Goal: Feedback & Contribution: Submit feedback/report problem

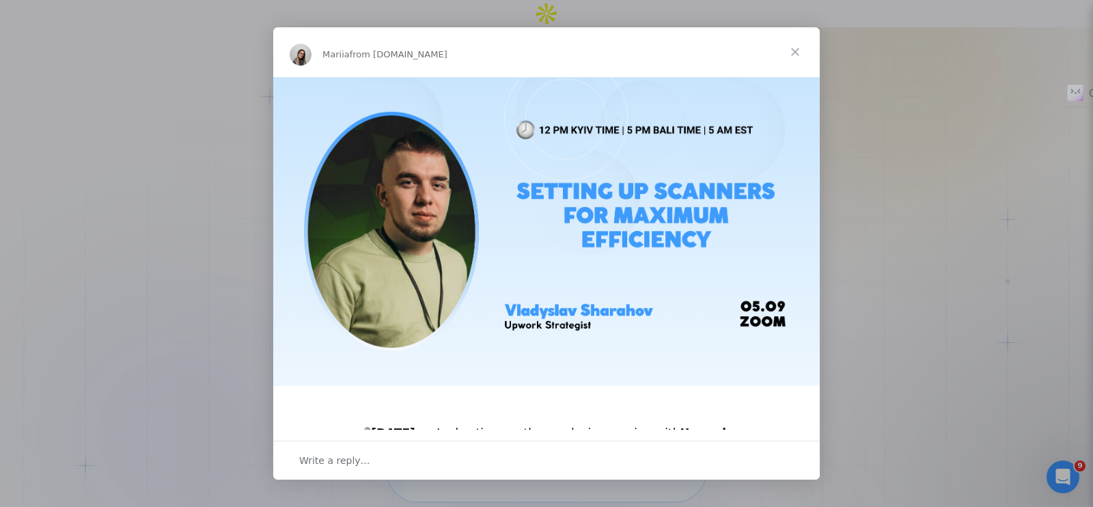
click at [793, 46] on span "Close" at bounding box center [795, 51] width 49 height 49
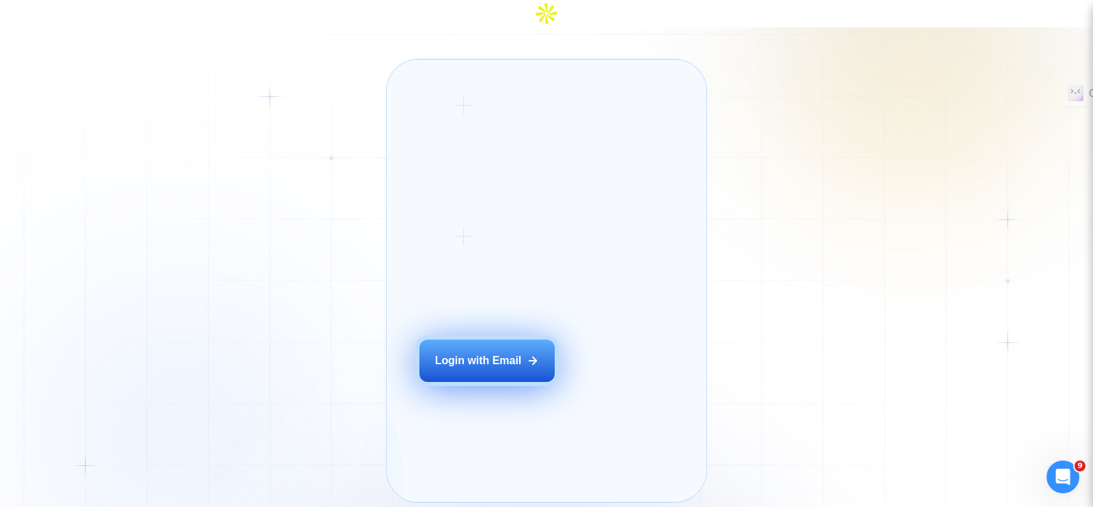
click at [506, 365] on button "Login with Email" at bounding box center [486, 361] width 135 height 42
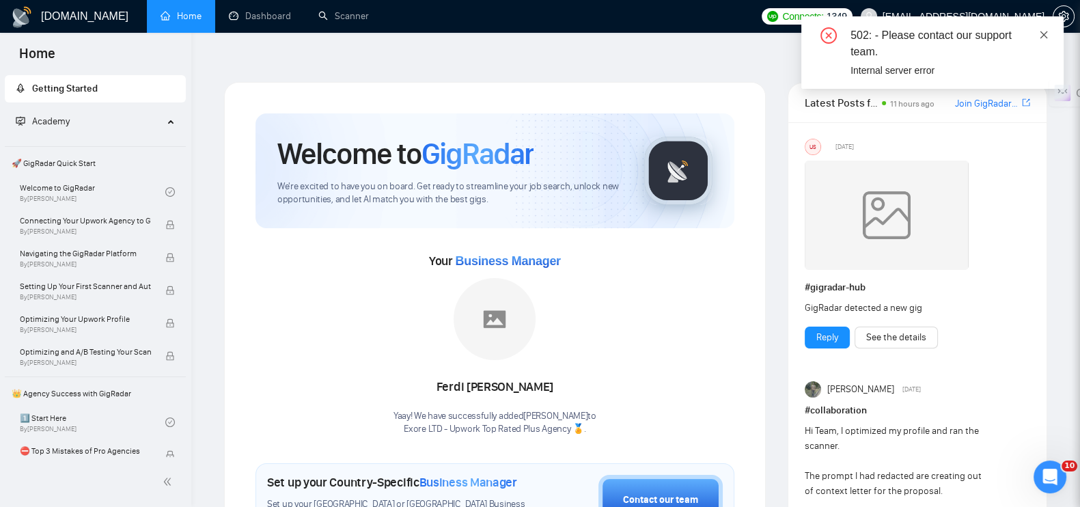
click at [1042, 34] on icon "close" at bounding box center [1044, 35] width 10 height 10
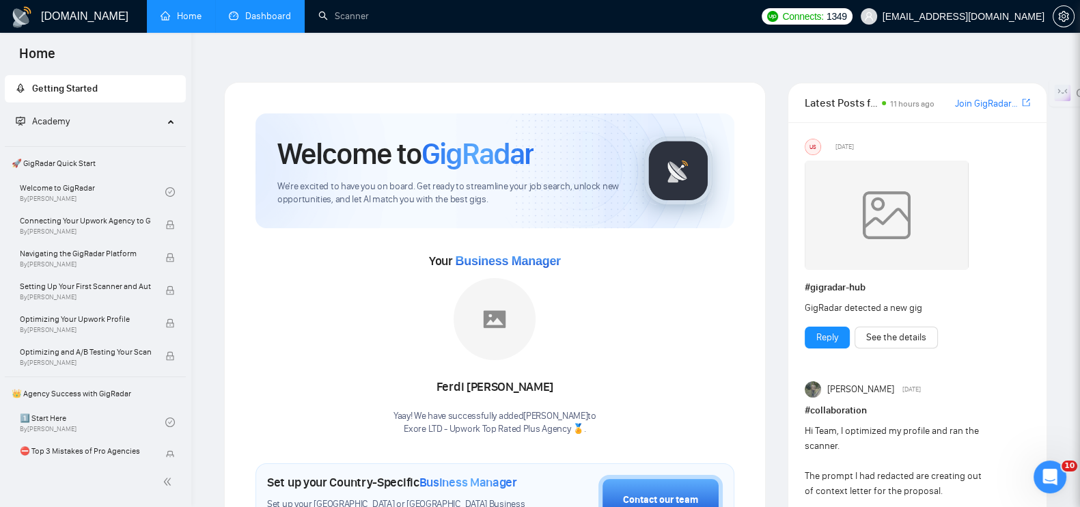
click at [261, 18] on link "Dashboard" at bounding box center [260, 16] width 62 height 12
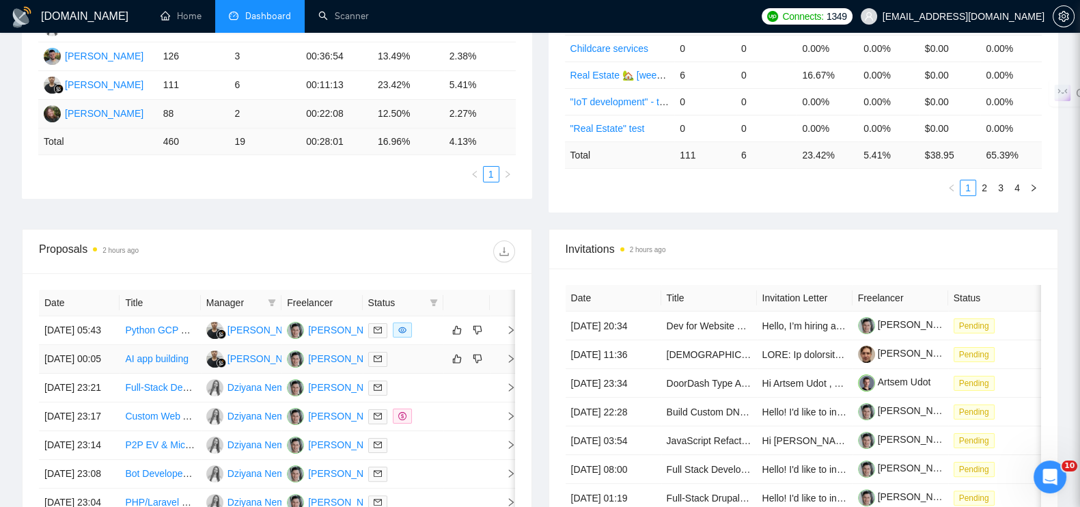
scroll to position [512, 0]
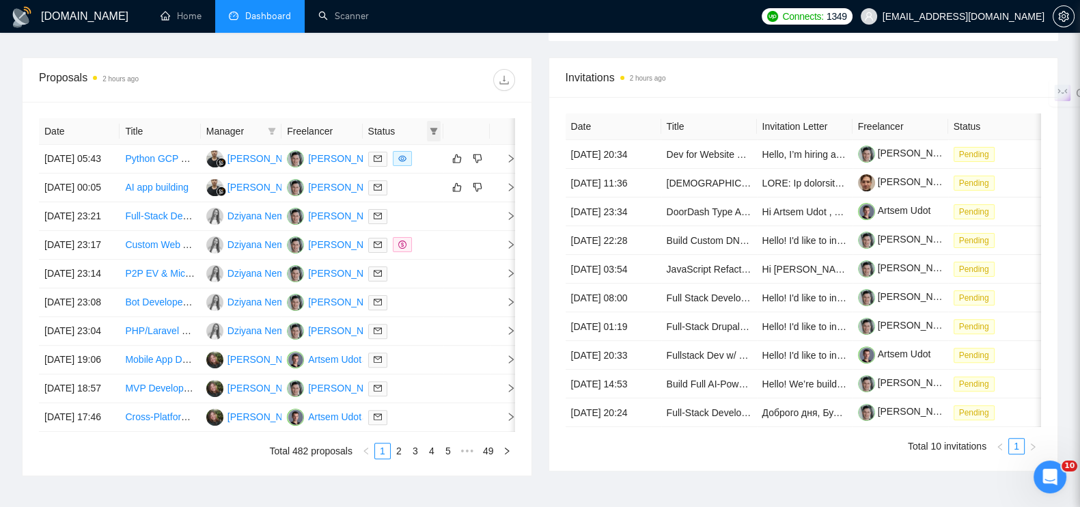
click at [431, 127] on icon "filter" at bounding box center [434, 131] width 8 height 8
click at [397, 124] on span "Chat" at bounding box center [389, 127] width 26 height 11
checkbox input "true"
click at [419, 171] on span "OK" at bounding box center [422, 176] width 14 height 15
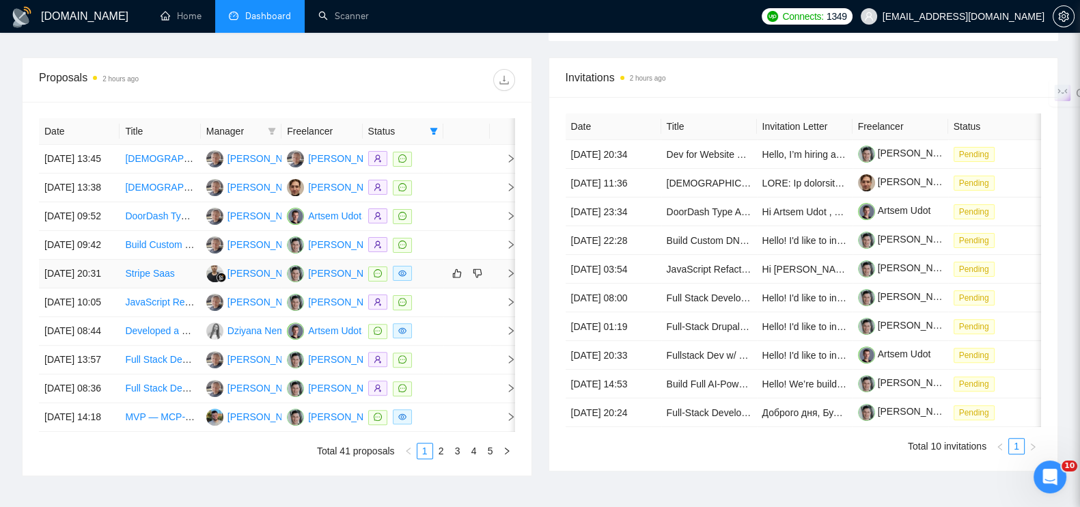
scroll to position [427, 0]
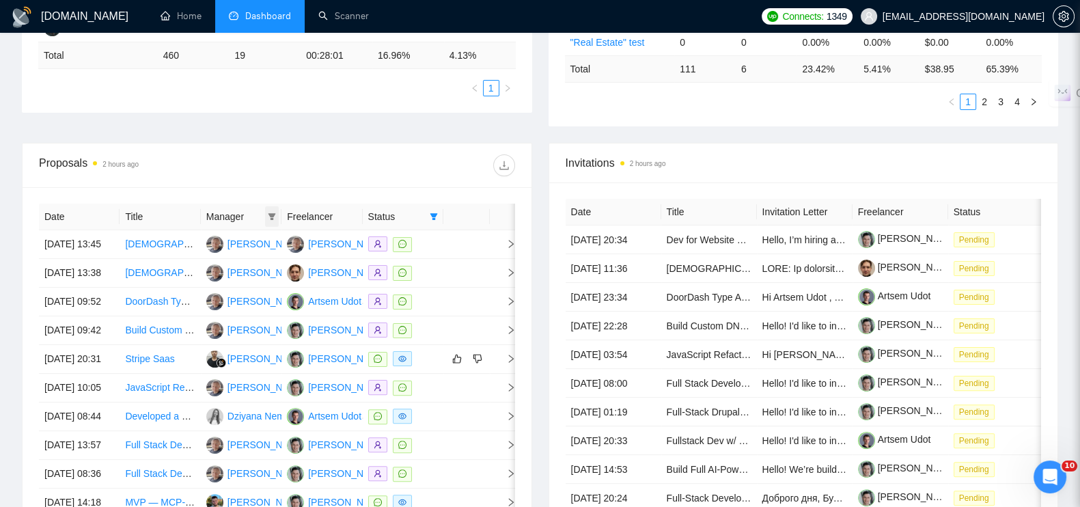
click at [268, 212] on icon "filter" at bounding box center [272, 216] width 8 height 8
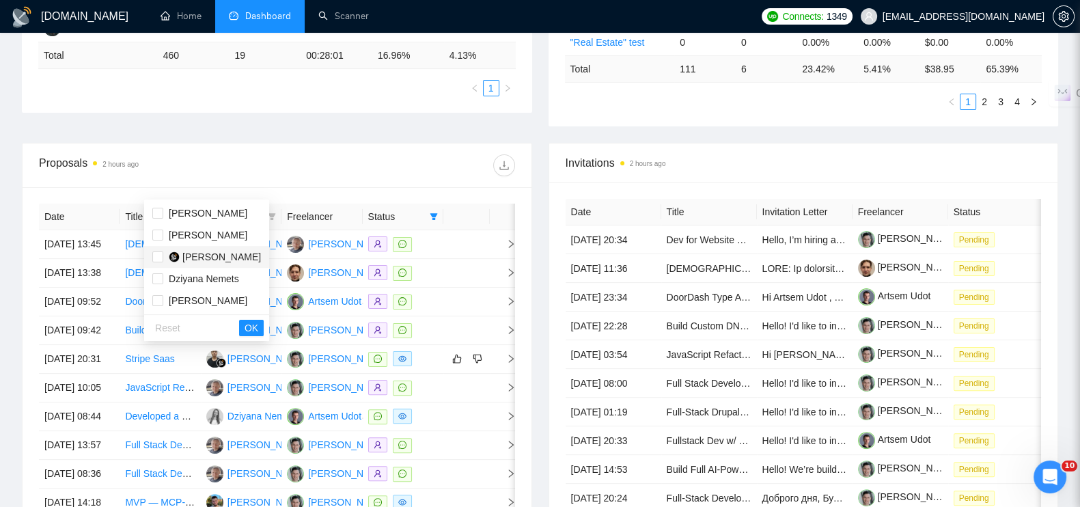
click at [202, 253] on span "[PERSON_NAME]" at bounding box center [221, 256] width 79 height 11
checkbox input "true"
click at [256, 327] on span "OK" at bounding box center [252, 327] width 14 height 15
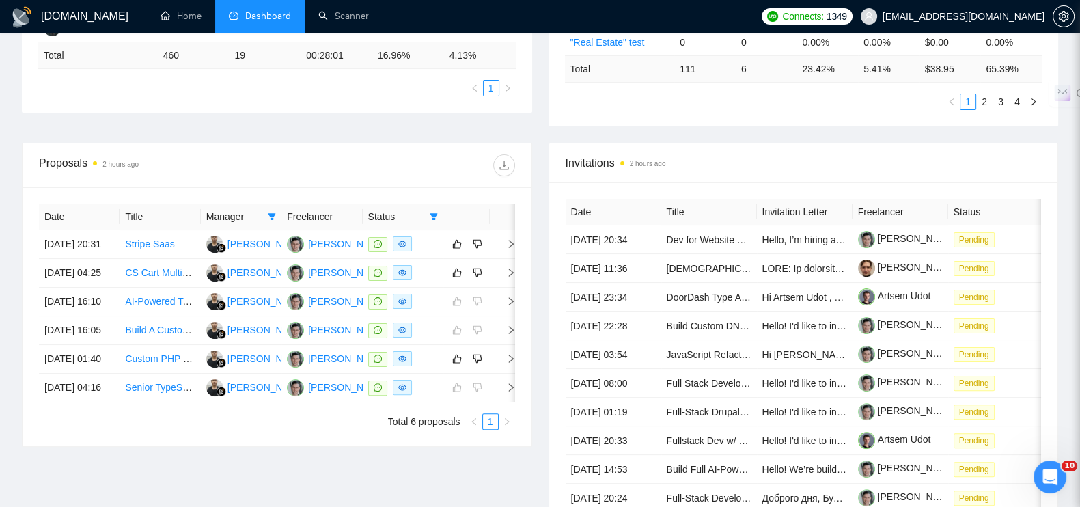
drag, startPoint x: 422, startPoint y: 93, endPoint x: 413, endPoint y: 102, distance: 13.5
click at [275, 212] on icon "filter" at bounding box center [272, 216] width 8 height 8
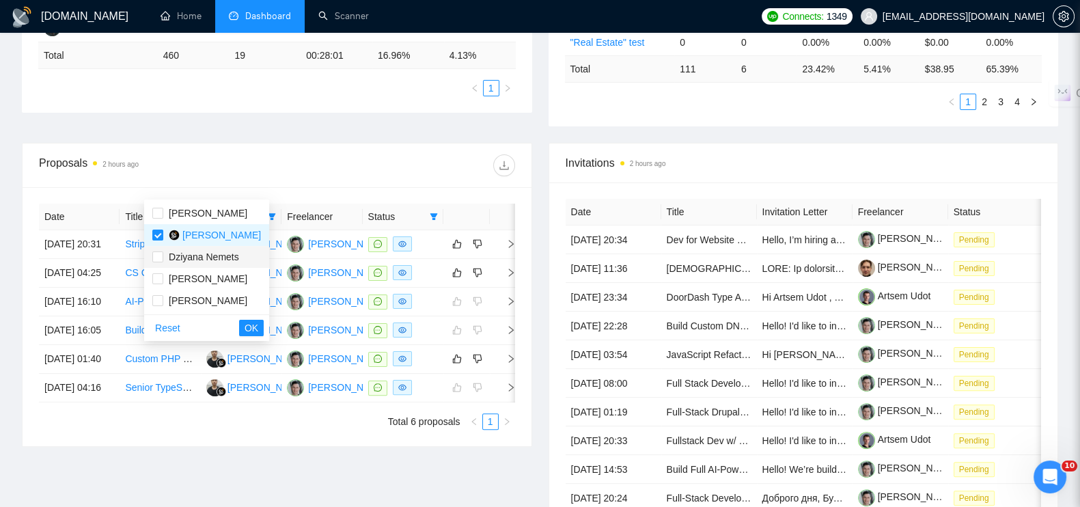
click at [203, 263] on div "Dziyana Nemets" at bounding box center [204, 256] width 70 height 15
checkbox input "true"
click at [158, 234] on input "checkbox" at bounding box center [157, 235] width 11 height 11
checkbox input "false"
click at [258, 325] on span "OK" at bounding box center [252, 327] width 14 height 15
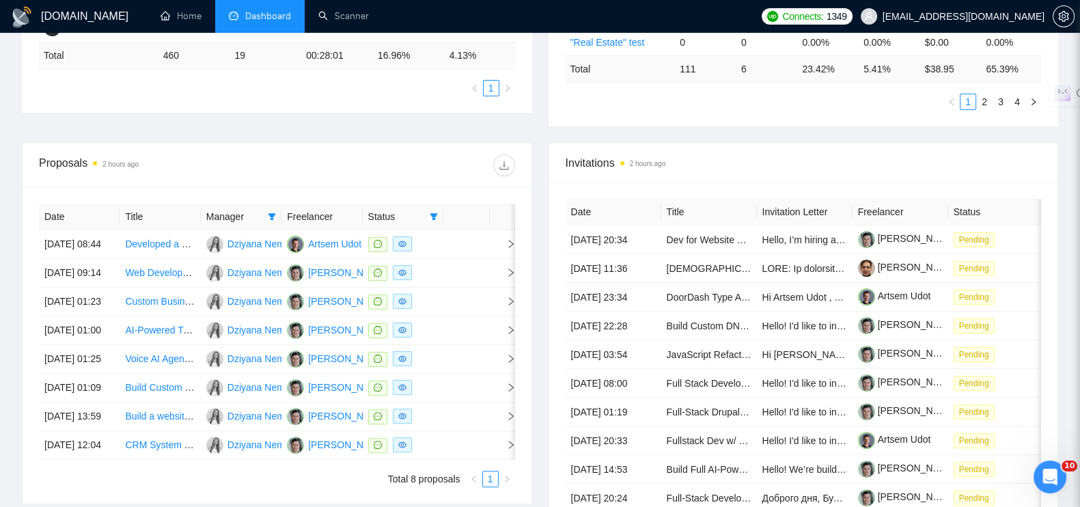
click at [244, 209] on span "Manager" at bounding box center [234, 216] width 56 height 15
click at [272, 212] on icon "filter" at bounding box center [272, 216] width 8 height 8
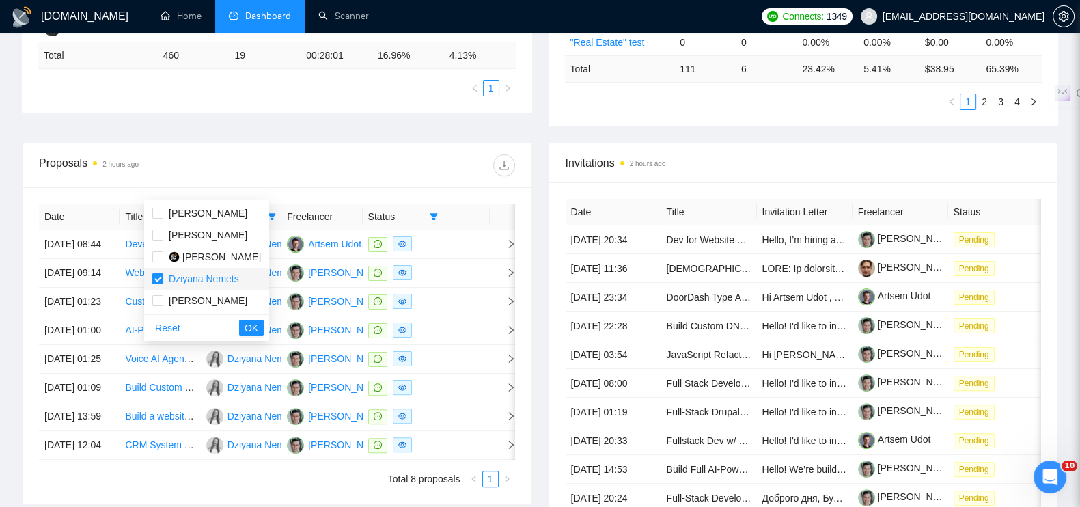
click at [157, 279] on input "checkbox" at bounding box center [157, 278] width 11 height 11
checkbox input "false"
click at [161, 219] on input "checkbox" at bounding box center [157, 213] width 11 height 11
checkbox input "true"
click at [257, 323] on span "OK" at bounding box center [252, 327] width 14 height 15
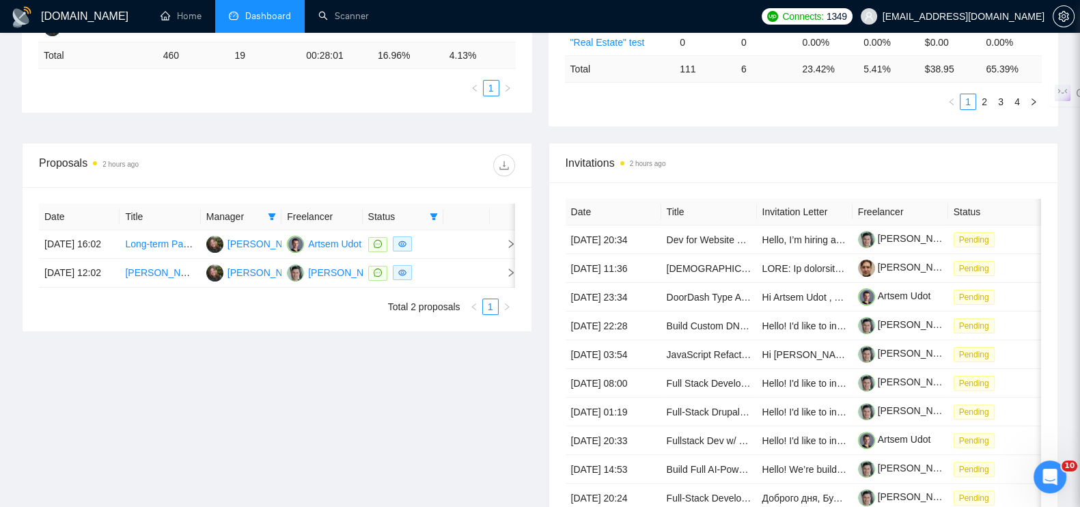
click at [244, 209] on span "Manager" at bounding box center [234, 216] width 56 height 15
click at [269, 212] on icon "filter" at bounding box center [272, 216] width 8 height 8
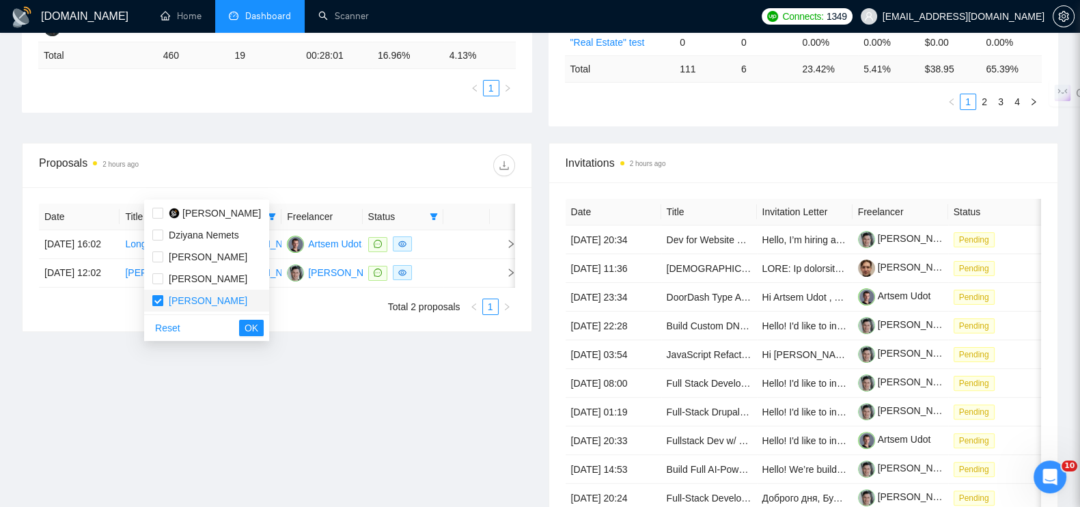
click at [158, 302] on input "checkbox" at bounding box center [157, 300] width 11 height 11
checkbox input "false"
click at [164, 280] on span "[PERSON_NAME]" at bounding box center [205, 278] width 84 height 15
checkbox input "true"
click at [264, 332] on button "OK" at bounding box center [251, 328] width 25 height 16
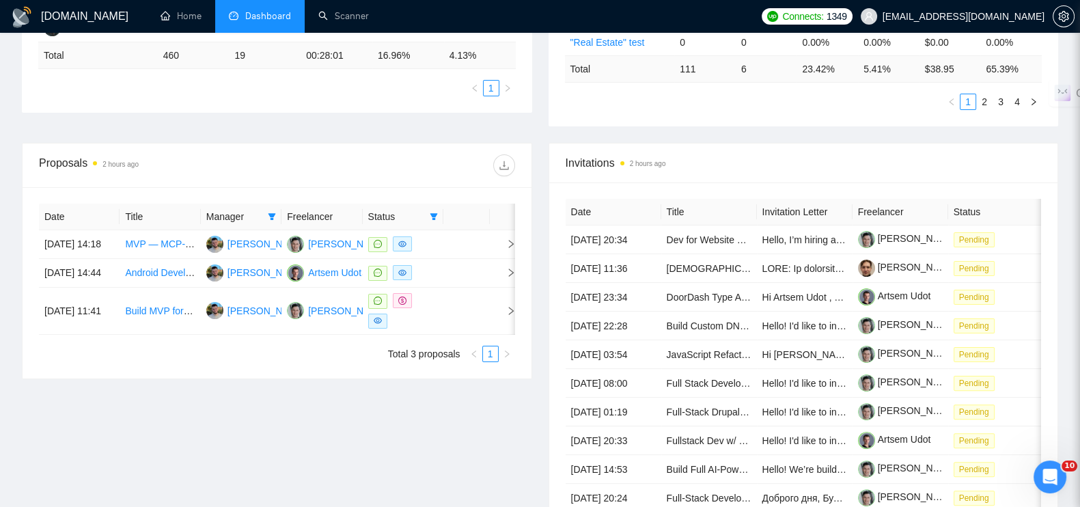
click at [252, 209] on span "Manager" at bounding box center [234, 216] width 56 height 15
click at [269, 212] on icon "filter" at bounding box center [272, 216] width 8 height 8
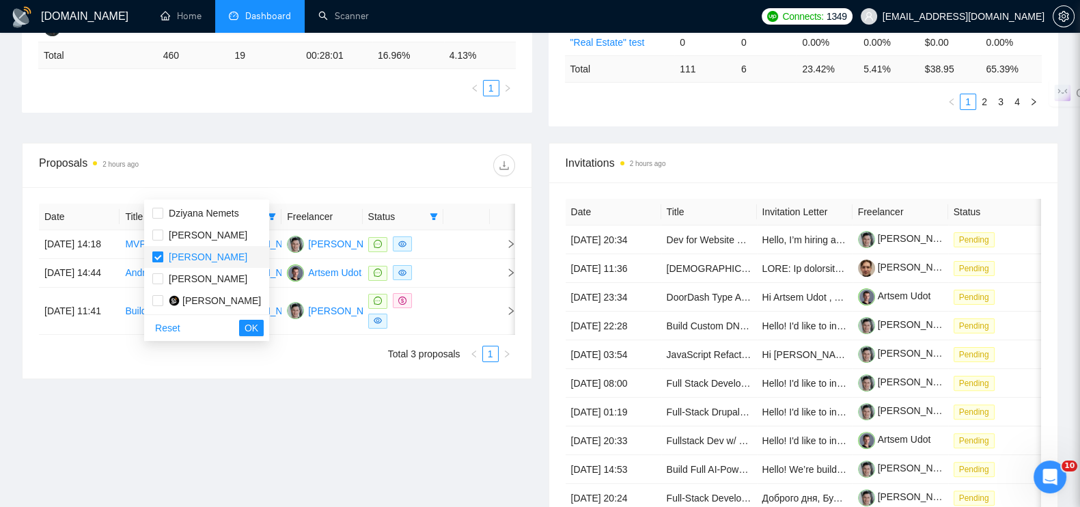
click at [159, 252] on input "checkbox" at bounding box center [157, 256] width 11 height 11
checkbox input "false"
click at [157, 294] on label at bounding box center [157, 300] width 11 height 15
click at [157, 295] on input "checkbox" at bounding box center [157, 300] width 11 height 11
checkbox input "false"
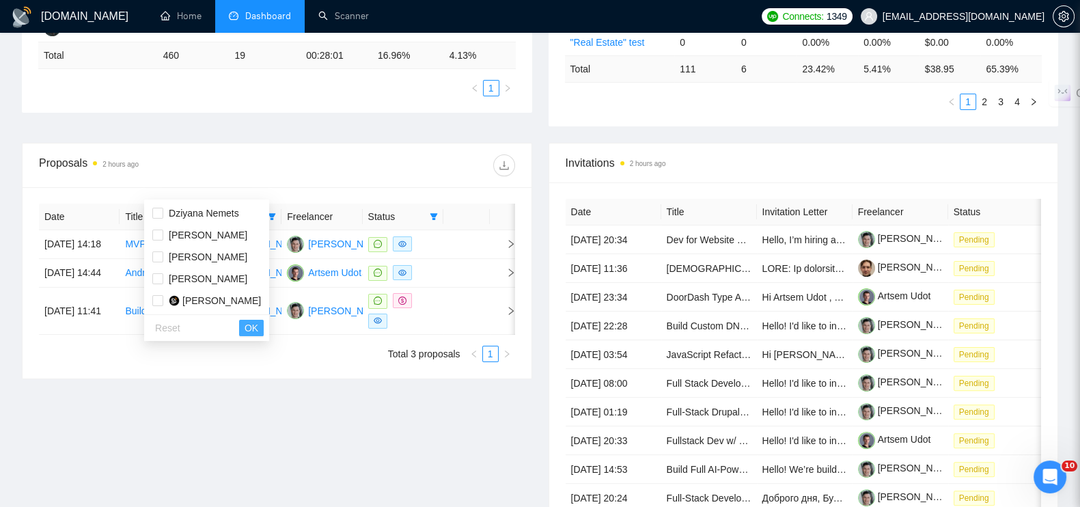
click at [252, 327] on button "OK" at bounding box center [251, 328] width 25 height 16
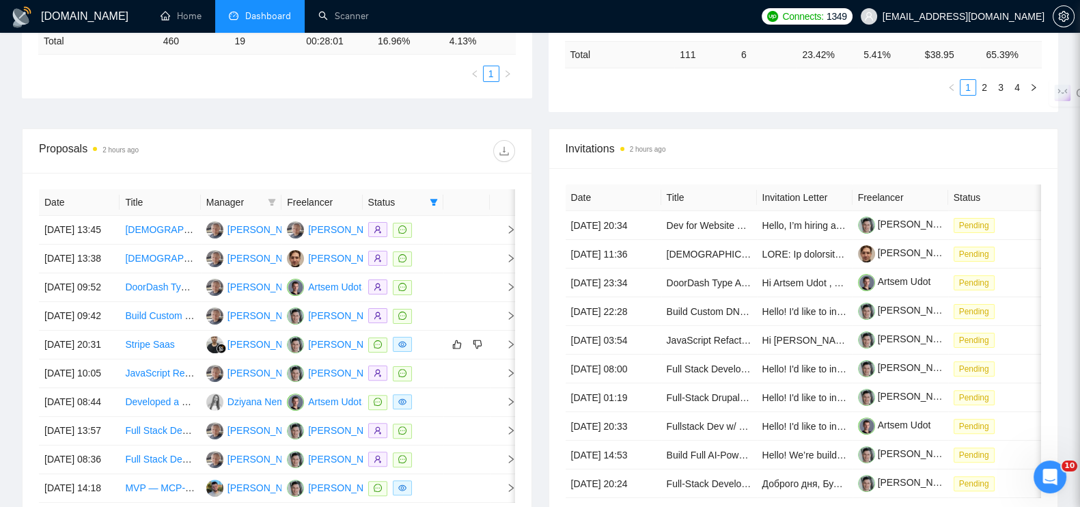
scroll to position [341, 0]
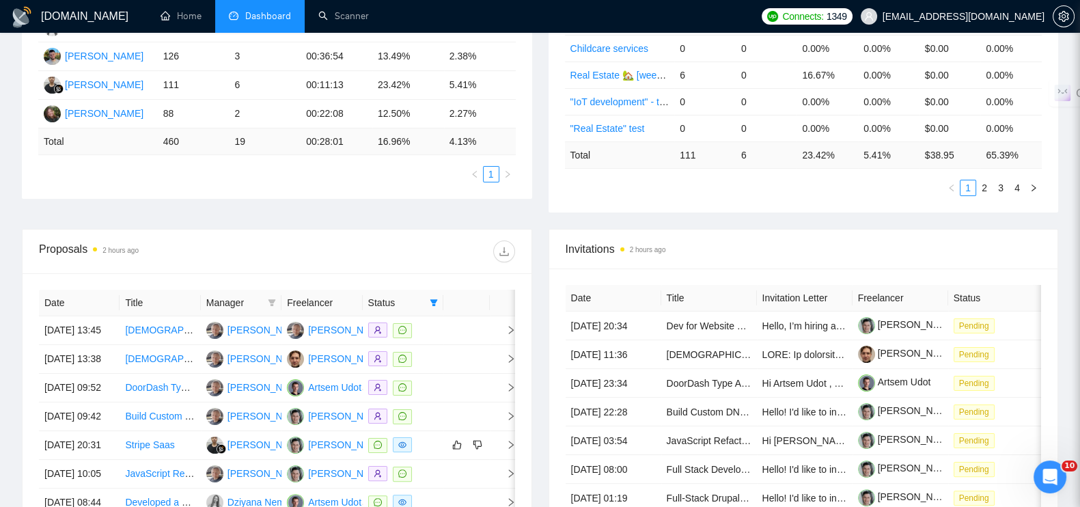
click at [395, 295] on span "Status" at bounding box center [396, 302] width 56 height 15
click at [432, 299] on icon "filter" at bounding box center [434, 303] width 8 height 8
click at [368, 301] on input "checkbox" at bounding box center [370, 299] width 11 height 11
checkbox input "false"
click at [417, 342] on span "OK" at bounding box center [422, 348] width 14 height 15
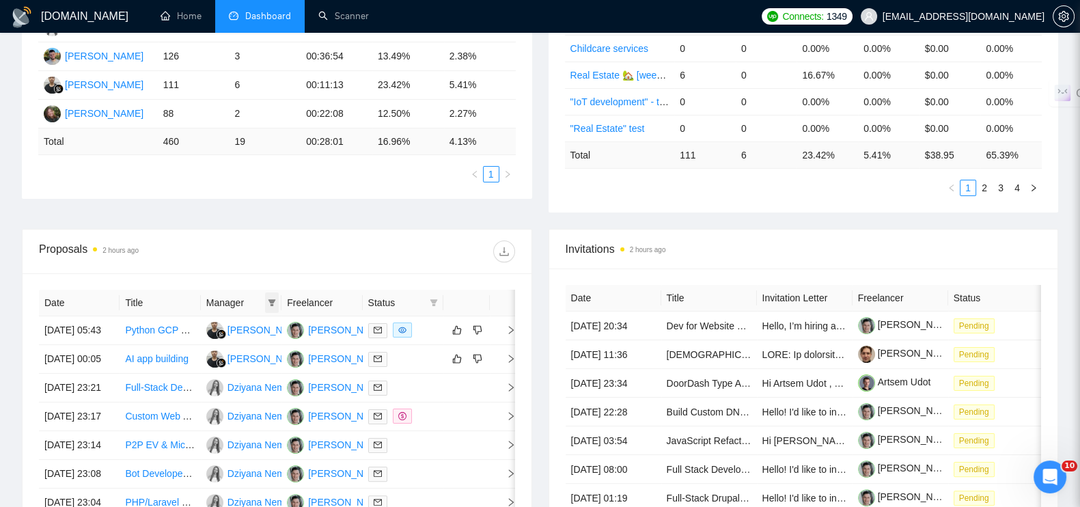
click at [266, 292] on span at bounding box center [272, 302] width 14 height 20
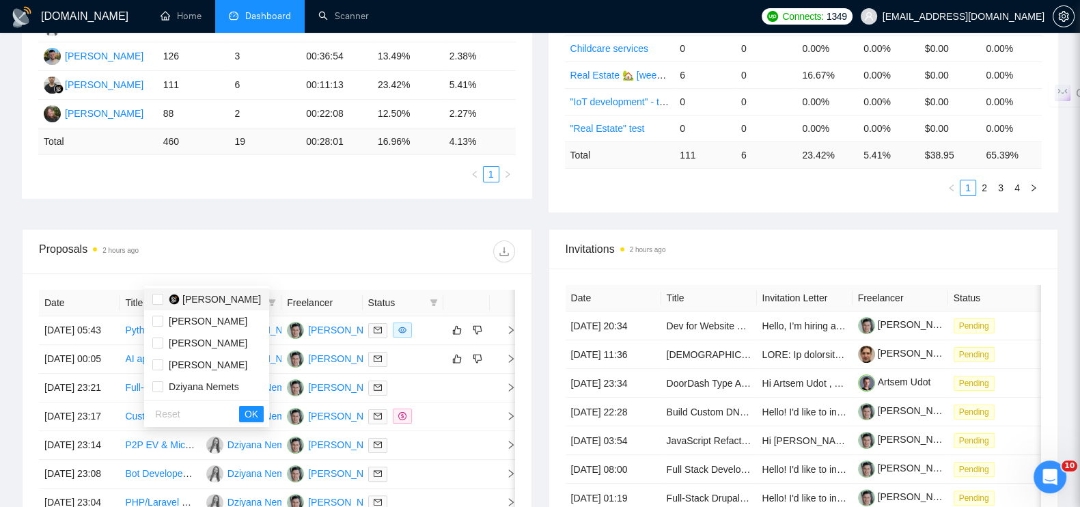
click at [219, 297] on span "[PERSON_NAME]" at bounding box center [221, 299] width 79 height 11
checkbox input "true"
click at [258, 406] on span "OK" at bounding box center [252, 413] width 14 height 15
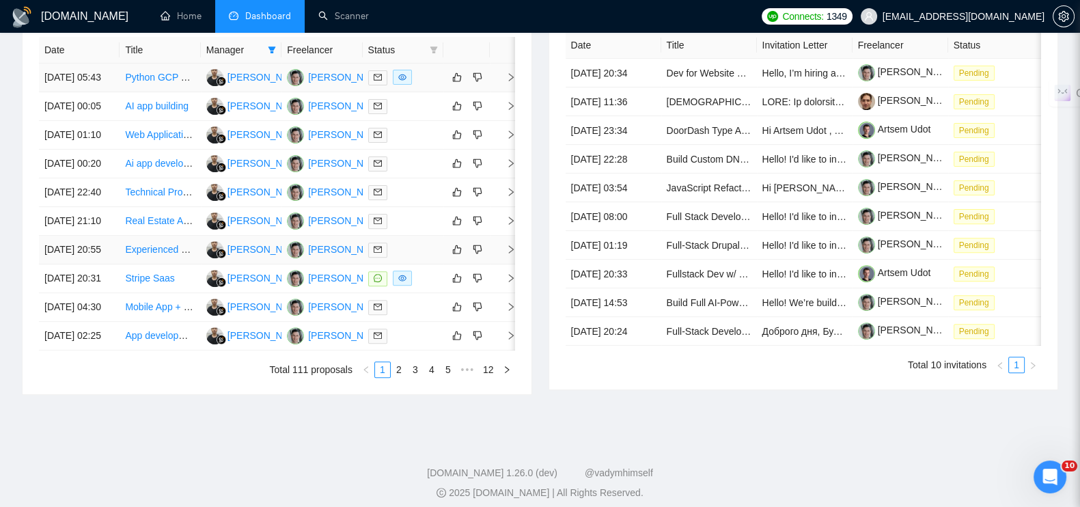
scroll to position [597, 0]
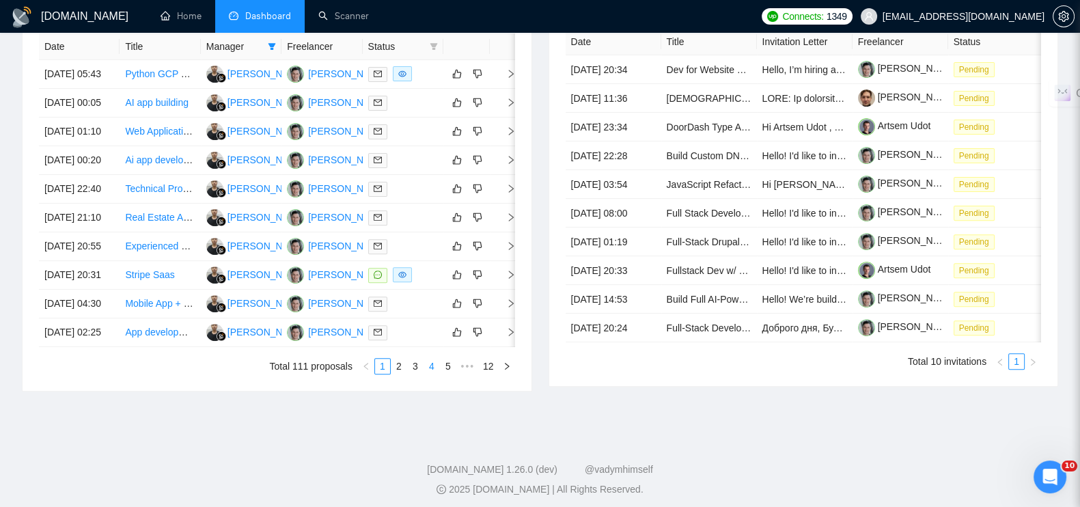
click at [432, 374] on link "4" at bounding box center [431, 366] width 15 height 15
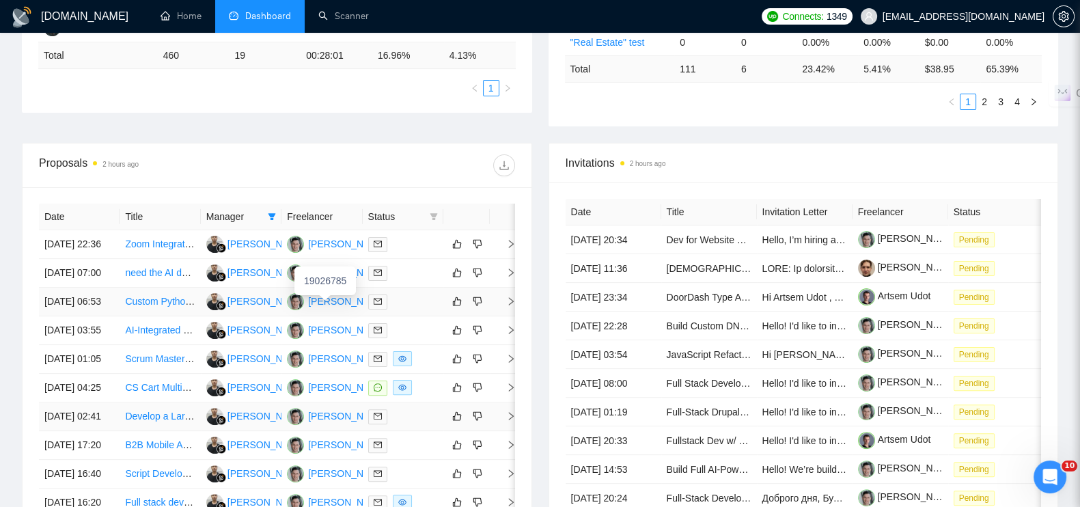
scroll to position [716, 0]
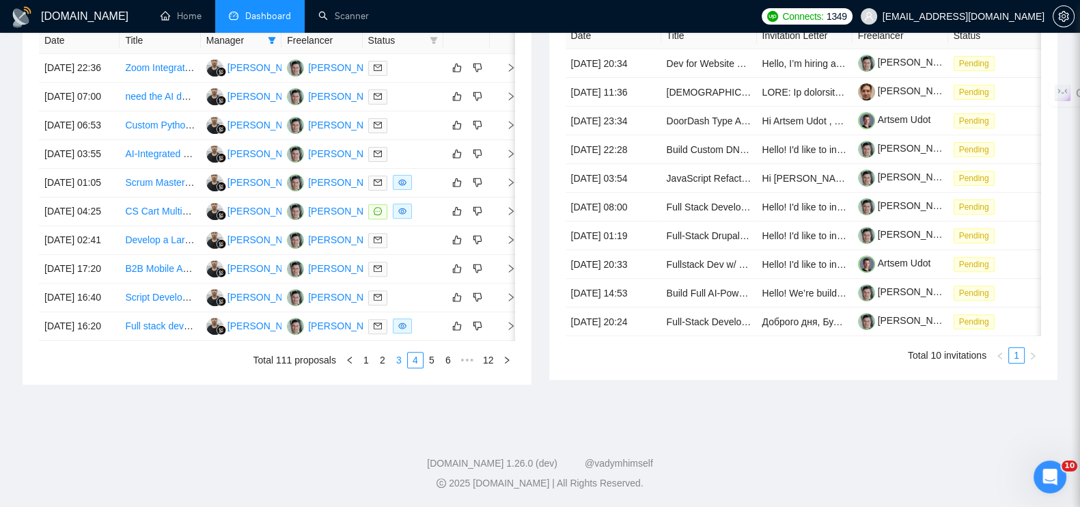
click at [396, 359] on link "3" at bounding box center [398, 360] width 15 height 15
click at [400, 359] on link "2" at bounding box center [398, 360] width 15 height 15
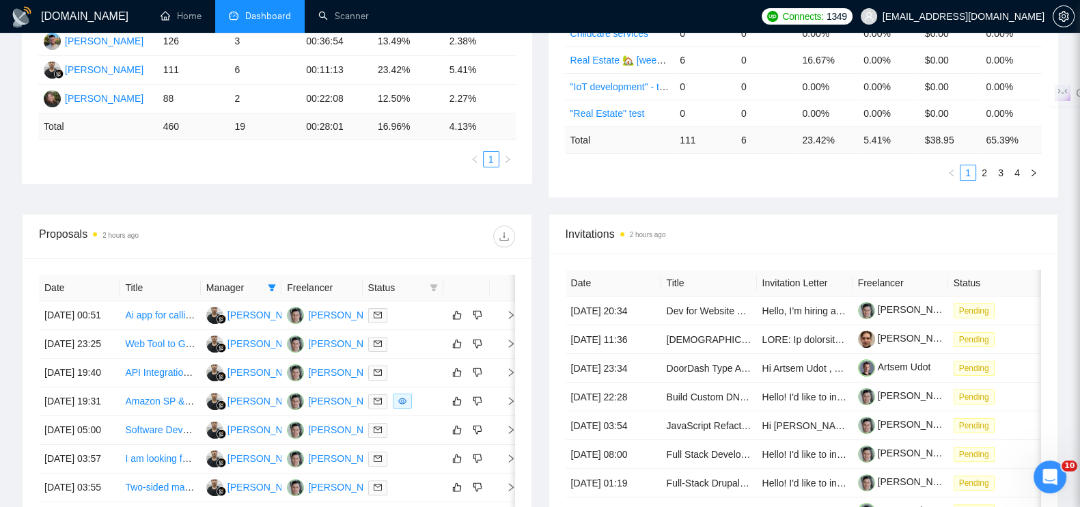
scroll to position [545, 0]
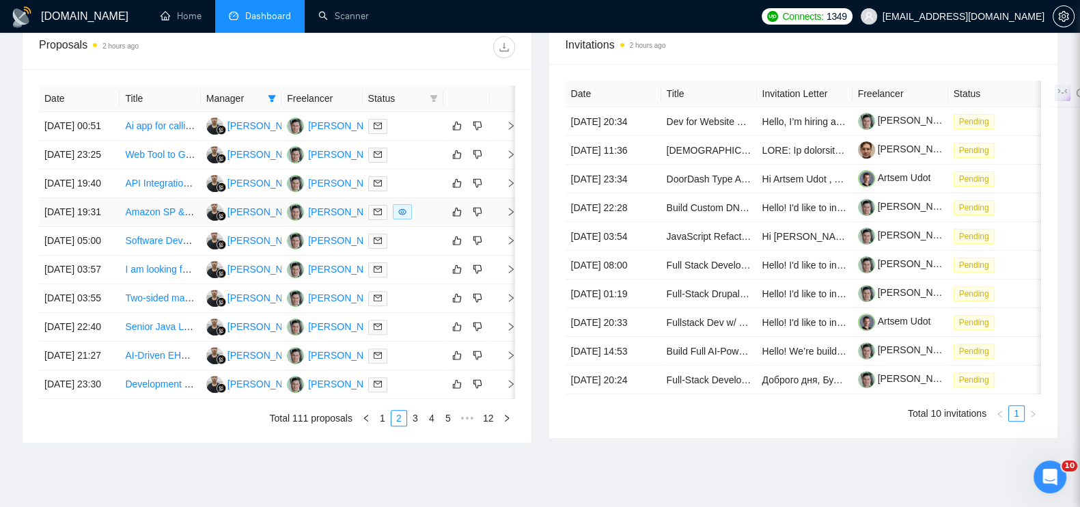
click at [509, 217] on icon "right" at bounding box center [511, 212] width 10 height 10
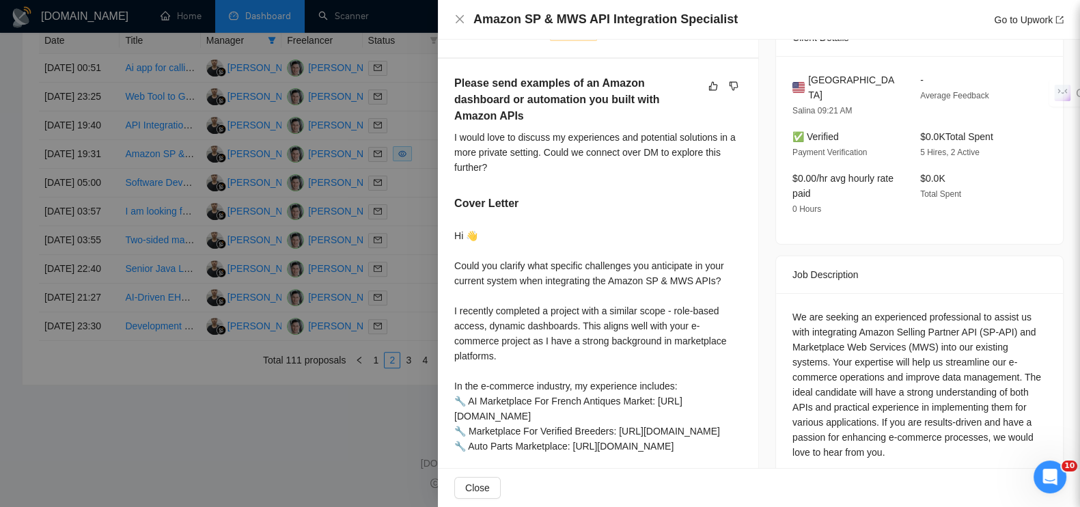
scroll to position [264, 0]
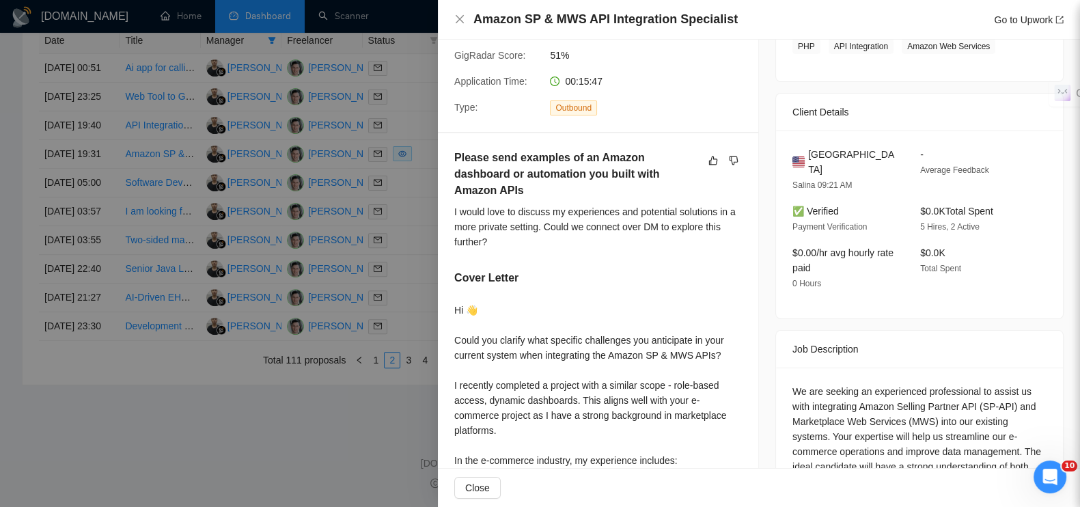
click at [295, 440] on div at bounding box center [540, 253] width 1080 height 507
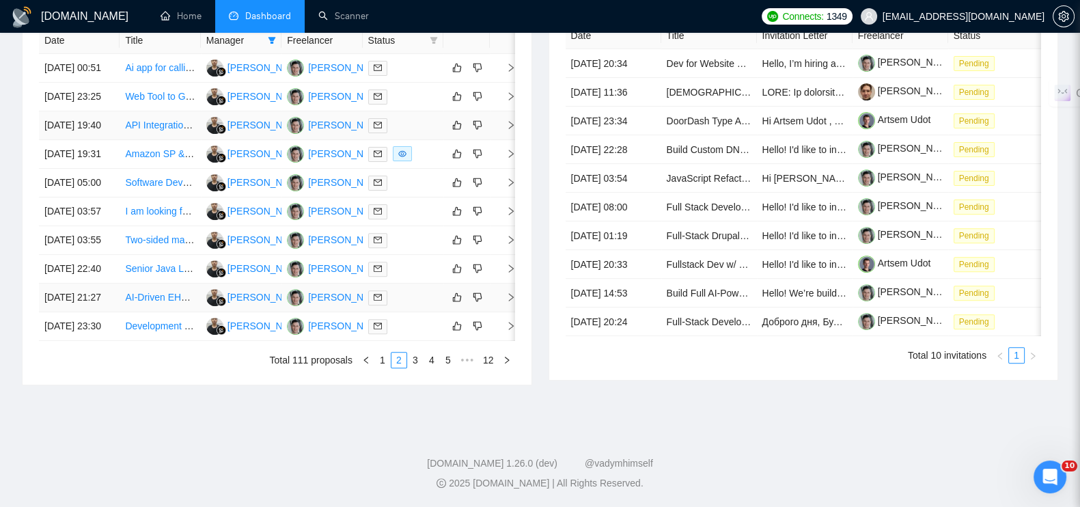
scroll to position [716, 0]
click at [386, 356] on link "1" at bounding box center [382, 360] width 15 height 15
click at [509, 273] on icon "right" at bounding box center [511, 269] width 10 height 10
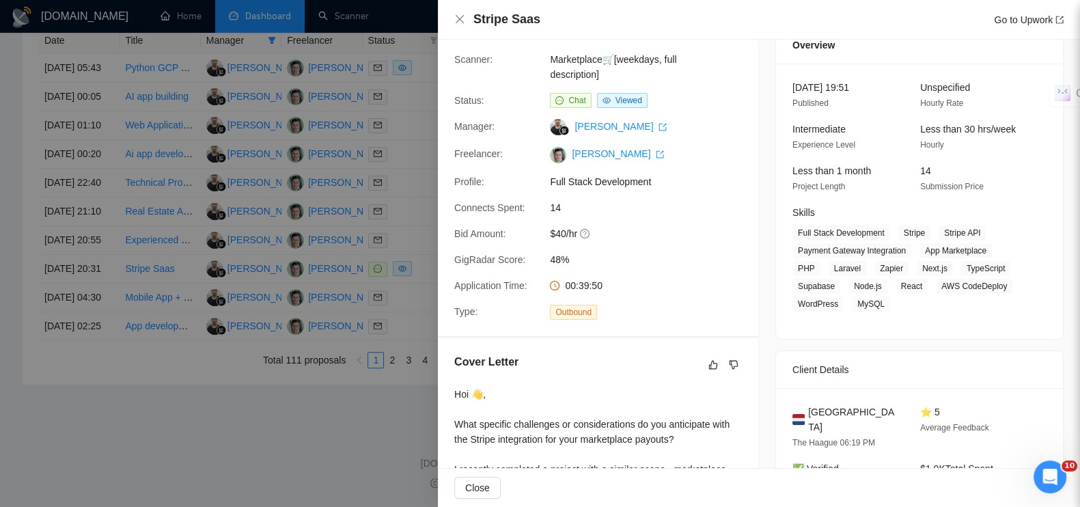
scroll to position [0, 0]
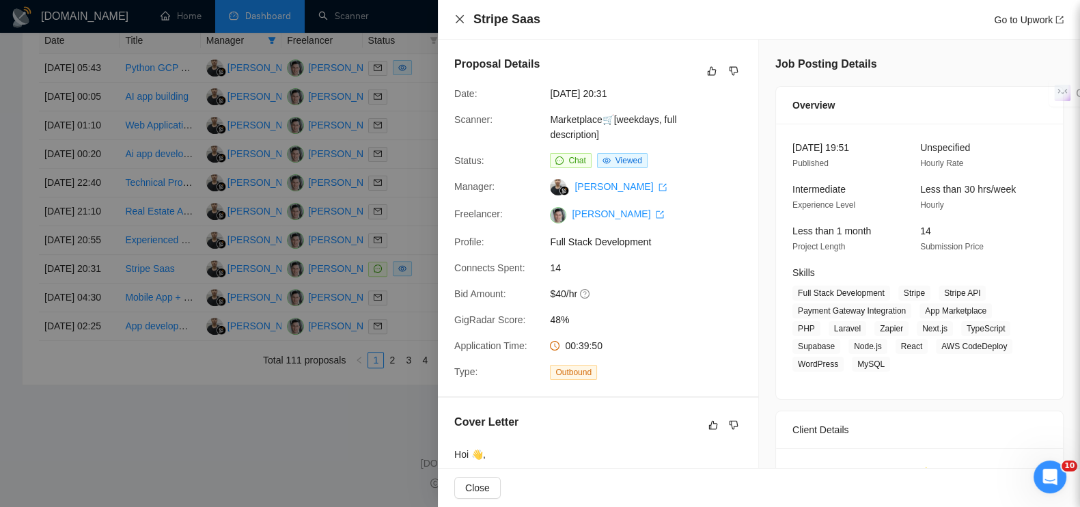
click at [458, 15] on icon "close" at bounding box center [459, 19] width 11 height 11
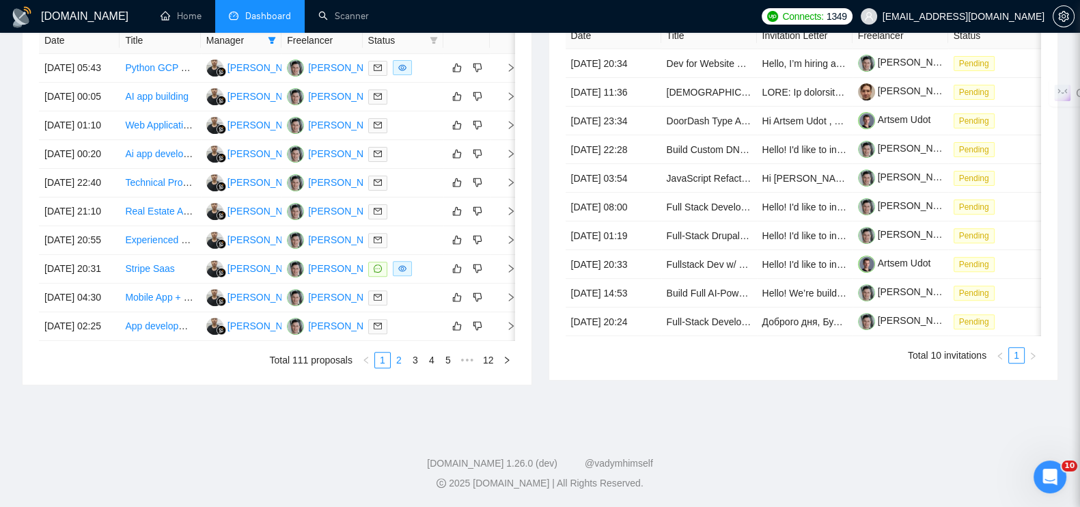
click at [401, 360] on link "2" at bounding box center [398, 360] width 15 height 15
click at [508, 302] on icon "right" at bounding box center [511, 297] width 10 height 10
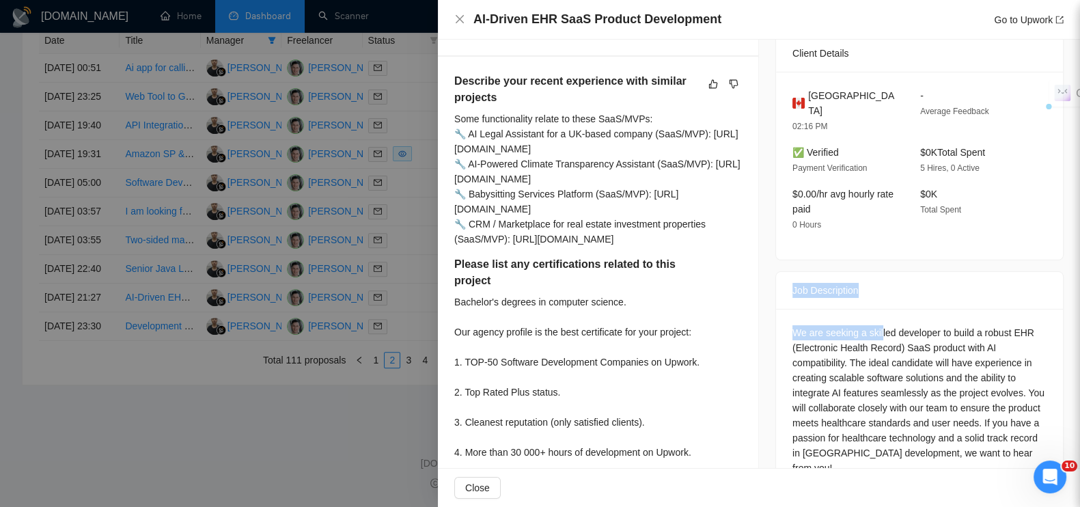
scroll to position [512, 0]
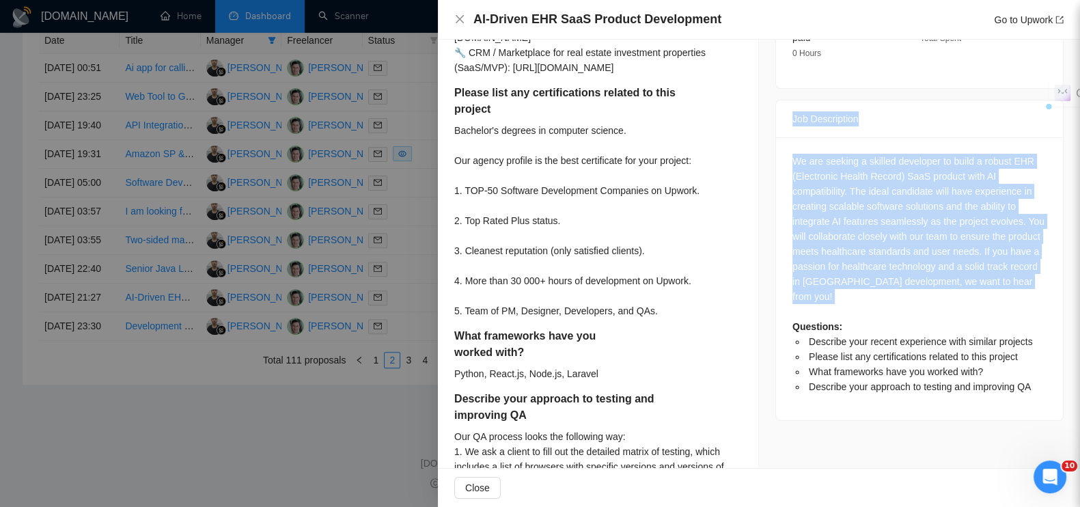
drag, startPoint x: 784, startPoint y: 273, endPoint x: 1028, endPoint y: 278, distance: 244.6
click at [1028, 278] on div "Job Description We are seeking a skilled developer to build a robust EHR (Elect…" at bounding box center [919, 260] width 288 height 321
copy div "Job Description We are seeking a skilled developer to build a robust EHR (Elect…"
click at [297, 488] on div at bounding box center [540, 253] width 1080 height 507
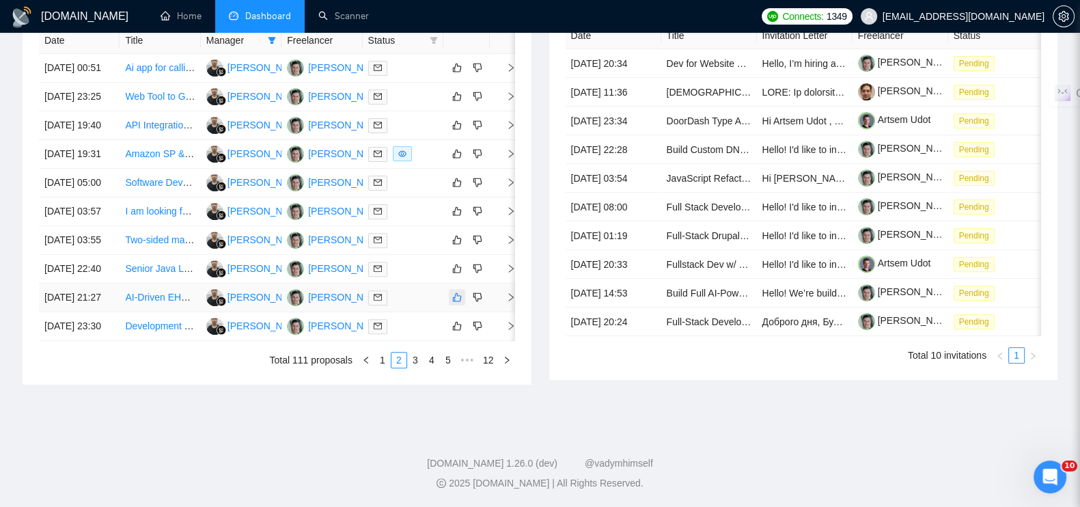
click at [456, 303] on icon "like" at bounding box center [457, 297] width 10 height 11
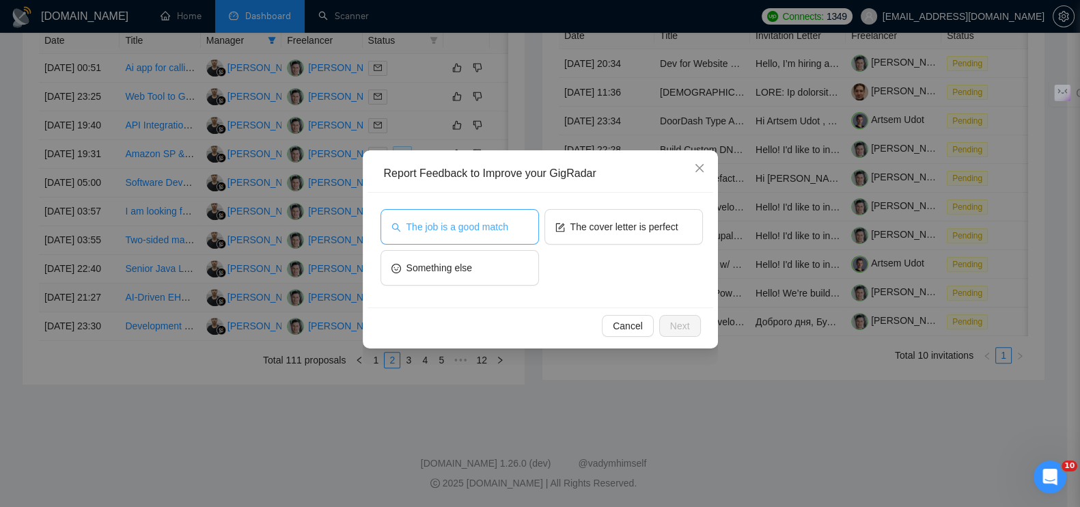
click at [443, 223] on span "The job is a good match" at bounding box center [457, 226] width 102 height 15
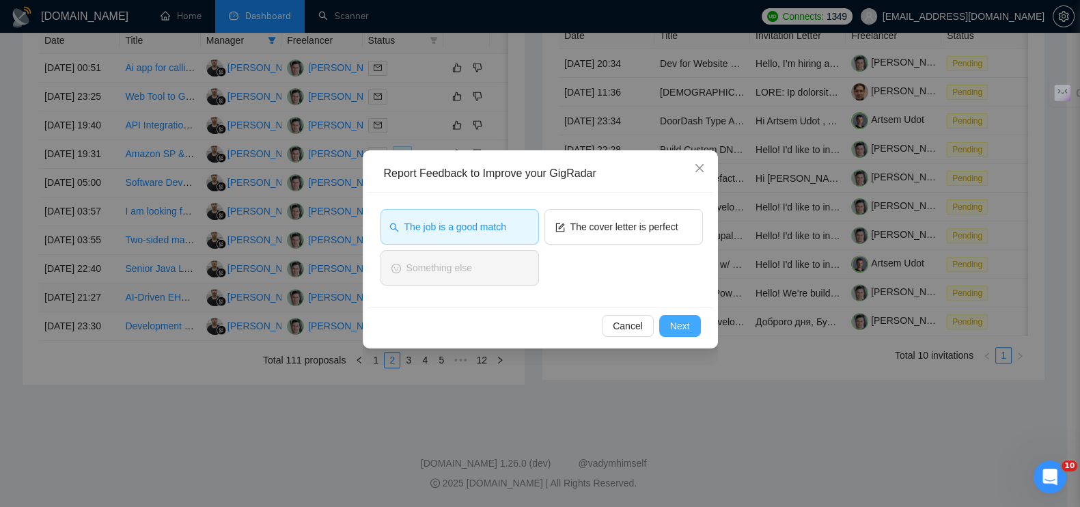
click at [676, 320] on span "Next" at bounding box center [680, 325] width 20 height 15
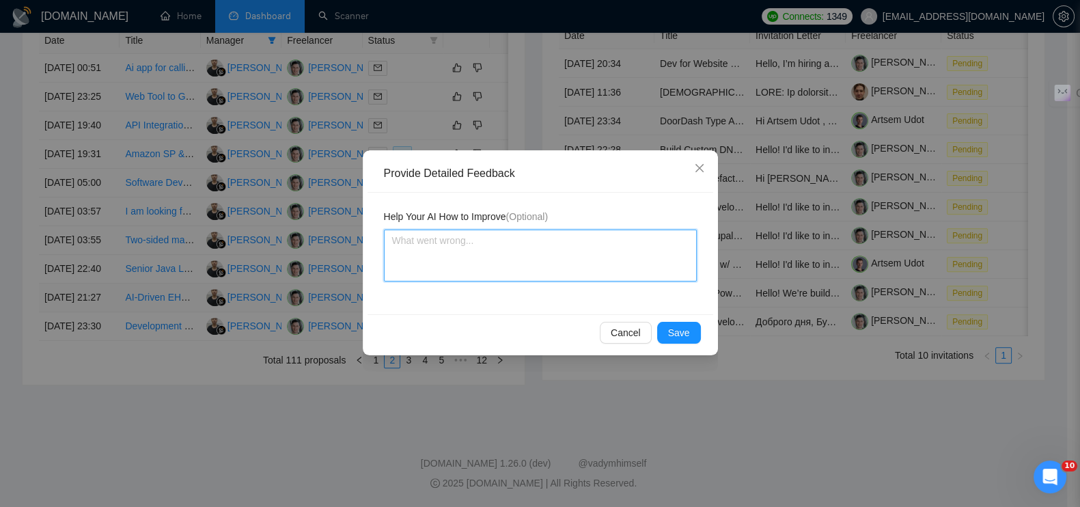
click at [538, 255] on textarea at bounding box center [540, 256] width 313 height 52
paste textarea "Это EHR SaaS продукт"
type textarea "Это EHR SaaS продукт"
type textarea "Это EHR SaaS продукт."
paste textarea "Речь идёт о новой разработке"
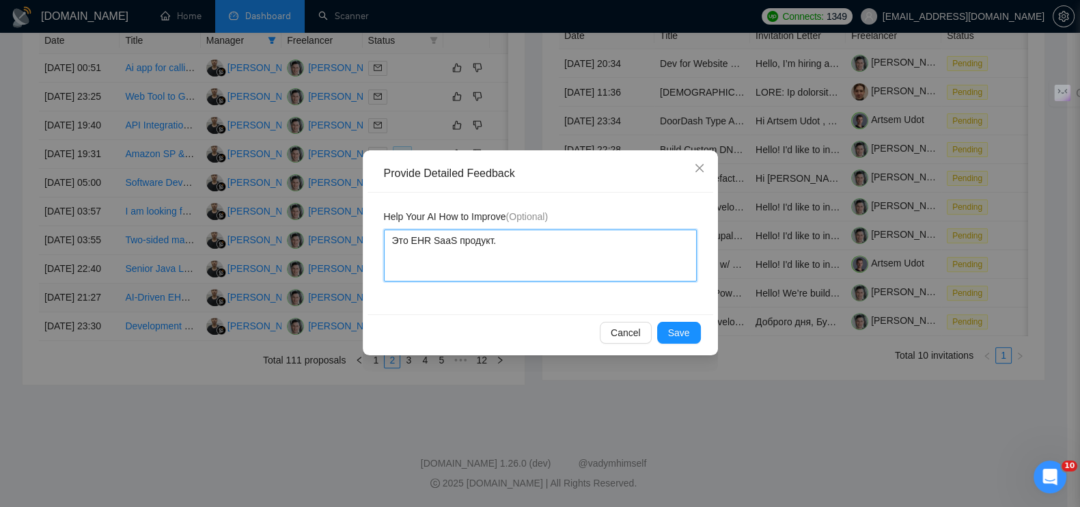
type textarea "Это EHR SaaS продукт. Речь идёт о новой разработке"
type textarea "Это EHR SaaS продукт. Речь идёт о новой разработке/"
type textarea "Это EHR SaaS продукт. Речь идёт о новой разработке"
type textarea "Это EHR SaaS продукт. Речь идёт о новой разработке."
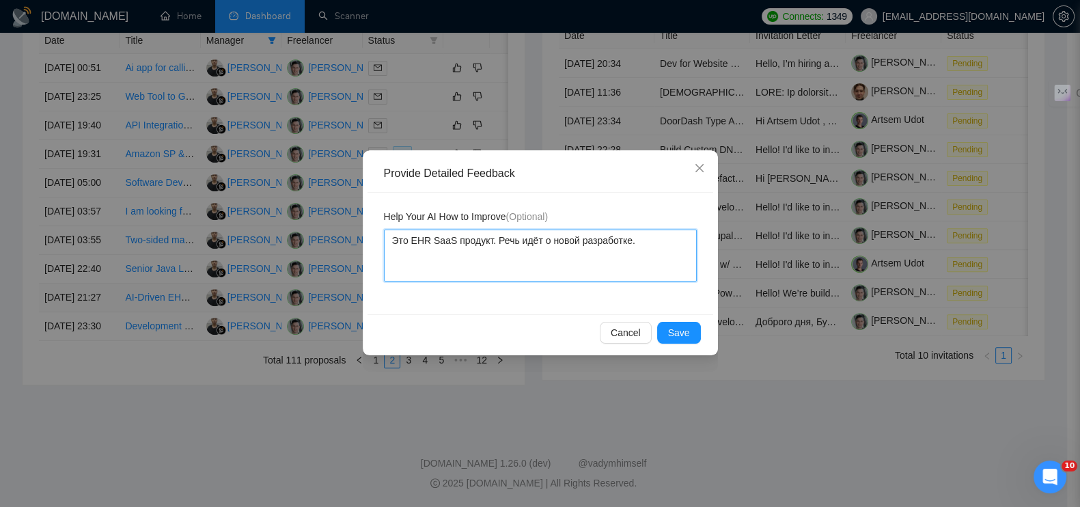
type textarea "Это EHR SaaS продукт. Речь идёт о новой разработке."
click at [683, 333] on span "Save" at bounding box center [679, 332] width 22 height 15
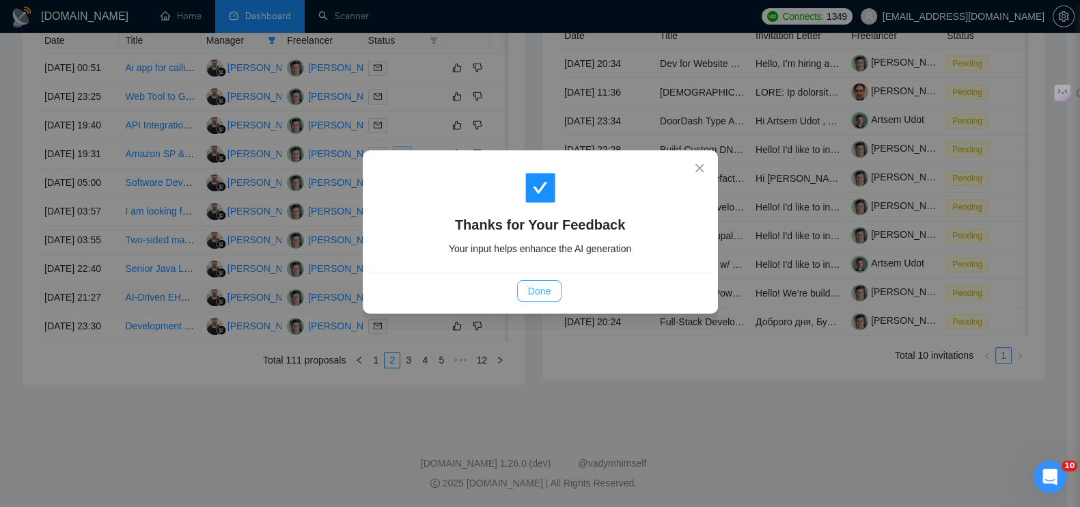
click at [540, 288] on span "Done" at bounding box center [539, 291] width 23 height 15
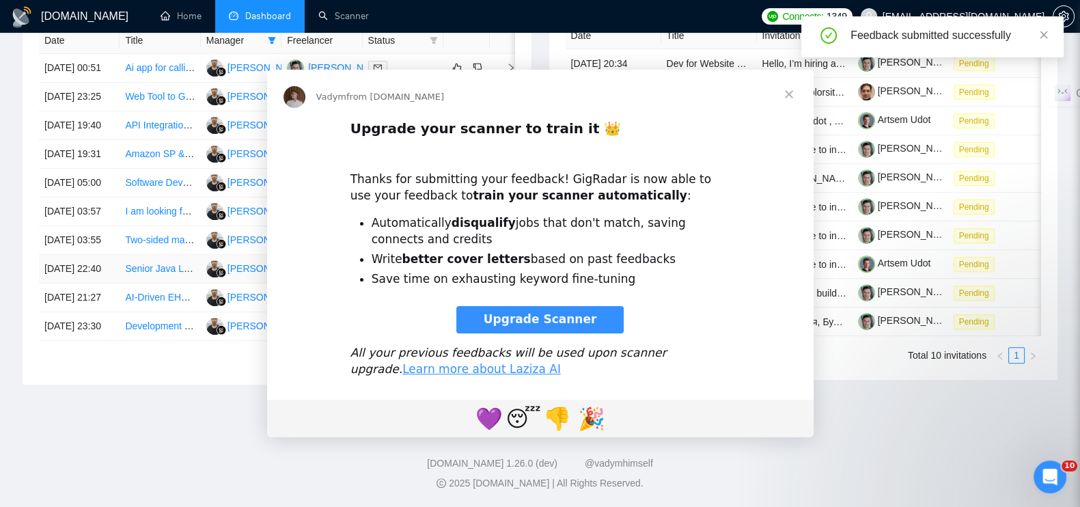
scroll to position [0, 0]
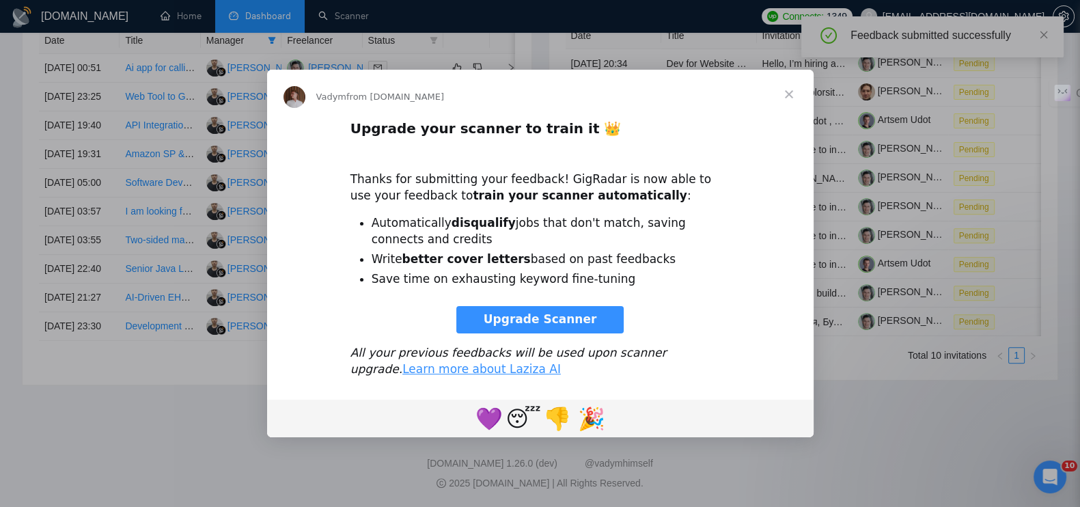
click at [792, 96] on span "Close" at bounding box center [788, 94] width 49 height 49
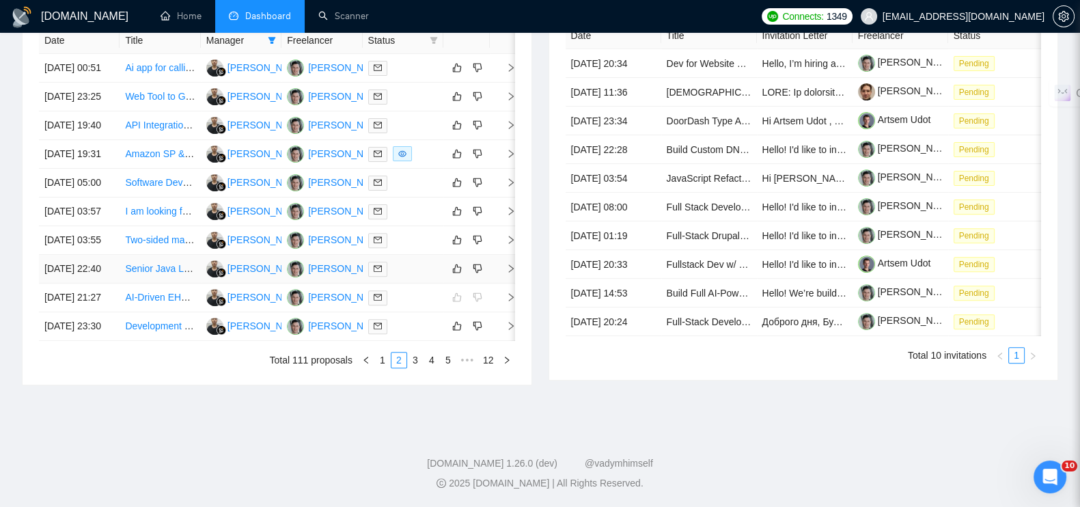
click at [512, 273] on icon "right" at bounding box center [511, 269] width 10 height 10
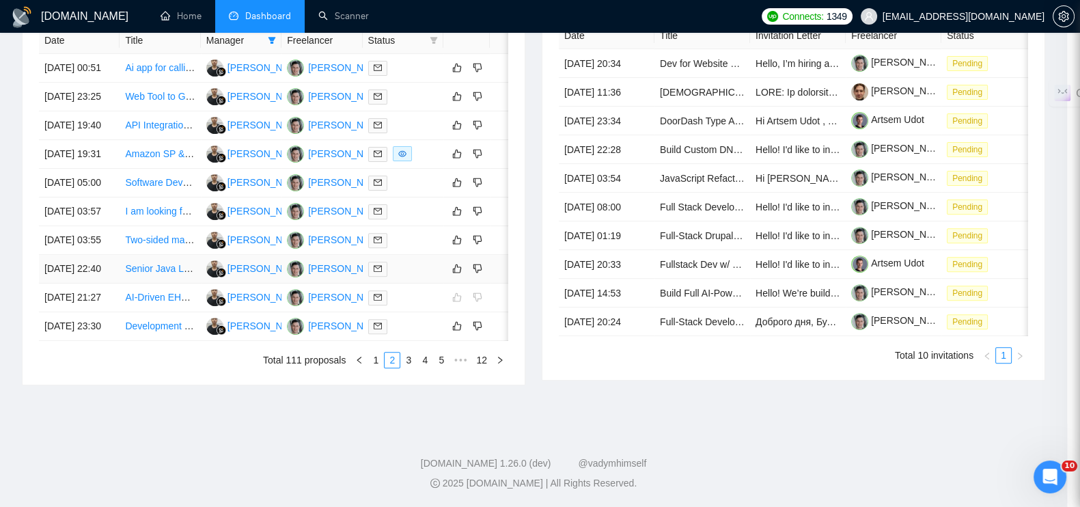
scroll to position [421, 0]
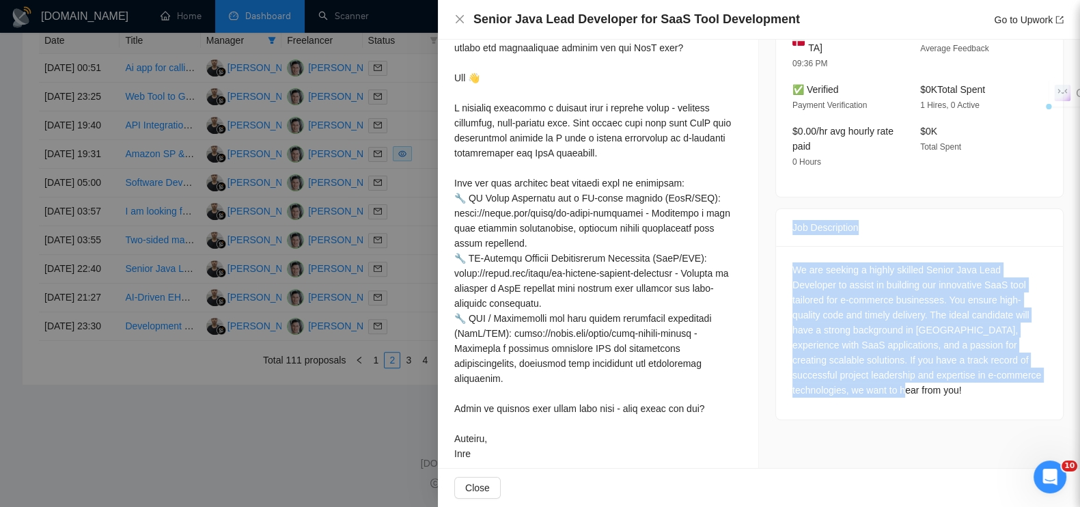
drag, startPoint x: 773, startPoint y: 208, endPoint x: 986, endPoint y: 345, distance: 253.0
click at [1042, 375] on div "Job Description We are seeking a highly skilled Senior Java Lead Developer to a…" at bounding box center [919, 314] width 288 height 212
copy div "Job Description We are seeking a highly skilled Senior Java Lead Developer to a…"
click at [331, 484] on div at bounding box center [540, 253] width 1080 height 507
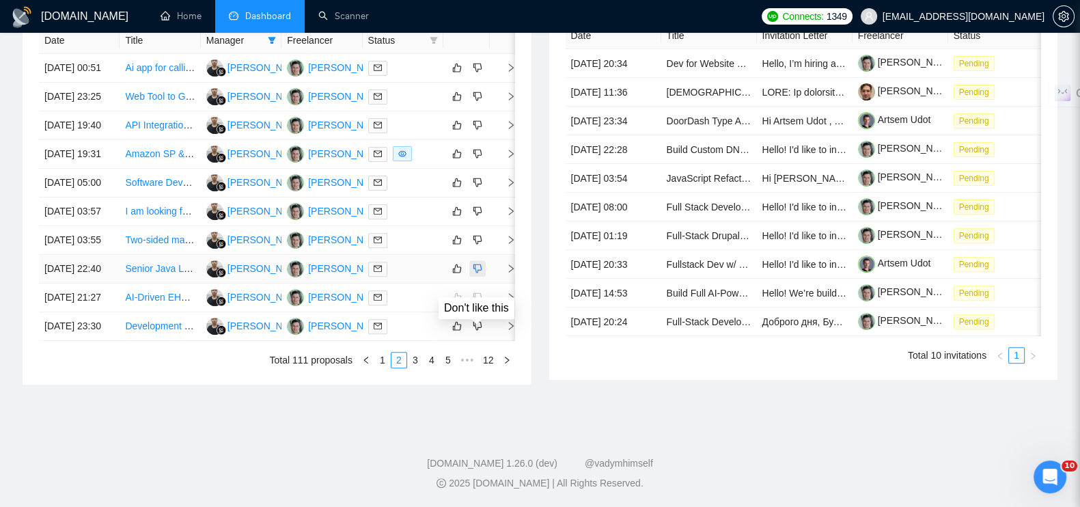
click at [473, 274] on icon "dislike" at bounding box center [478, 268] width 10 height 11
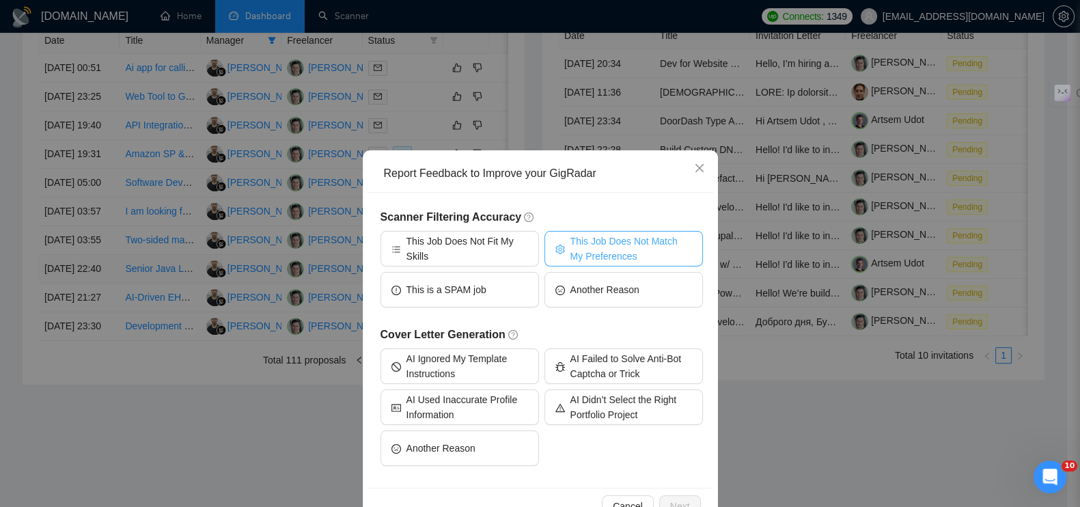
click at [607, 251] on span "This Job Does Not Match My Preferences" at bounding box center [631, 249] width 122 height 30
click at [682, 500] on span "Next" at bounding box center [680, 506] width 20 height 15
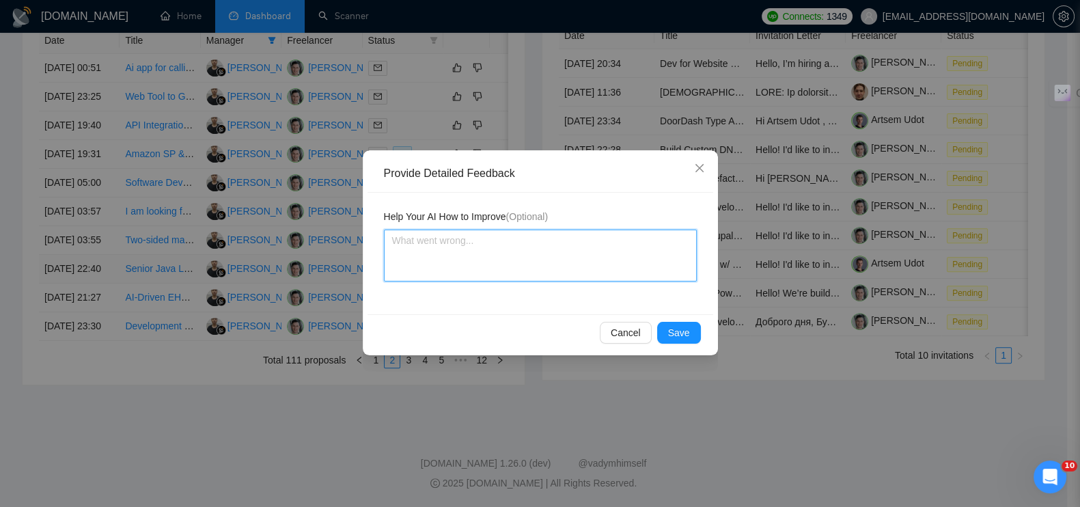
click at [504, 252] on textarea at bounding box center [540, 256] width 313 height 52
paste textarea "Это вакансия для in-house Senior Java Lead Developer, а не заказ на разработку"
type textarea "Это вакансия для in-house Senior Java Lead Developer, а не заказ на разработку"
type textarea "Это вакансия для in-house Senior Java Lead Developer, а не заказ на разработку."
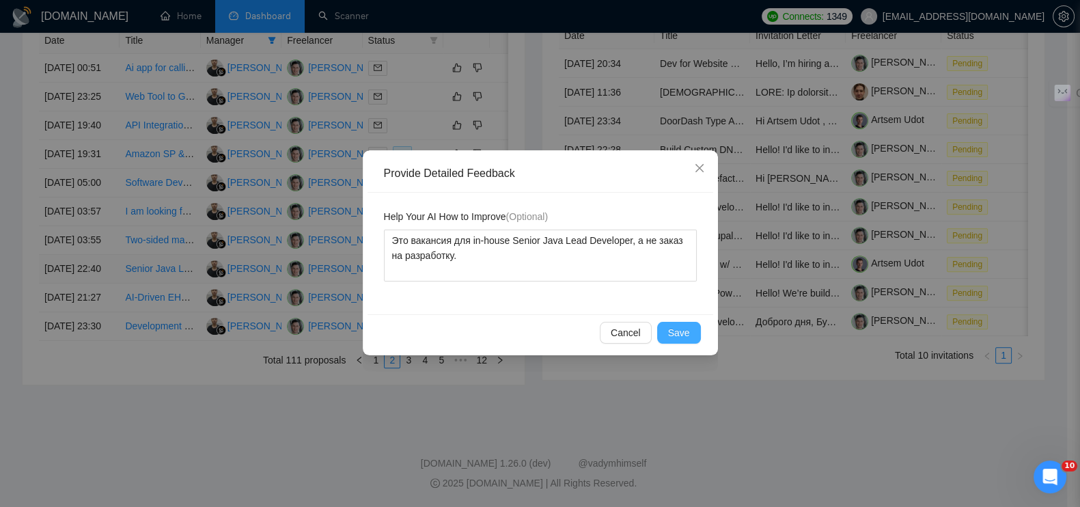
click at [678, 330] on span "Save" at bounding box center [679, 332] width 22 height 15
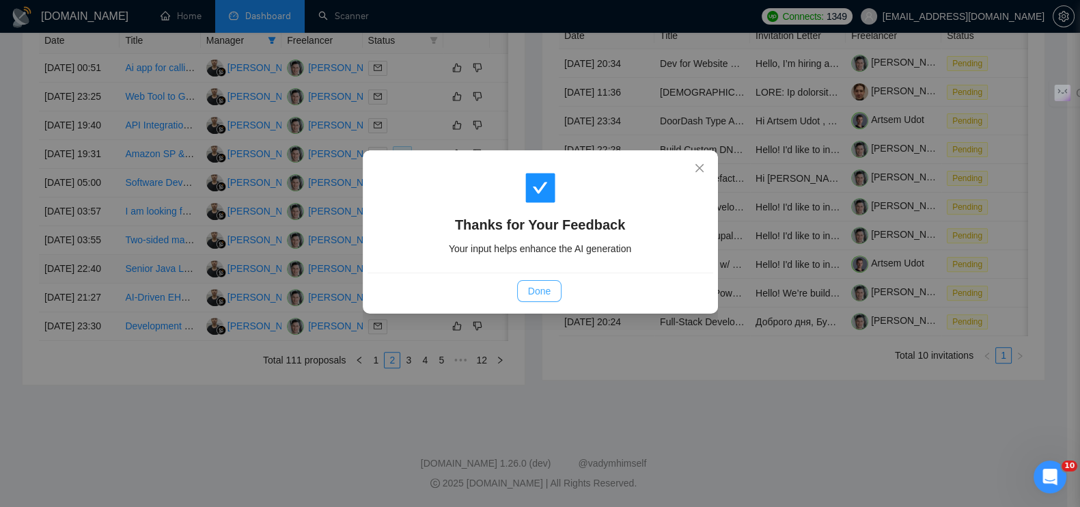
click at [540, 281] on button "Done" at bounding box center [539, 291] width 44 height 22
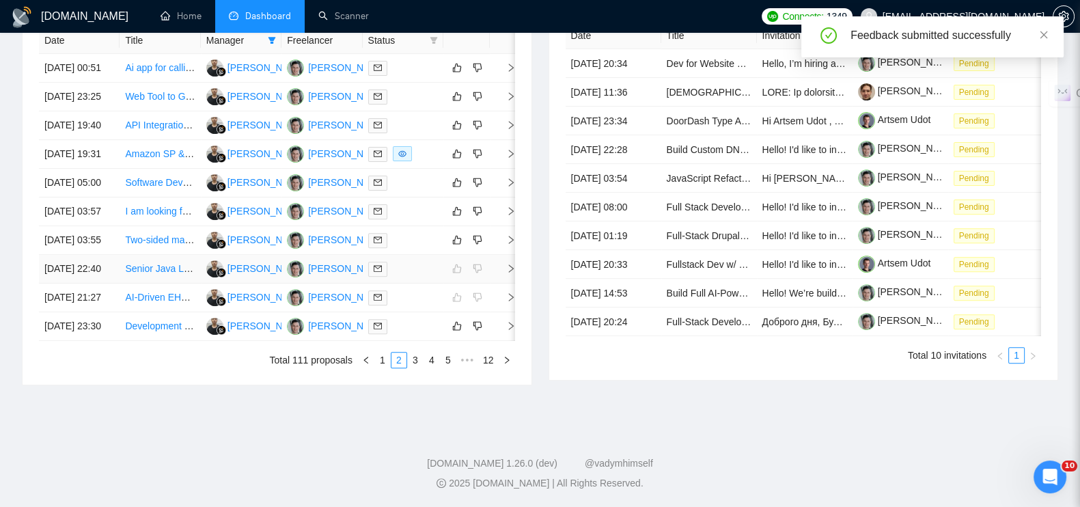
click at [509, 273] on icon "right" at bounding box center [511, 269] width 10 height 10
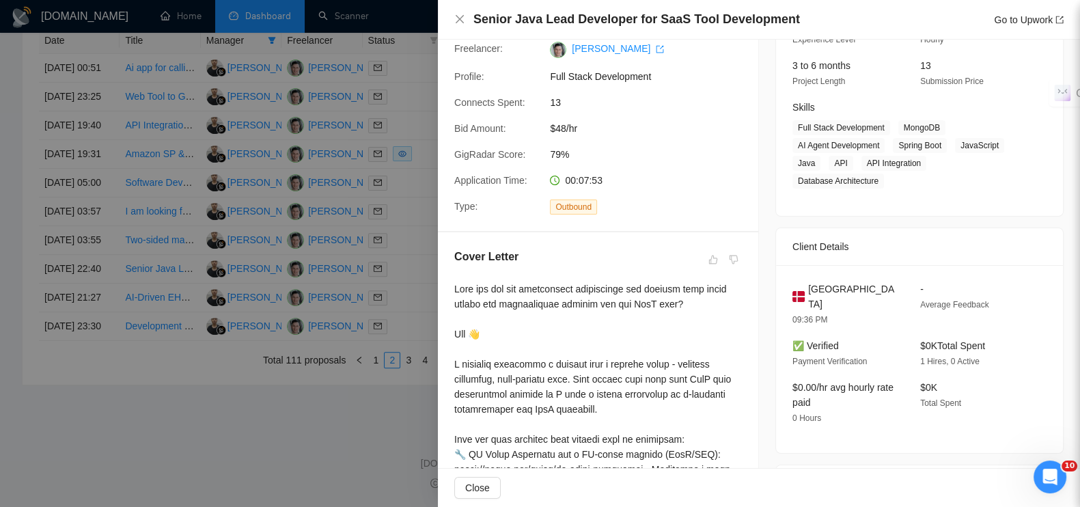
scroll to position [0, 0]
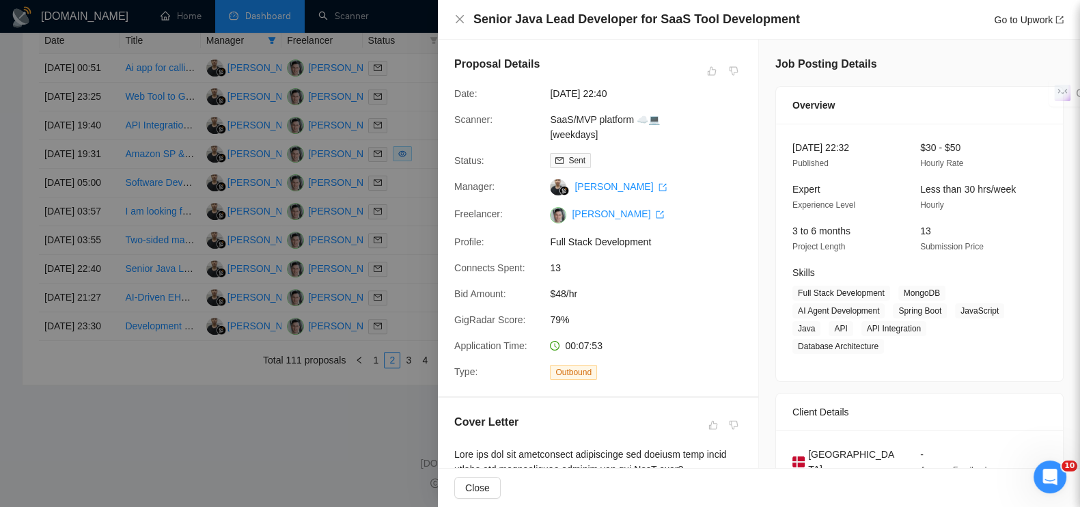
click at [314, 479] on div at bounding box center [540, 253] width 1080 height 507
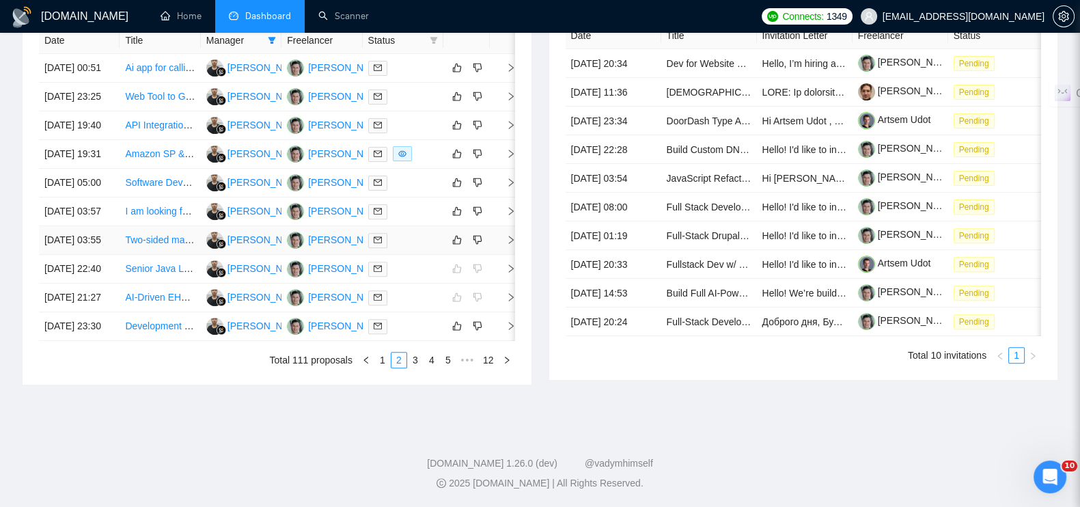
click at [512, 244] on icon "right" at bounding box center [511, 240] width 5 height 8
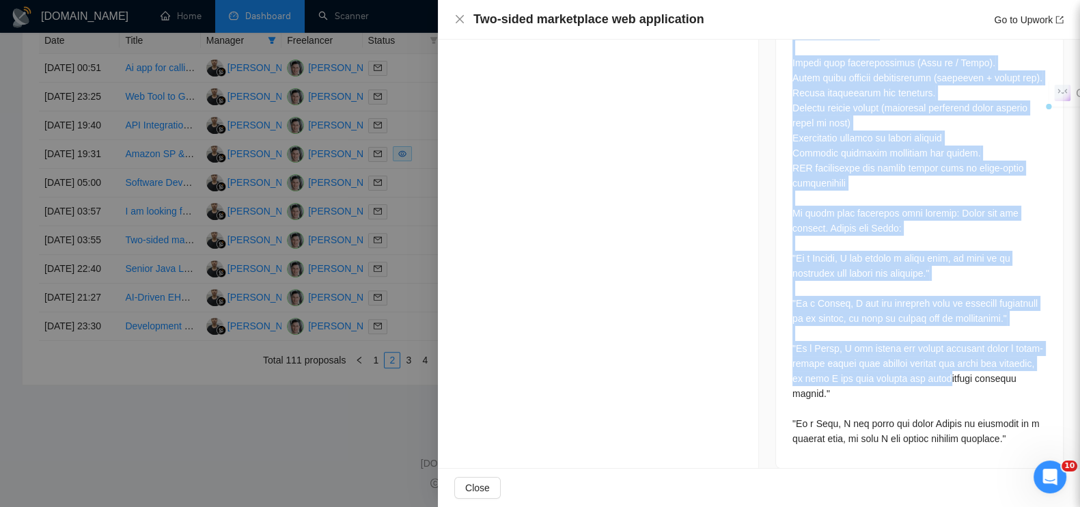
scroll to position [716, 0]
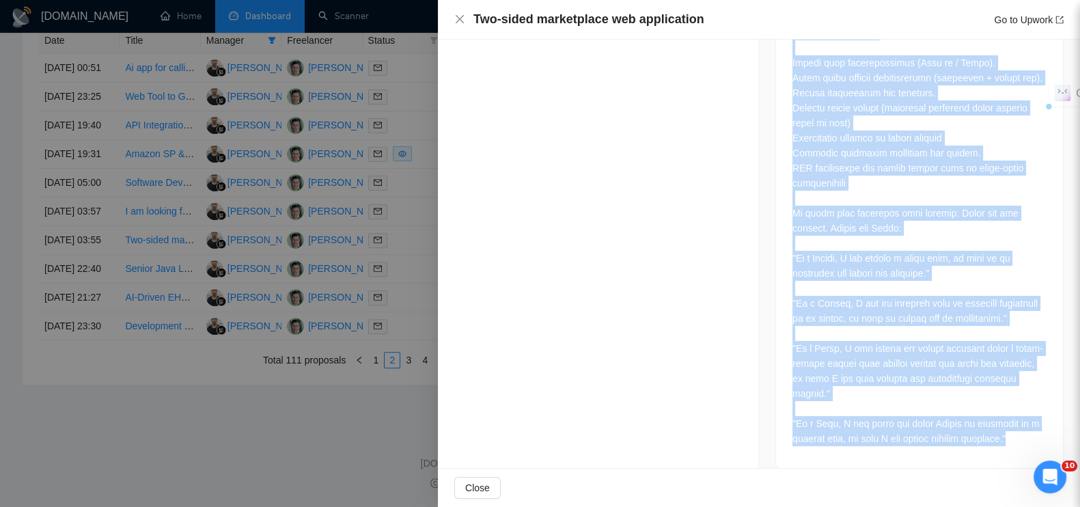
drag, startPoint x: 784, startPoint y: 193, endPoint x: 1031, endPoint y: 425, distance: 339.3
click at [1031, 425] on div "Job Description" at bounding box center [919, 137] width 288 height 663
copy div "Job Description "I'm looking for a development team to build a two-sided market…"
click at [281, 445] on div at bounding box center [540, 253] width 1080 height 507
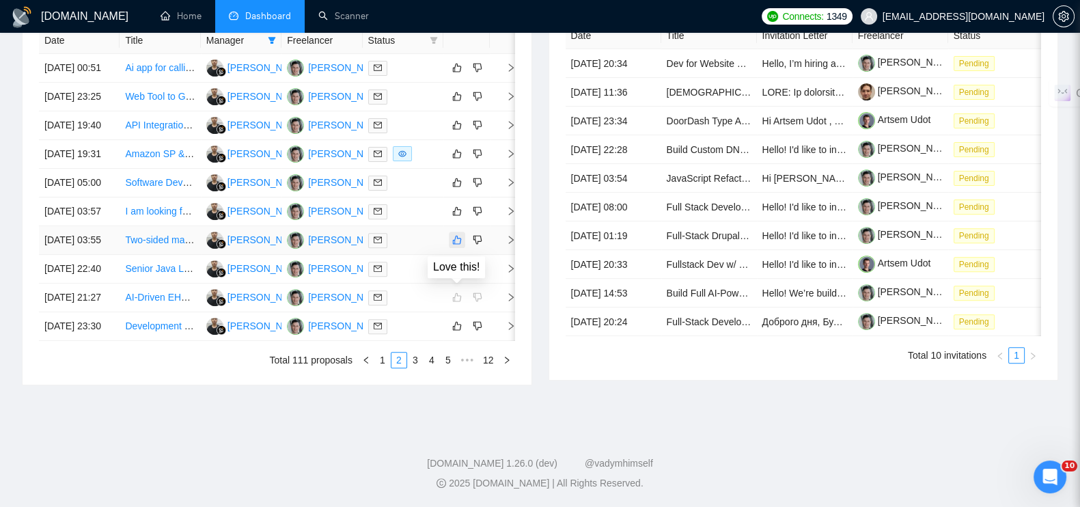
click at [460, 236] on icon "like" at bounding box center [457, 240] width 9 height 9
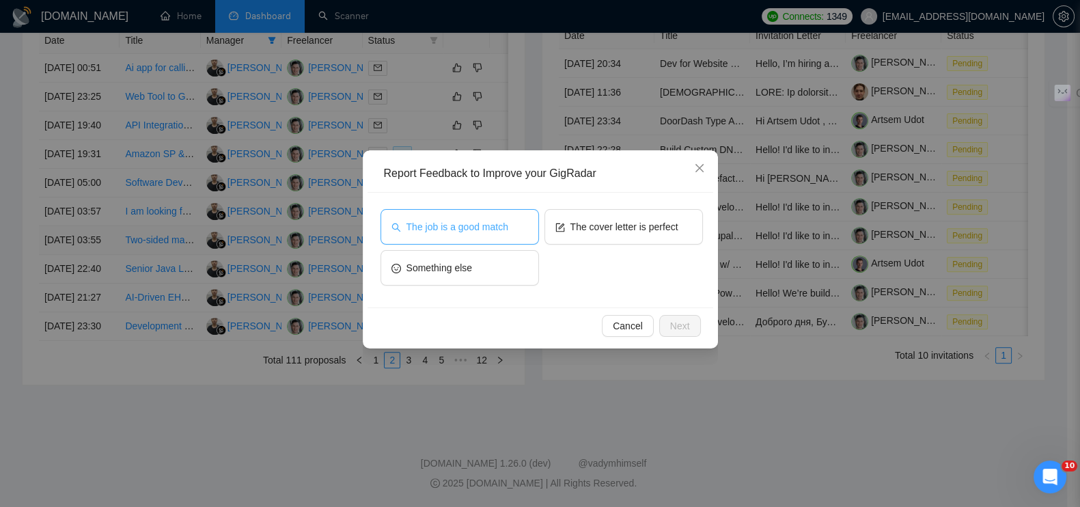
click at [453, 224] on span "The job is a good match" at bounding box center [457, 226] width 102 height 15
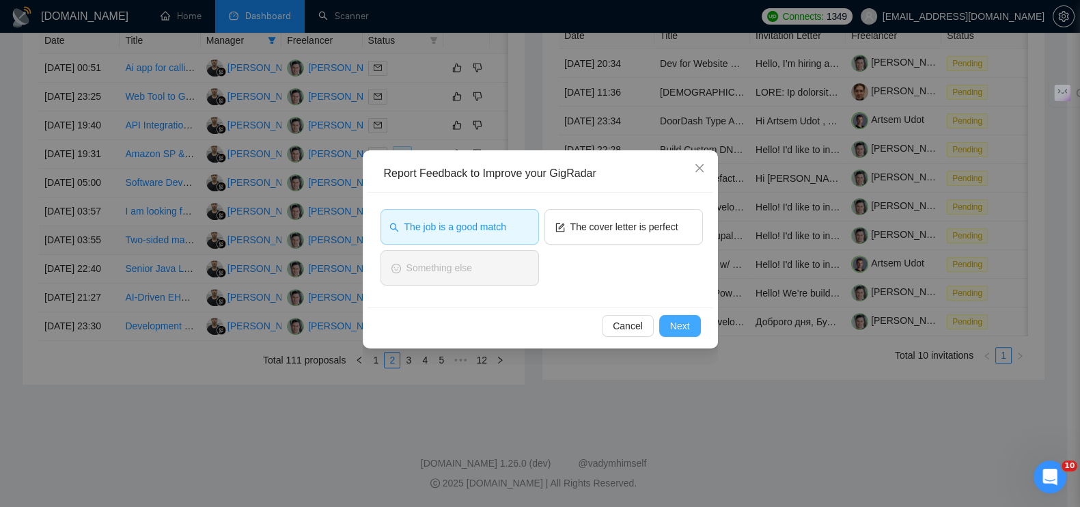
click at [675, 322] on span "Next" at bounding box center [680, 325] width 20 height 15
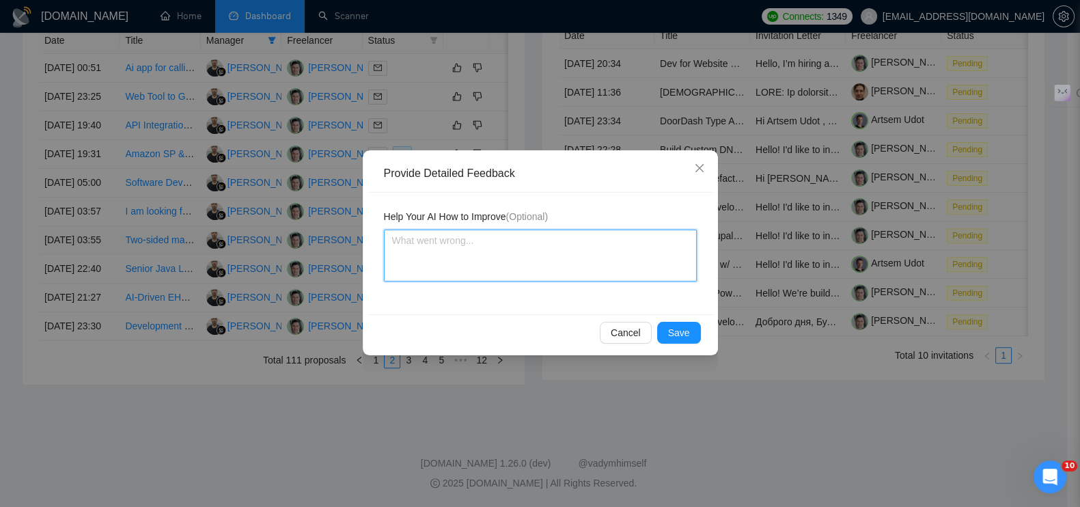
click at [542, 240] on textarea at bounding box center [540, 256] width 313 height 52
paste textarea "[PERSON_NAME] прямо пишет: "looking for a development team""
type textarea "[PERSON_NAME] прямо пишет: "looking for a development team""
type textarea "[PERSON_NAME] прямо пишет: "looking for a development team"."
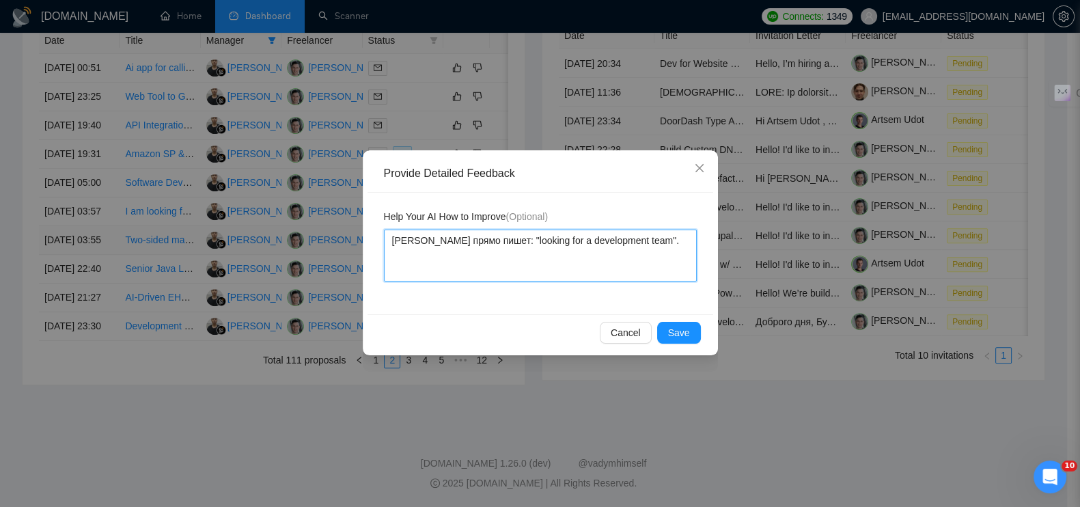
paste textarea "Требуются сложные фичи"
type textarea "[PERSON_NAME] прямо пишет: "looking for a development team". Требуются сложные …"
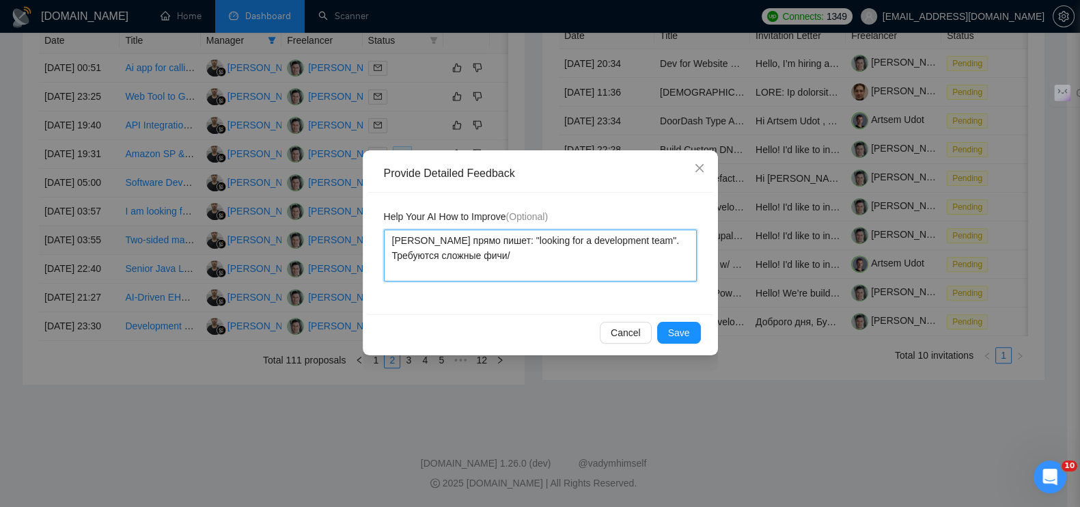
type textarea "[PERSON_NAME] прямо пишет: "looking for a development team". Требуются сложные …"
click at [674, 333] on span "Save" at bounding box center [679, 332] width 22 height 15
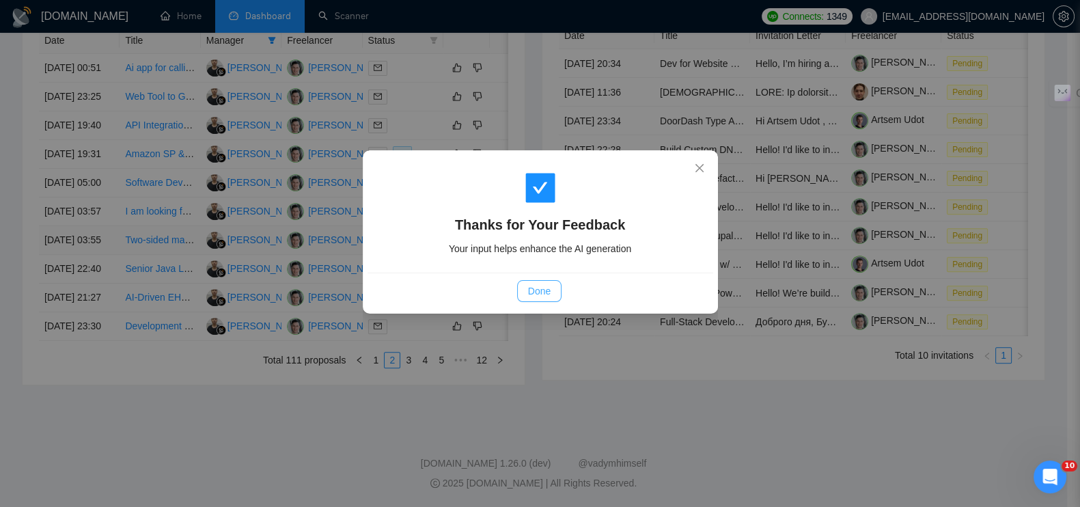
click at [544, 290] on span "Done" at bounding box center [539, 291] width 23 height 15
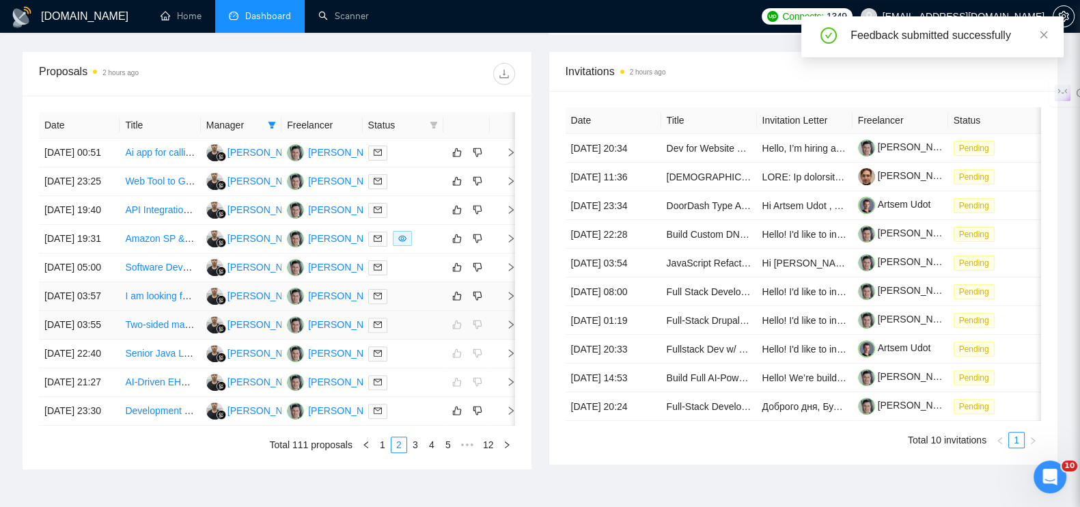
scroll to position [545, 0]
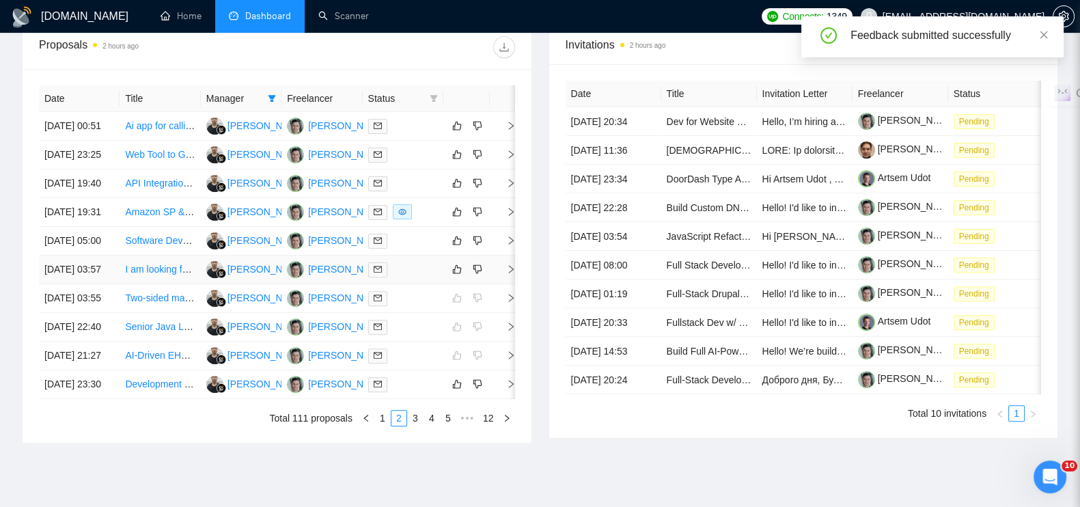
click at [509, 274] on icon "right" at bounding box center [511, 269] width 10 height 10
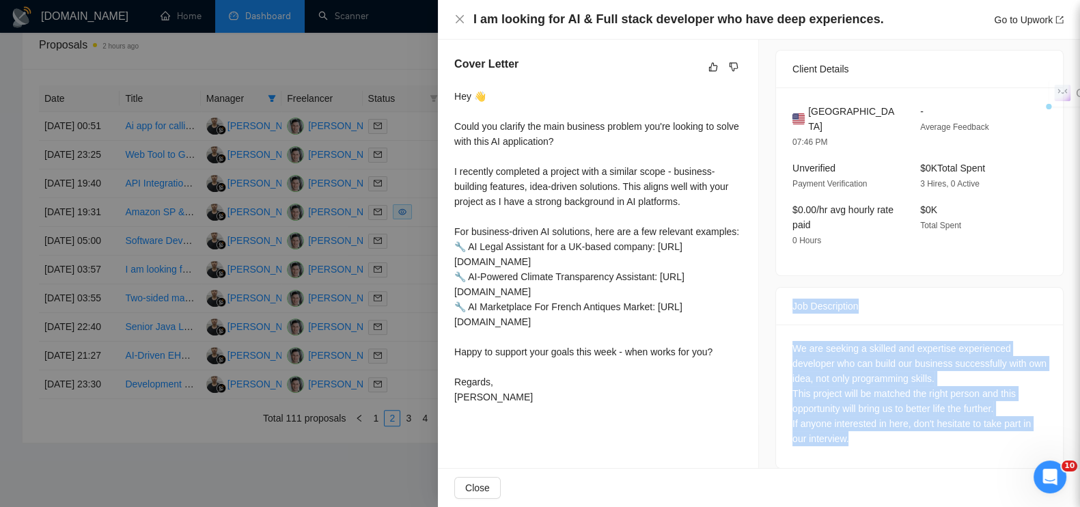
drag, startPoint x: 784, startPoint y: 285, endPoint x: 875, endPoint y: 432, distance: 173.1
click at [875, 432] on div "Job Description We are seeking a skilled and expertise experienced developer wh…" at bounding box center [919, 378] width 288 height 182
copy div "Job Description We are seeking a skilled and expertise experienced developer wh…"
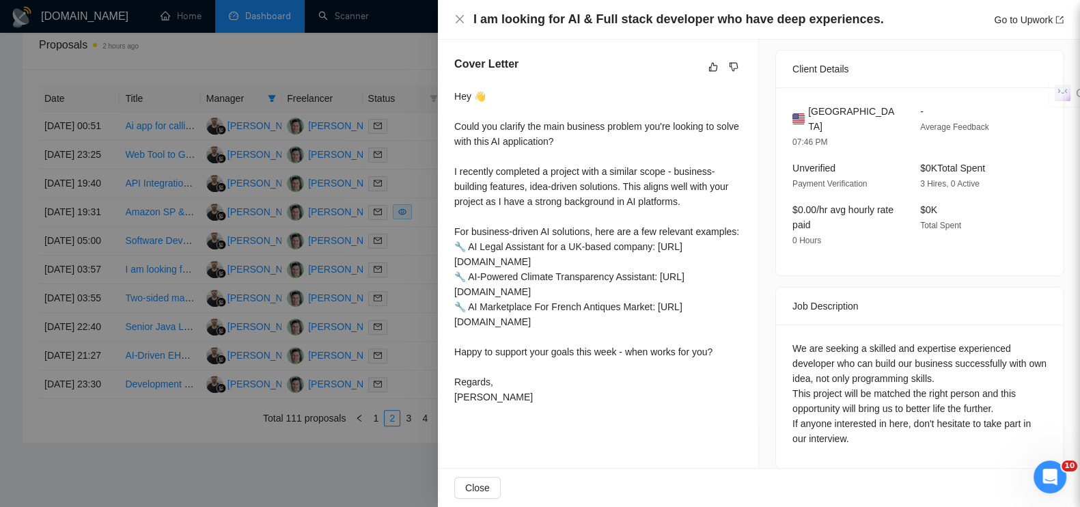
click at [402, 161] on div at bounding box center [540, 253] width 1080 height 507
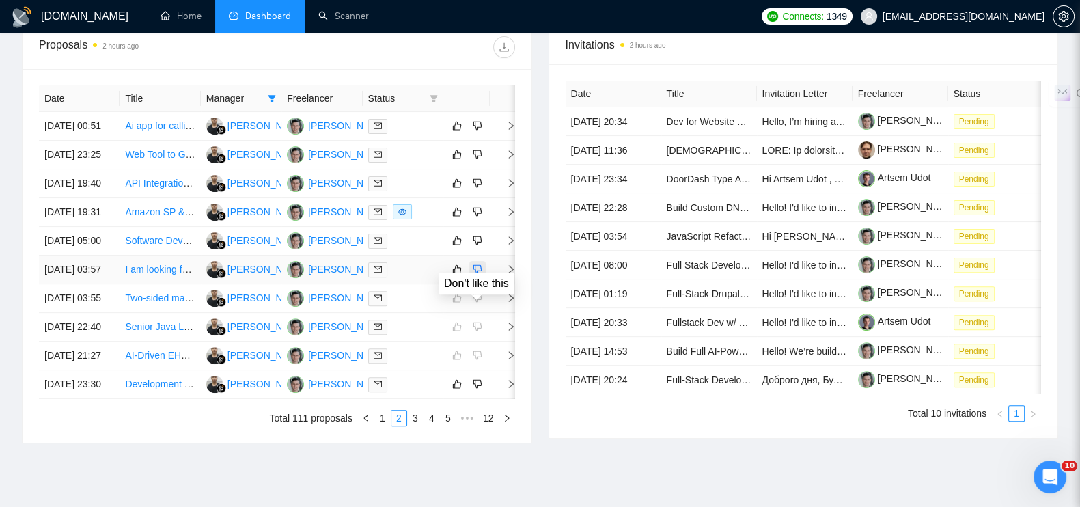
click at [475, 274] on icon "dislike" at bounding box center [477, 269] width 9 height 9
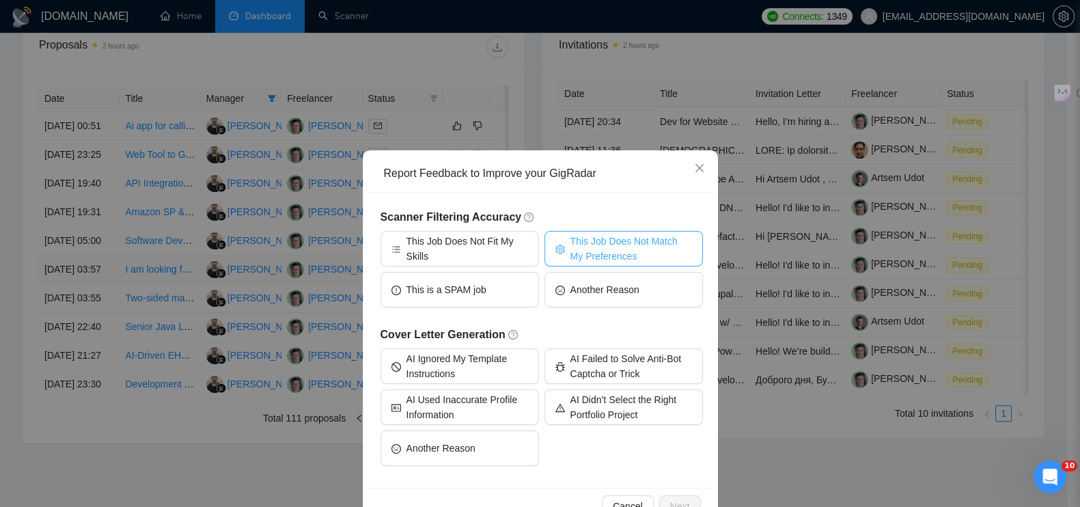
click at [591, 245] on span "This Job Does Not Match My Preferences" at bounding box center [631, 249] width 122 height 30
click at [675, 501] on span "Next" at bounding box center [680, 506] width 20 height 15
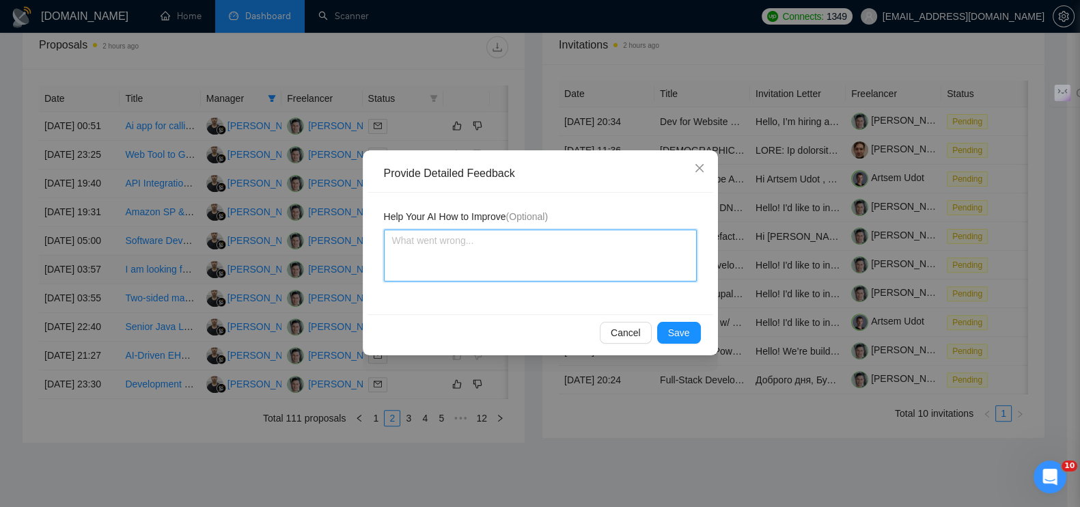
click at [547, 266] on textarea at bounding box center [540, 256] width 313 height 52
paste textarea "Этот [PERSON_NAME] выглядит довольно «расплывчатым»"
type textarea "Этот [PERSON_NAME] выглядит довольно «расплывчатым»"
type textarea "Этот [PERSON_NAME] выглядит довольно «расплывчатым»/"
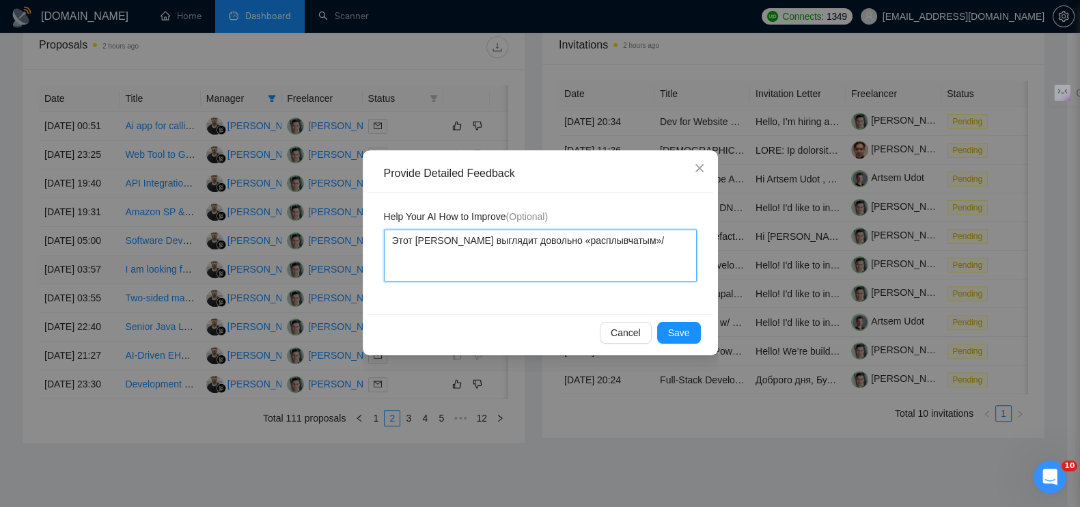
type textarea "Этот [PERSON_NAME] выглядит довольно «расплывчатым»/"
type textarea "Этот [PERSON_NAME] выглядит довольно «расплывчатым»"
type textarea "Этот [PERSON_NAME] выглядит довольно «расплывчатым»."
paste textarea "Нет конкретики о продукте, технологиях или задачах."
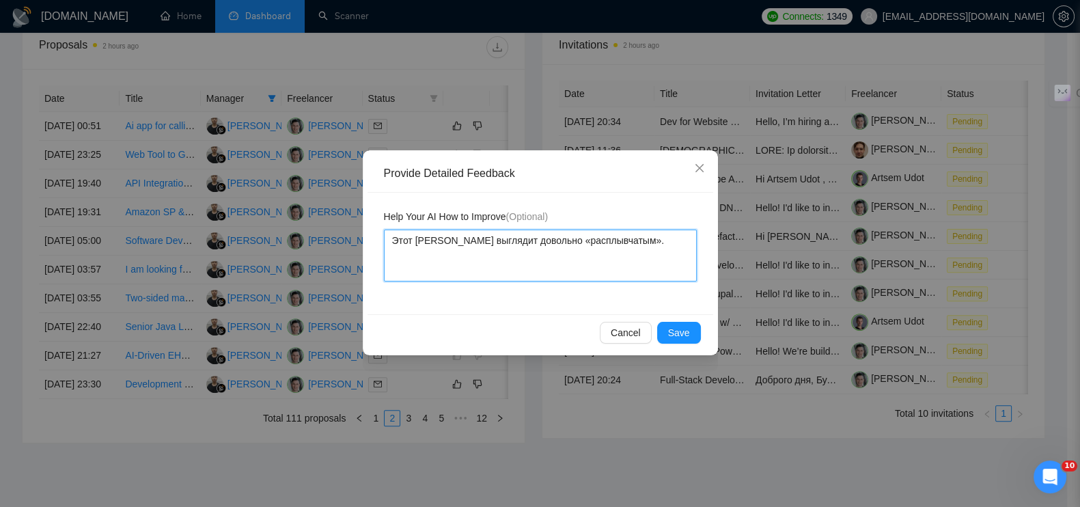
type textarea "Этот [PERSON_NAME] выглядит довольно «расплывчатым». Нет конкретики о продукте,…"
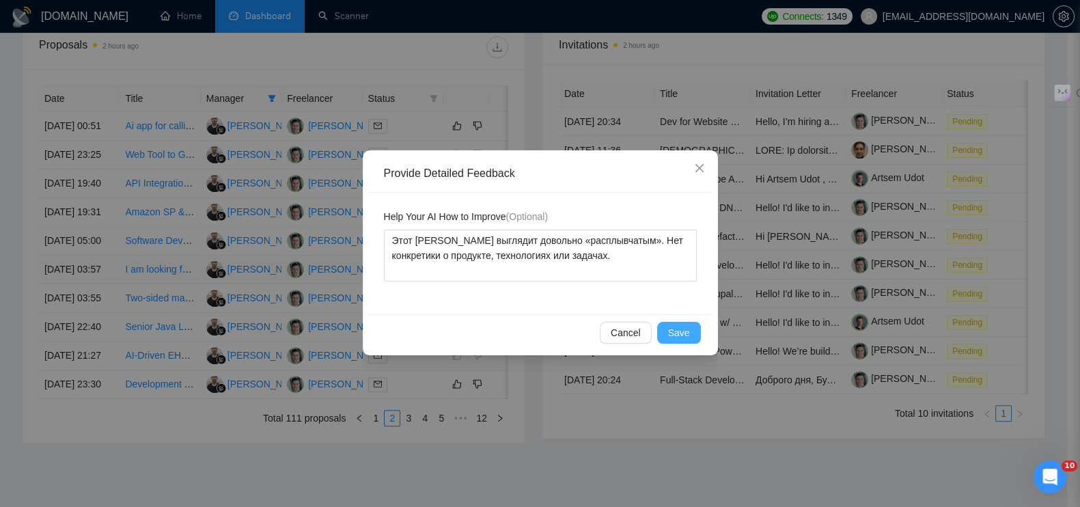
click at [667, 333] on button "Save" at bounding box center [679, 333] width 44 height 22
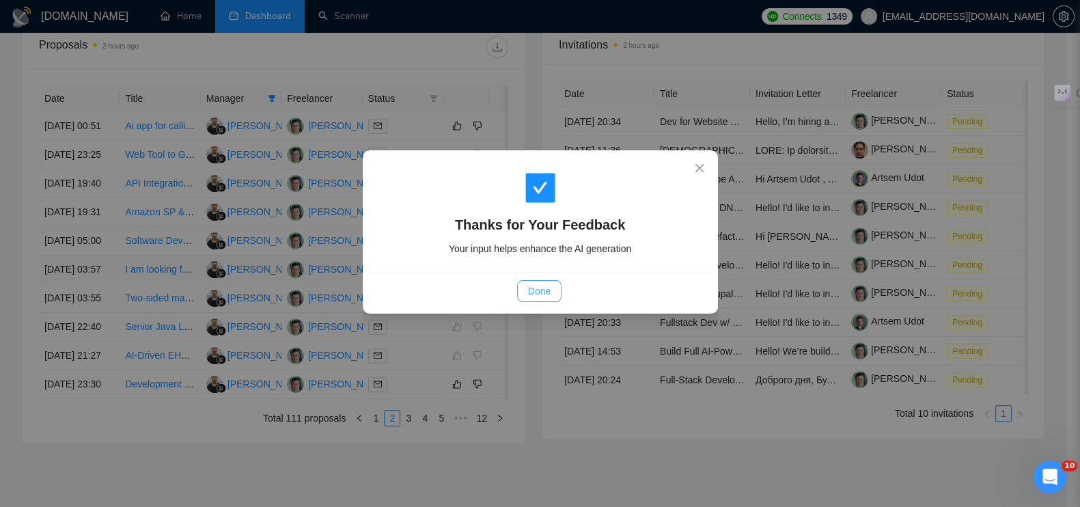
click at [551, 290] on button "Done" at bounding box center [539, 291] width 44 height 22
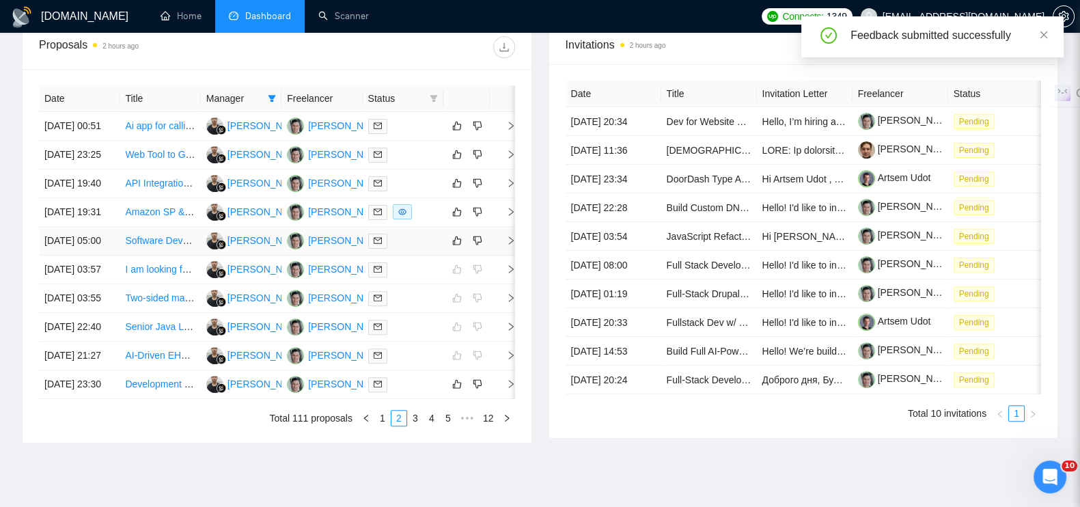
click at [510, 245] on icon "right" at bounding box center [511, 241] width 10 height 10
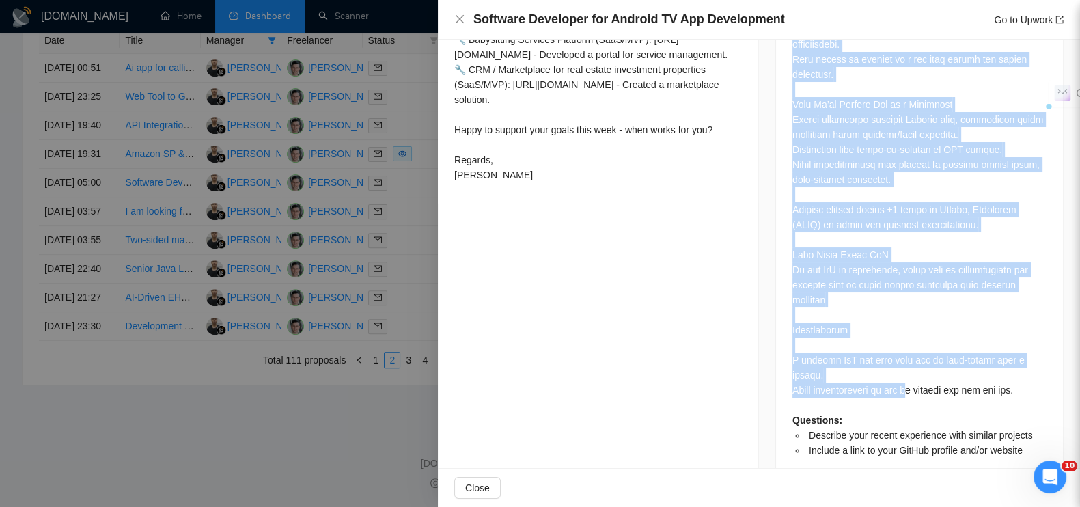
scroll to position [716, 0]
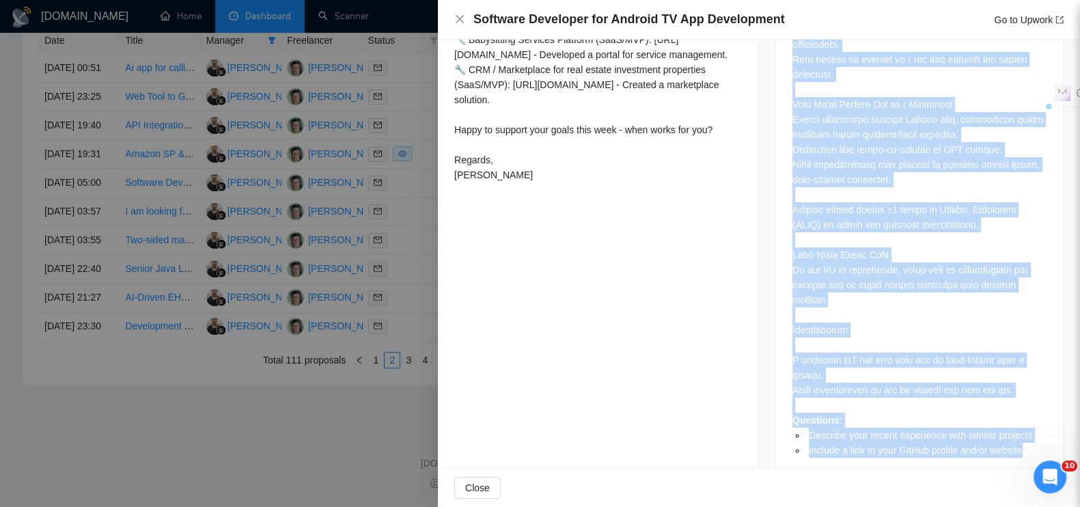
drag, startPoint x: 782, startPoint y: 253, endPoint x: 886, endPoint y: 331, distance: 130.3
click at [1030, 415] on div "Job Description Questions: Describe your recent experience with similar project…" at bounding box center [919, 98] width 288 height 772
copy div "Lor Ipsumdolors Ametc ad Elitsed Doeiusmod (Tempori Utl etd MAg aliq enima mi V…"
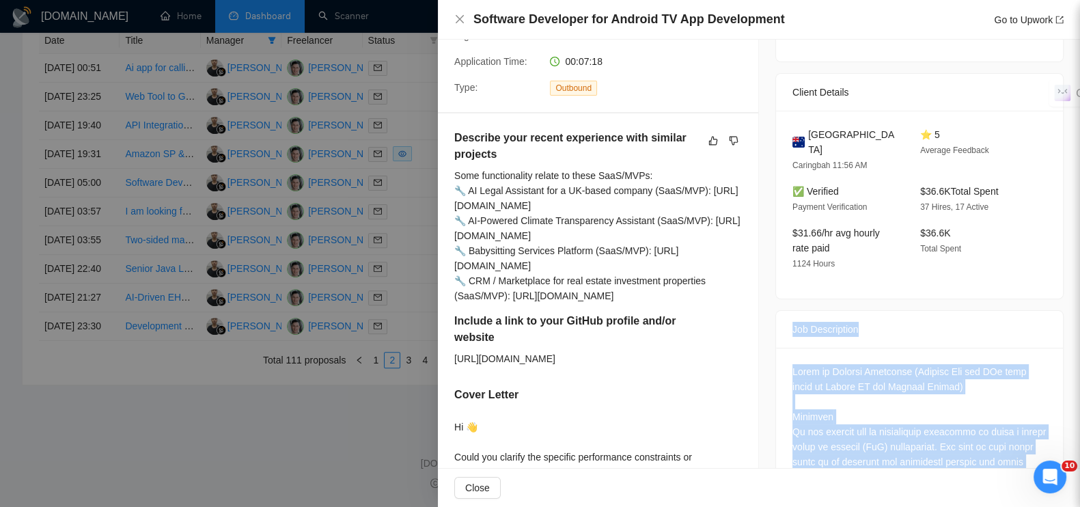
scroll to position [28, 0]
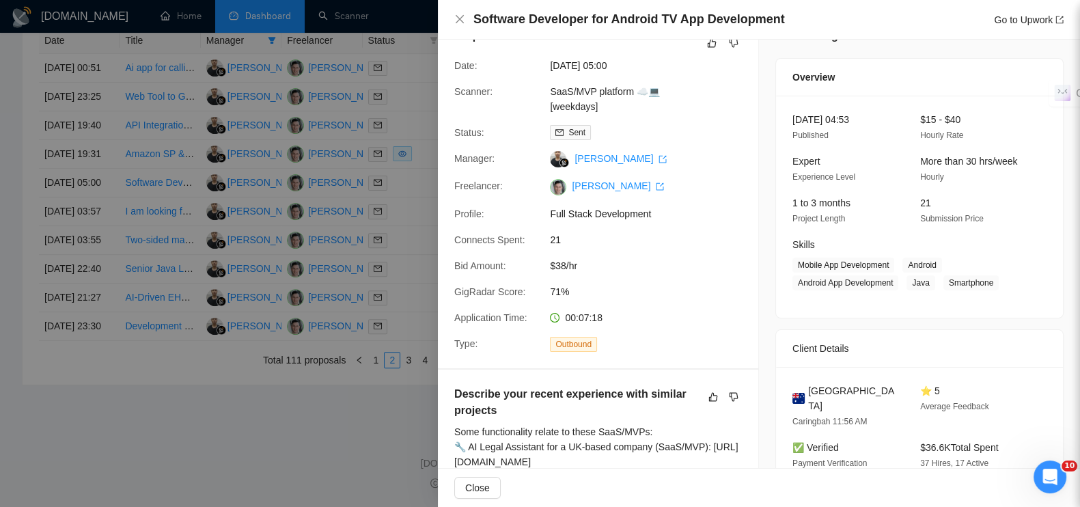
click at [870, 96] on div "[DATE] 04:53 Published $15 - $40 Hourly Rate Expert Experience Level More than …" at bounding box center [919, 207] width 287 height 222
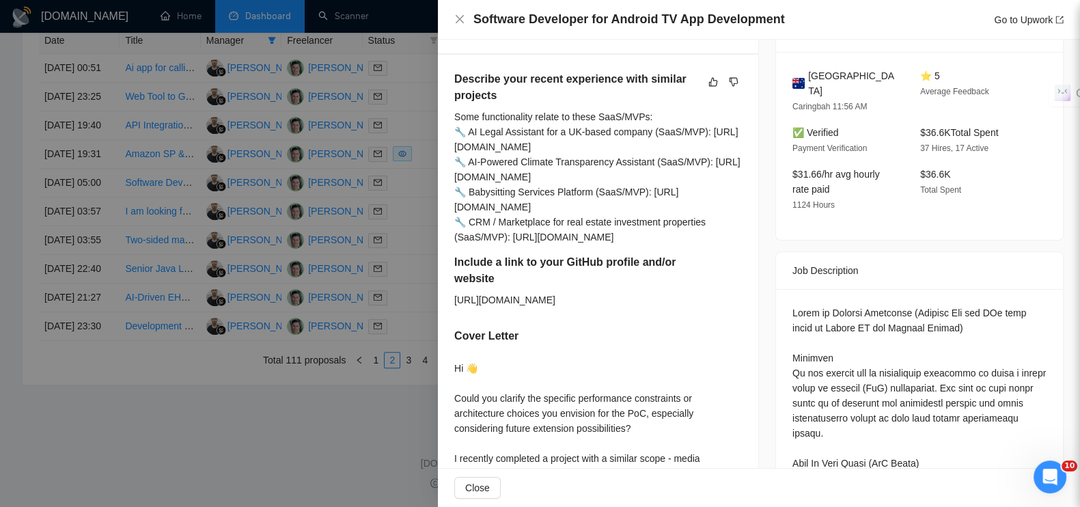
scroll to position [370, 0]
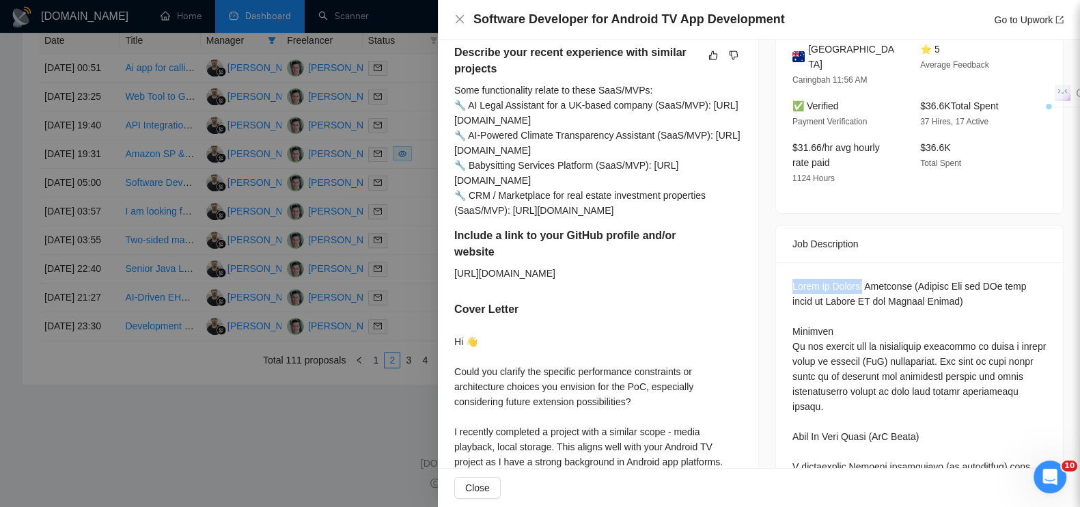
drag, startPoint x: 786, startPoint y: 271, endPoint x: 858, endPoint y: 266, distance: 72.6
copy div "Proof of Concept"
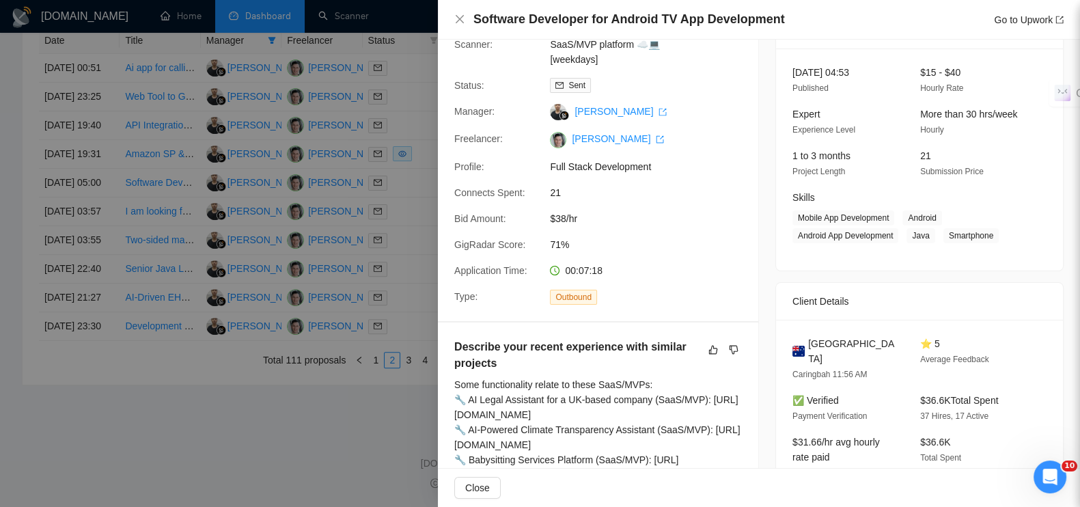
scroll to position [0, 0]
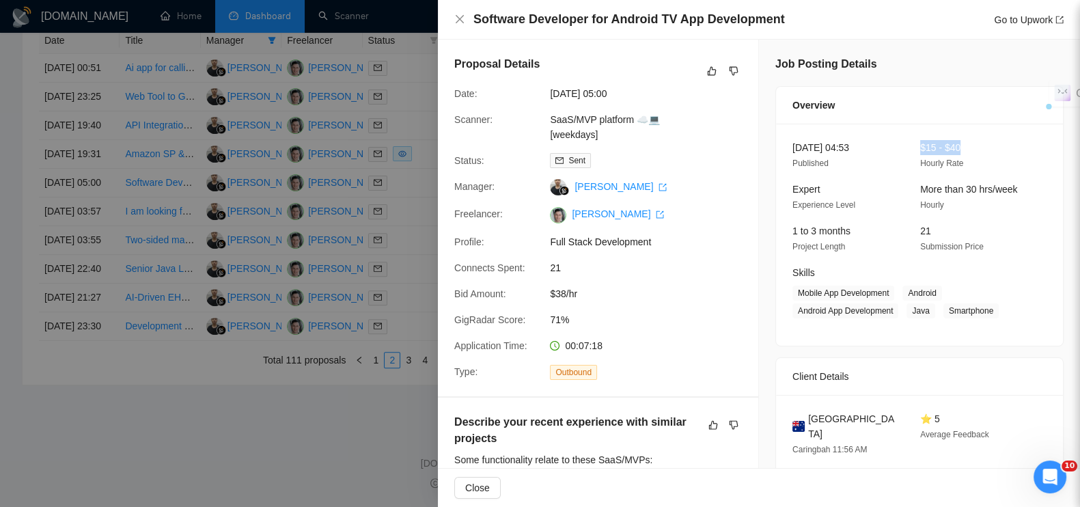
drag, startPoint x: 912, startPoint y: 146, endPoint x: 962, endPoint y: 149, distance: 50.0
click at [962, 149] on div "$15 - $40 Hourly Rate" at bounding box center [973, 155] width 117 height 31
copy span "$15 - $40"
drag, startPoint x: 784, startPoint y: 230, endPoint x: 855, endPoint y: 233, distance: 70.4
click at [855, 233] on div "1 to 3 months Project Length" at bounding box center [845, 238] width 117 height 31
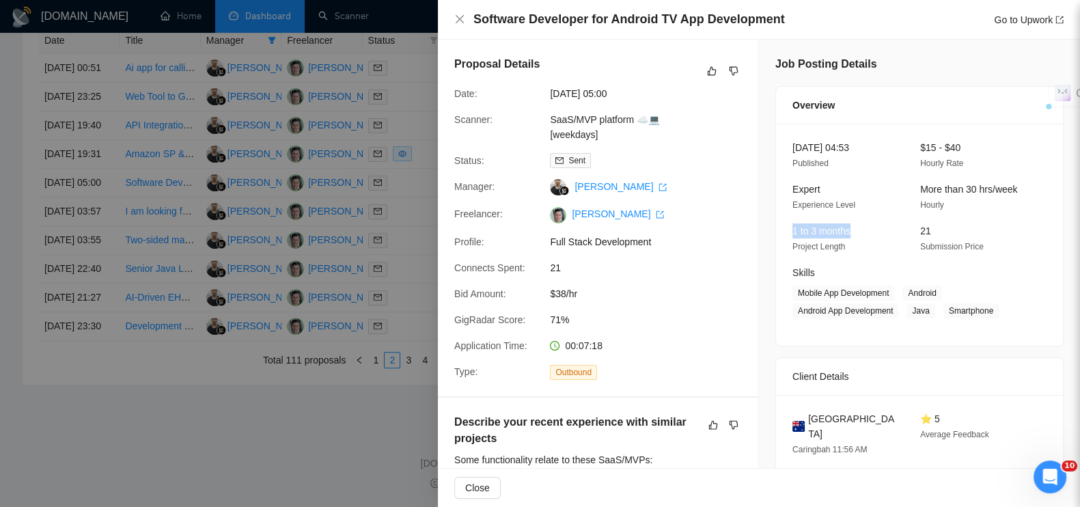
copy span "1 to 3 months"
click at [376, 409] on div at bounding box center [540, 253] width 1080 height 507
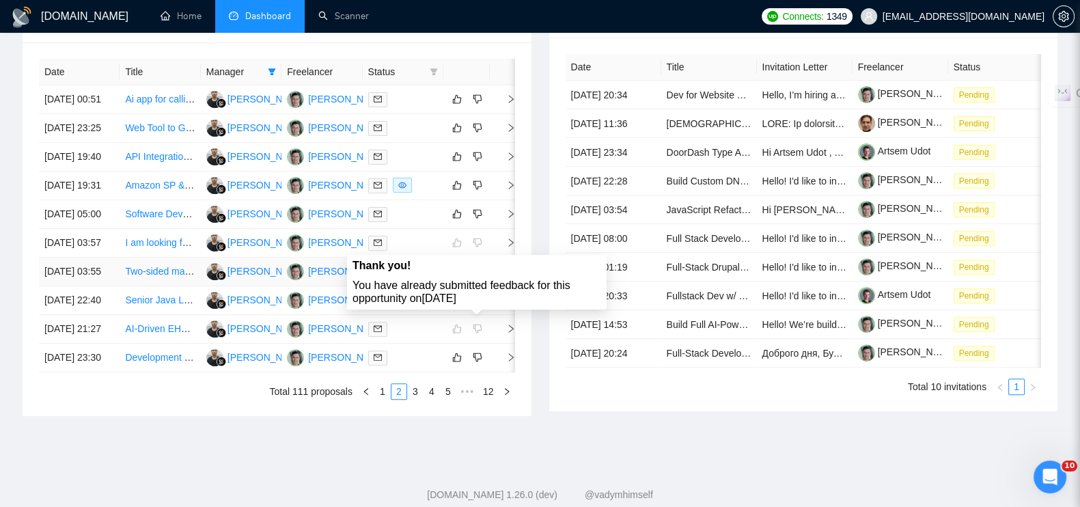
scroll to position [545, 0]
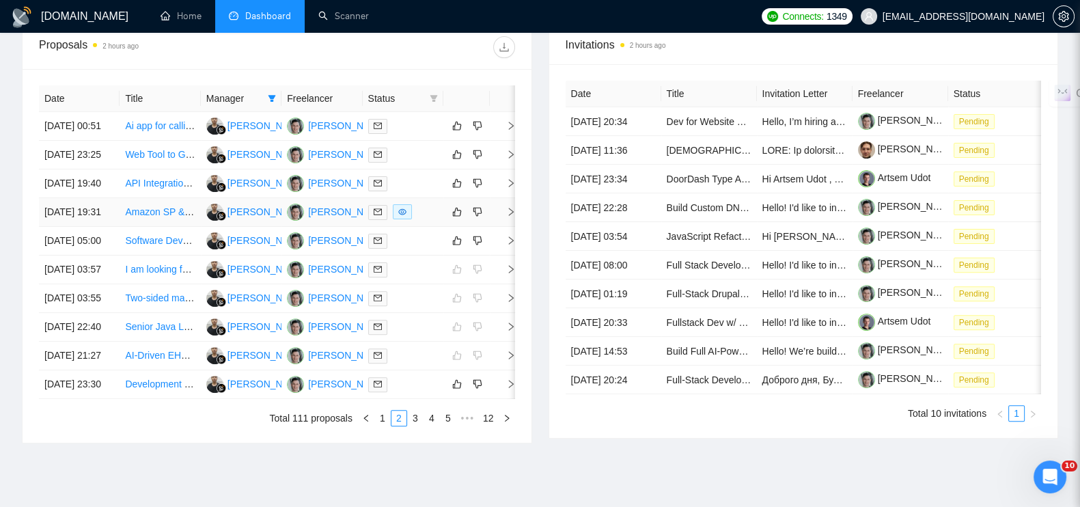
click at [509, 217] on icon "right" at bounding box center [511, 212] width 10 height 10
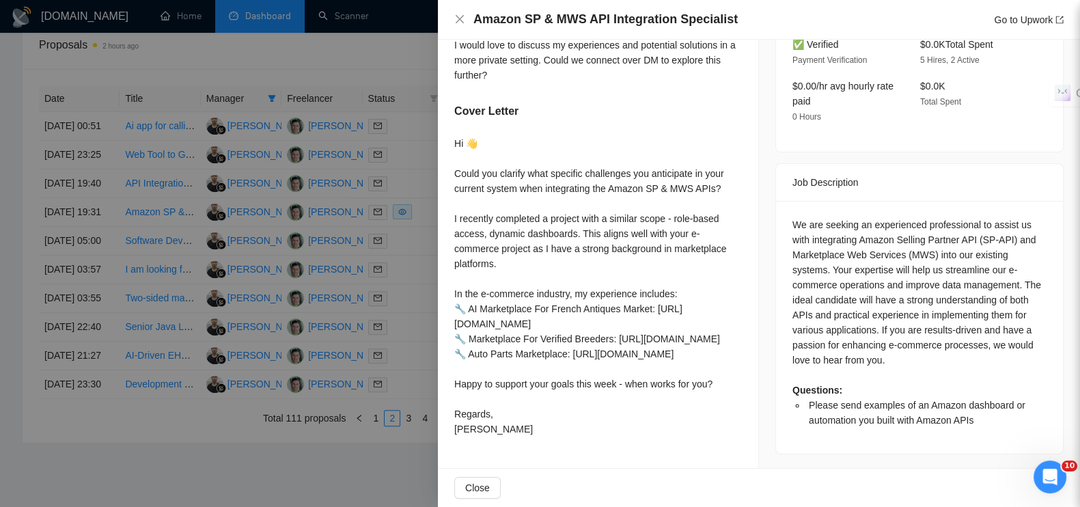
scroll to position [435, 0]
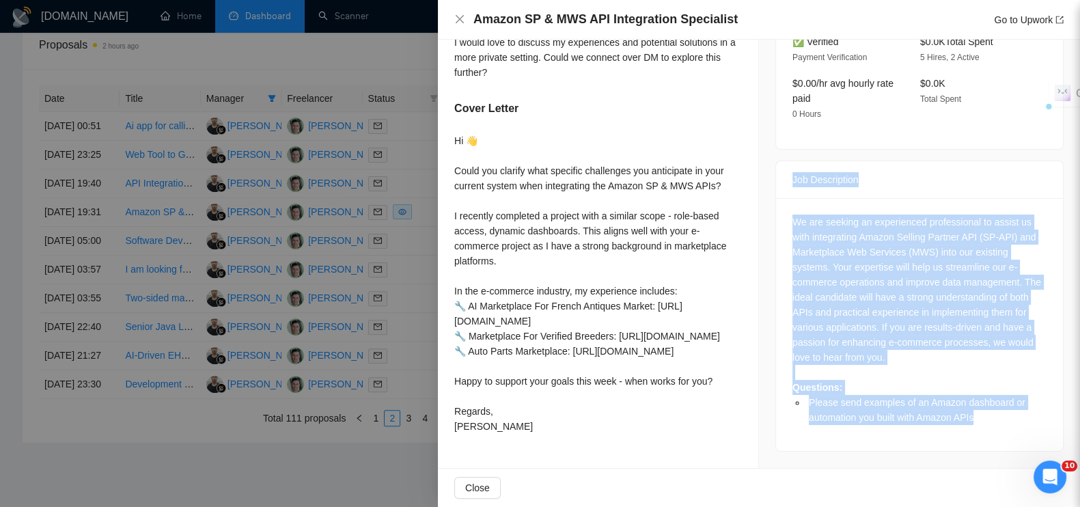
drag, startPoint x: 782, startPoint y: 162, endPoint x: 888, endPoint y: 278, distance: 157.2
click at [973, 400] on div "Job Description We are seeking an experienced professional to assist us with in…" at bounding box center [919, 306] width 288 height 291
copy div "Job Description We are seeking an experienced professional to assist us with in…"
click at [342, 43] on div at bounding box center [540, 253] width 1080 height 507
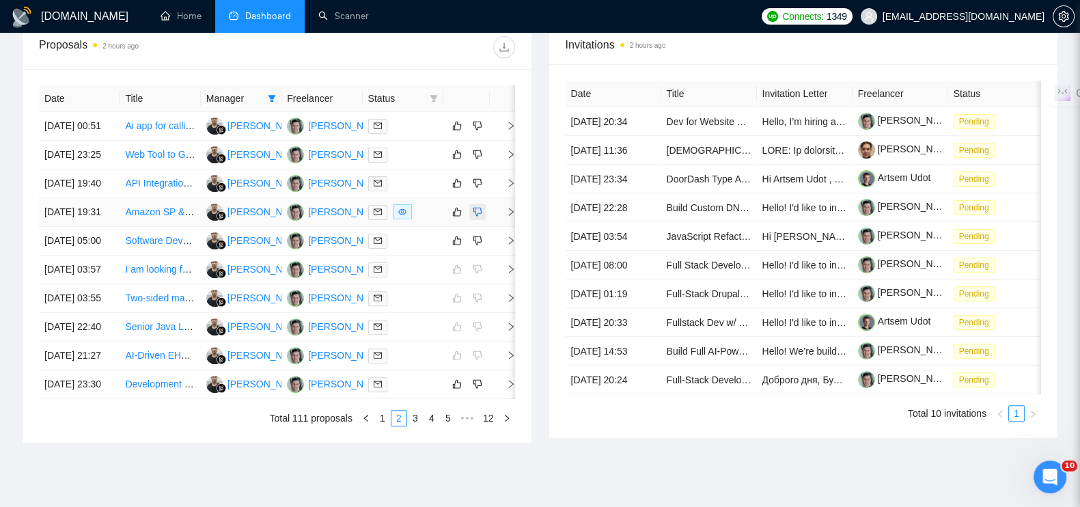
click at [479, 217] on icon "dislike" at bounding box center [478, 211] width 10 height 11
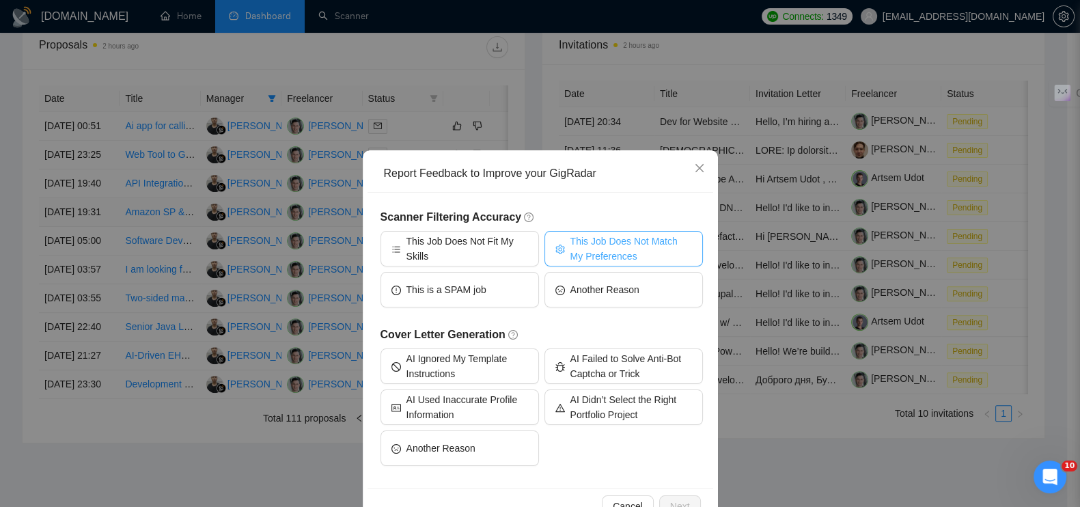
click at [613, 254] on span "This Job Does Not Match My Preferences" at bounding box center [631, 249] width 122 height 30
click at [670, 499] on span "Next" at bounding box center [680, 506] width 20 height 15
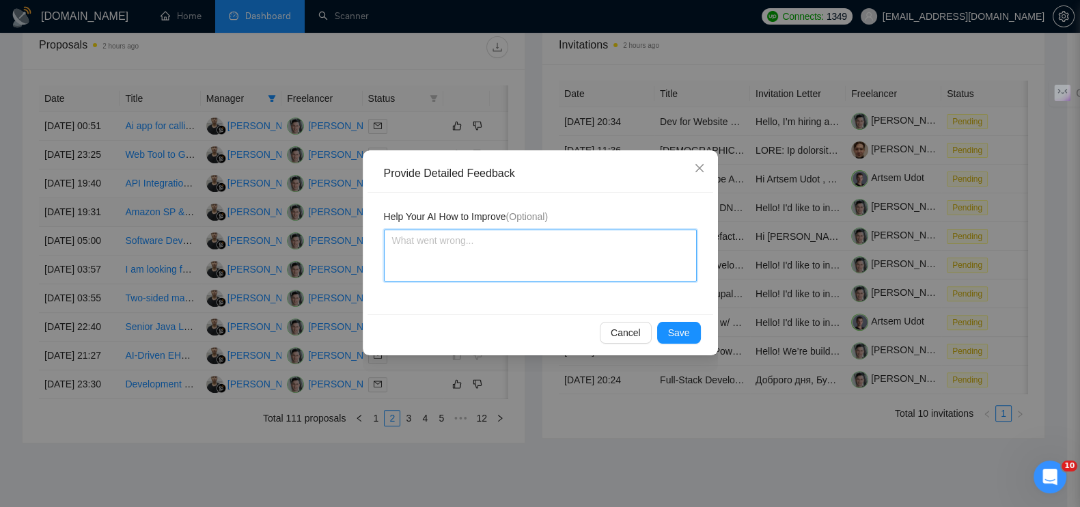
click at [515, 264] on textarea at bounding box center [540, 256] width 313 height 52
type textarea "[PERSON_NAME]"
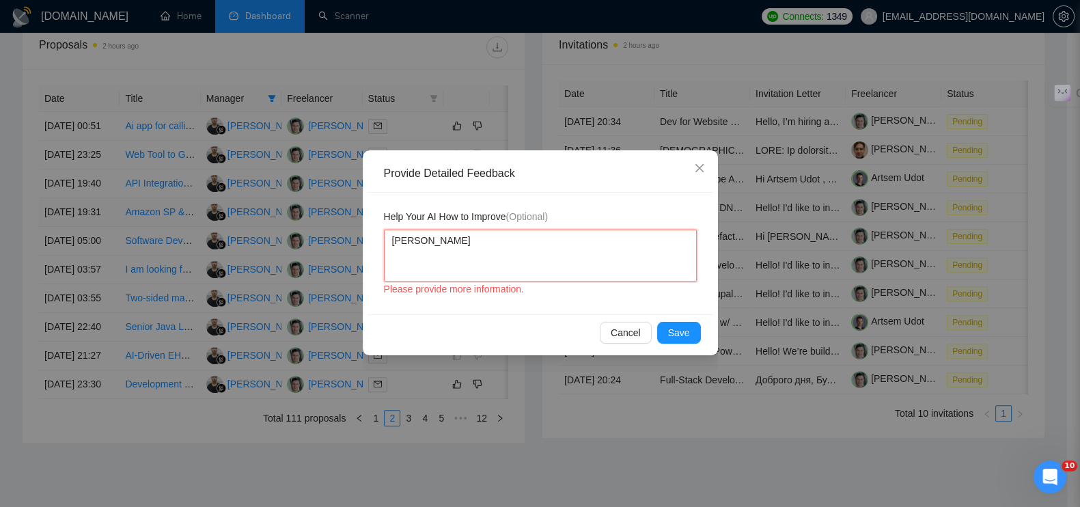
type textarea "Ищ"
type textarea "Ищу"
type textarea "Ищут"
paste textarea "интеграция Amazon Selling Partner API (SP-API) и старого MWS в существующие сис…"
type textarea "Ищут интеграция Amazon Selling Partner API (SP-API) и старого MWS в существующи…"
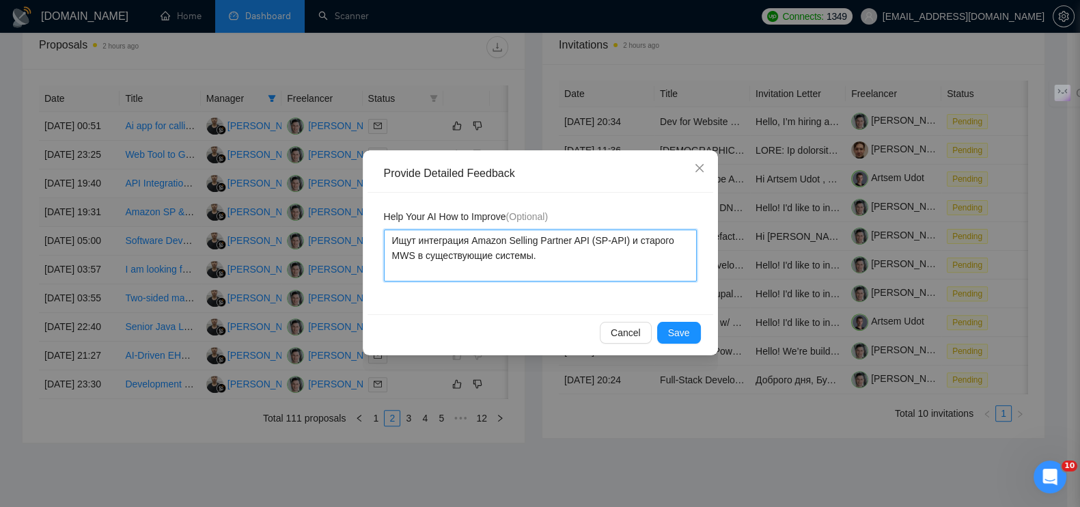
click at [468, 237] on textarea "Ищут интеграция Amazon Selling Partner API (SP-API) и старого MWS в существующи…" at bounding box center [540, 256] width 313 height 52
click at [417, 240] on textarea "Ищут интеграция Amazon Selling Partner API (SP-API) и старого MWS в существующи…" at bounding box center [540, 256] width 313 height 52
type textarea "Ищут пинтеграция Amazon Selling Partner API (SP-API) и старого MWS в существующ…"
type textarea "Ищут поинтеграция Amazon Selling Partner API (SP-API) и старого MWS в существую…"
type textarea "Ищут поминтеграция Amazon Selling Partner API (SP-API) и старого MWS в существу…"
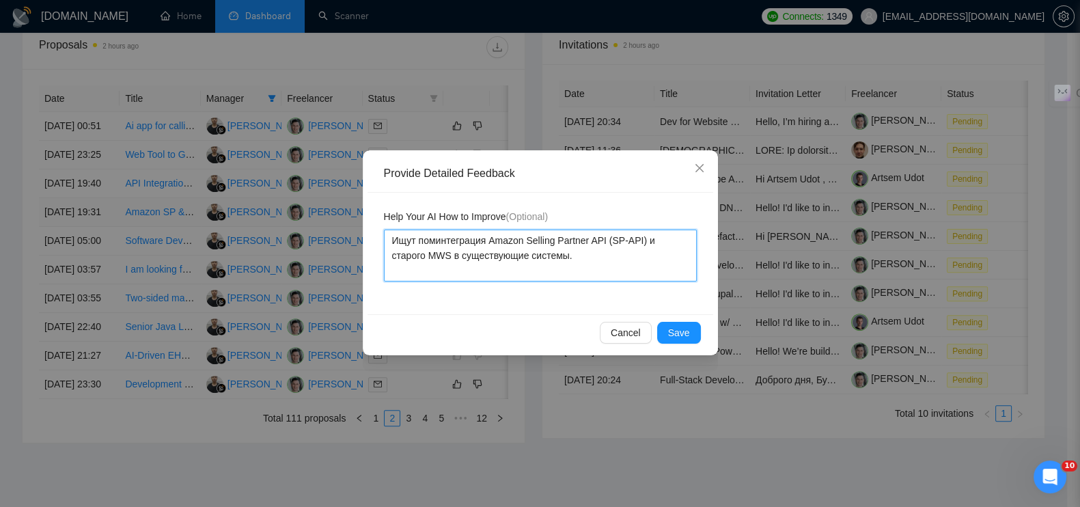
type textarea "Ищут помоинтеграция Amazon Selling Partner API (SP-API) и старого MWS в существ…"
type textarea "Ищут помощинтеграция Amazon Selling Partner API (SP-API) и старого MWS в сущест…"
type textarea "Ищут помощьинтеграция Amazon Selling Partner API (SP-API) и старого MWS в сущес…"
type textarea "Ищут помощь интеграция Amazon Selling Partner API (SP-API) и старого MWS в суще…"
type textarea "Ищут помощь синтеграция Amazon Selling Partner API (SP-API) и старого MWS в сущ…"
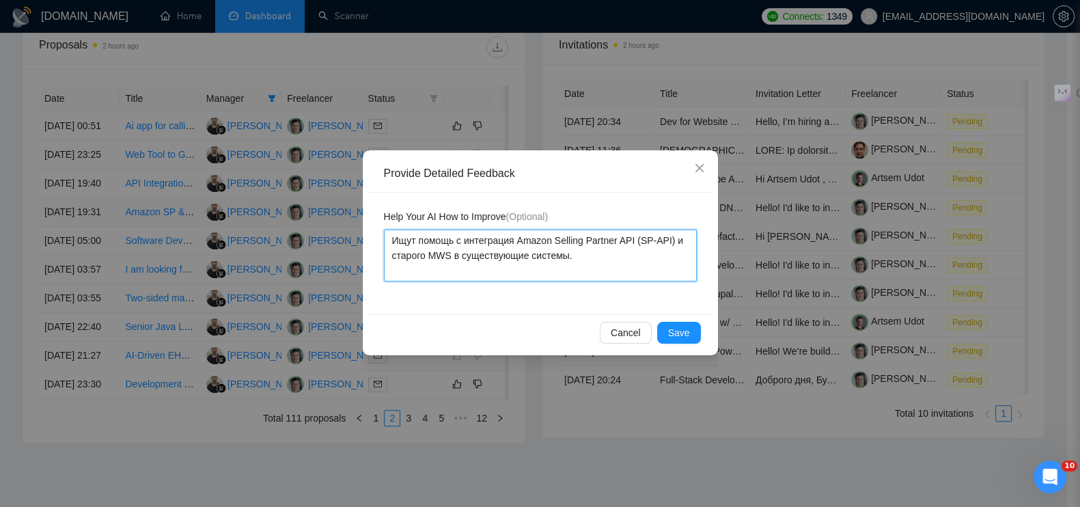
click at [512, 239] on textarea "Ищут помощь с интеграция Amazon Selling Partner API (SP-API) и старого MWS в су…" at bounding box center [540, 256] width 313 height 52
type textarea "Ищут помощь с интеграци Amazon Selling Partner API (SP-API) и старого MWS в сущ…"
type textarea "Ищут помощь с интеграцие Amazon Selling Partner API (SP-API) и старого MWS в су…"
type textarea "Ищут помощь с интеграцией Amazon Selling Partner API (SP-API) и старого MWS в с…"
click at [591, 260] on textarea "Ищут помощь с интеграцией Amazon Selling Partner API (SP-API) и старого MWS в с…" at bounding box center [540, 256] width 313 height 52
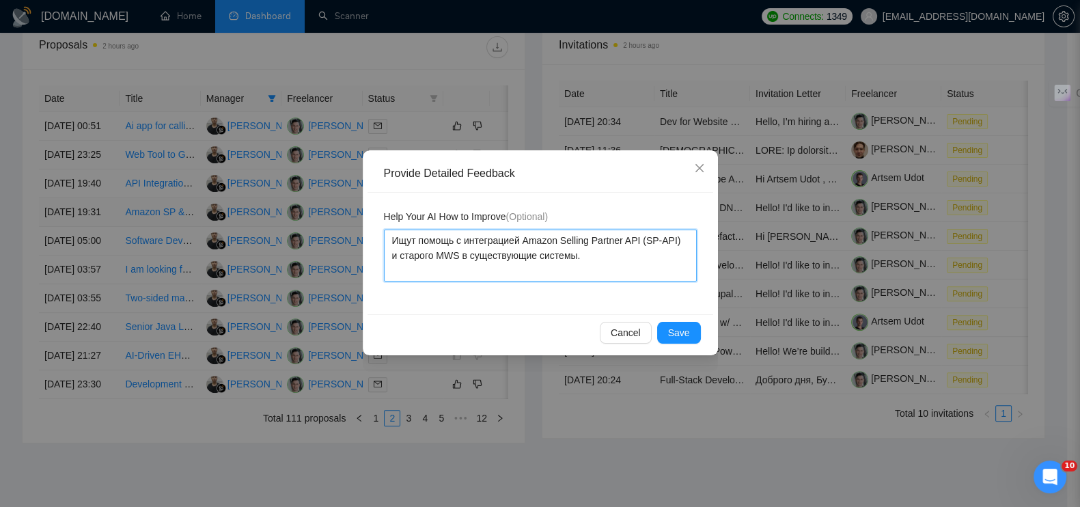
type textarea "Ищут помощь с интеграцией Amazon Selling Partner API (SP-API) и старого MWS в с…"
paste textarea "Скорее всего хотят узкую экспертизу по Amazon API, а не full-cycle SaaS develop…"
type textarea "Ищут помощь с интеграцией Amazon Selling Partner API (SP-API) и старого MWS в с…"
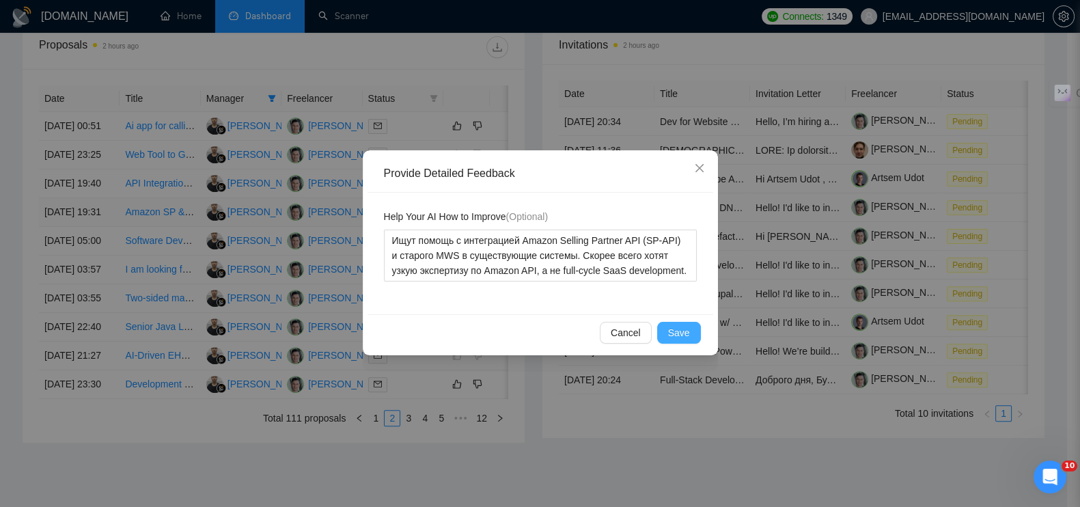
click at [673, 336] on span "Save" at bounding box center [679, 332] width 22 height 15
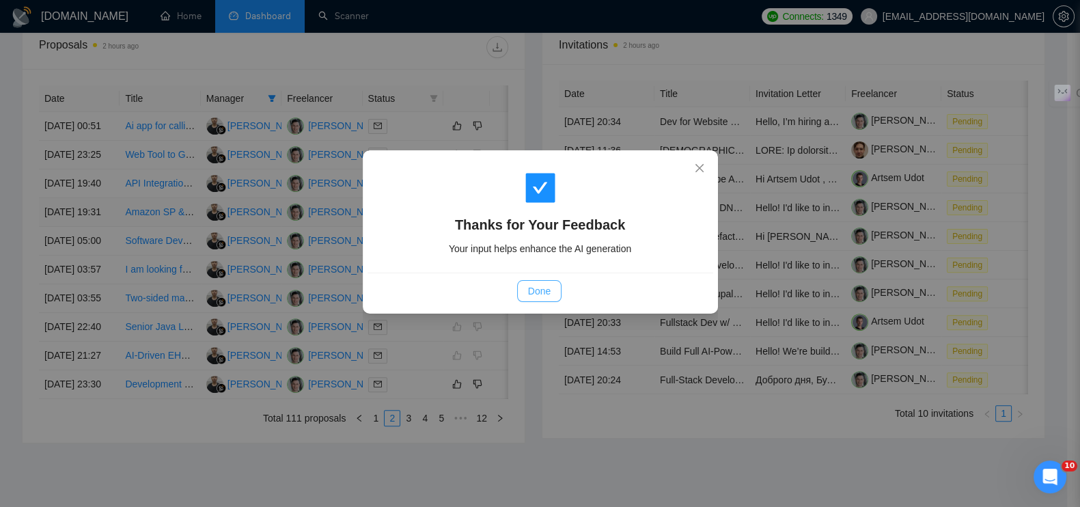
click at [540, 289] on span "Done" at bounding box center [539, 291] width 23 height 15
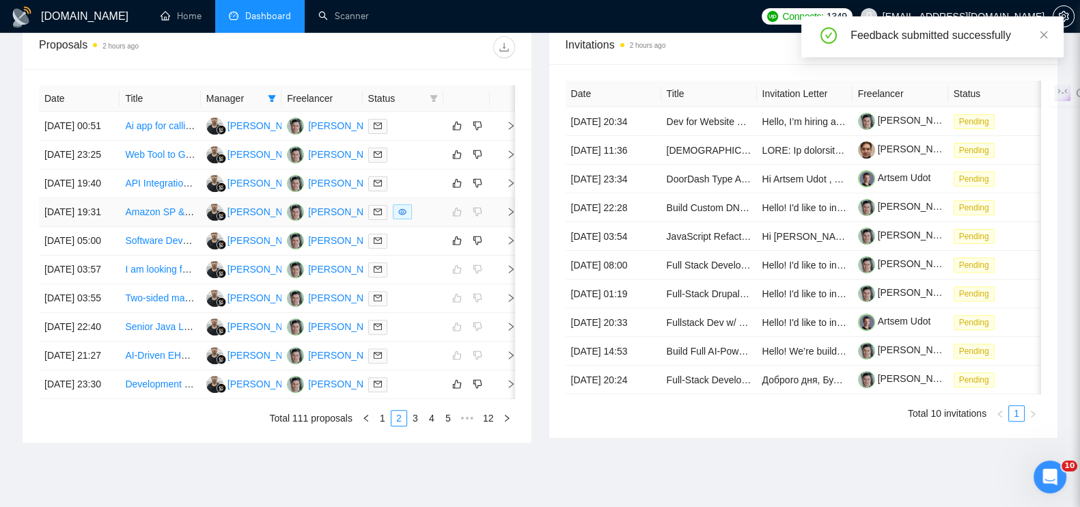
click at [510, 217] on icon "right" at bounding box center [511, 212] width 10 height 10
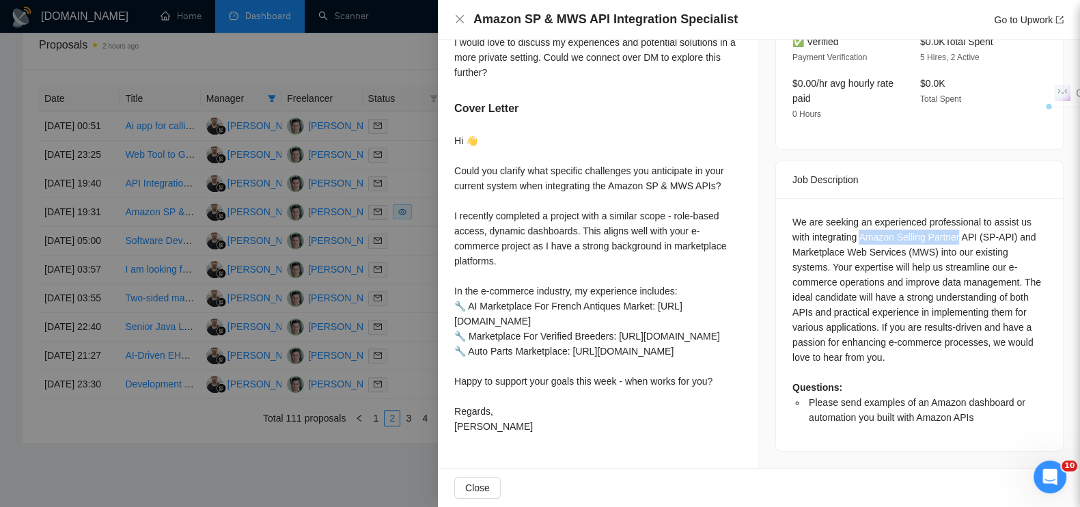
drag, startPoint x: 855, startPoint y: 219, endPoint x: 954, endPoint y: 217, distance: 99.1
click at [954, 217] on div "We are seeking an experienced professional to assist us with integrating Amazon…" at bounding box center [919, 320] width 254 height 210
copy div "Amazon Selling Partner"
drag, startPoint x: 475, startPoint y: 20, endPoint x: 535, endPoint y: 18, distance: 60.1
click at [535, 18] on h4 "Amazon SP & MWS API Integration Specialist" at bounding box center [605, 19] width 264 height 17
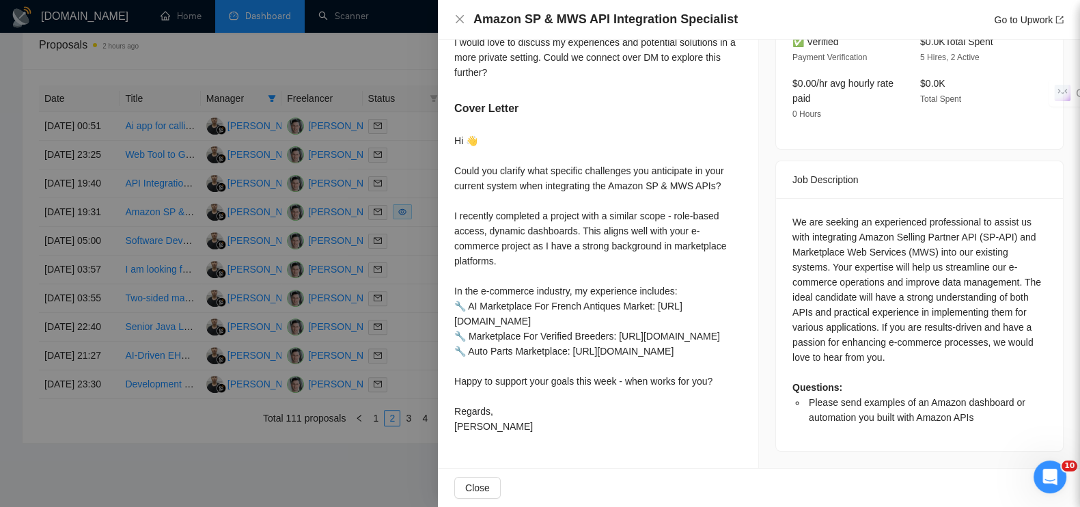
click at [342, 43] on div at bounding box center [540, 253] width 1080 height 507
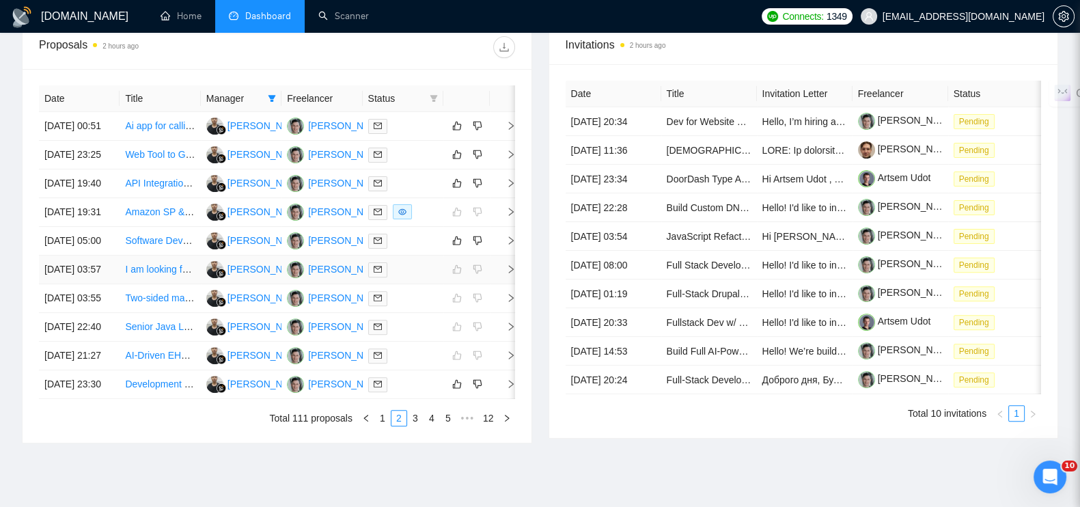
scroll to position [460, 0]
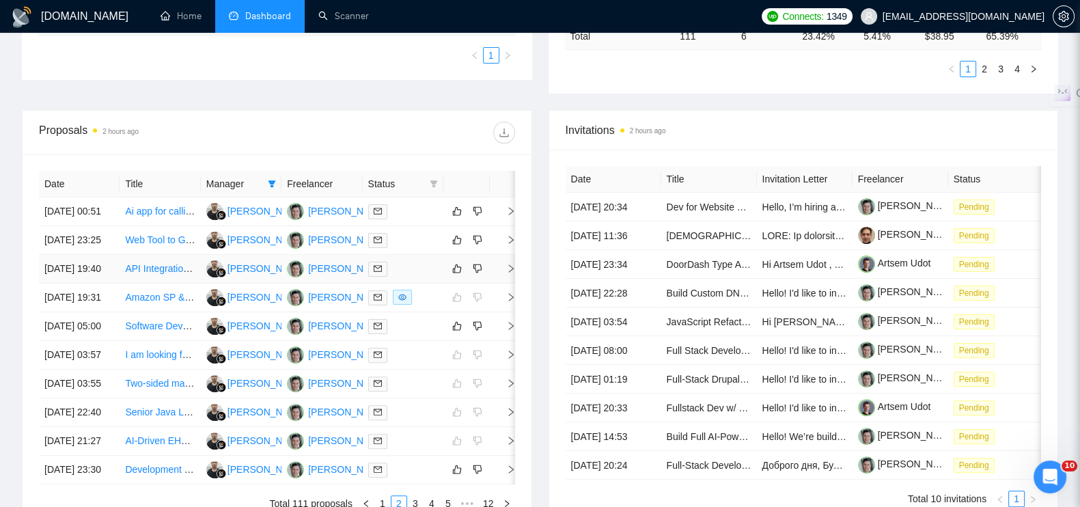
click at [510, 270] on icon "right" at bounding box center [511, 268] width 5 height 8
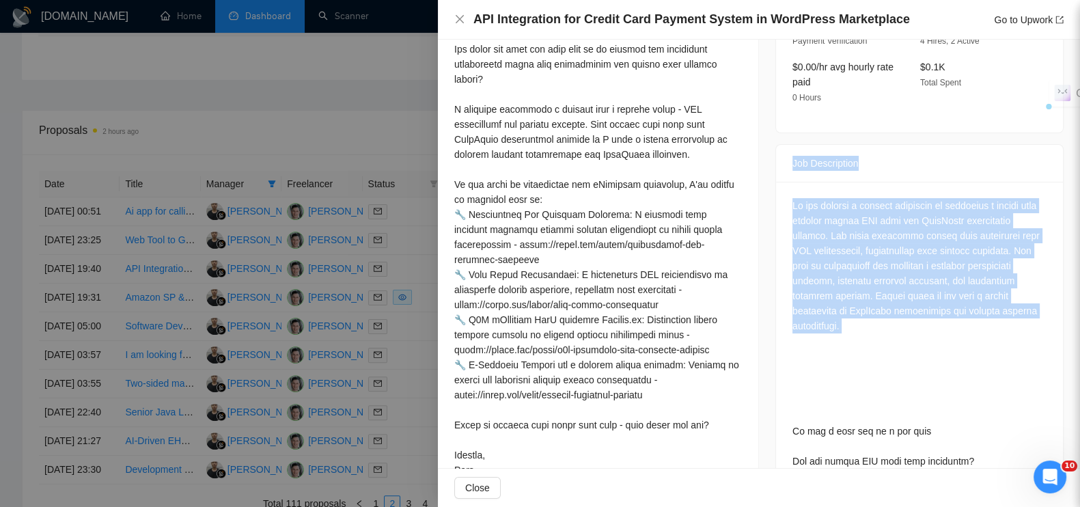
drag, startPoint x: 780, startPoint y: 158, endPoint x: 898, endPoint y: 335, distance: 211.8
click at [898, 335] on div "Job Description" at bounding box center [919, 460] width 288 height 633
click at [332, 99] on div at bounding box center [540, 253] width 1080 height 507
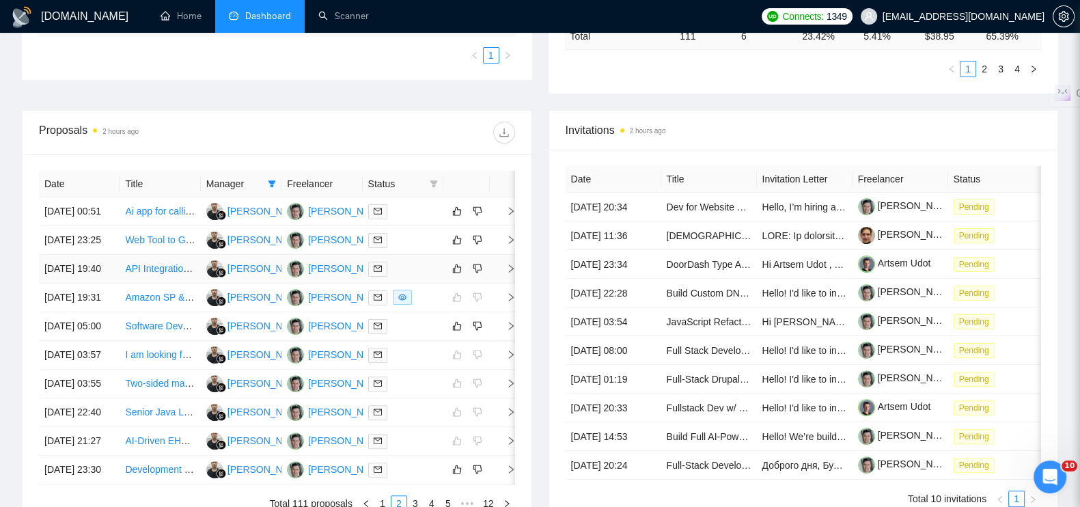
click at [509, 268] on icon "right" at bounding box center [511, 268] width 5 height 8
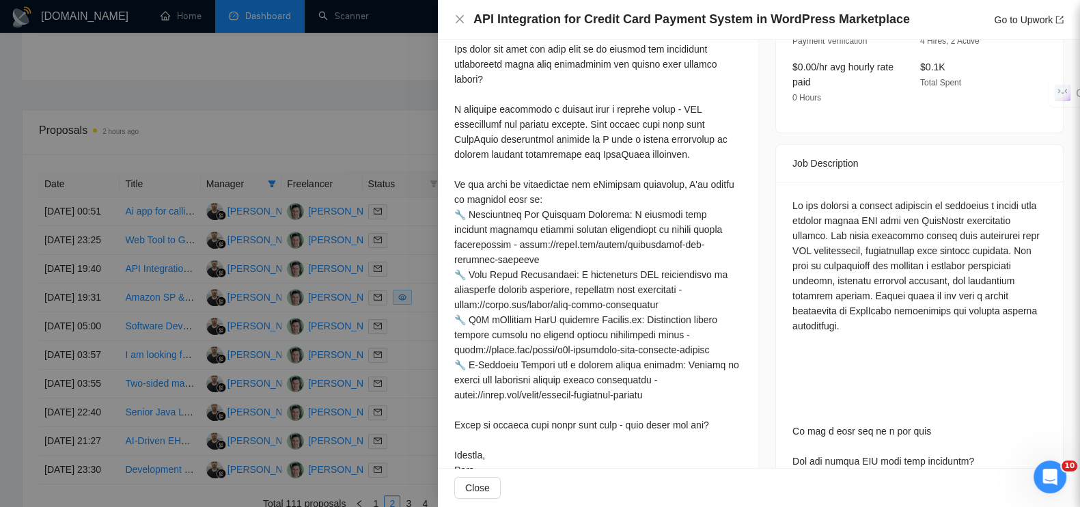
click at [379, 104] on div at bounding box center [540, 253] width 1080 height 507
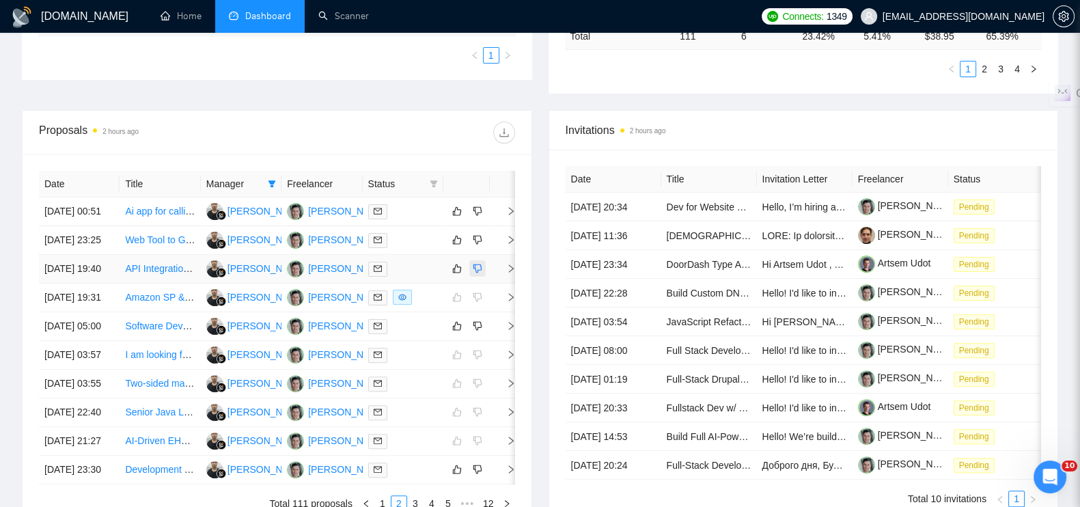
click at [484, 266] on button "button" at bounding box center [477, 268] width 16 height 16
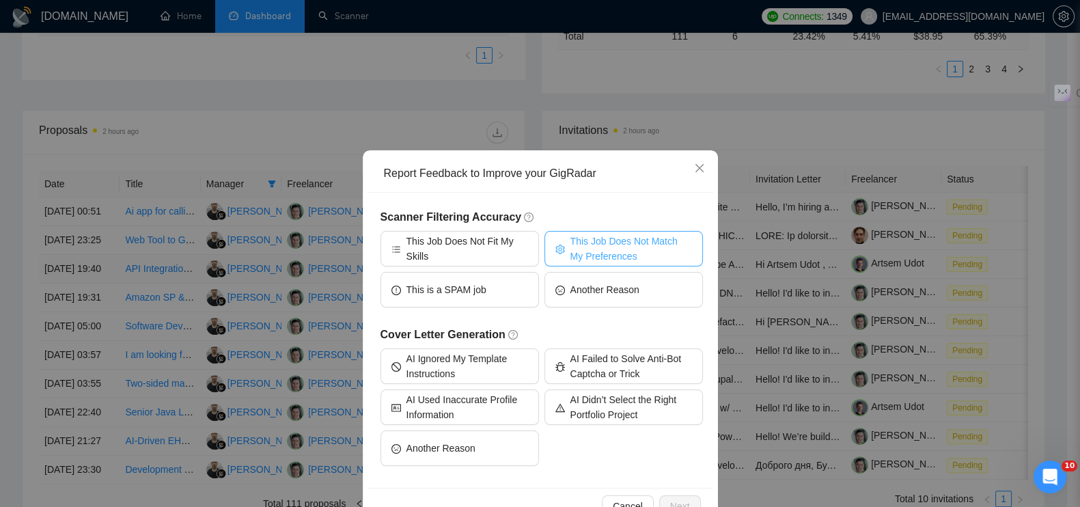
click at [596, 245] on span "This Job Does Not Match My Preferences" at bounding box center [631, 249] width 122 height 30
click at [680, 499] on span "Next" at bounding box center [680, 506] width 20 height 15
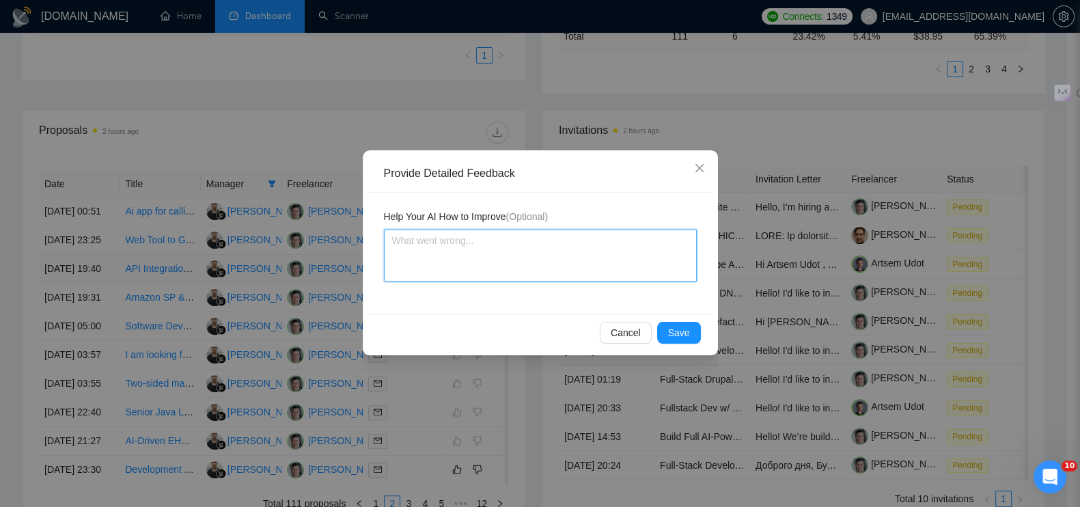
click at [514, 260] on textarea at bounding box center [540, 256] width 313 height 52
type textarea "[PERSON_NAME]"
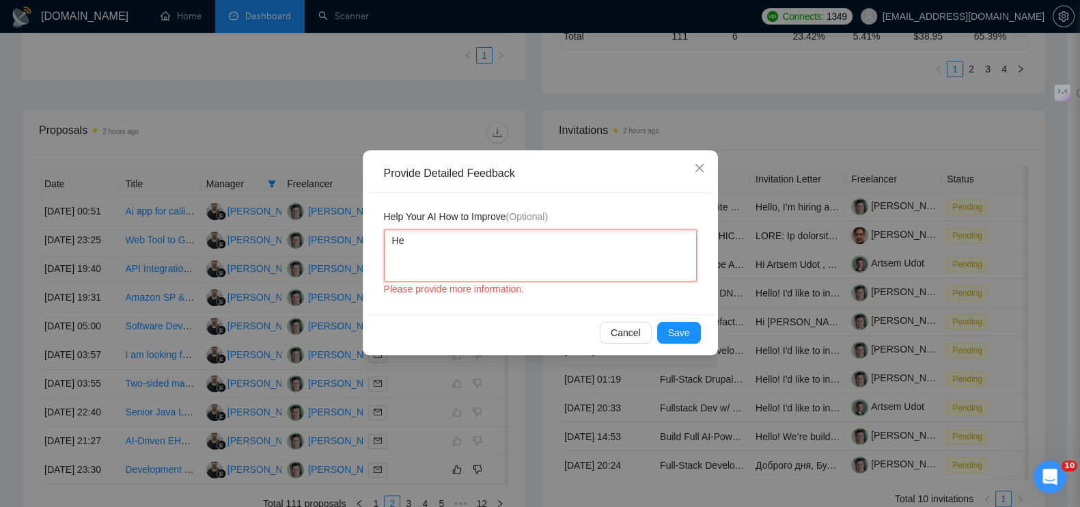
type textarea "Нет"
type textarea "Нет,"
paste textarea "Это WordPress проект, а вы ориентируетесь на кастомную разработку"
type textarea "Нет, Это WordPress проект, а вы ориентируетесь на кастомную разработку"
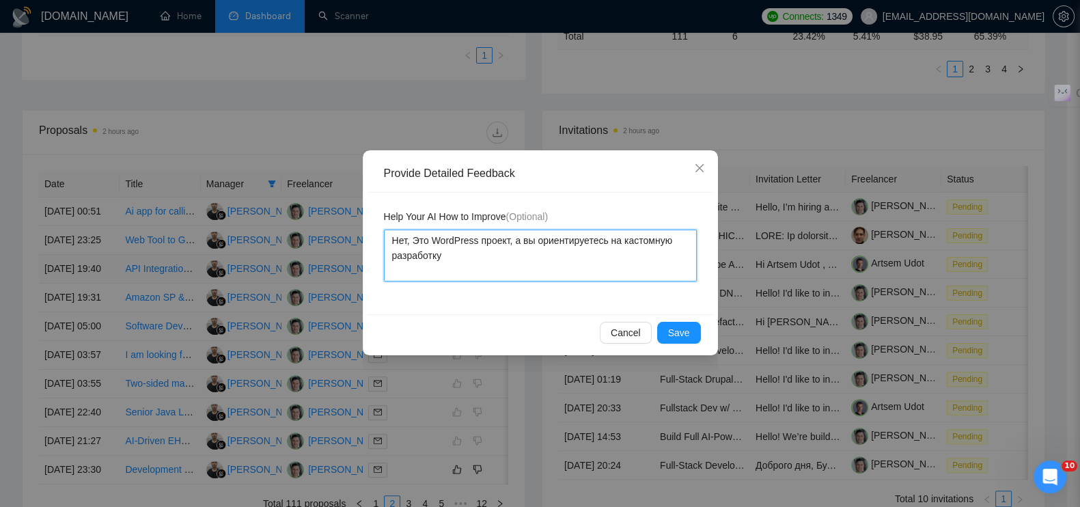
click at [417, 236] on textarea "Нет, Это WordPress проект, а вы ориентируетесь на кастомную разработку" at bounding box center [540, 256] width 313 height 52
type textarea "Нет, то WordPress проект, а вы ориентируетесь на кастомную разработку"
click at [528, 240] on textarea "Нет, это WordPress проект, а вы ориентируетесь на кастомную разработку" at bounding box center [540, 256] width 313 height 52
type textarea "Нет, это WordPress проект, а в ориентируетесь на кастомную разработку"
type textarea "Нет, это WordPress проект, а м ориентируетесь на кастомную разработку"
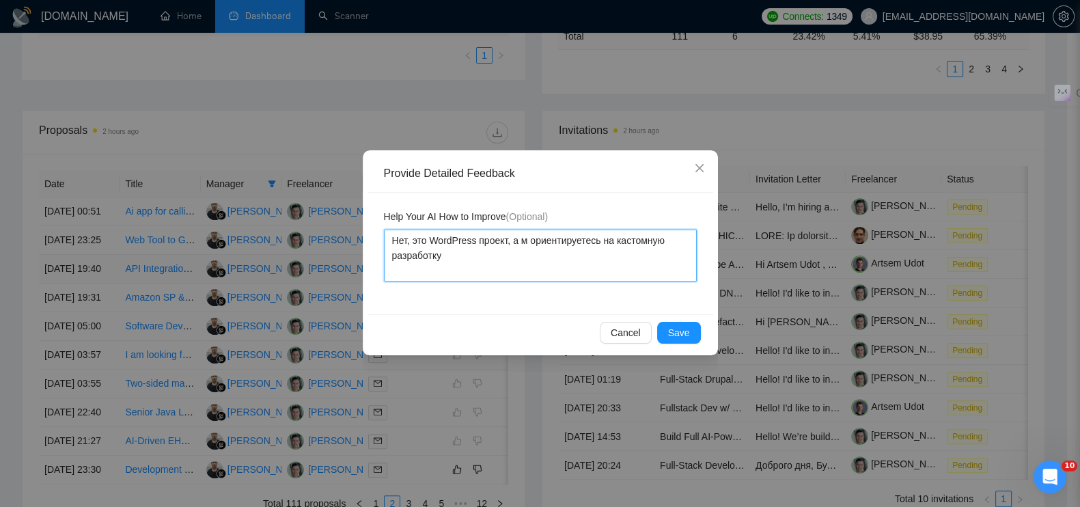
type textarea "Нет, это WordPress проект, а мы ориентируетесь на кастомную разработку"
click at [603, 242] on textarea "Нет, это WordPress проект, а мы ориентируетесь на кастомную разработку" at bounding box center [540, 256] width 313 height 52
type textarea "Нет, это WordPress проект, а мы ориентируетес на кастомную разработку"
type textarea "Нет, это WordPress проект, а мы ориентируете на кастомную разработку"
type textarea "Нет, это WordPress проект, а мы ориентирует на кастомную разработку"
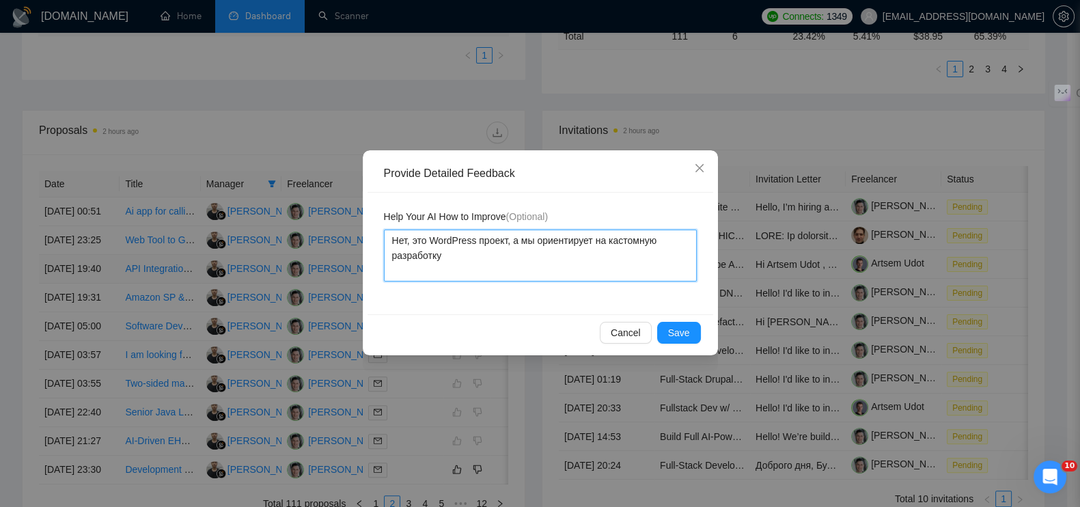
type textarea "Нет, это WordPress проект, а мы ориентируе на кастомную разработку"
type textarea "Нет, это WordPress проект, а мы ориентируем на кастомную разработку"
type textarea "Нет, это WordPress проект, а мы ориентируемс на кастомную разработку"
type textarea "Нет, это WordPress проект, а мы ориентируемся на кастомную разработку"
click at [532, 253] on textarea "Нет, это WordPress проект, а мы ориентируемся на кастомную разработку" at bounding box center [540, 256] width 313 height 52
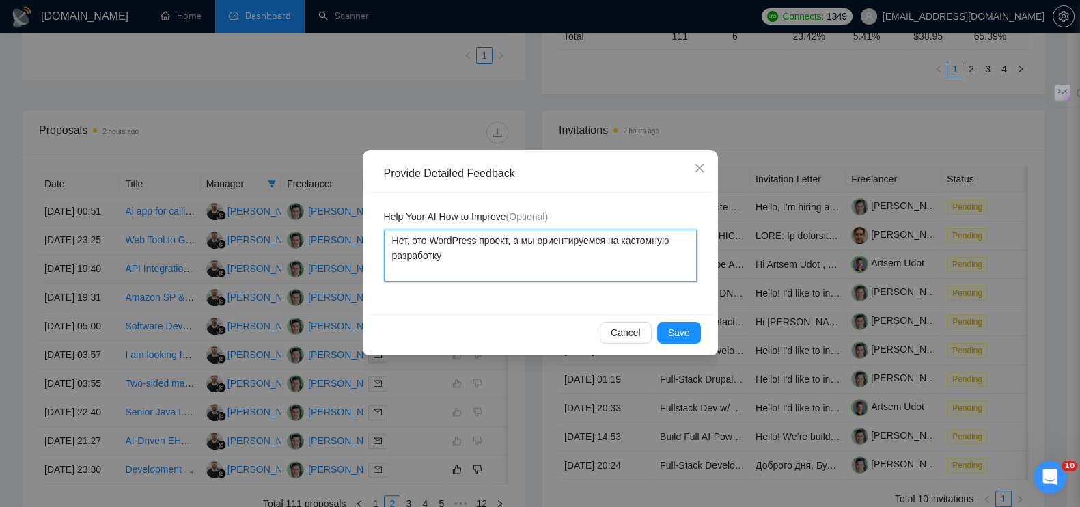
type textarea "Нет, это WordPress проект, а мы ориентируемся на кастомную разработкую"
type textarea "Нет, это WordPress проект, а мы ориентируемся на кастомную разработку"
type textarea "Нет, это WordPress проект, а мы ориентируемся на кастомную разработку."
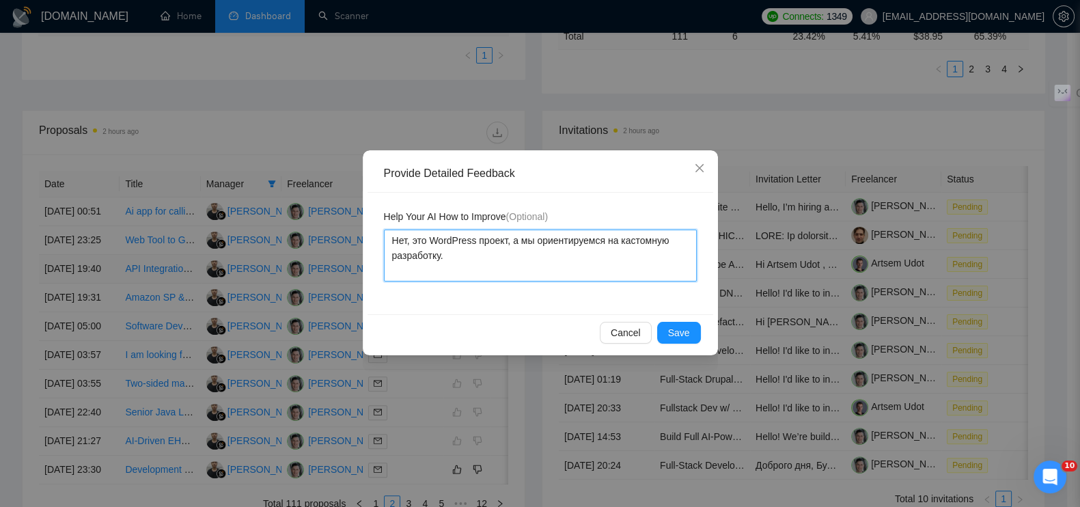
type textarea "Нет, это WordPress проект, а мы ориентируемся на кастомную разработку."
click at [691, 333] on button "Save" at bounding box center [679, 333] width 44 height 22
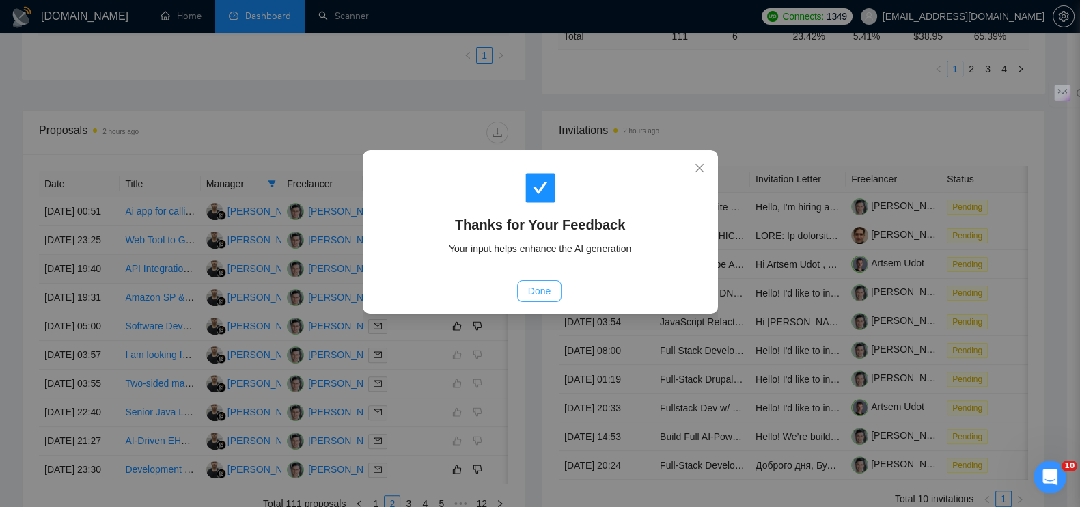
click at [536, 288] on span "Done" at bounding box center [539, 291] width 23 height 15
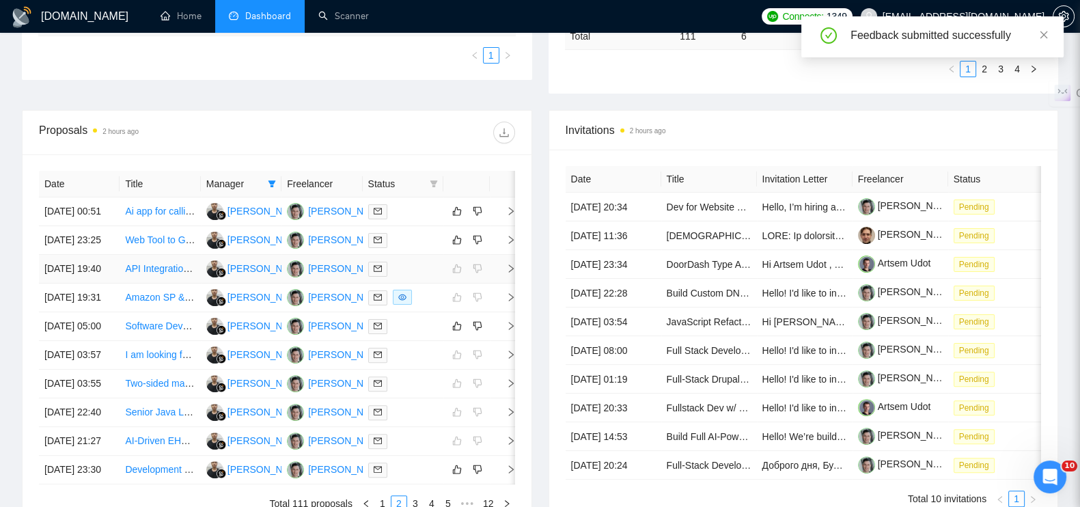
click at [512, 273] on icon "right" at bounding box center [511, 269] width 10 height 10
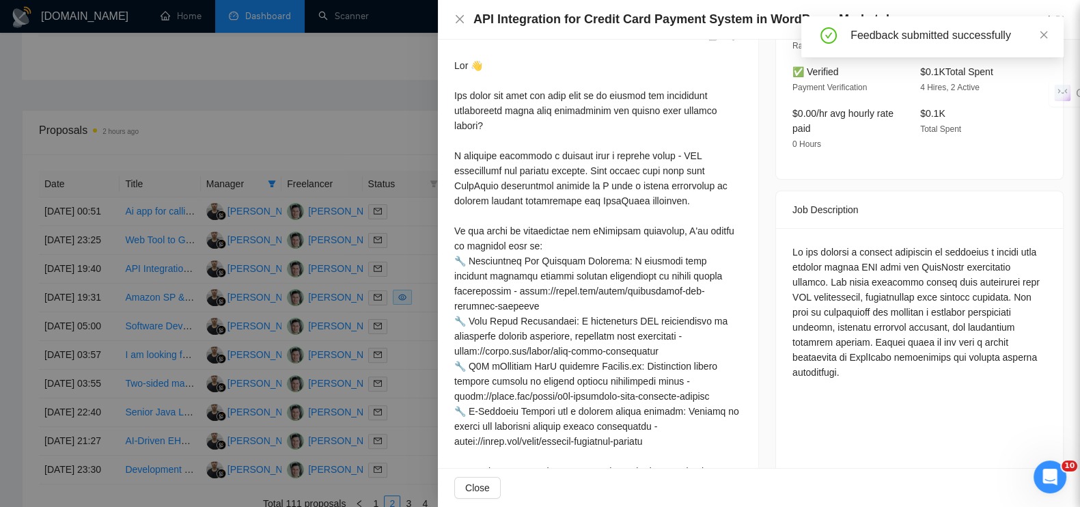
scroll to position [350, 0]
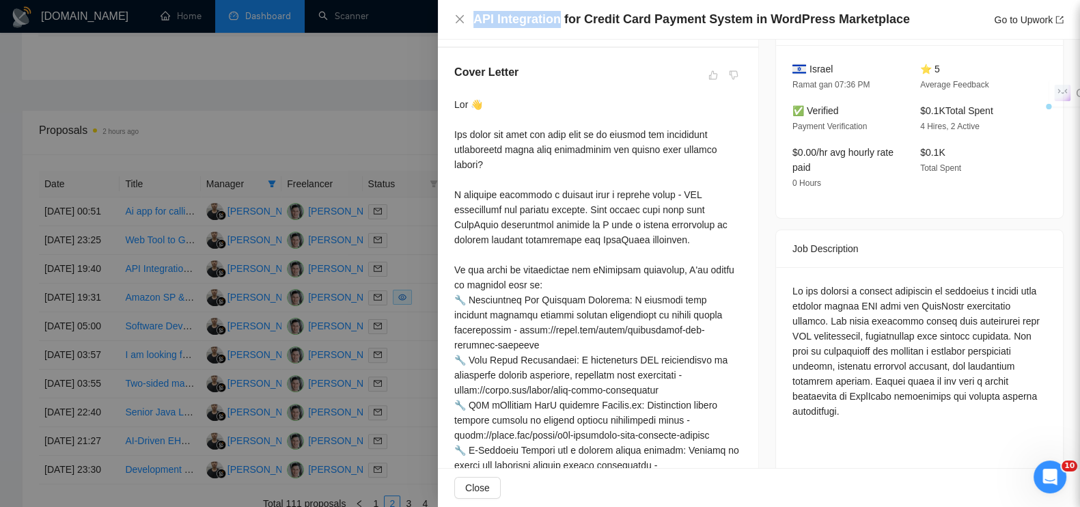
drag, startPoint x: 475, startPoint y: 19, endPoint x: 557, endPoint y: 20, distance: 82.0
click at [557, 20] on h4 "API Integration for Credit Card Payment System in WordPress Marketplace" at bounding box center [691, 19] width 437 height 17
click at [294, 107] on div at bounding box center [540, 253] width 1080 height 507
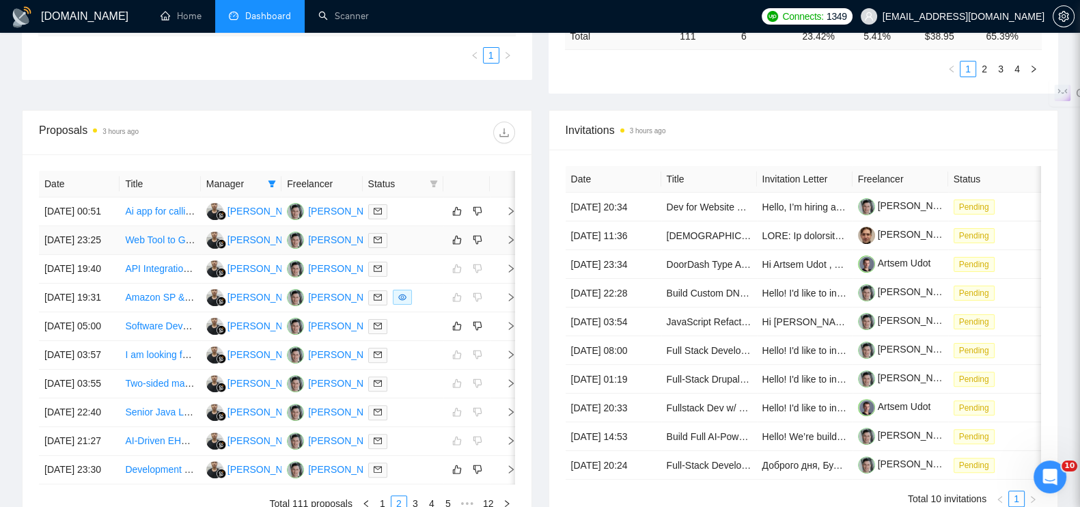
scroll to position [545, 0]
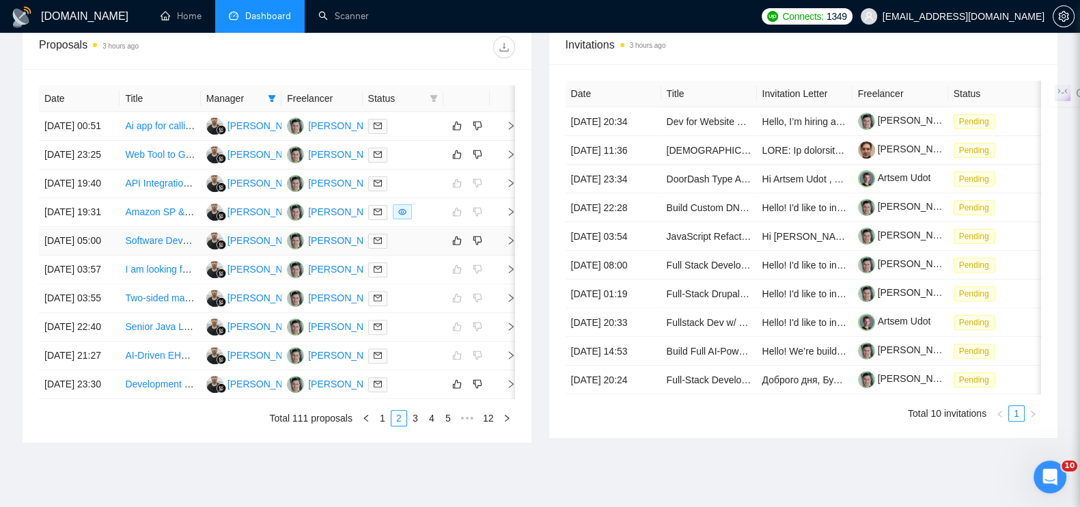
click at [510, 245] on icon "right" at bounding box center [511, 241] width 10 height 10
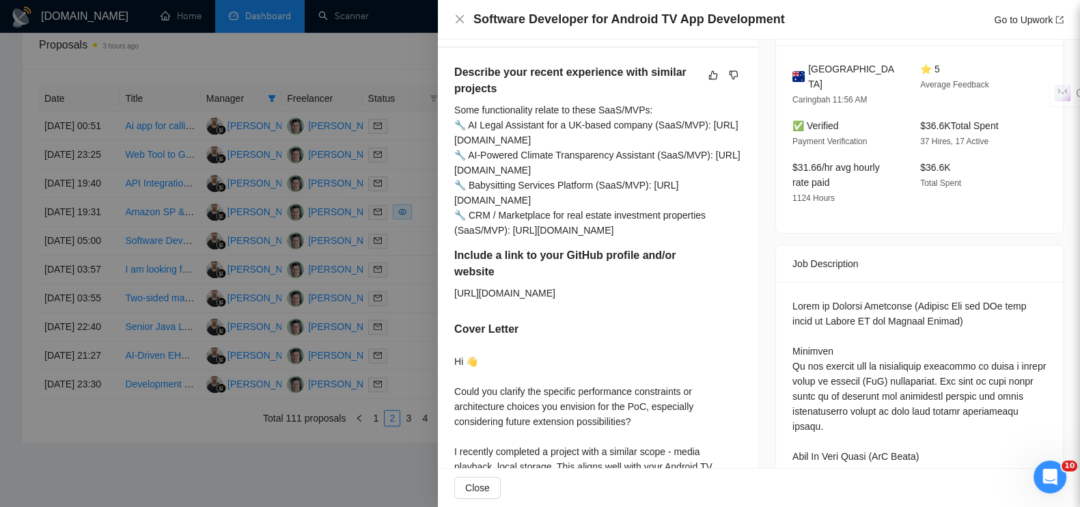
click at [321, 50] on div at bounding box center [540, 253] width 1080 height 507
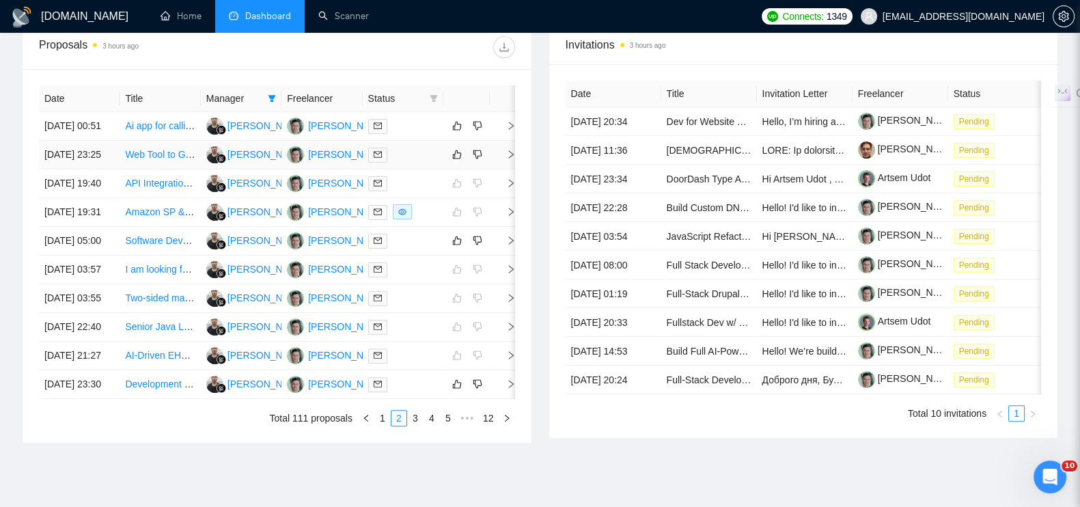
click at [509, 150] on icon "right" at bounding box center [511, 155] width 10 height 10
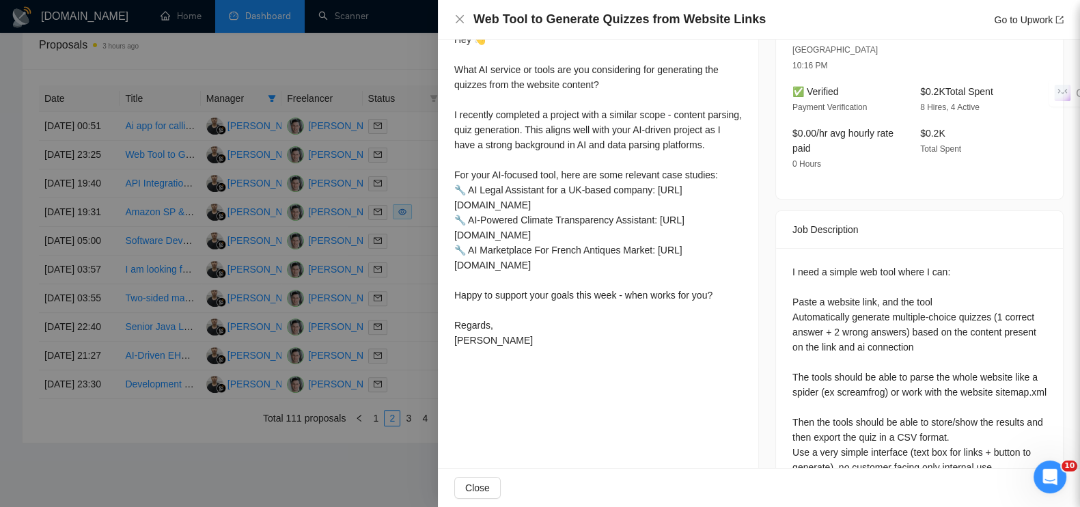
scroll to position [443, 0]
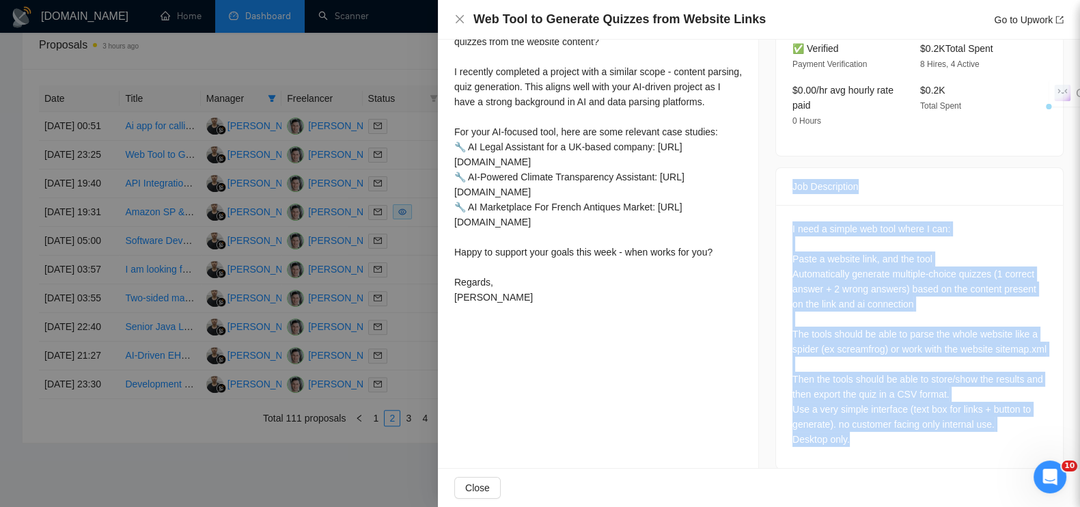
drag, startPoint x: 782, startPoint y: 155, endPoint x: 885, endPoint y: 421, distance: 285.5
click at [885, 421] on div "Job Description I need a simple web tool where I can: Paste a website link, and…" at bounding box center [919, 318] width 288 height 302
click at [378, 48] on div at bounding box center [540, 253] width 1080 height 507
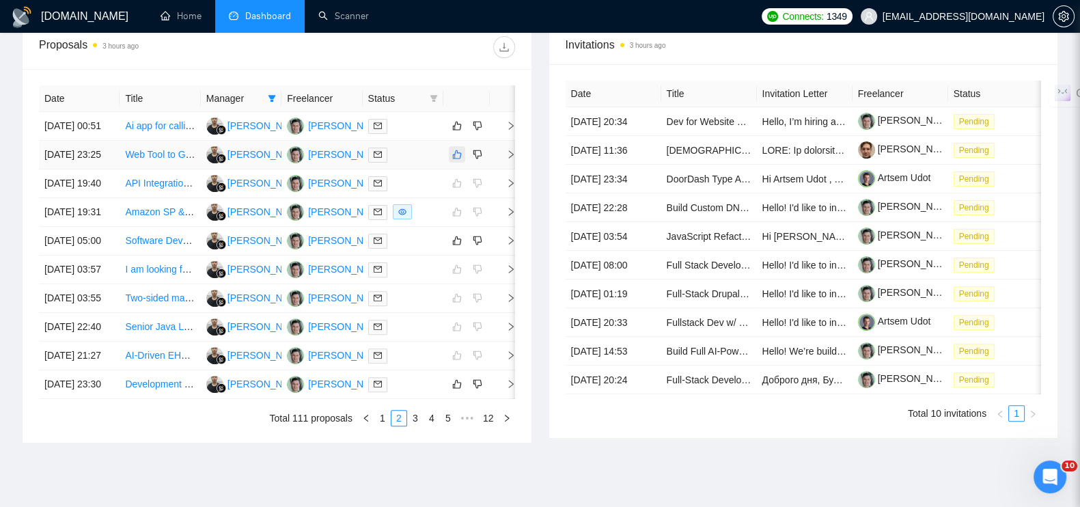
click at [452, 149] on icon "like" at bounding box center [457, 154] width 10 height 11
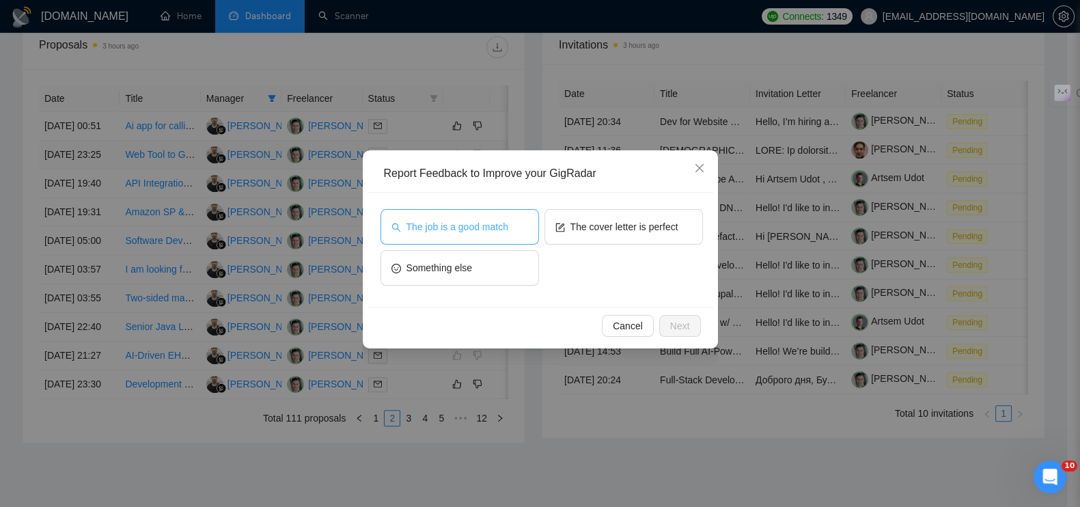
click at [514, 223] on button "The job is a good match" at bounding box center [460, 227] width 158 height 36
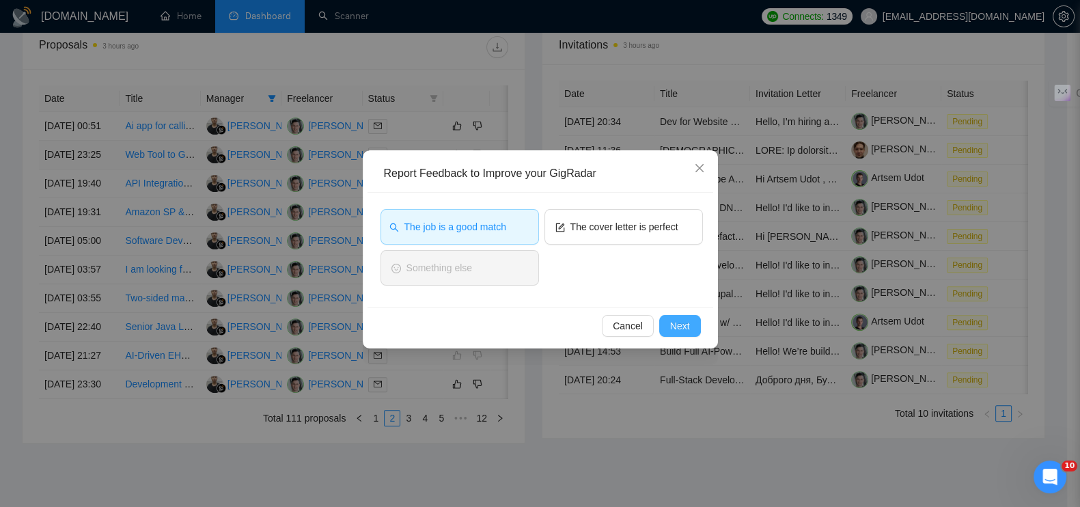
click at [687, 324] on span "Next" at bounding box center [680, 325] width 20 height 15
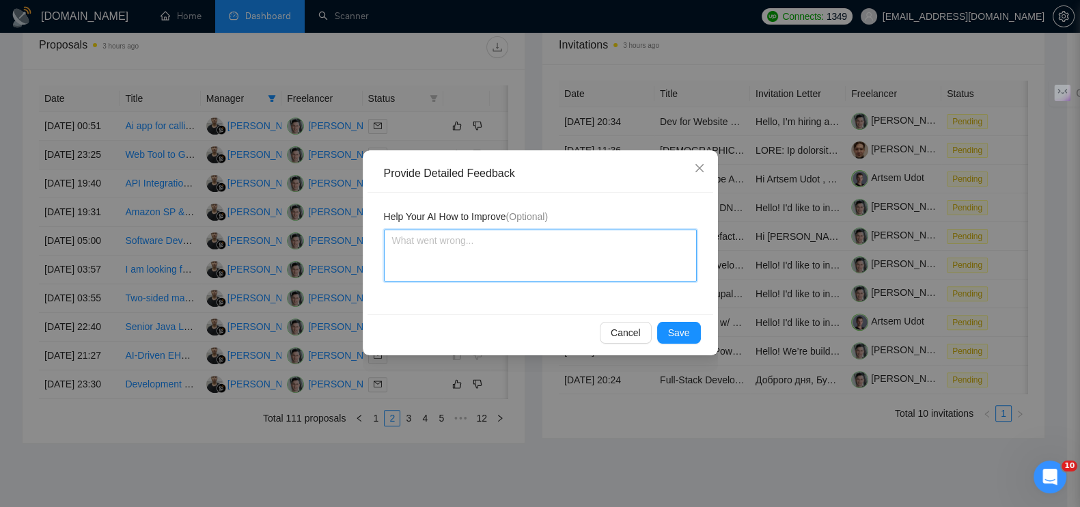
click at [591, 265] on textarea at bounding box center [540, 256] width 313 height 52
paste textarea "Проект включает кастомную разработку веб-инструмента"
type textarea "Проект включает кастомную разработку веб-инструмента"
type textarea "Проект включает кастомную разработку веб-инструментаю"
type textarea "Проект включает кастомную разработку веб-инструмента"
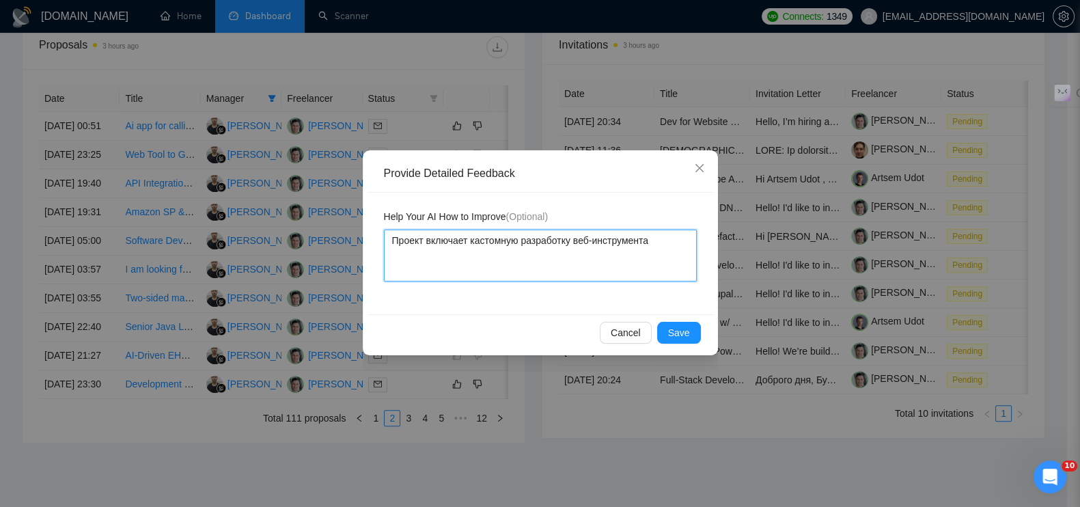
type textarea "Проект включает кастомную разработку веб-инструмента."
paste textarea "Есть AI-функции"
type textarea "Проект включает кастомную разработку веб-инструмента. Есть AI-функции"
type textarea "Проект включает кастомную разработку веб-инструмента. Есть AI-функциию"
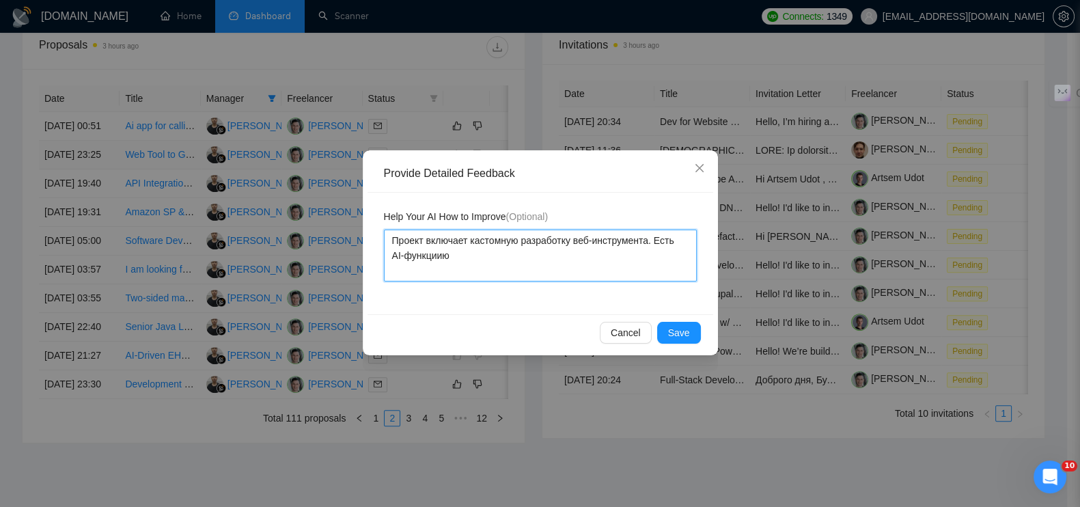
type textarea "Проект включает кастомную разработку веб-инструмента. Есть AI-функции"
type textarea "Проект включает кастомную разработку веб-инструмента. Есть AI-функции."
click at [690, 329] on button "Save" at bounding box center [679, 333] width 44 height 22
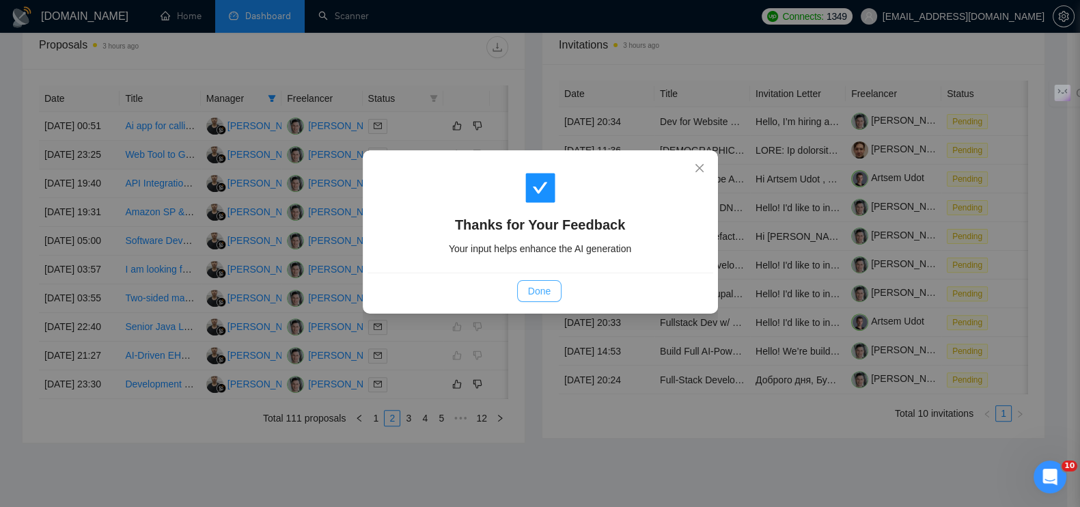
click at [547, 286] on span "Done" at bounding box center [539, 291] width 23 height 15
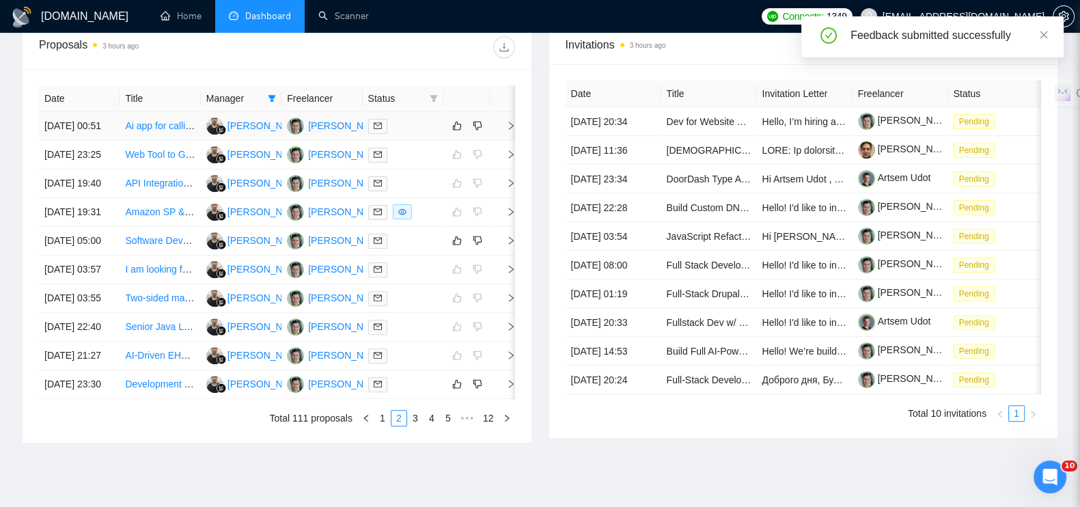
click at [509, 121] on icon "right" at bounding box center [511, 126] width 10 height 10
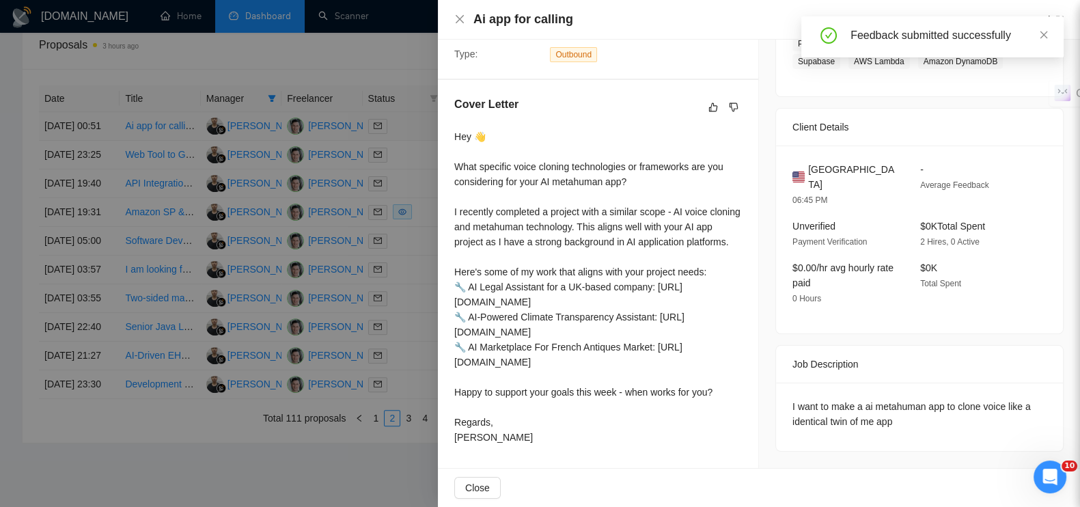
scroll to position [316, 0]
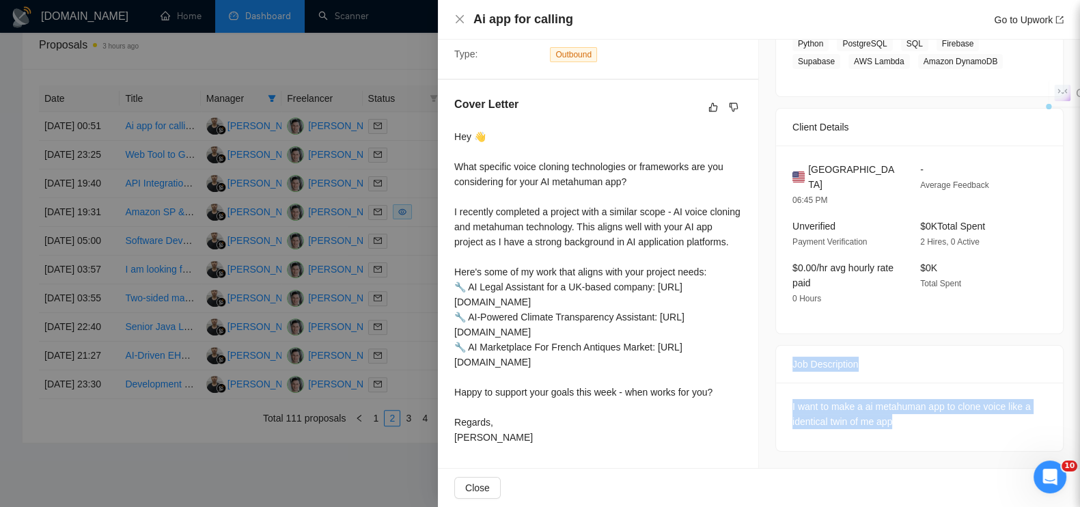
drag, startPoint x: 891, startPoint y: 391, endPoint x: 762, endPoint y: 326, distance: 145.1
click at [762, 326] on div "Job Posting Details Overview [DATE] 00:39 Published Unspecified Hourly Rate Int…" at bounding box center [919, 102] width 321 height 731
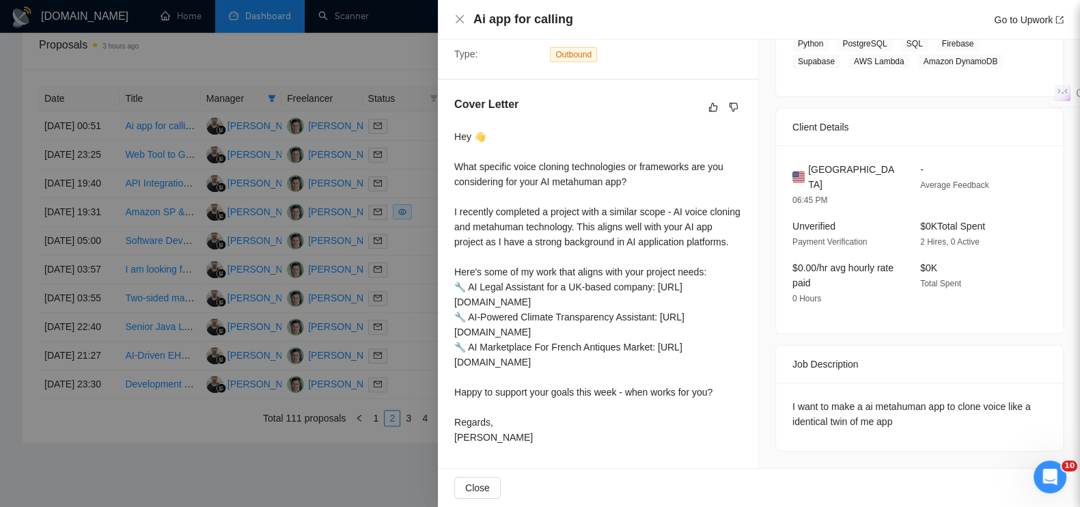
click at [301, 50] on div at bounding box center [540, 253] width 1080 height 507
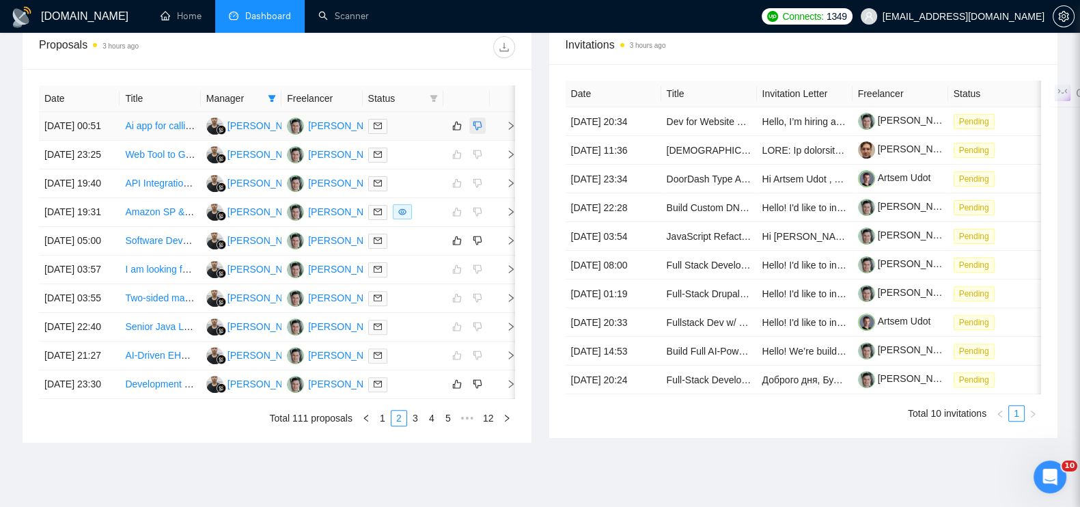
click at [480, 122] on icon "dislike" at bounding box center [477, 126] width 9 height 9
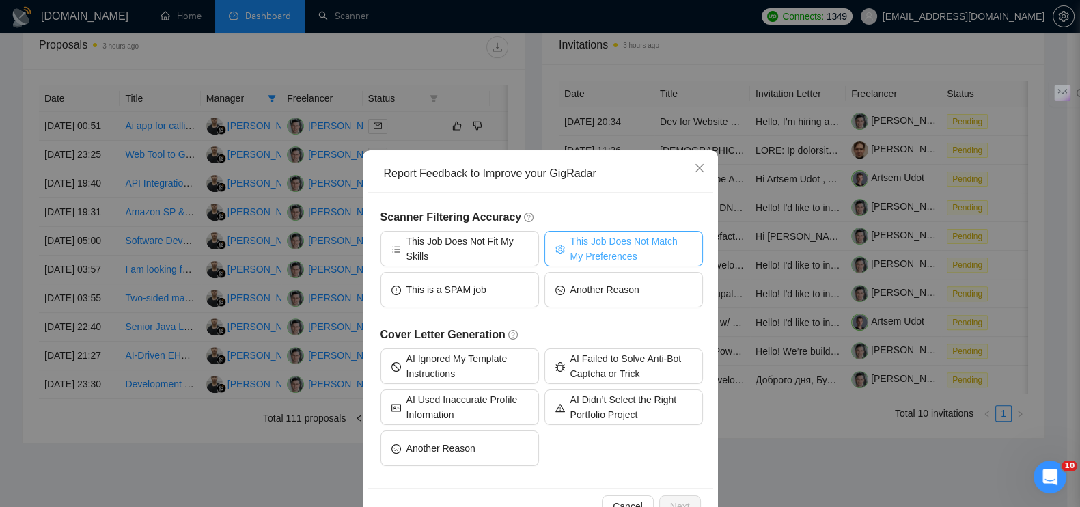
click at [588, 246] on span "This Job Does Not Match My Preferences" at bounding box center [631, 249] width 122 height 30
click at [676, 500] on span "Next" at bounding box center [680, 506] width 20 height 15
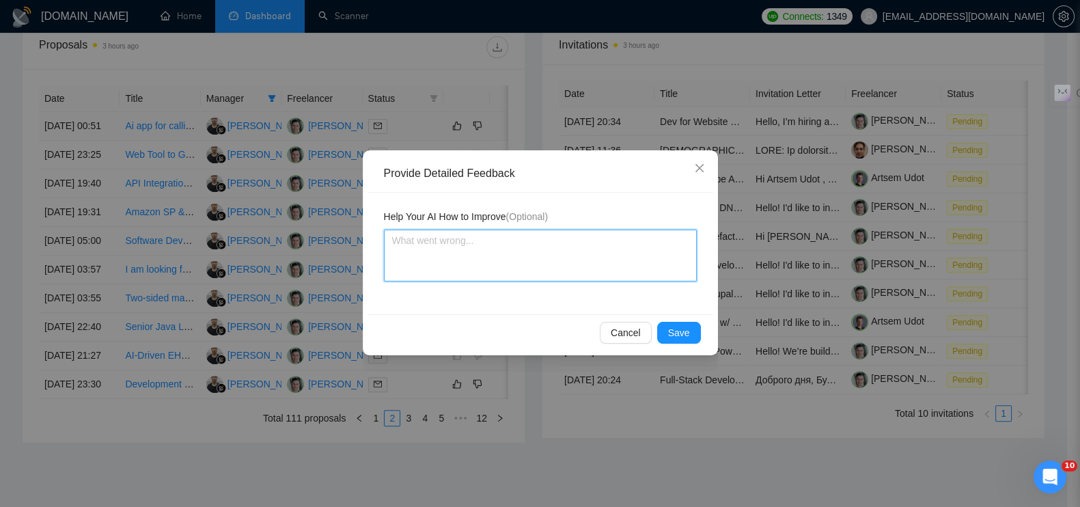
click at [482, 244] on textarea at bounding box center [540, 256] width 313 height 52
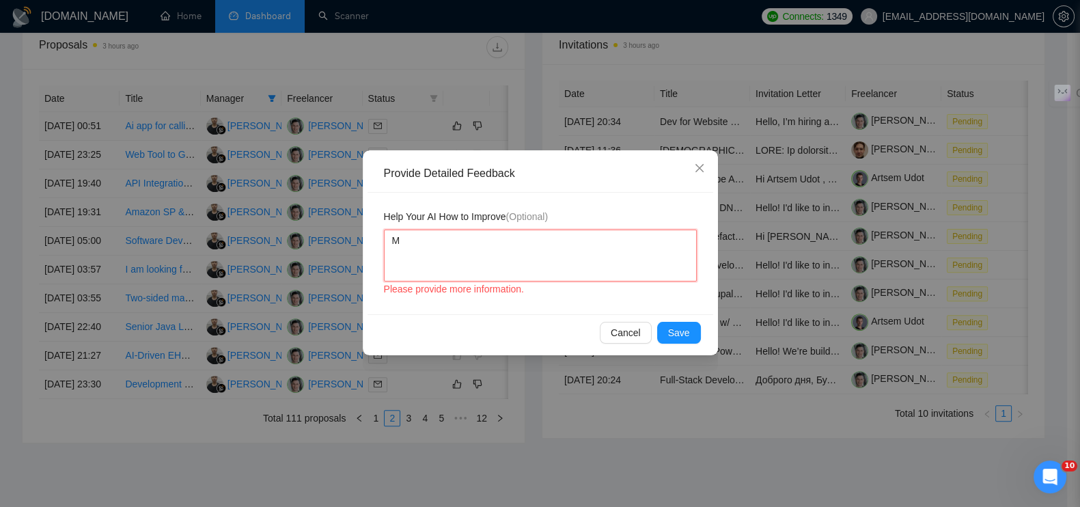
type textarea "Ме"
type textarea "Мен"
type textarea "Мень"
type textarea "Меньш"
type textarea "Меньше"
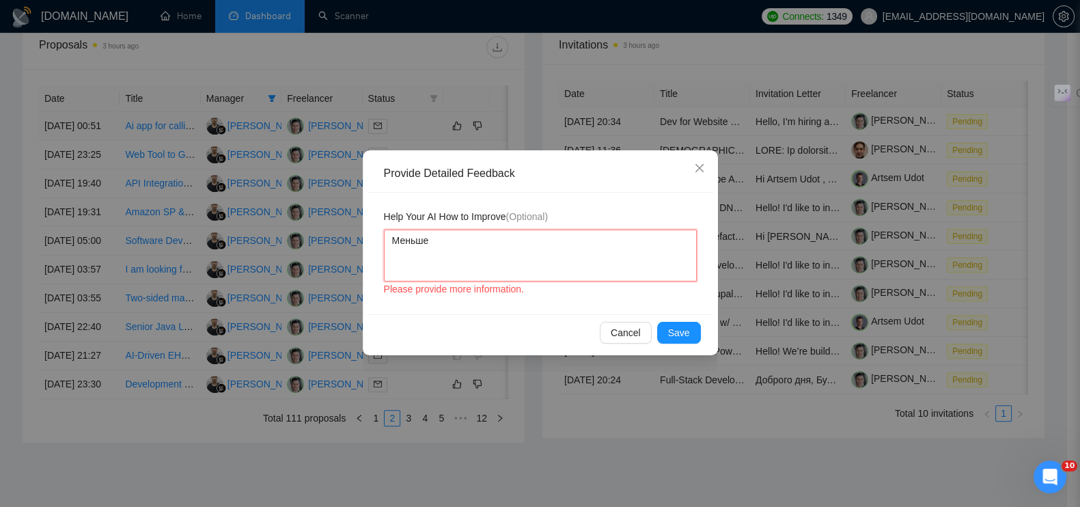
type textarea "Меньше"
type textarea "Меньше 1"
type textarea "Меньше 1 м"
type textarea "Меньше 1 ме"
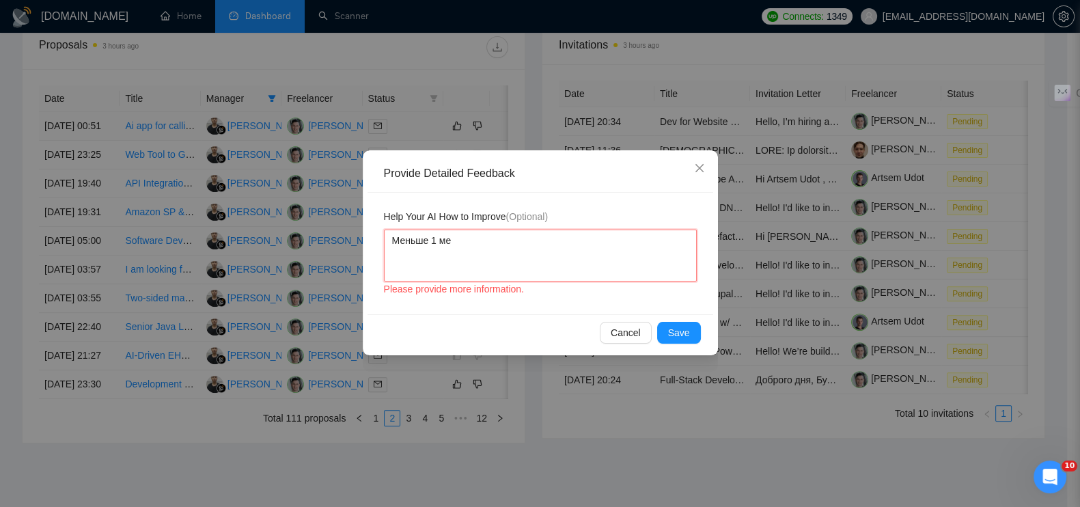
type textarea "Меньше 1 мес"
type textarea "Меньше 1 меся"
type textarea "Меньше 1 месяц"
type textarea "Меньше 1 месяца"
type textarea "Меньше 1 месяца."
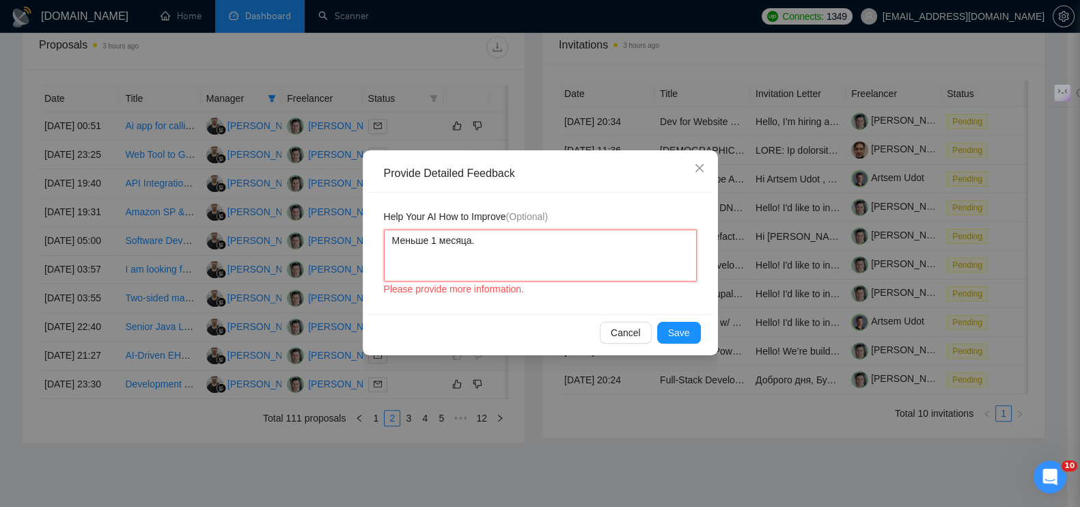
type textarea "Меньше 1 месяца."
paste textarea "Это AI “pure coding” / vibe coding / экспериментальный проект"
type textarea "Меньше 1 месяца. Это AI “pure coding” / vibe coding / экспериментальный проект"
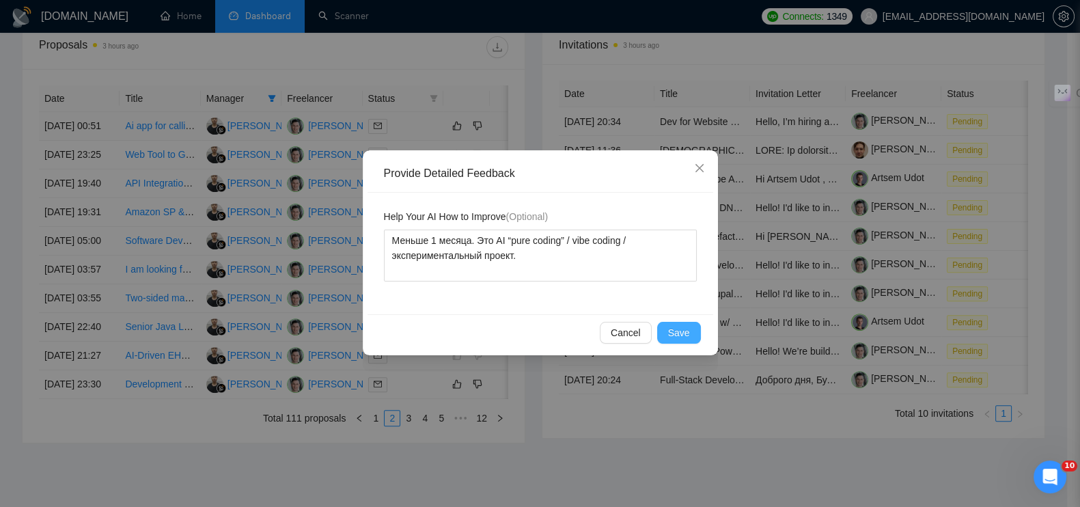
click at [669, 334] on button "Save" at bounding box center [679, 333] width 44 height 22
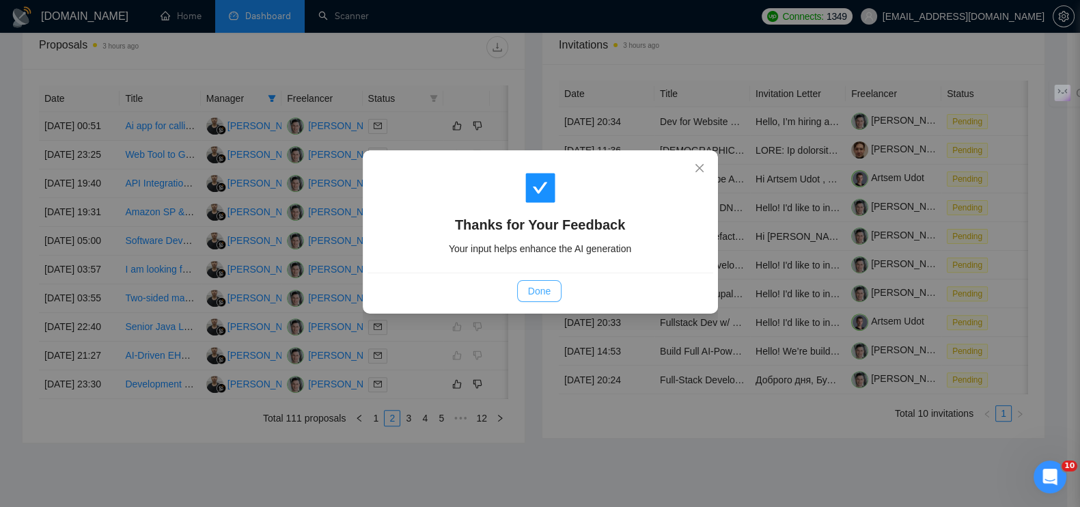
click at [529, 290] on span "Done" at bounding box center [539, 291] width 23 height 15
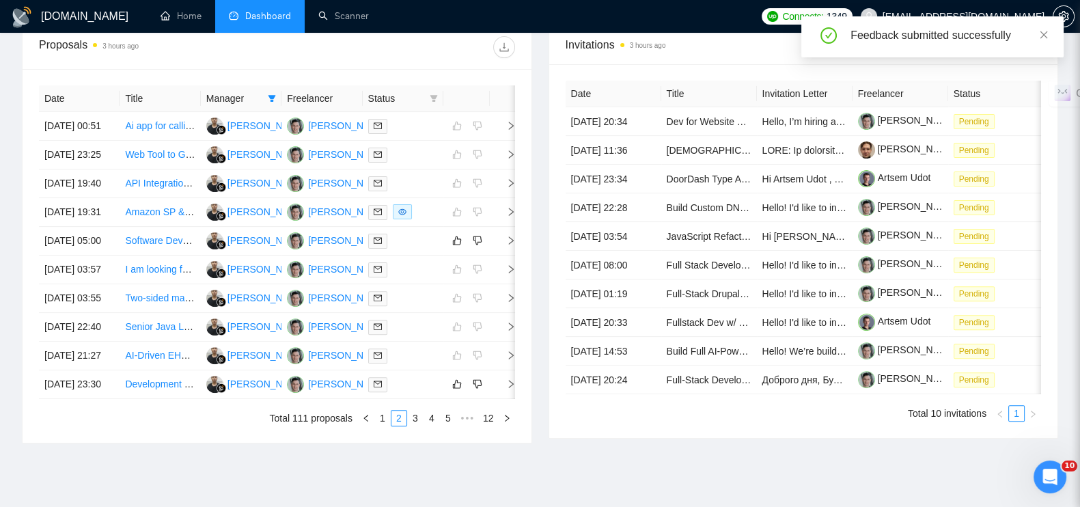
scroll to position [716, 0]
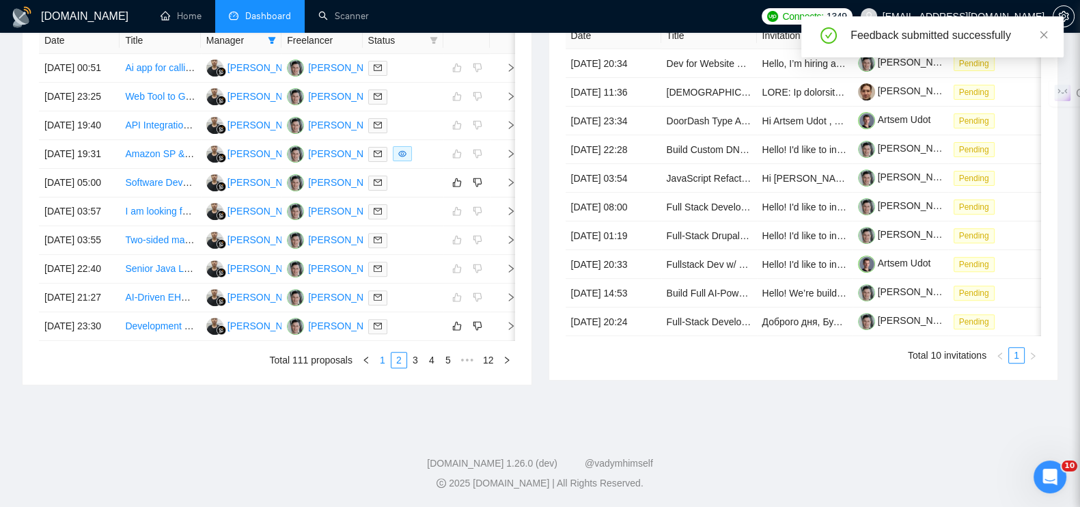
click at [379, 357] on link "1" at bounding box center [382, 360] width 15 height 15
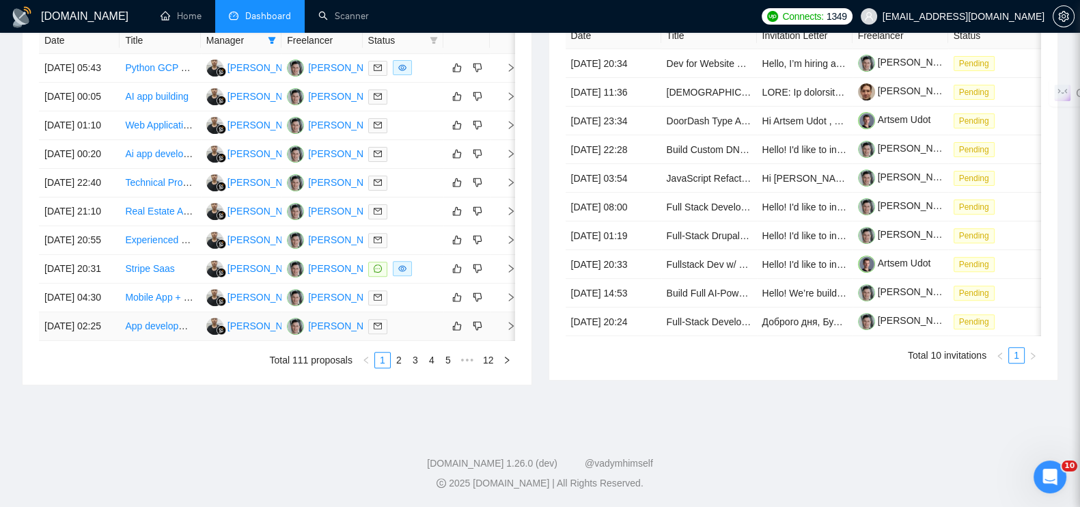
click at [510, 321] on icon "right" at bounding box center [511, 326] width 10 height 10
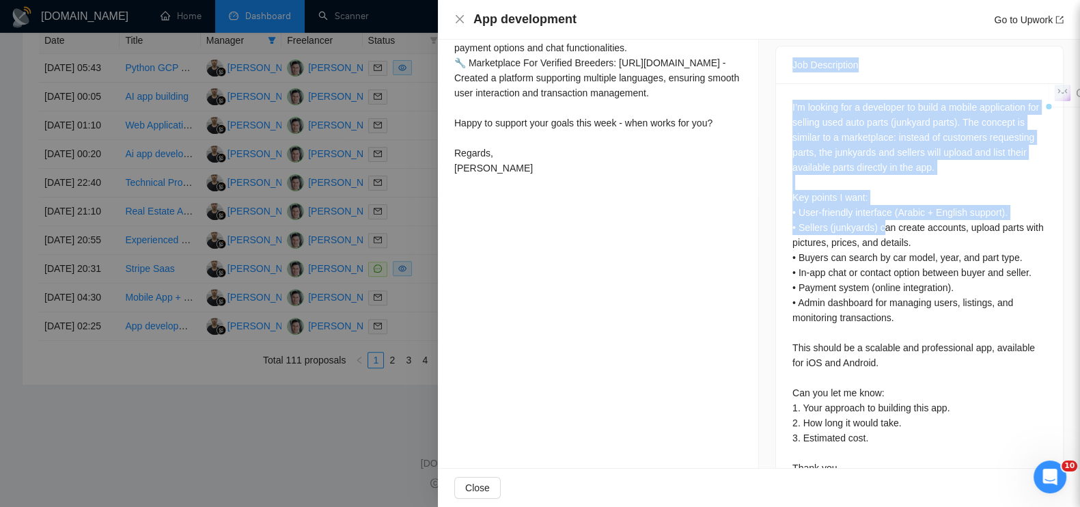
scroll to position [631, 0]
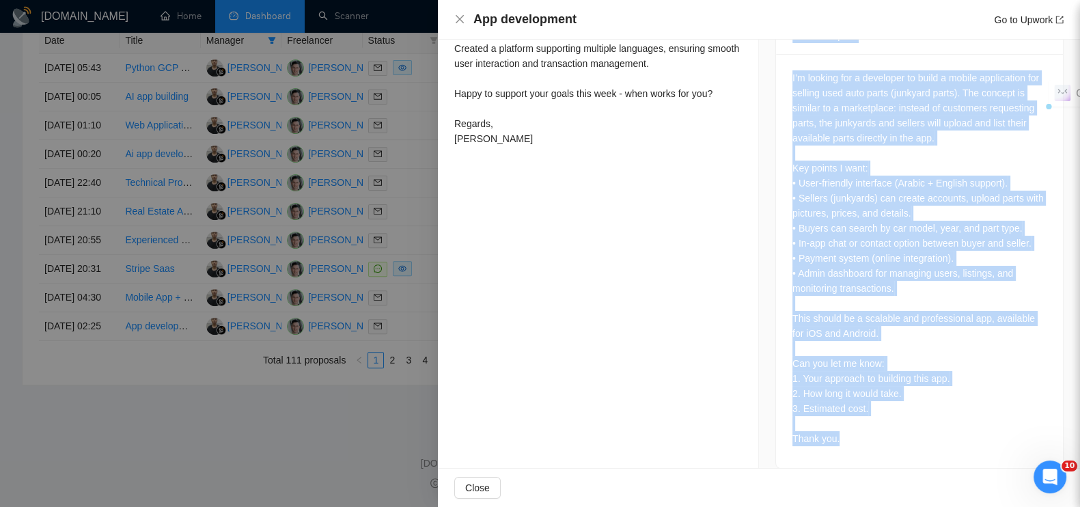
drag, startPoint x: 782, startPoint y: 75, endPoint x: 911, endPoint y: 444, distance: 390.6
click at [911, 444] on div "Job Description I’m looking for a developer to build a mobile application for s…" at bounding box center [919, 242] width 288 height 452
click at [362, 432] on div at bounding box center [540, 253] width 1080 height 507
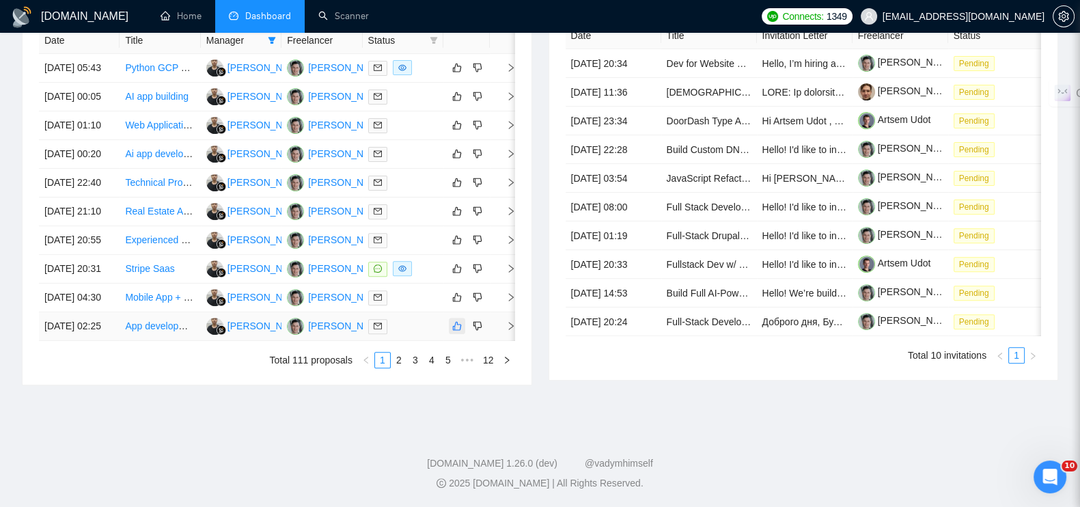
click at [455, 320] on icon "like" at bounding box center [457, 325] width 10 height 11
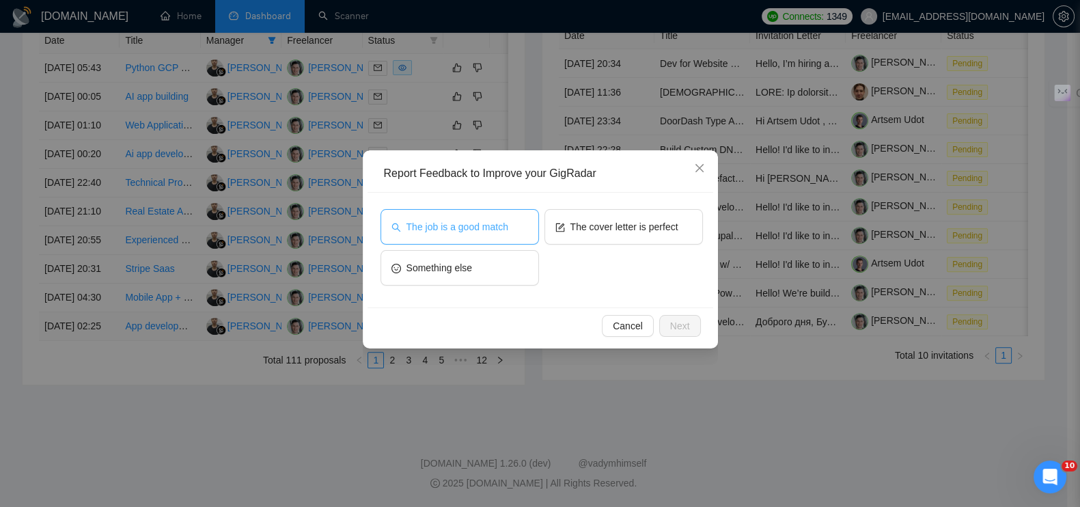
click at [469, 226] on span "The job is a good match" at bounding box center [457, 226] width 102 height 15
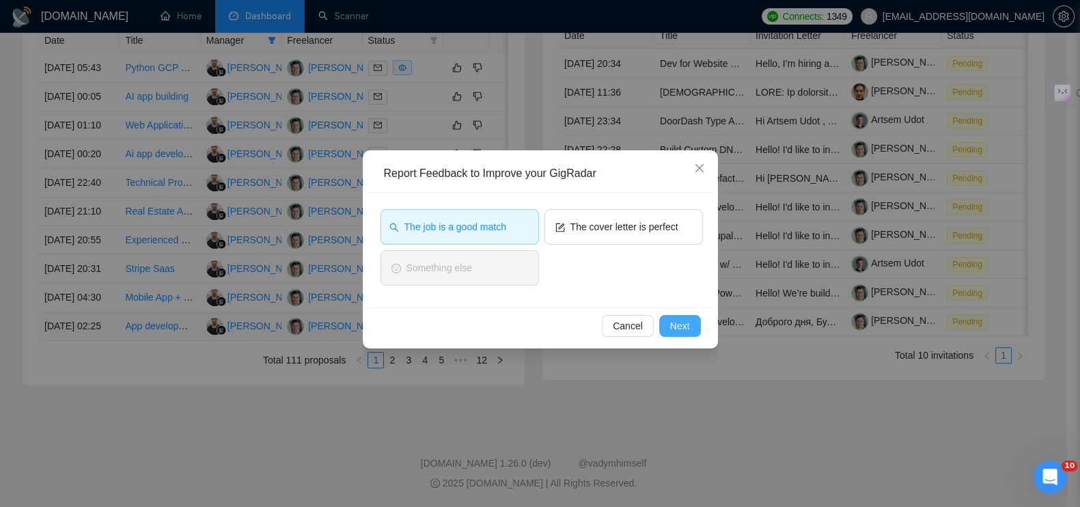
click at [681, 320] on span "Next" at bounding box center [680, 325] width 20 height 15
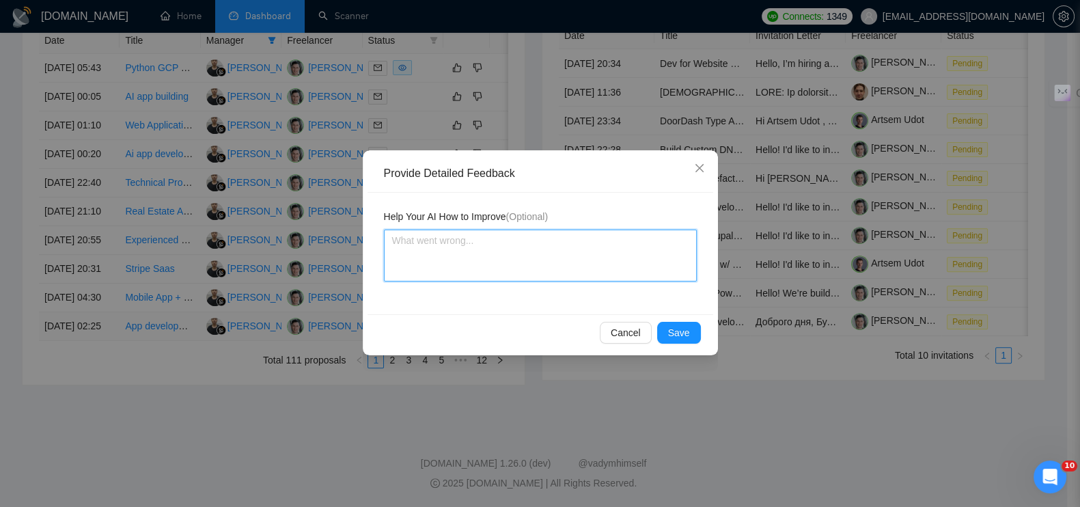
click at [558, 260] on textarea at bounding box center [540, 256] width 313 height 52
paste textarea "Проект требует кастомной разработки мобильного приложения с нуля."
click at [674, 327] on span "Save" at bounding box center [679, 332] width 22 height 15
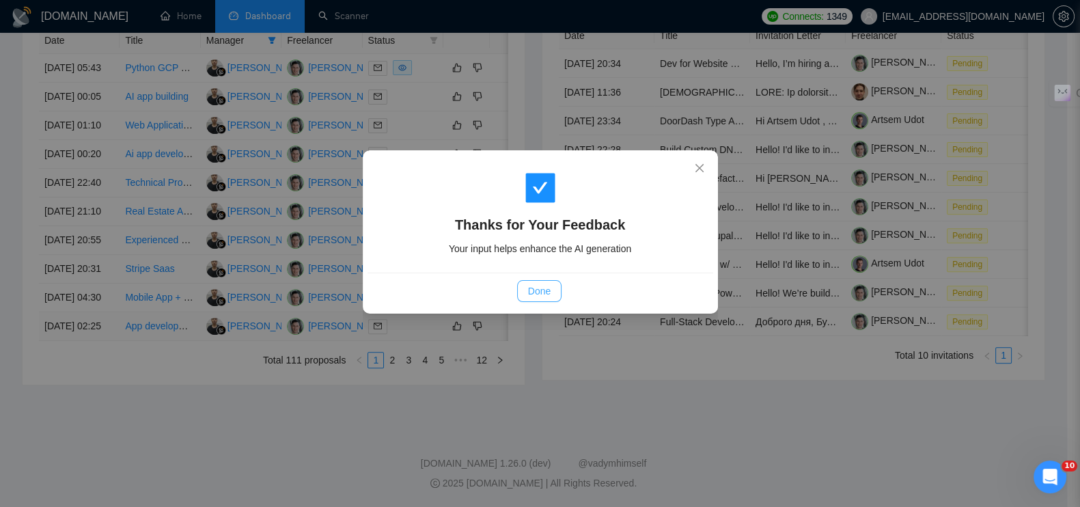
click at [536, 294] on span "Done" at bounding box center [539, 291] width 23 height 15
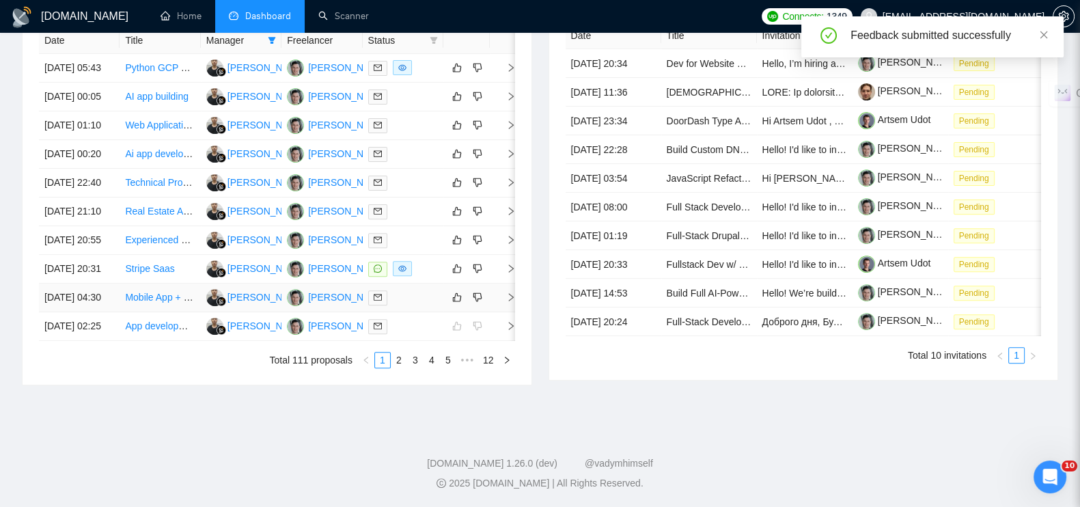
click at [509, 292] on icon "right" at bounding box center [511, 297] width 10 height 10
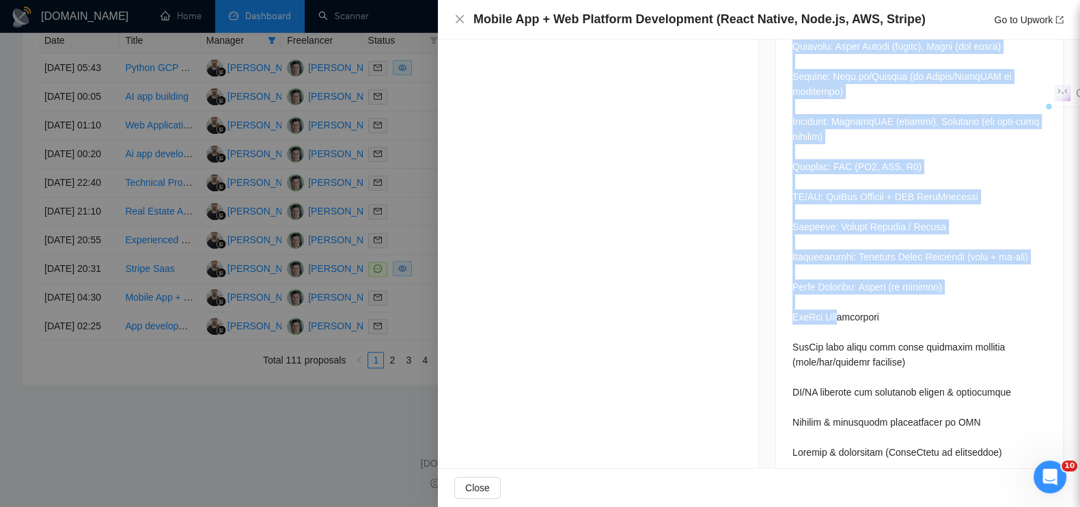
scroll to position [1527, 0]
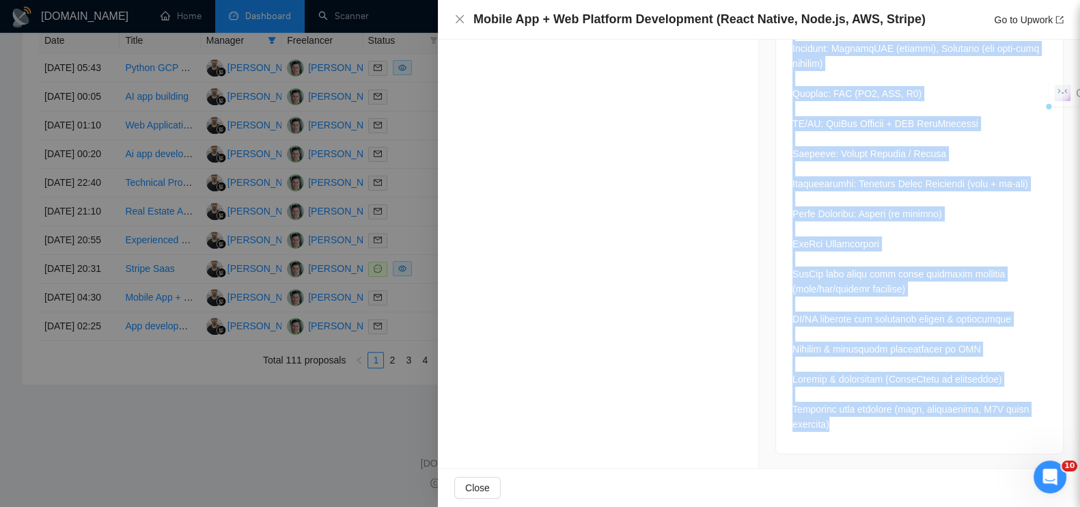
drag, startPoint x: 782, startPoint y: 238, endPoint x: 836, endPoint y: 454, distance: 222.5
click at [351, 418] on div at bounding box center [540, 253] width 1080 height 507
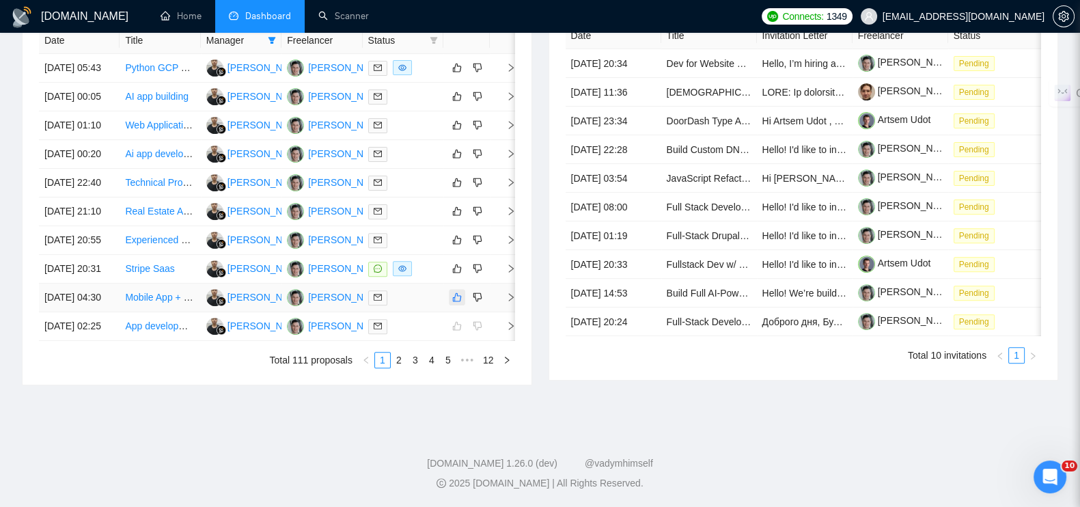
click at [458, 292] on icon "like" at bounding box center [457, 297] width 10 height 11
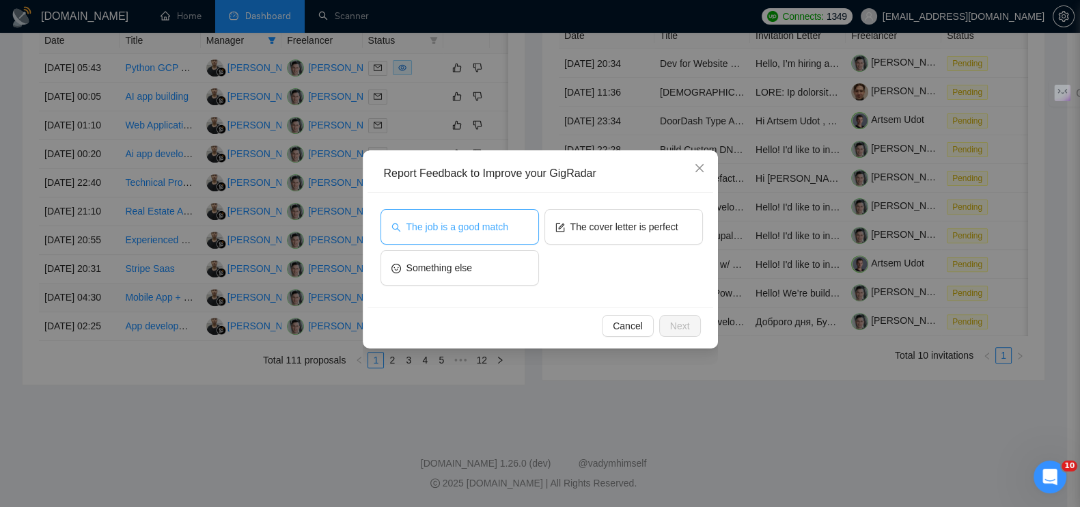
click at [452, 225] on span "The job is a good match" at bounding box center [457, 226] width 102 height 15
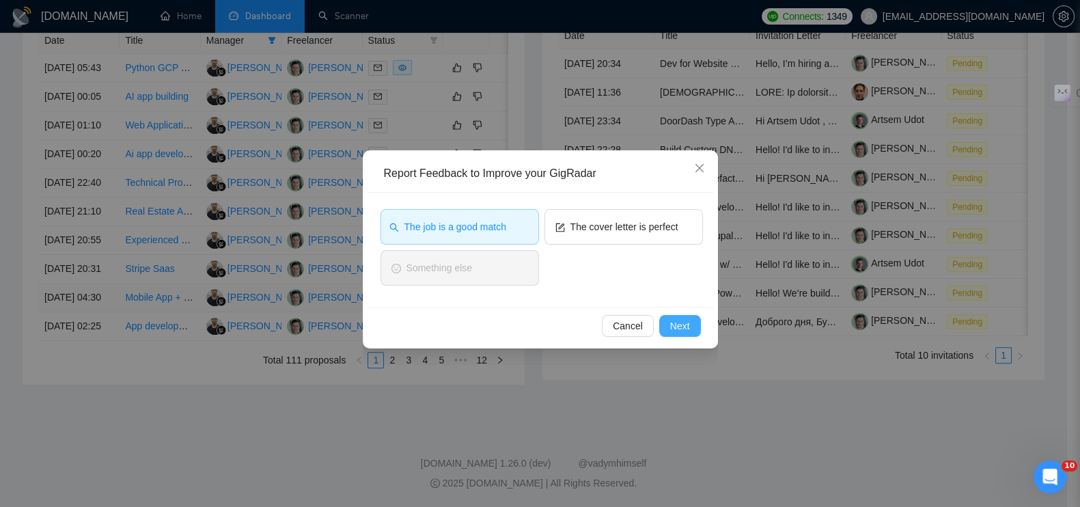
click at [682, 322] on span "Next" at bounding box center [680, 325] width 20 height 15
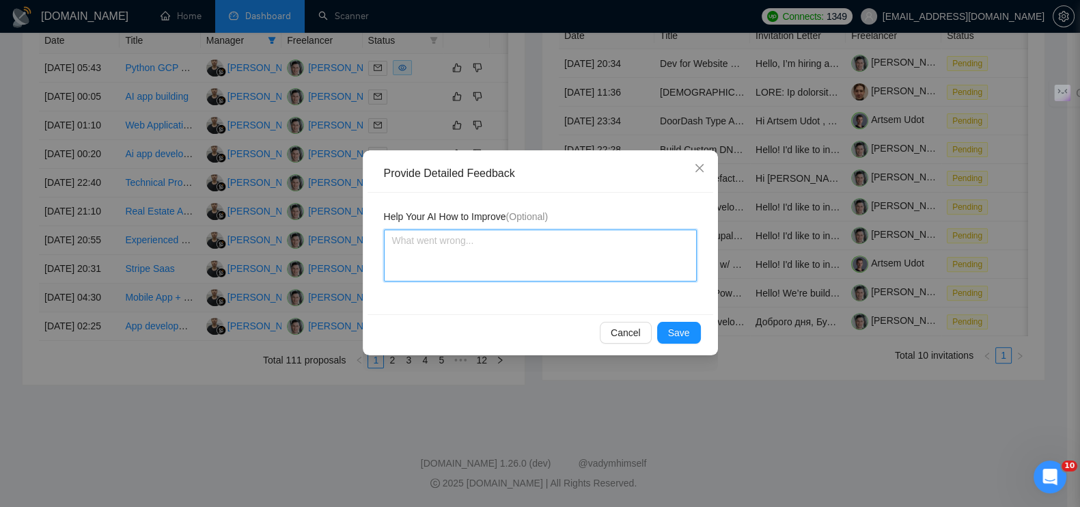
click at [499, 268] on textarea at bounding box center [540, 256] width 313 height 52
paste textarea "это кастомная разработка с нуля (MVP для платформы), с мобильными приложениями,…"
click at [396, 242] on textarea "это кастомная разработка с нуля (MVP для платформы), с мобильными приложениями,…" at bounding box center [540, 256] width 313 height 52
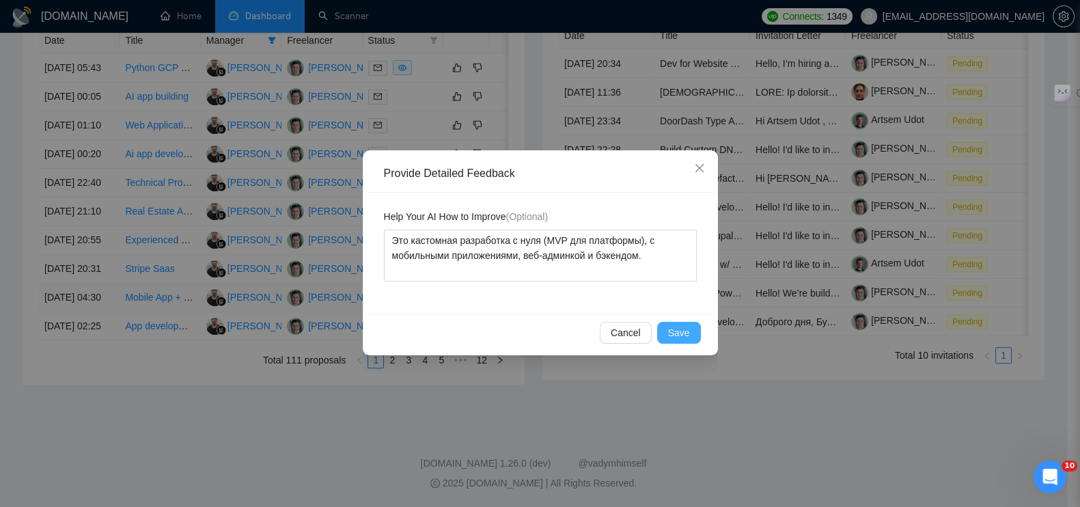
click at [687, 333] on span "Save" at bounding box center [679, 332] width 22 height 15
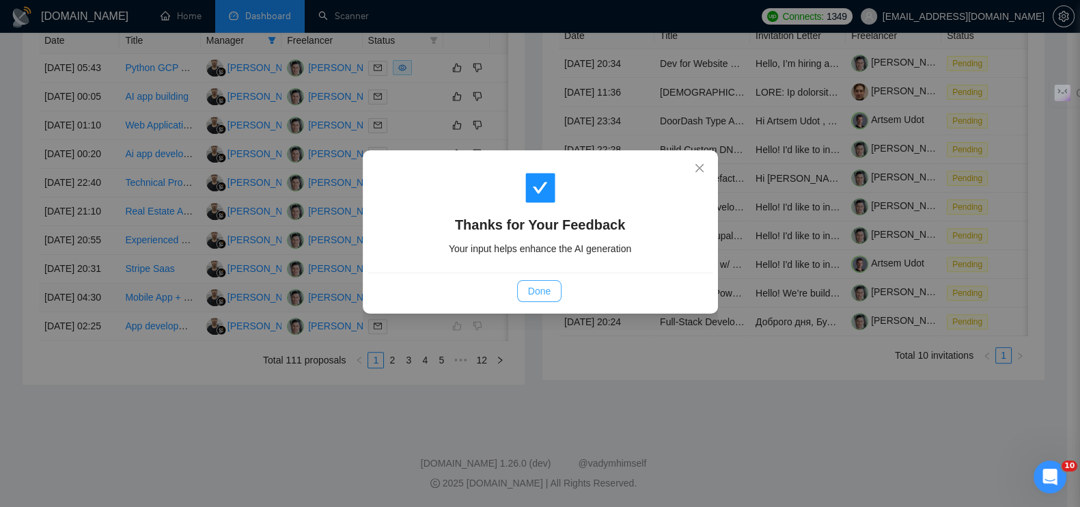
click at [558, 288] on button "Done" at bounding box center [539, 291] width 44 height 22
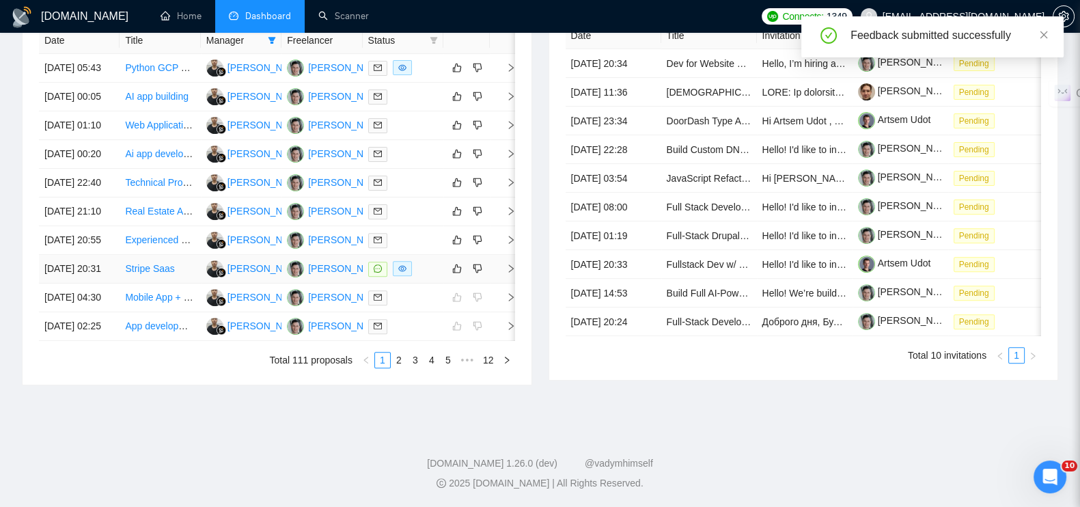
click at [511, 264] on icon "right" at bounding box center [511, 269] width 10 height 10
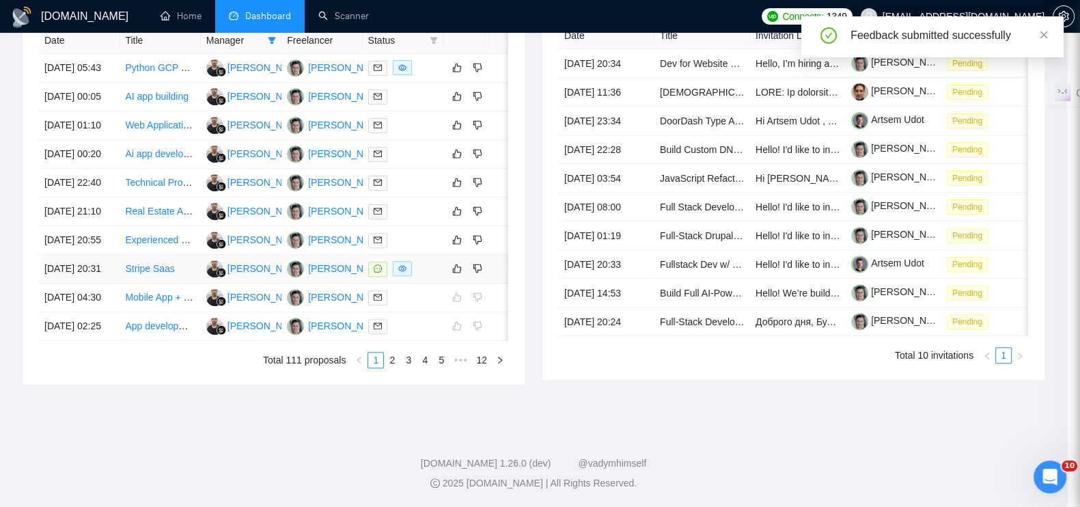
scroll to position [316, 0]
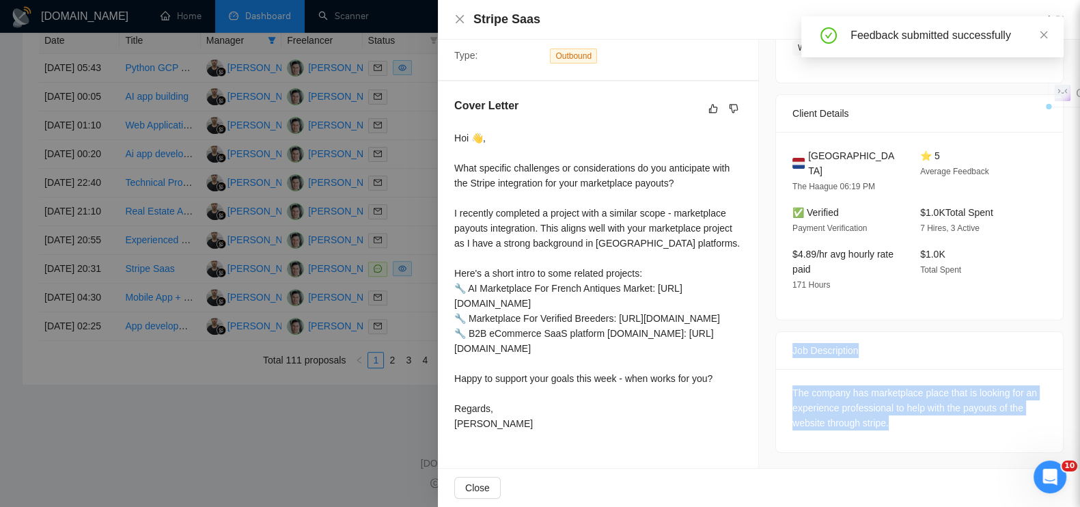
drag, startPoint x: 779, startPoint y: 329, endPoint x: 901, endPoint y: 413, distance: 148.2
click at [901, 413] on div "Job Description The company has marketplace place that is looking for an experi…" at bounding box center [919, 392] width 288 height 122
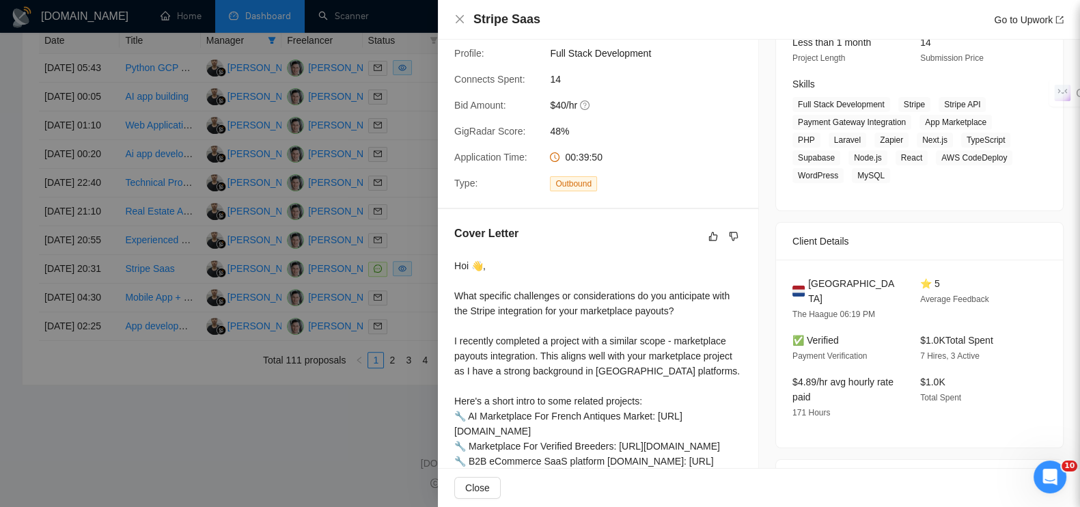
scroll to position [60, 0]
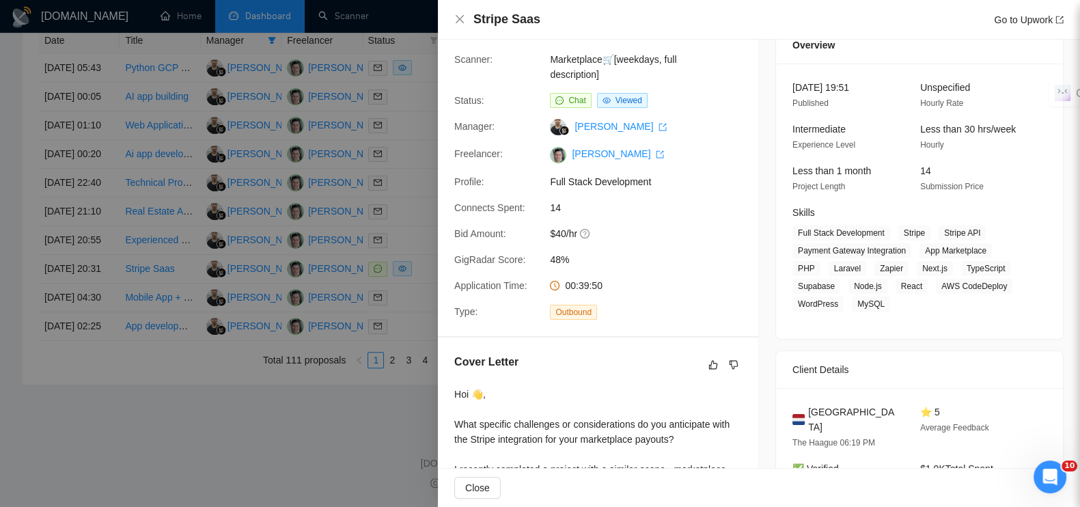
click at [307, 419] on div at bounding box center [540, 253] width 1080 height 507
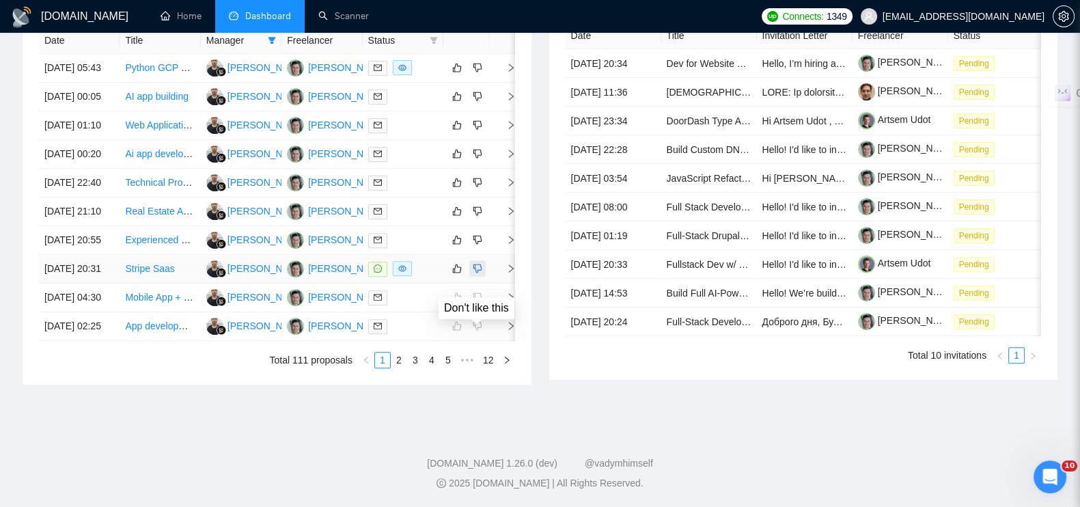
click at [478, 263] on icon "dislike" at bounding box center [478, 268] width 10 height 11
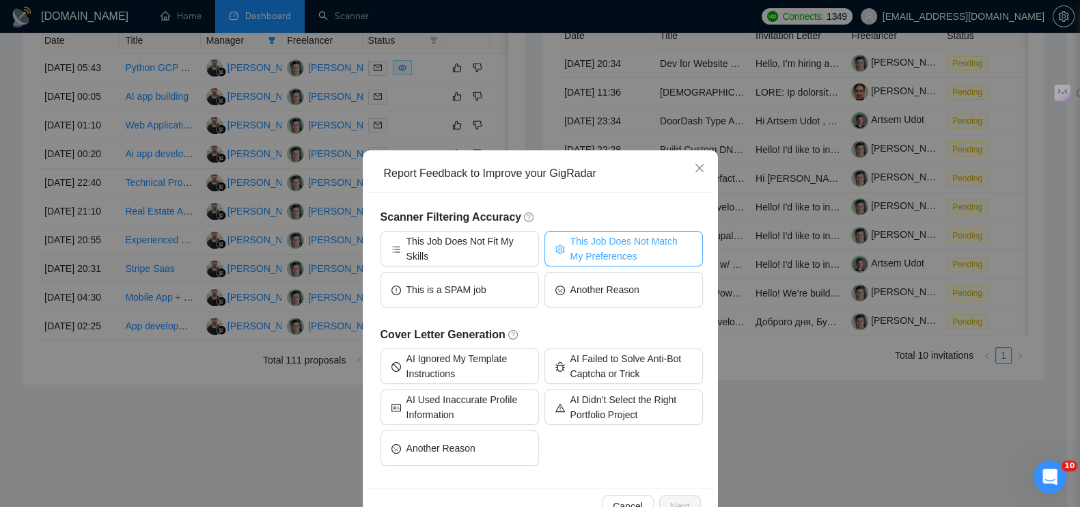
click at [588, 240] on span "This Job Does Not Match My Preferences" at bounding box center [631, 249] width 122 height 30
click at [676, 496] on button "Next" at bounding box center [680, 506] width 42 height 22
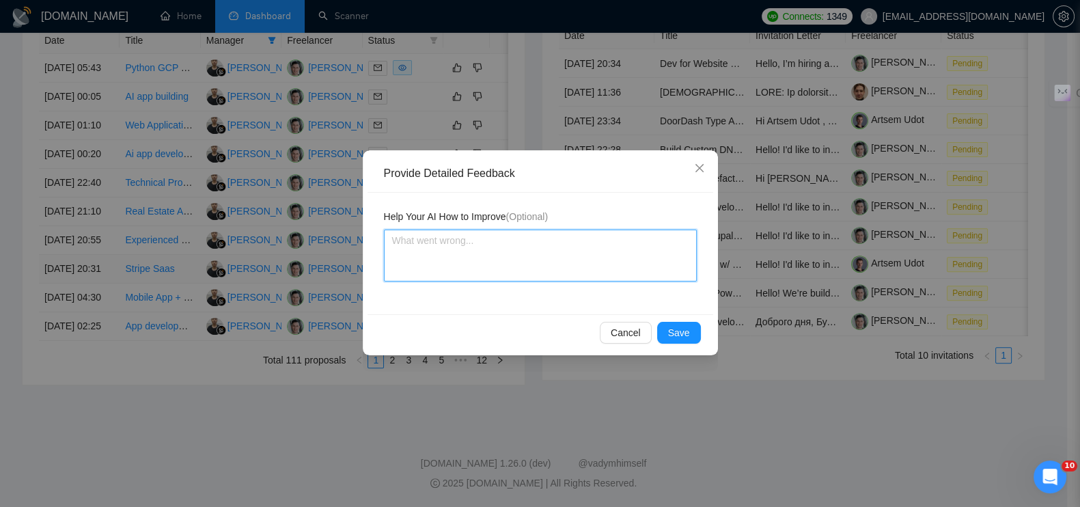
click at [548, 257] on textarea at bounding box center [540, 256] width 313 height 52
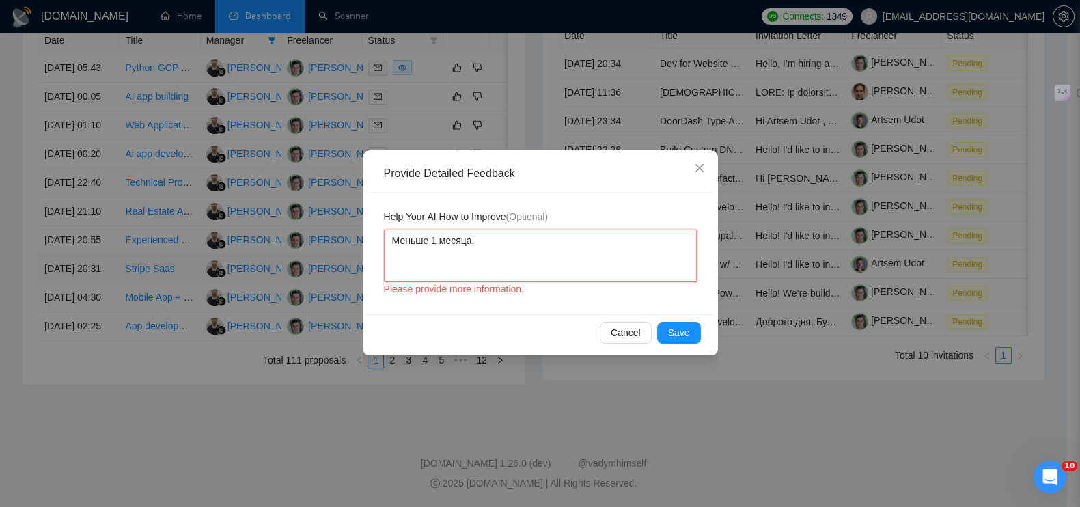
paste textarea "отдельная интеграция с Stripe"
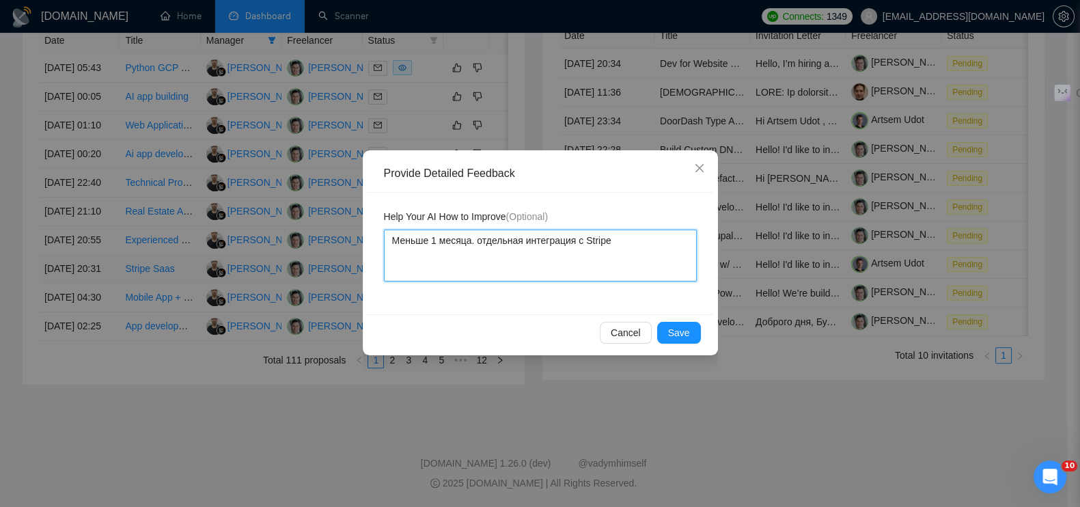
click at [480, 240] on textarea "Меньше 1 месяца. отдельная интеграция с Stripe" at bounding box center [540, 256] width 313 height 52
click at [615, 248] on textarea "Меньше 1 месяца. Отдельная интеграция с Stripe" at bounding box center [540, 256] width 313 height 52
paste textarea "создание кастомной платформы с нуля."
paste textarea "Нет новой разработки, нет AI-функций или автоматизации бизнес-процессов."
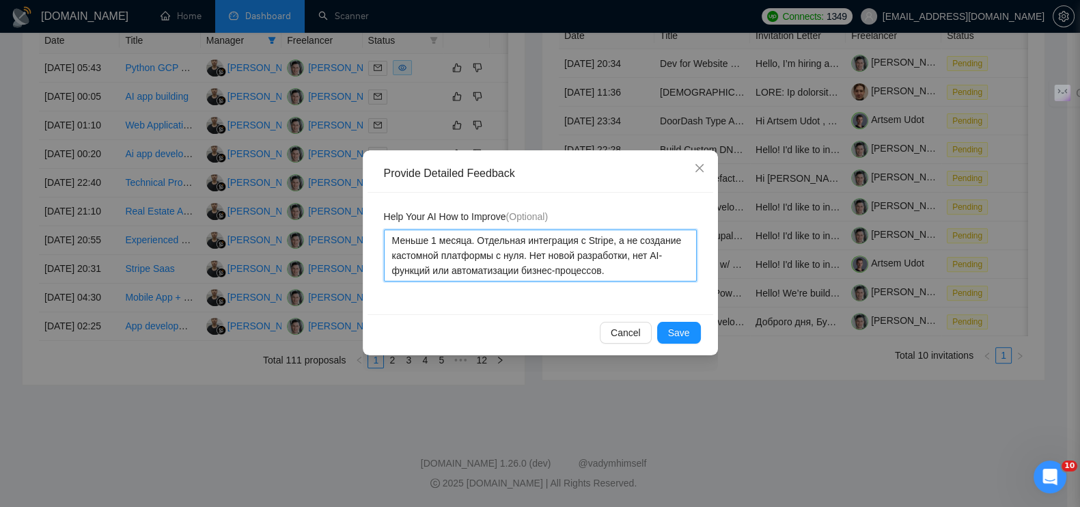
paste textarea "Проект малый по объёму и скорее относится к администрированию или консультации."
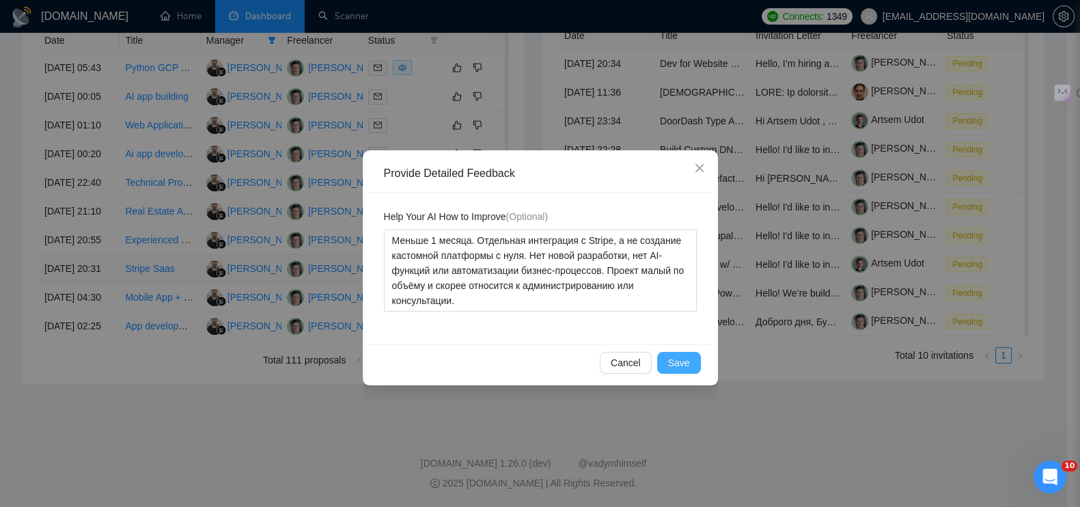
click at [680, 363] on span "Save" at bounding box center [679, 362] width 22 height 15
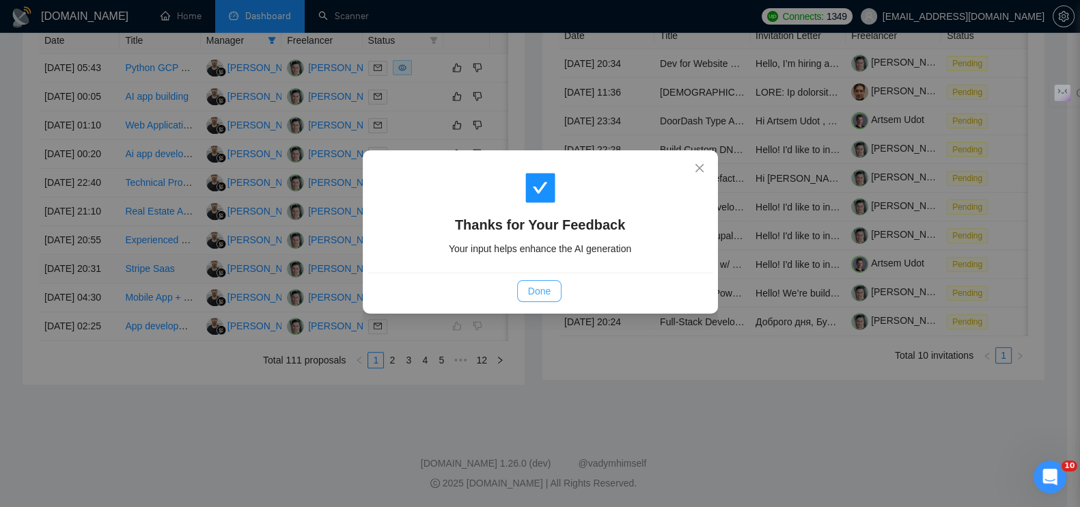
click at [529, 293] on span "Done" at bounding box center [539, 291] width 23 height 15
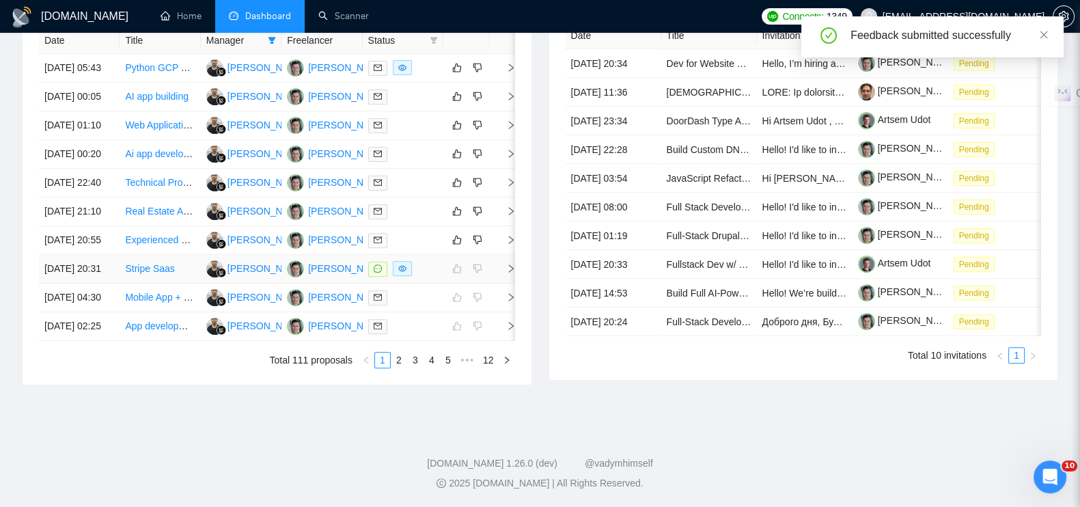
click at [514, 264] on icon "right" at bounding box center [511, 269] width 10 height 10
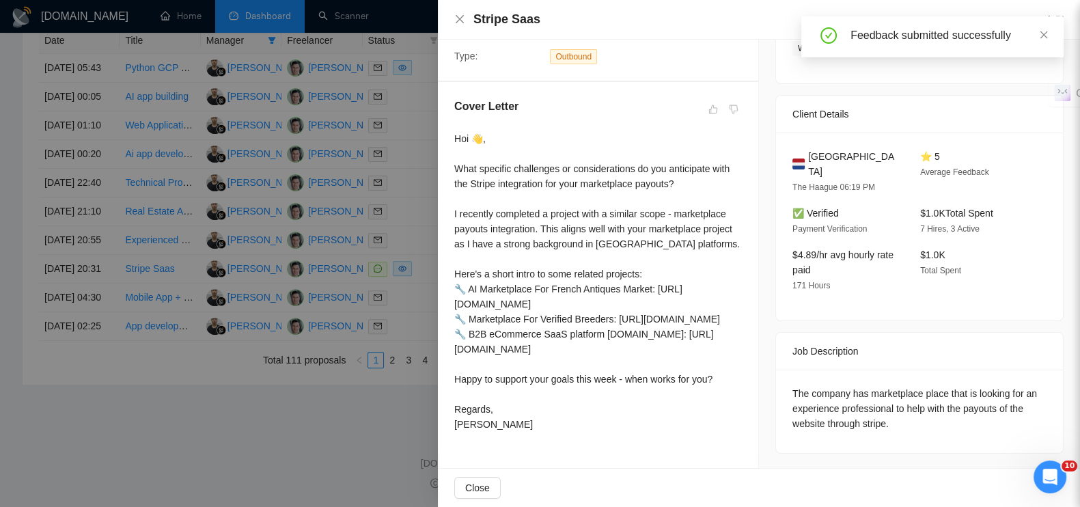
scroll to position [316, 0]
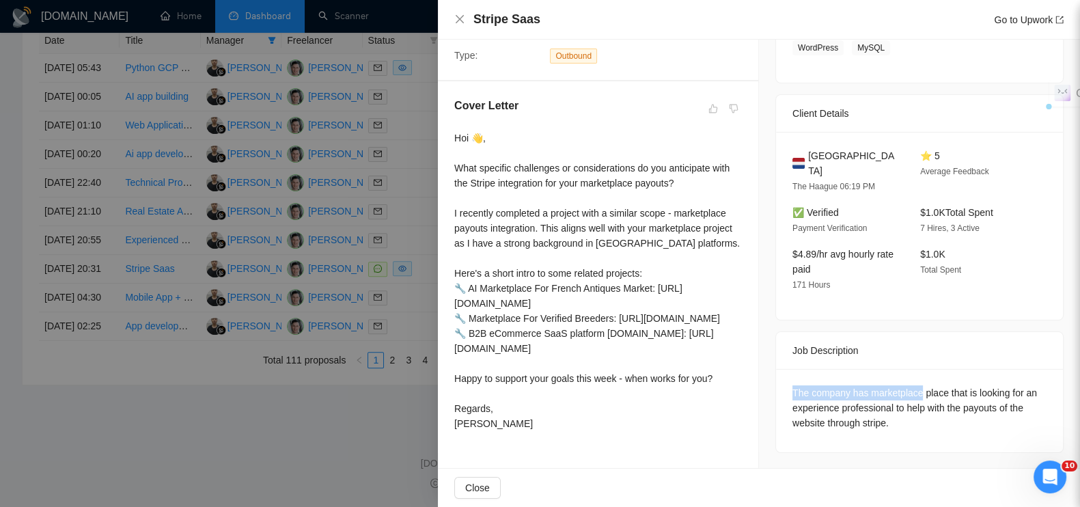
drag, startPoint x: 786, startPoint y: 375, endPoint x: 913, endPoint y: 376, distance: 127.1
click at [913, 385] on div "The company has marketplace place that is looking for an experience professiona…" at bounding box center [919, 407] width 254 height 45
click at [256, 421] on div at bounding box center [540, 253] width 1080 height 507
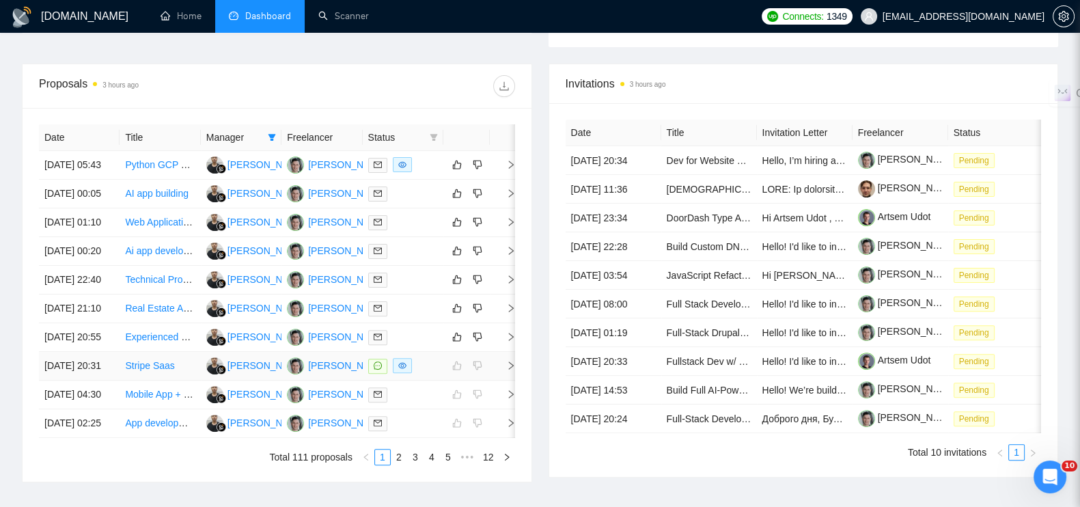
scroll to position [545, 0]
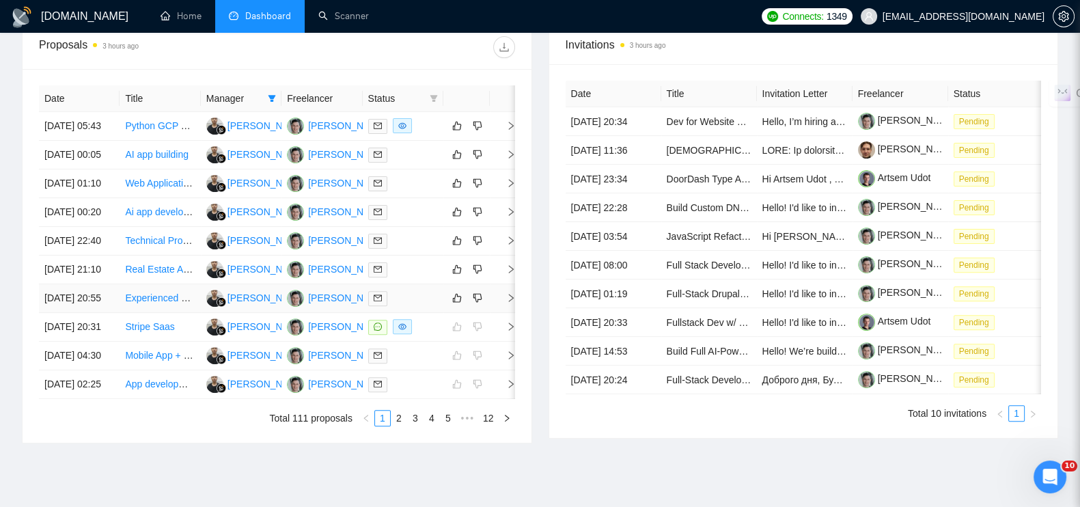
click at [512, 303] on icon "right" at bounding box center [511, 298] width 10 height 10
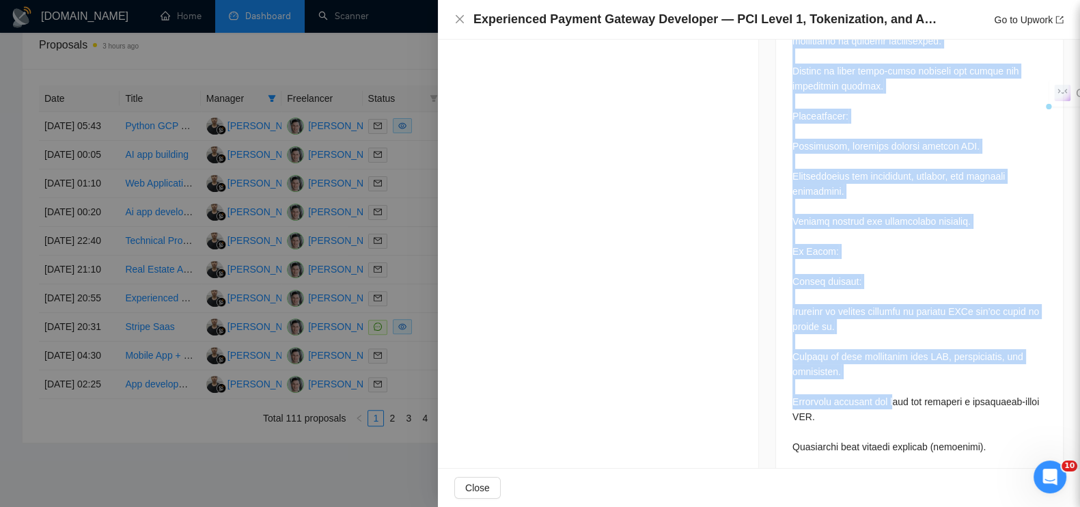
scroll to position [1566, 0]
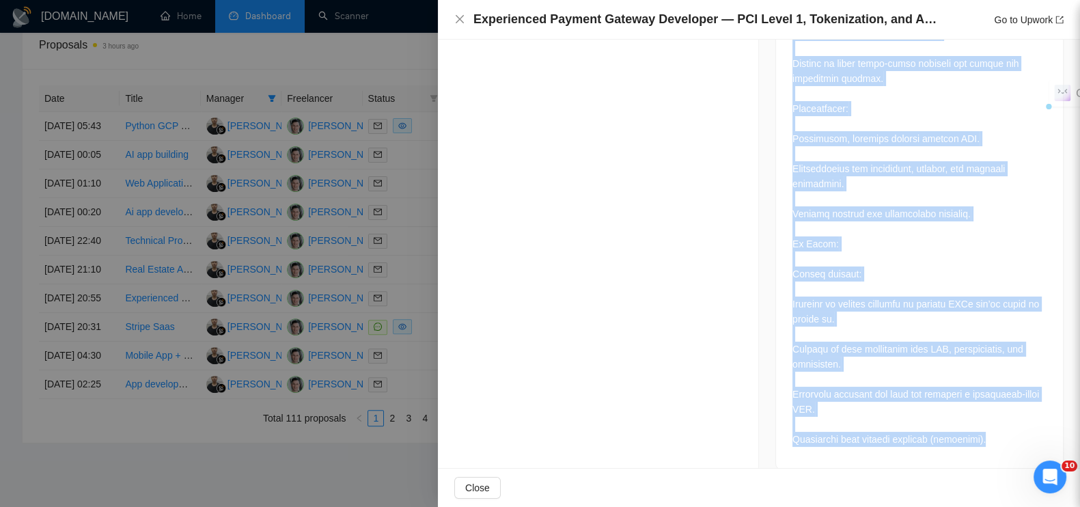
drag, startPoint x: 785, startPoint y: 182, endPoint x: 895, endPoint y: 307, distance: 166.5
click at [374, 40] on div at bounding box center [540, 253] width 1080 height 507
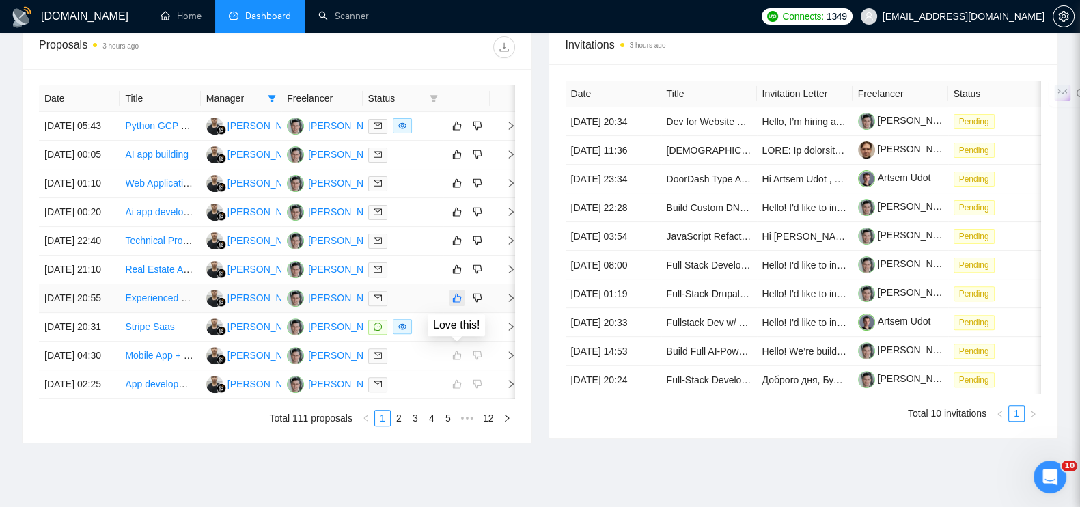
click at [458, 306] on button "button" at bounding box center [457, 298] width 16 height 16
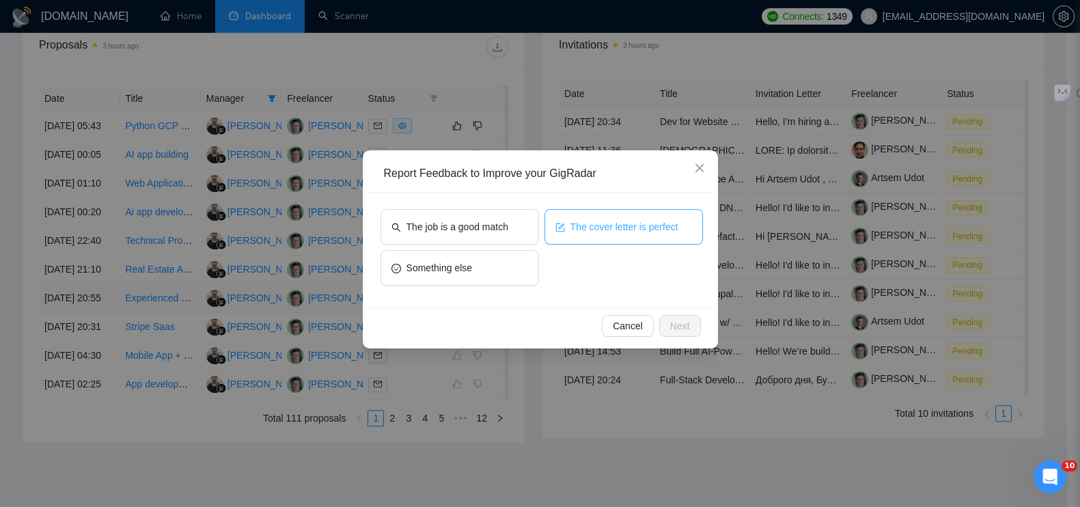
click at [592, 230] on span "The cover letter is perfect" at bounding box center [624, 226] width 108 height 15
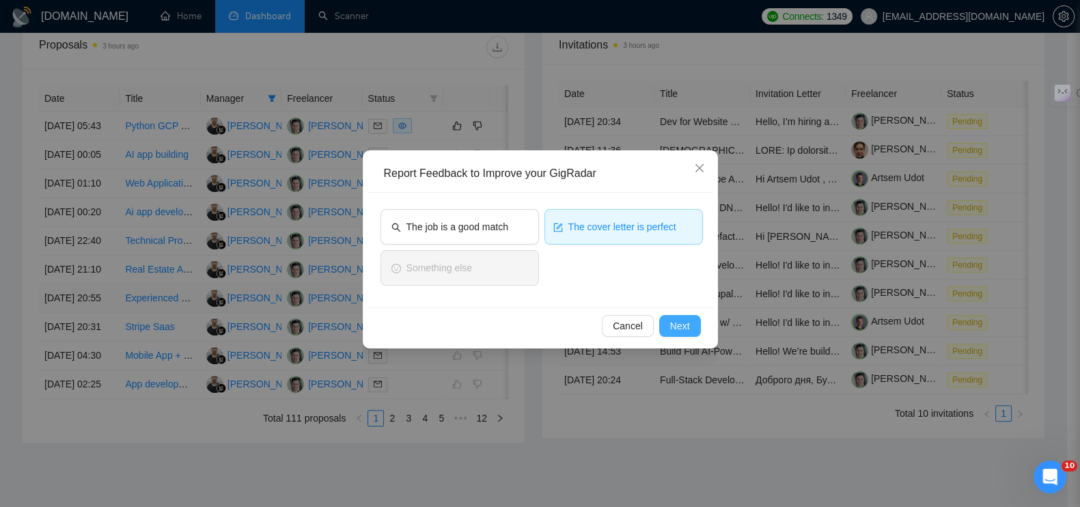
click at [687, 330] on span "Next" at bounding box center [680, 325] width 20 height 15
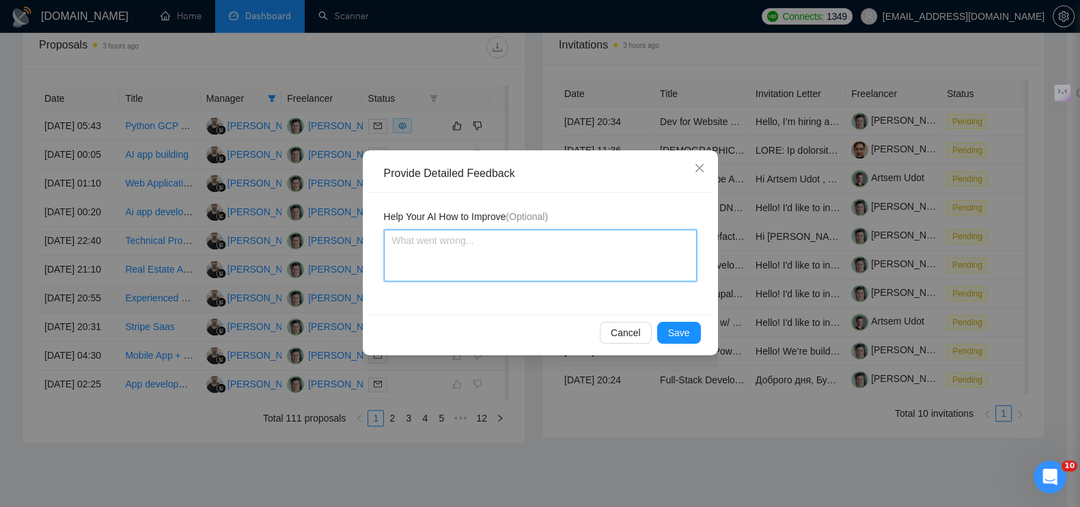
click at [481, 230] on textarea at bounding box center [540, 256] width 313 height 52
paste textarea "Проект требует кастомной разработки с нуля (платёжный шлюз), а не мелкой интегр…"
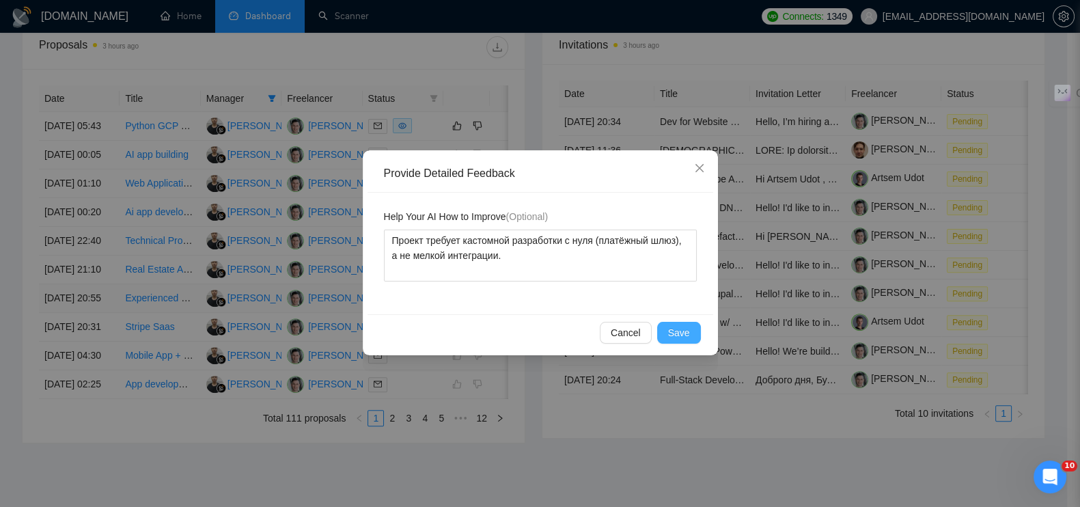
click at [683, 329] on span "Save" at bounding box center [679, 332] width 22 height 15
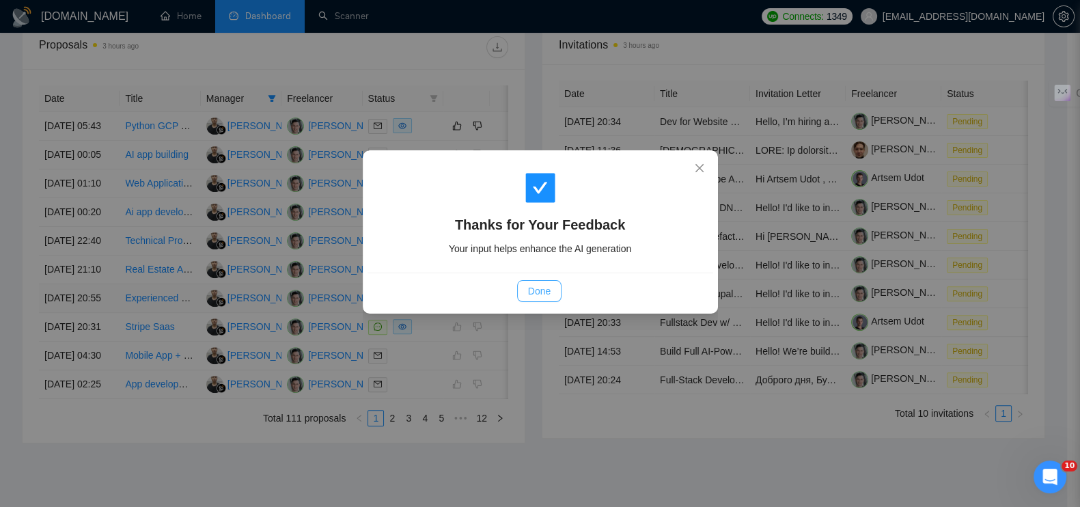
click at [539, 286] on span "Done" at bounding box center [539, 291] width 23 height 15
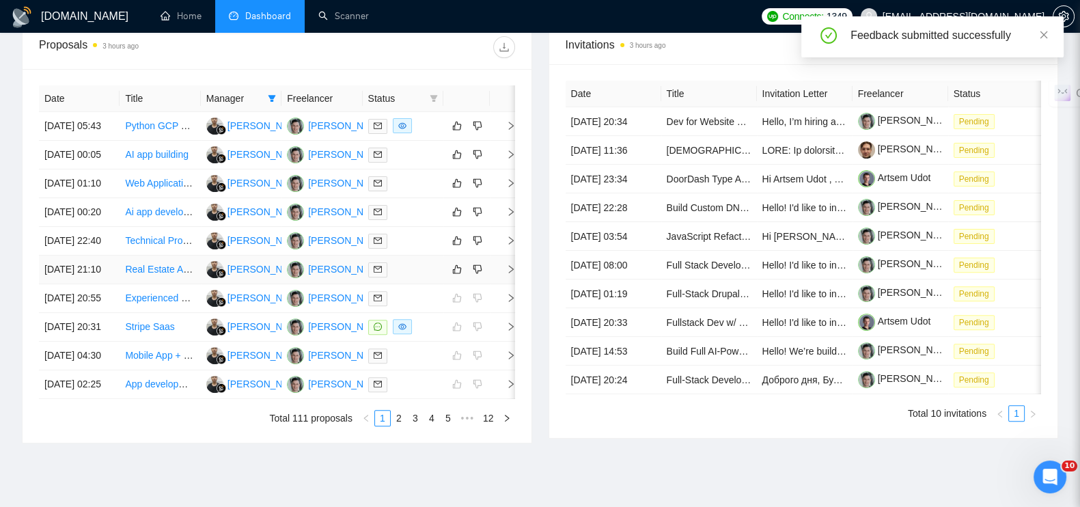
click at [506, 274] on icon "right" at bounding box center [511, 269] width 10 height 10
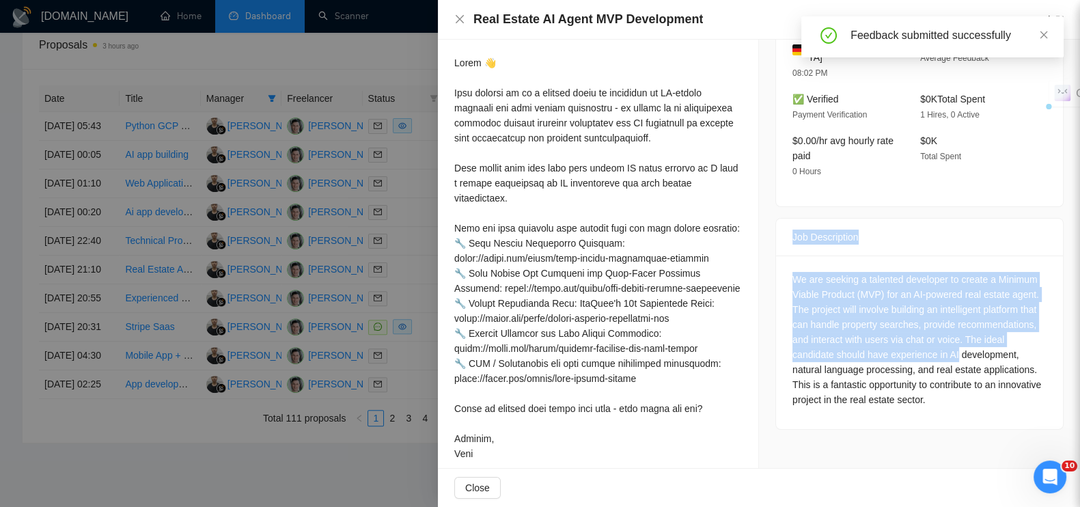
scroll to position [376, 0]
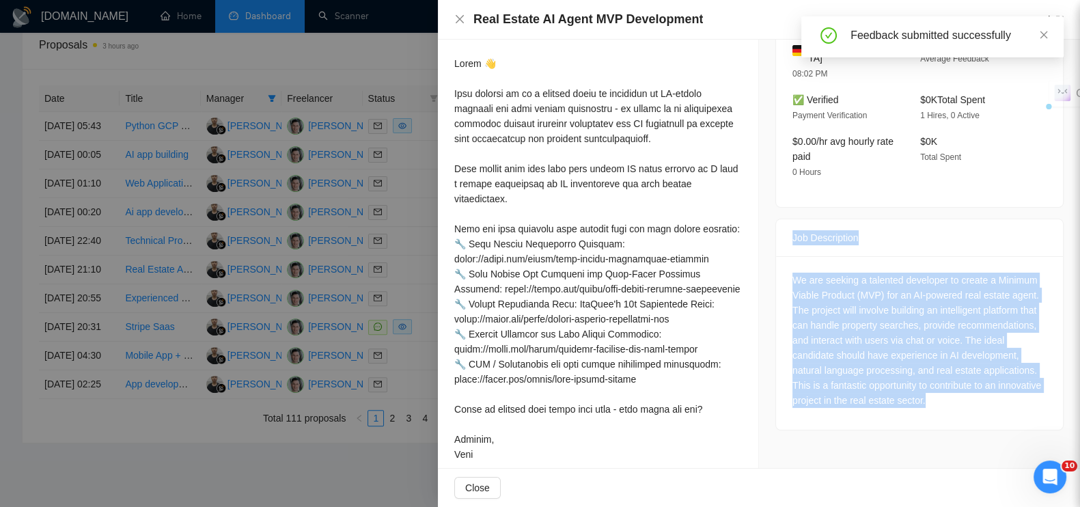
drag, startPoint x: 781, startPoint y: 217, endPoint x: 898, endPoint y: 340, distance: 169.6
click at [1011, 387] on div "Job Description We are seeking a talented developer to create a Minimum Viable …" at bounding box center [919, 325] width 288 height 212
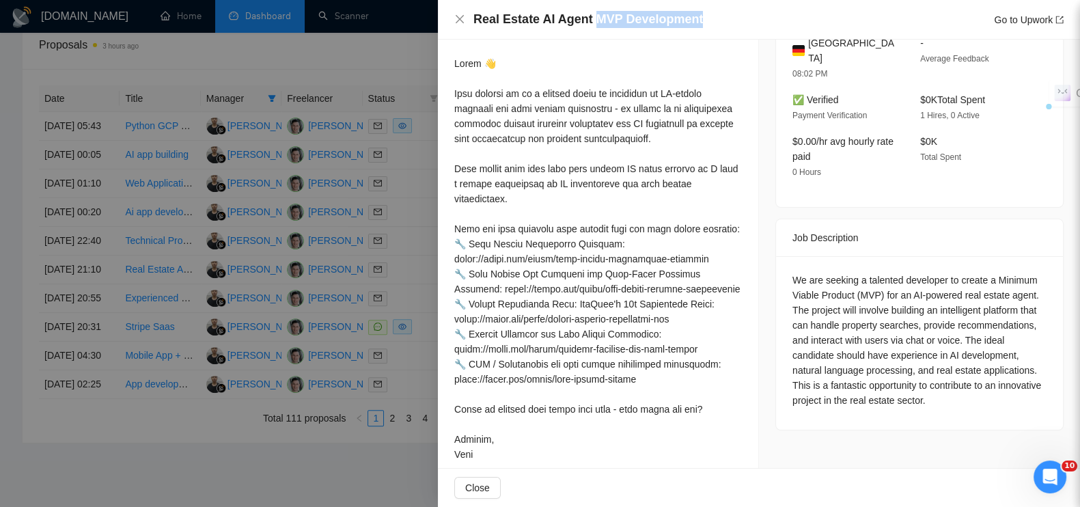
drag, startPoint x: 594, startPoint y: 18, endPoint x: 717, endPoint y: 22, distance: 123.7
click at [717, 22] on div "Real Estate AI Agent MVP Development Go to Upwork" at bounding box center [768, 19] width 590 height 17
click at [372, 46] on div at bounding box center [540, 253] width 1080 height 507
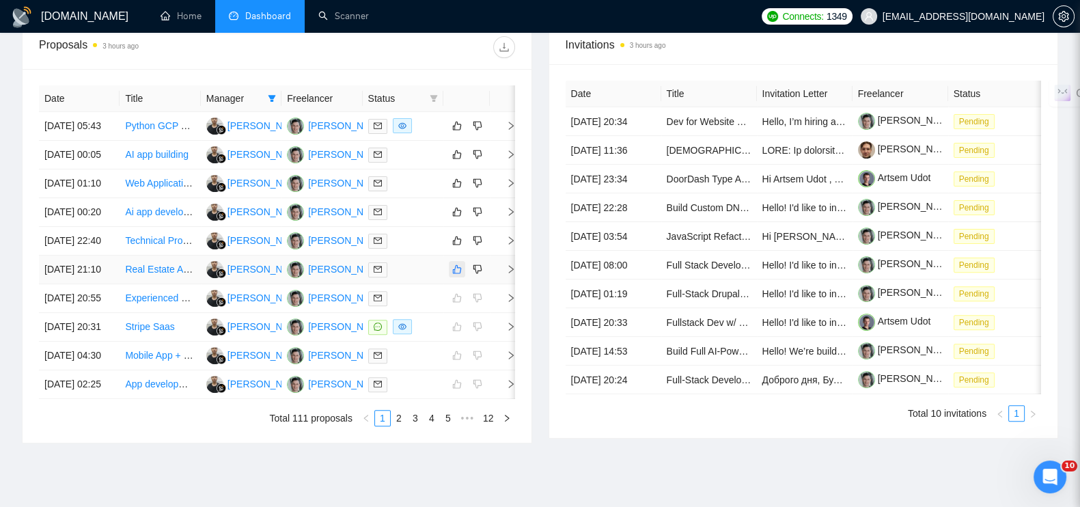
click at [457, 275] on icon "like" at bounding box center [457, 269] width 10 height 11
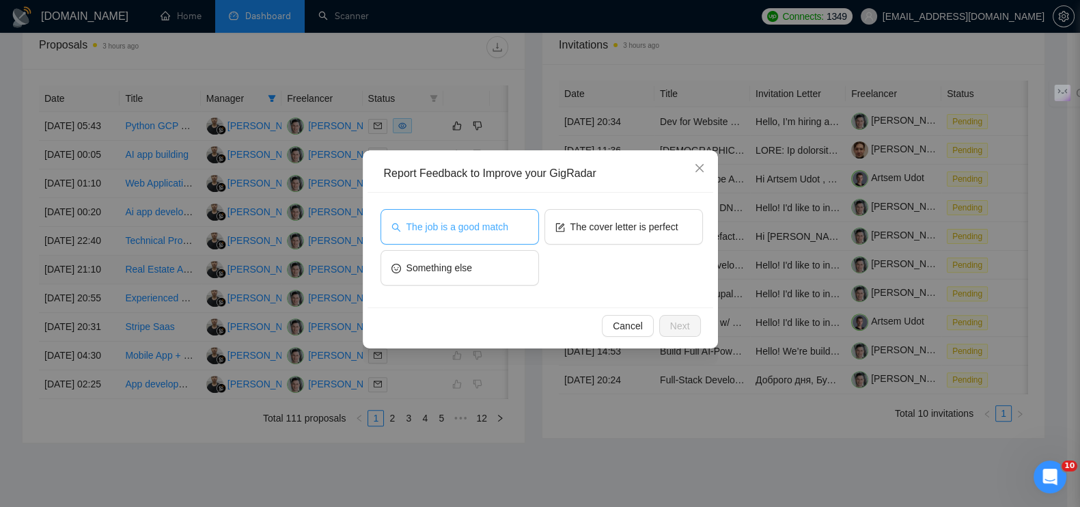
click at [459, 225] on span "The job is a good match" at bounding box center [457, 226] width 102 height 15
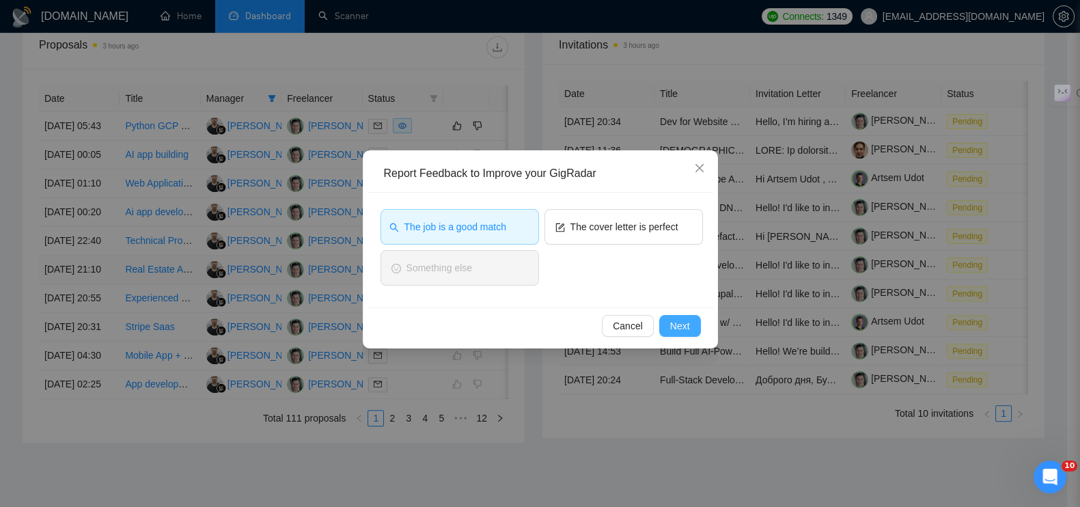
click at [678, 326] on span "Next" at bounding box center [680, 325] width 20 height 15
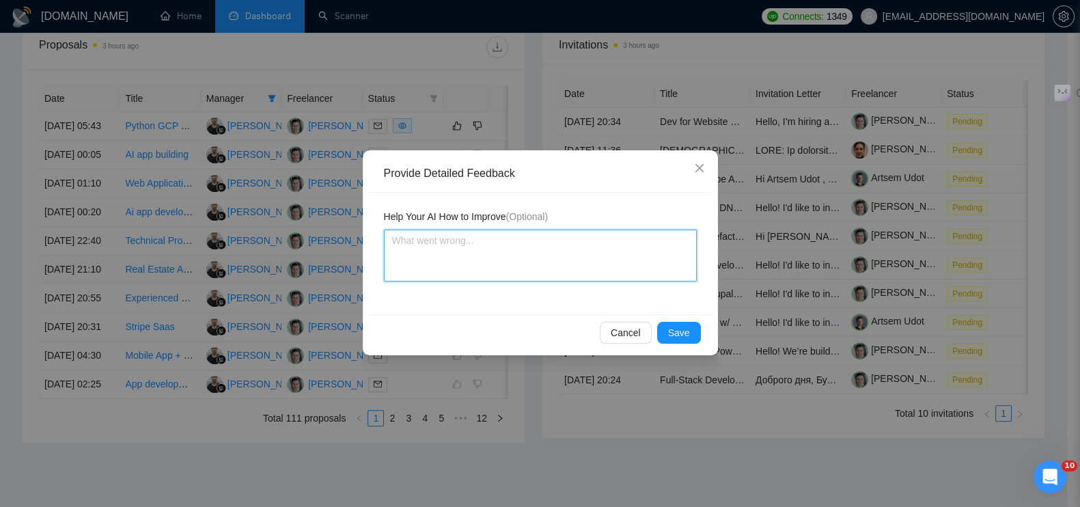
click at [479, 258] on textarea at bounding box center [540, 256] width 313 height 52
paste textarea "MVP Development"
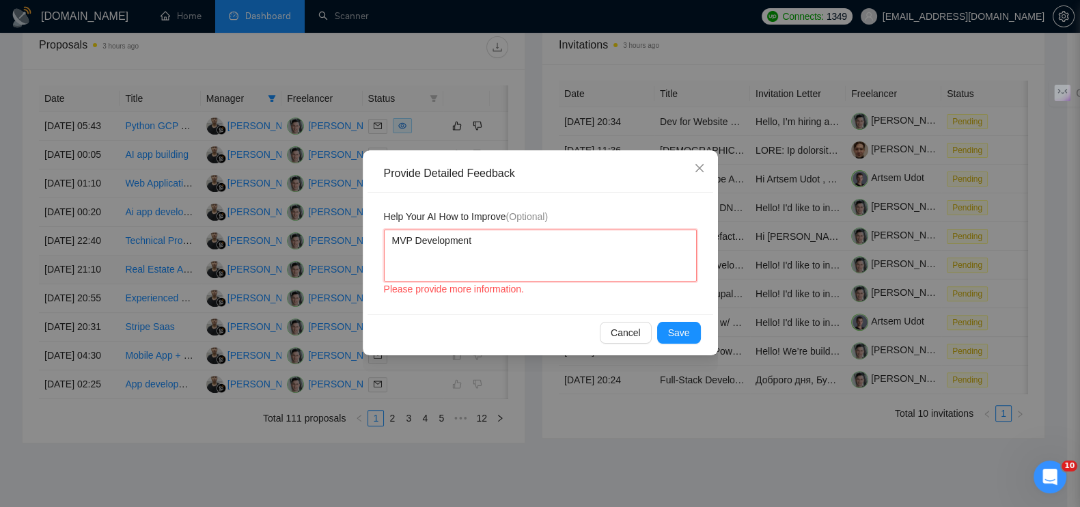
click at [390, 240] on textarea "MVP Development" at bounding box center [540, 256] width 313 height 52
click at [691, 331] on button "Save" at bounding box center [679, 333] width 44 height 22
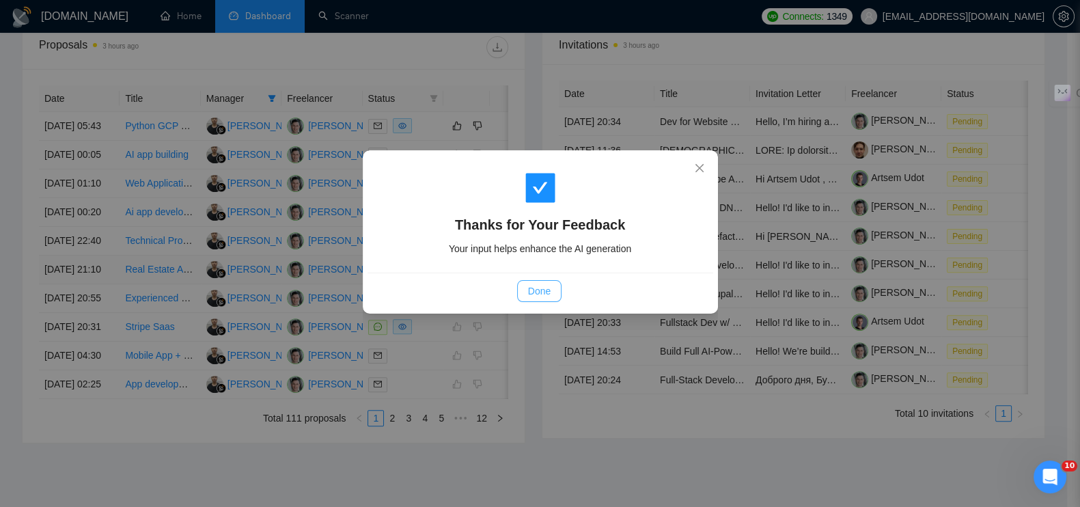
click at [544, 288] on span "Done" at bounding box center [539, 291] width 23 height 15
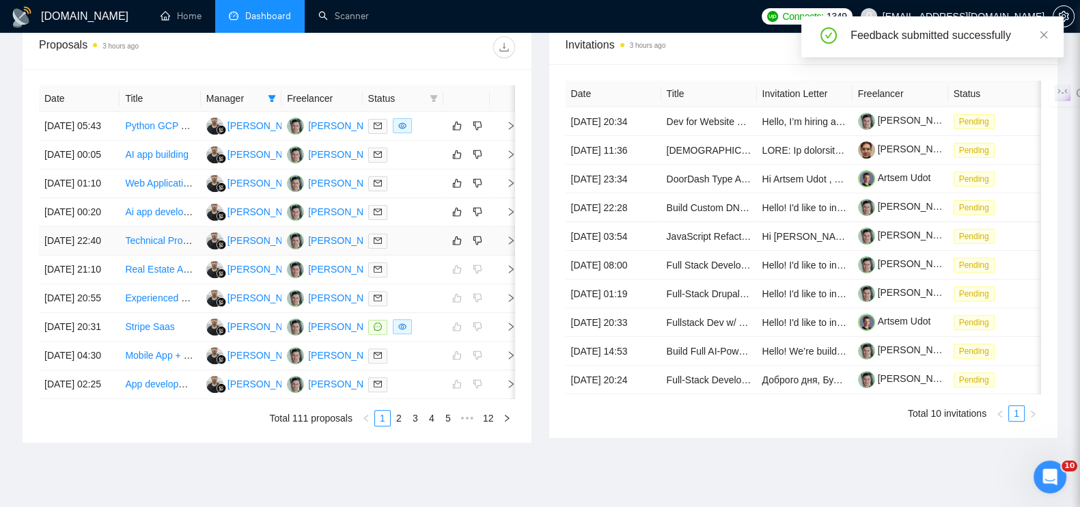
click at [512, 245] on icon "right" at bounding box center [511, 241] width 10 height 10
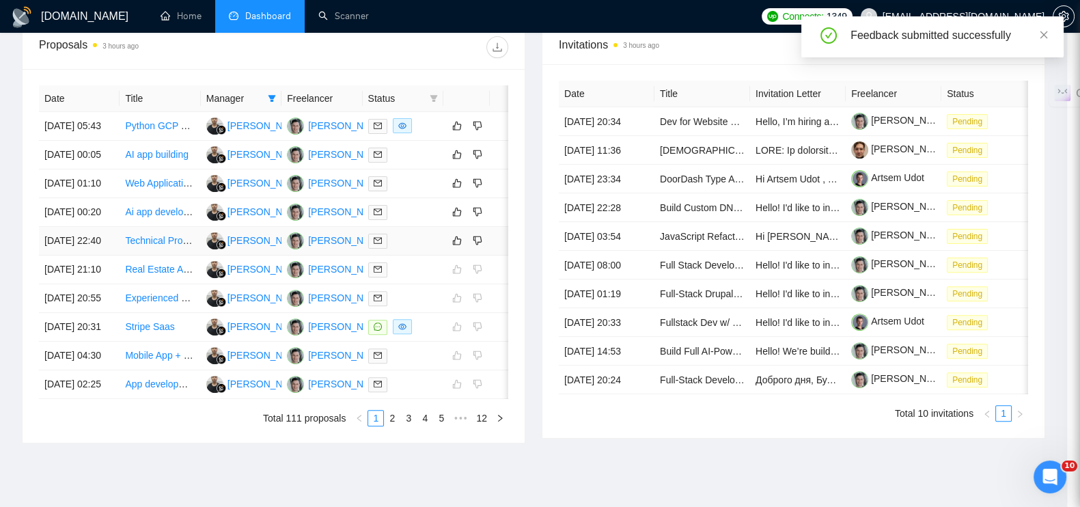
scroll to position [370, 0]
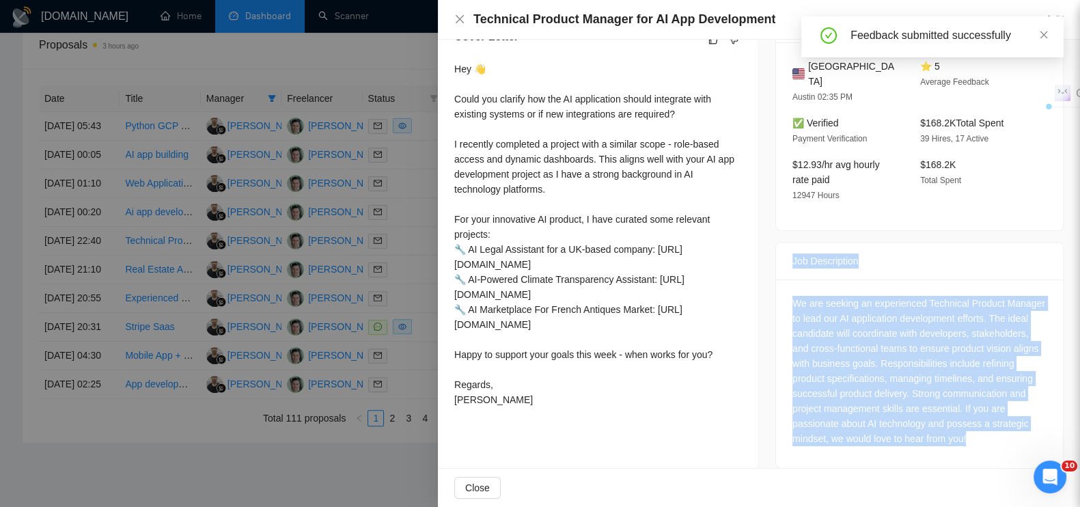
drag, startPoint x: 785, startPoint y: 244, endPoint x: 991, endPoint y: 432, distance: 278.5
click at [991, 432] on div "Job Description We are seeking an experienced Technical Product Manager to lead…" at bounding box center [919, 355] width 288 height 227
click at [397, 48] on div at bounding box center [540, 253] width 1080 height 507
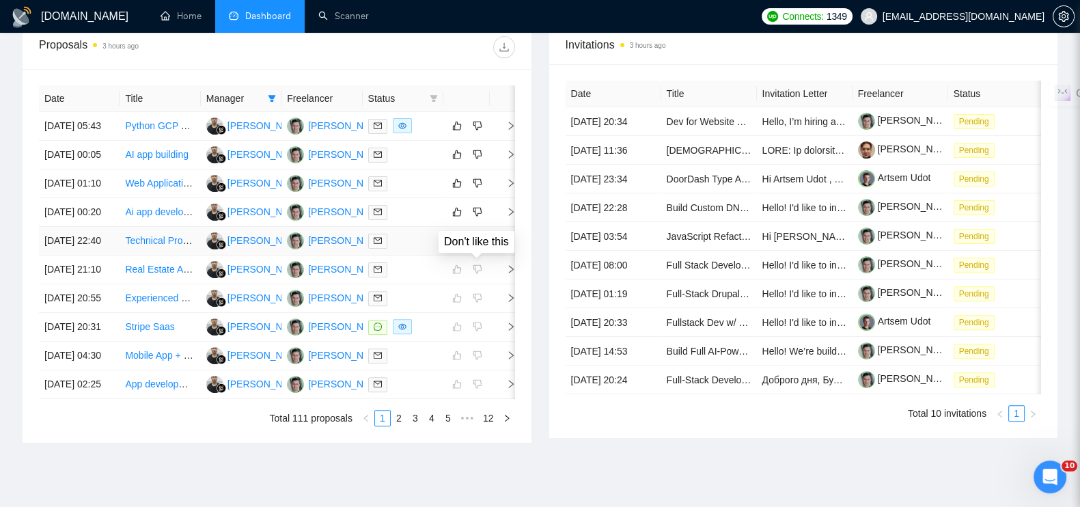
click at [480, 246] on icon "dislike" at bounding box center [478, 240] width 10 height 11
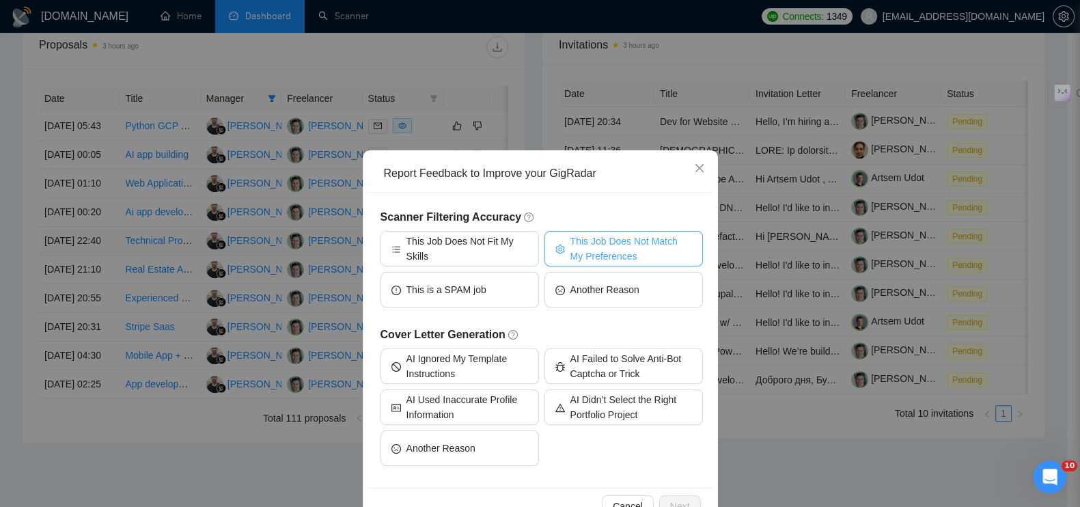
click at [643, 251] on span "This Job Does Not Match My Preferences" at bounding box center [631, 249] width 122 height 30
click at [672, 501] on span "Next" at bounding box center [680, 506] width 20 height 15
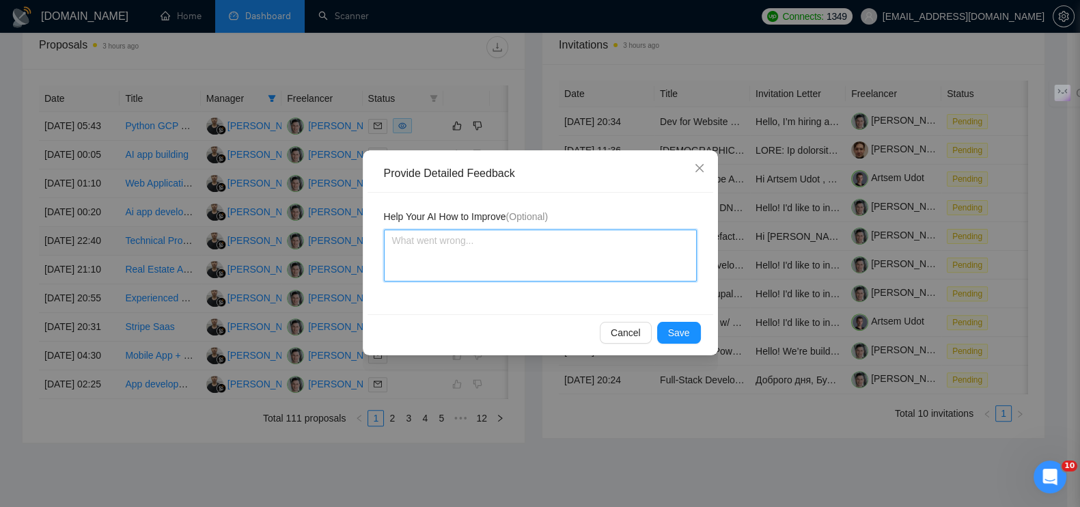
click at [471, 250] on textarea at bounding box center [540, 256] width 313 height 52
paste textarea "Это роль менеджера продукта, а не заказ на кастомную разработку."
click at [666, 329] on button "Save" at bounding box center [679, 333] width 44 height 22
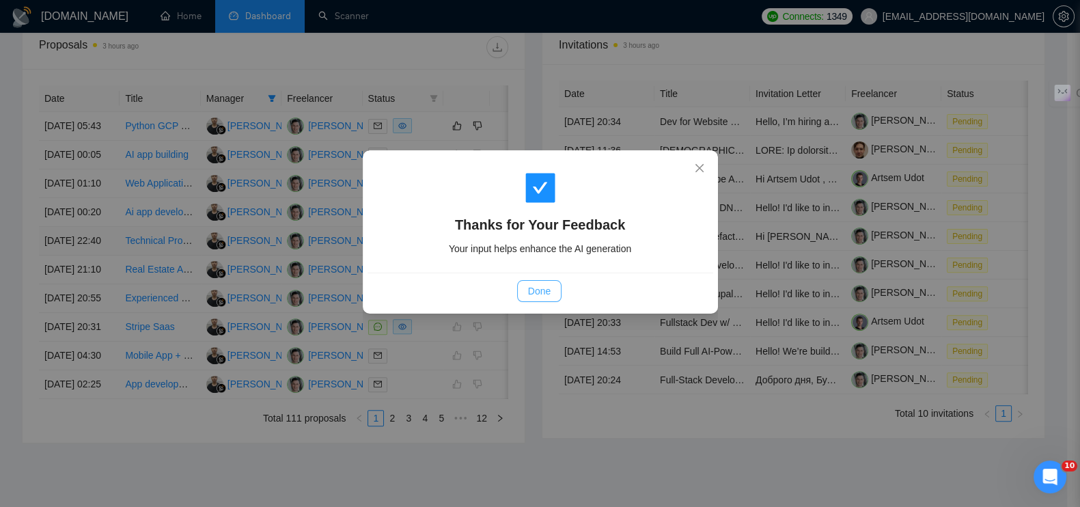
click at [542, 284] on span "Done" at bounding box center [539, 291] width 23 height 15
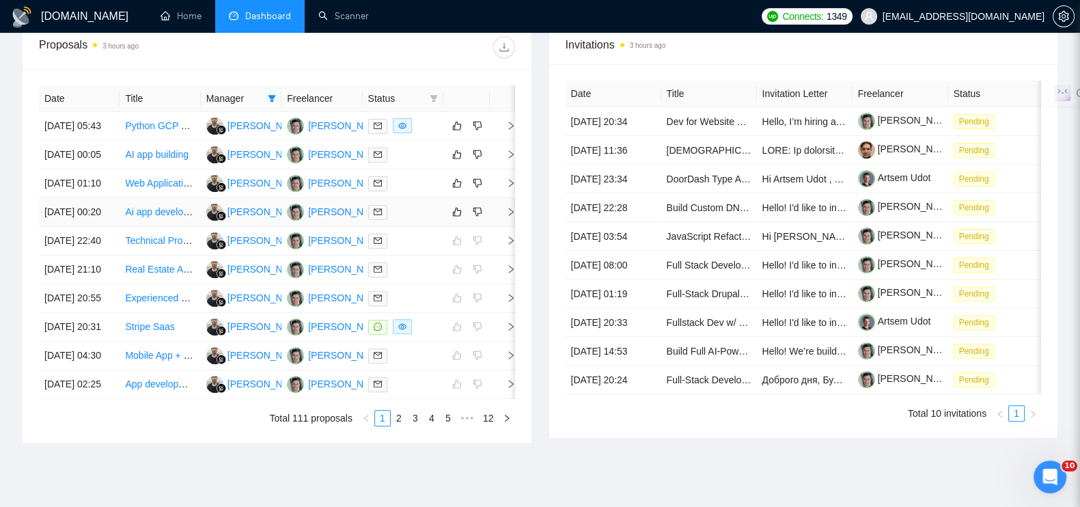
click at [506, 217] on icon "right" at bounding box center [511, 212] width 10 height 10
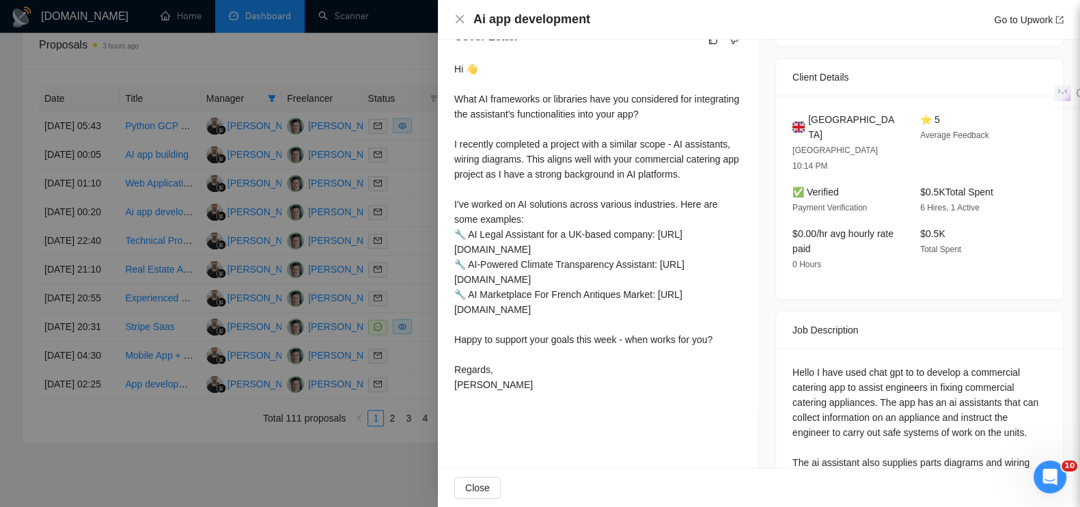
scroll to position [409, 0]
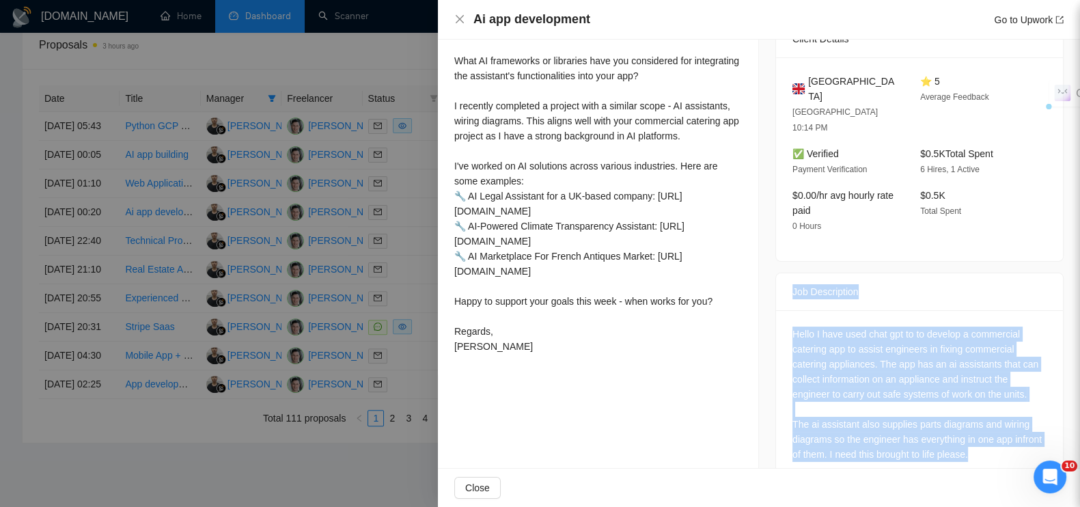
drag, startPoint x: 1008, startPoint y: 422, endPoint x: 773, endPoint y: 255, distance: 287.6
click at [775, 273] on div "Job Description Hello I have used chat gpt to to develop a commercial catering …" at bounding box center [919, 379] width 288 height 212
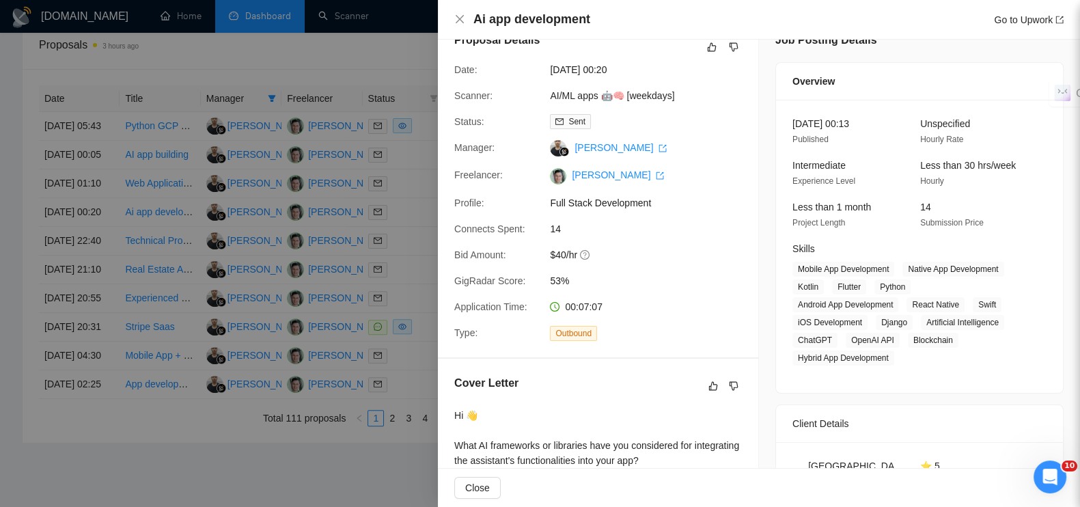
scroll to position [0, 0]
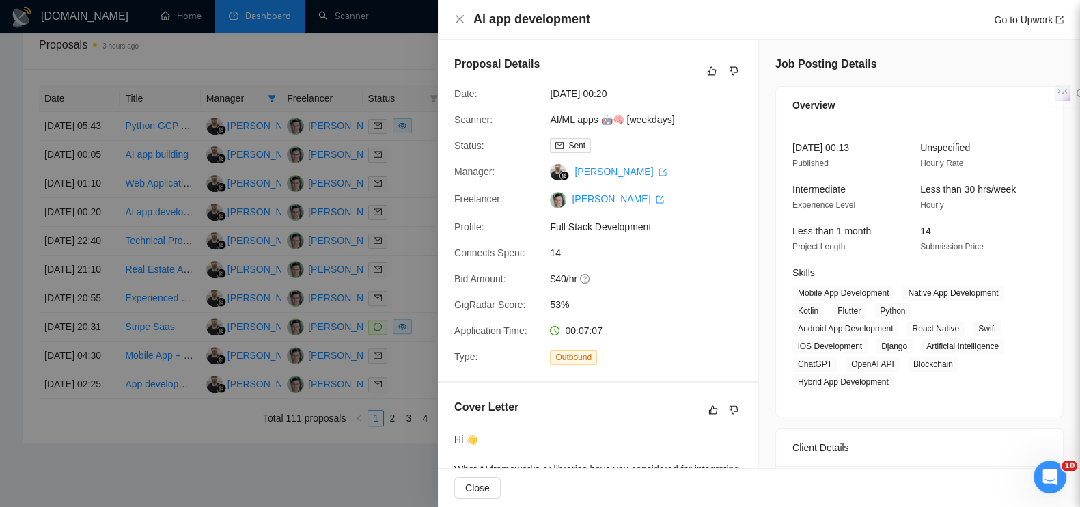
click at [759, 336] on div "Job Posting Details Overview [DATE] 00:13 Published Unspecified Hourly Rate Int…" at bounding box center [919, 475] width 321 height 870
click at [397, 49] on div at bounding box center [540, 253] width 1080 height 507
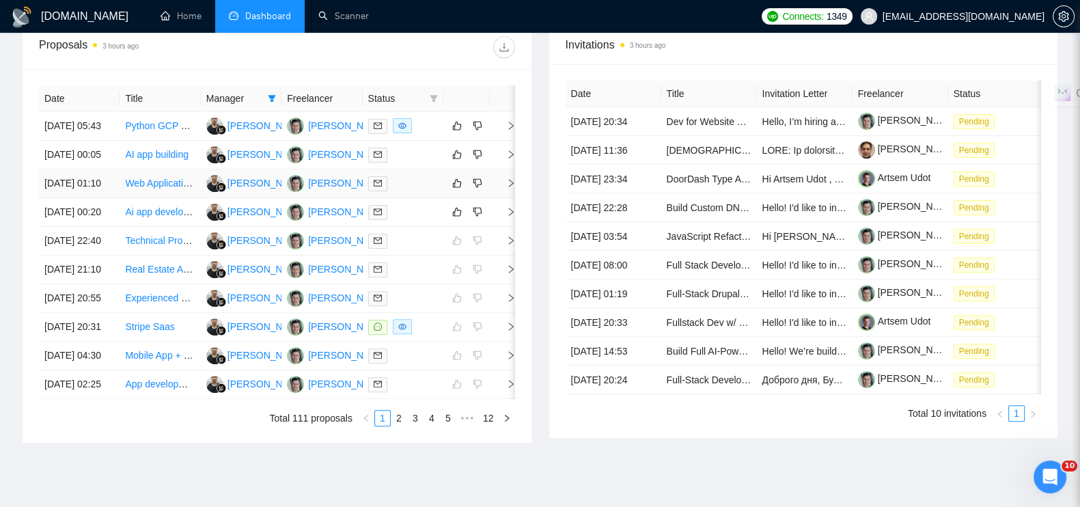
click at [507, 182] on icon "right" at bounding box center [511, 183] width 10 height 10
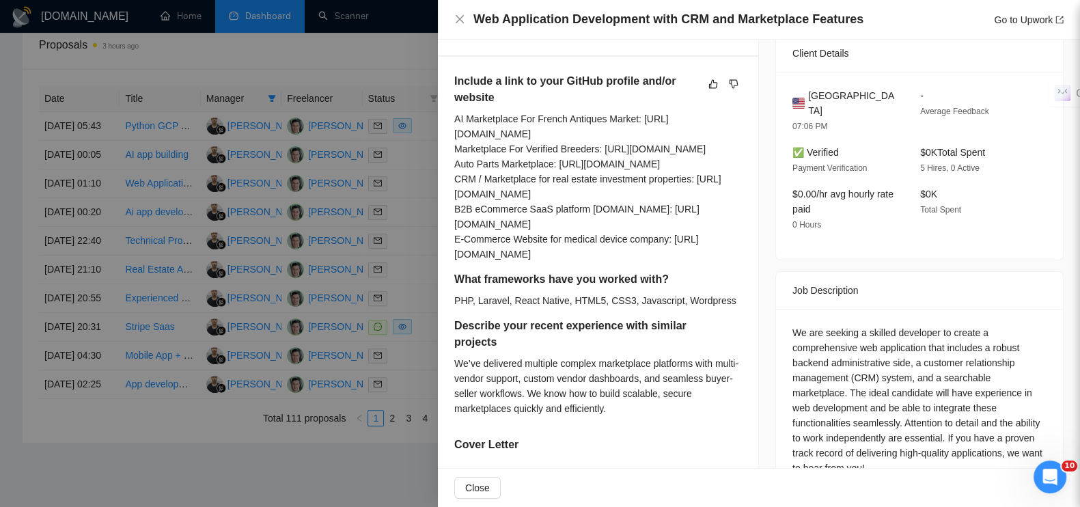
scroll to position [512, 0]
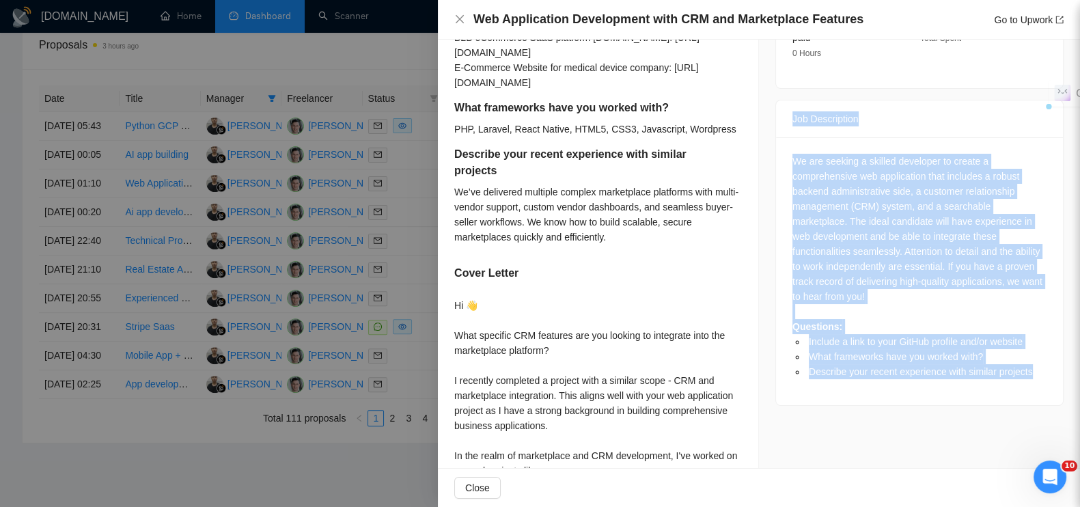
drag, startPoint x: 1033, startPoint y: 358, endPoint x: 782, endPoint y: 92, distance: 365.8
click at [782, 100] on div "Job Description We are seeking a skilled developer to create a comprehensive we…" at bounding box center [919, 253] width 288 height 306
click at [327, 51] on div at bounding box center [540, 253] width 1080 height 507
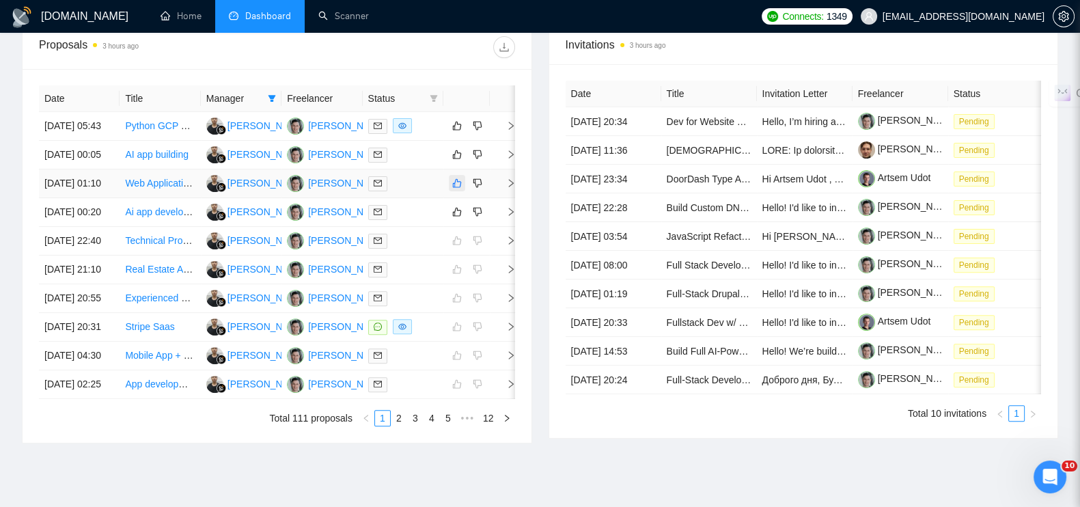
click at [458, 187] on icon "like" at bounding box center [457, 183] width 10 height 11
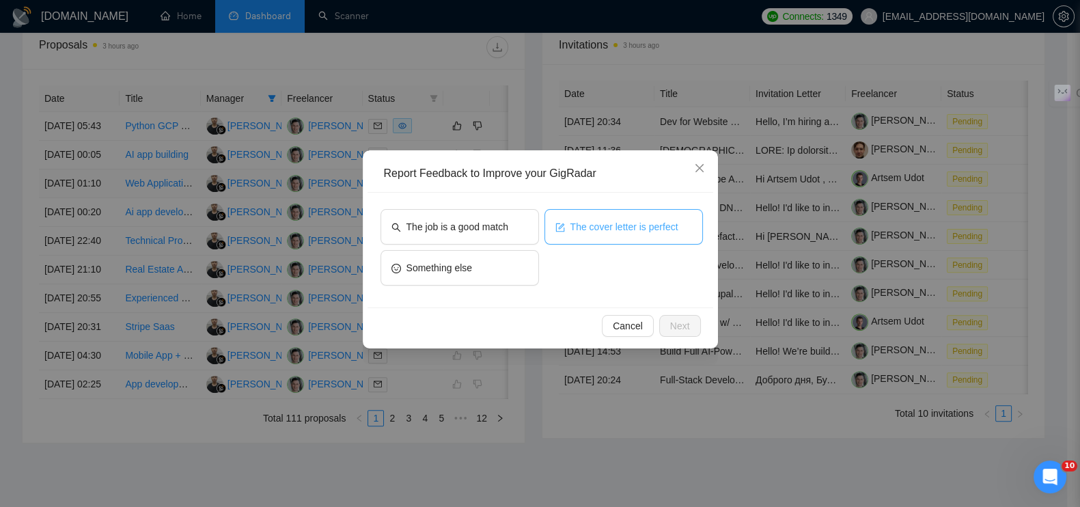
click at [583, 230] on span "The cover letter is perfect" at bounding box center [624, 226] width 108 height 15
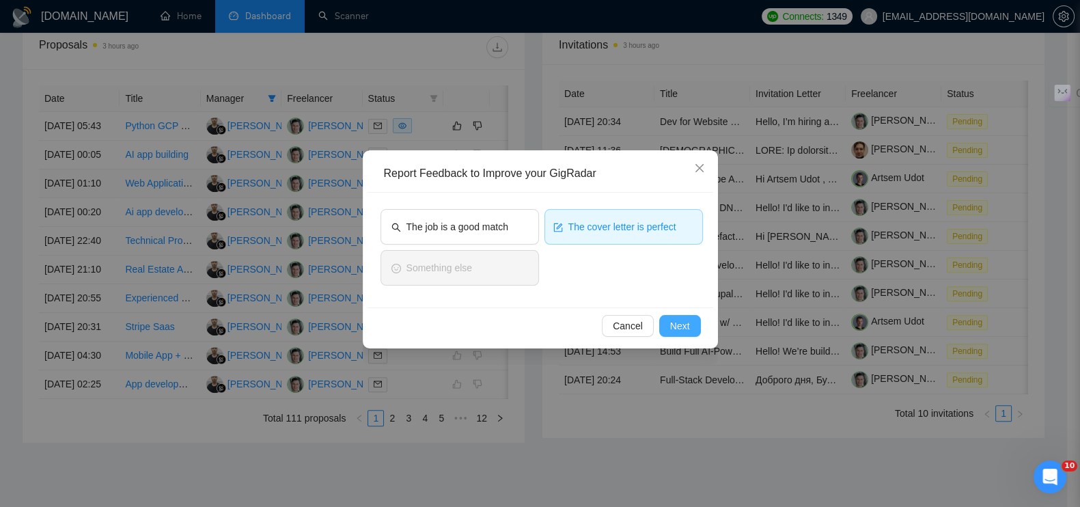
click at [693, 329] on button "Next" at bounding box center [680, 326] width 42 height 22
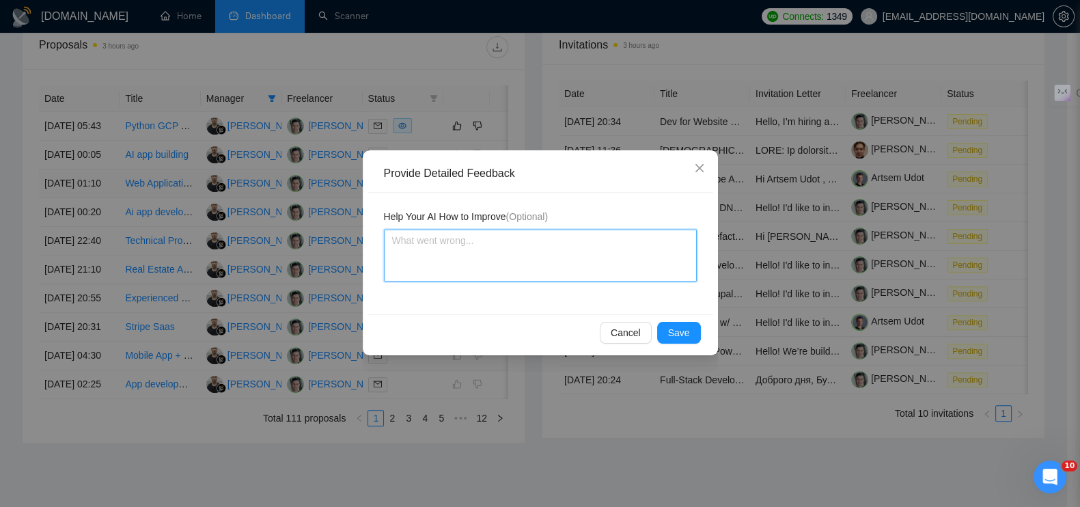
click at [586, 264] on textarea at bounding box center [540, 256] width 313 height 52
paste textarea "Проект требует кастомной разработки с нуля (веб-приложение с бэкендом, CRM и ма…"
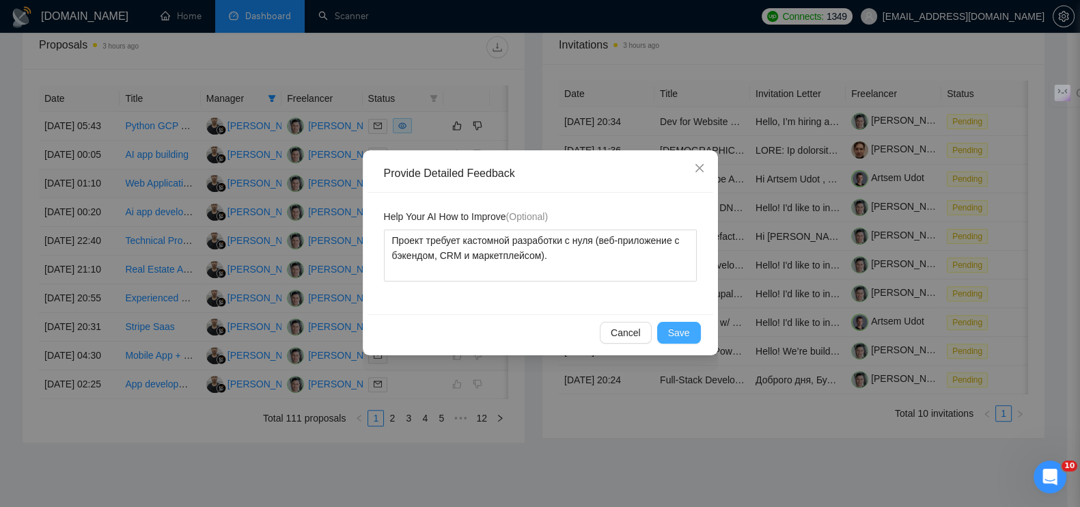
click at [697, 331] on button "Save" at bounding box center [679, 333] width 44 height 22
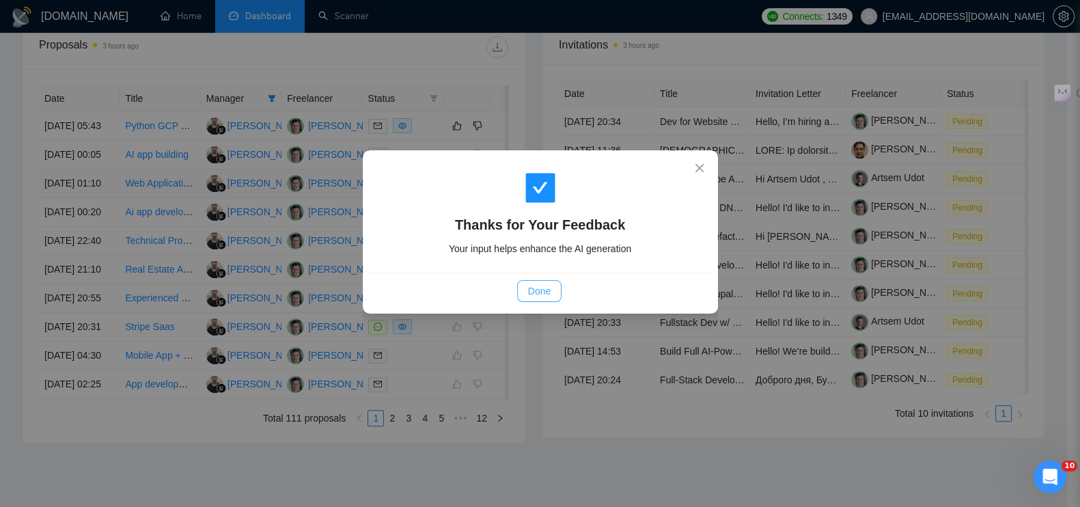
click at [529, 282] on button "Done" at bounding box center [539, 291] width 44 height 22
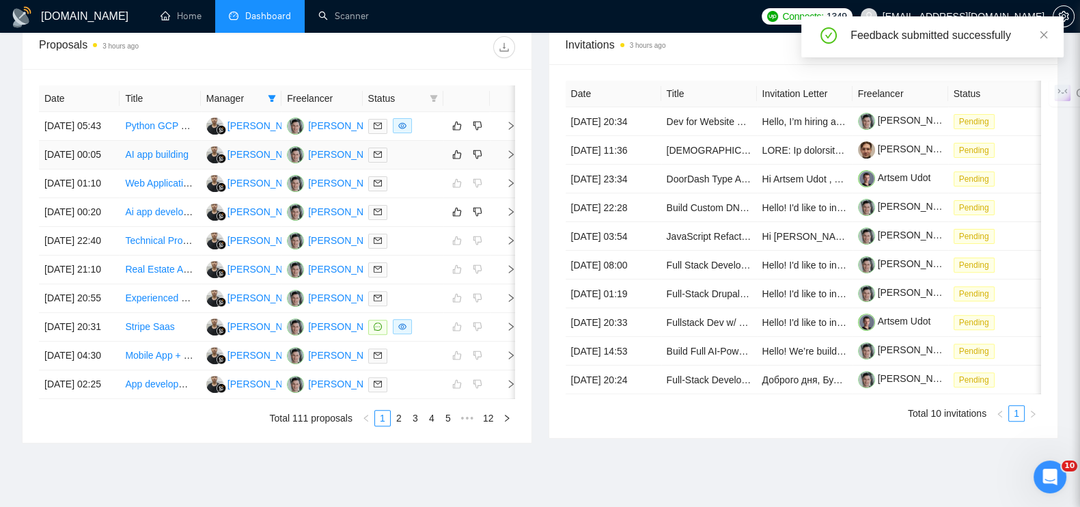
click at [512, 150] on icon "right" at bounding box center [511, 155] width 10 height 10
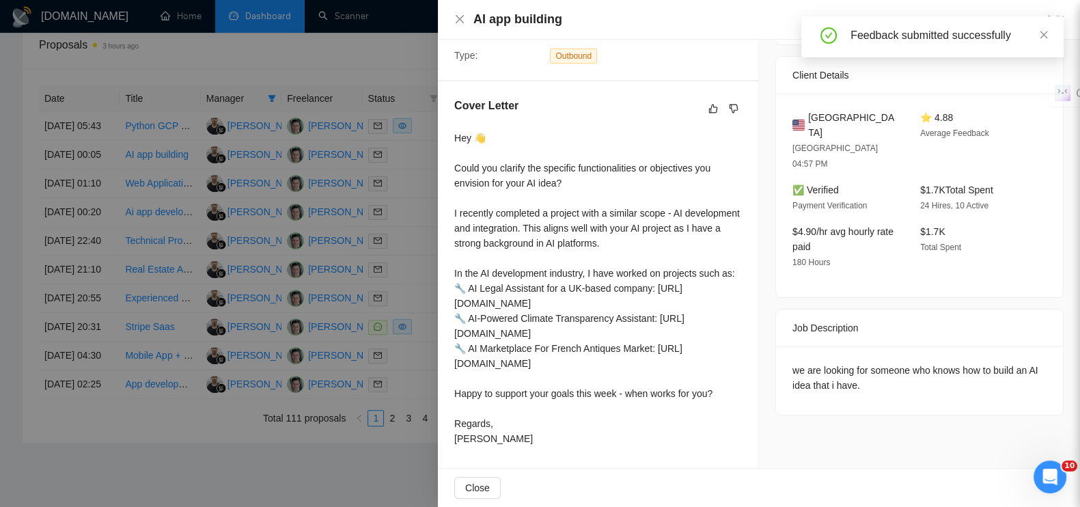
scroll to position [301, 0]
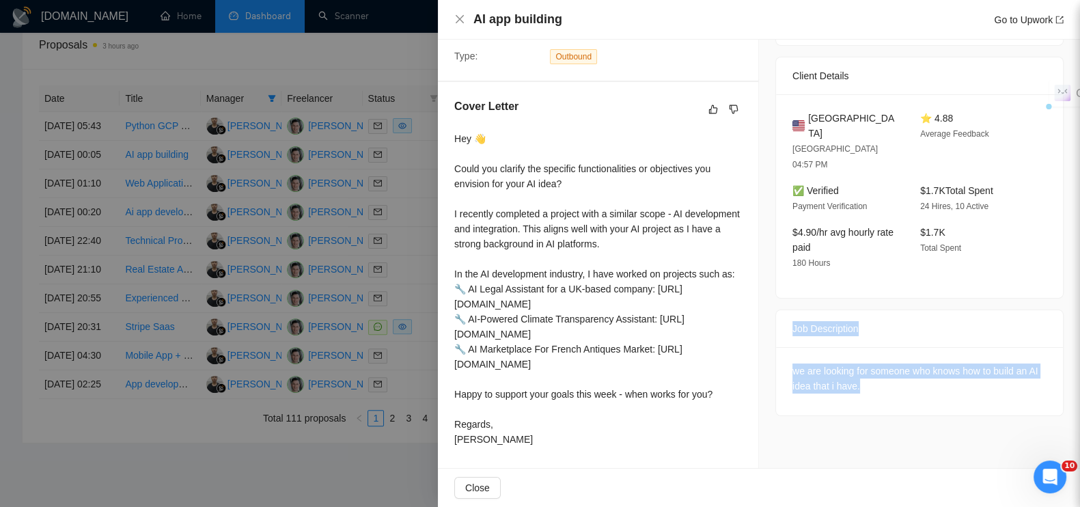
drag, startPoint x: 868, startPoint y: 353, endPoint x: 786, endPoint y: 300, distance: 96.8
click at [775, 309] on div "Job Description we are looking for someone who knows how to build an AI idea th…" at bounding box center [919, 362] width 288 height 107
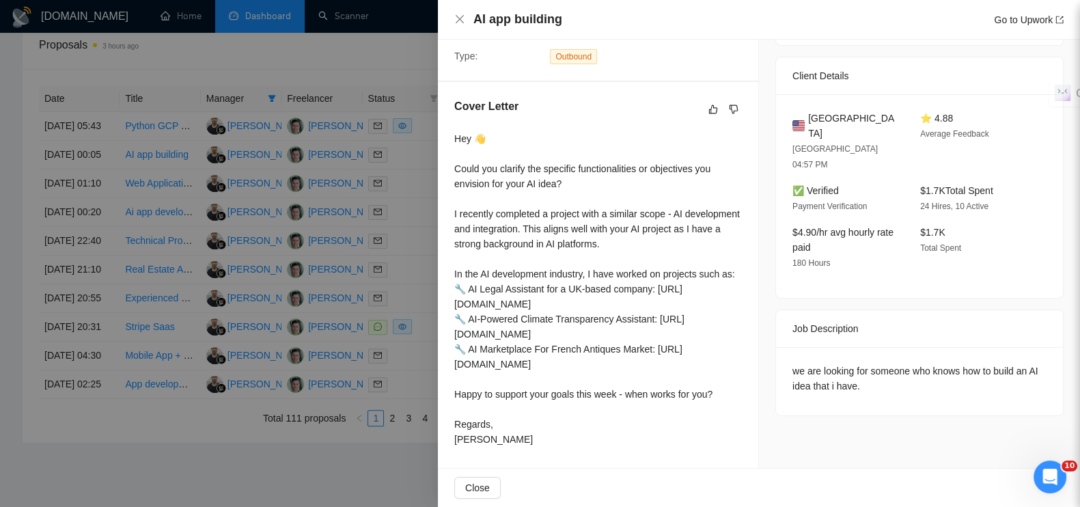
click at [393, 39] on div at bounding box center [540, 253] width 1080 height 507
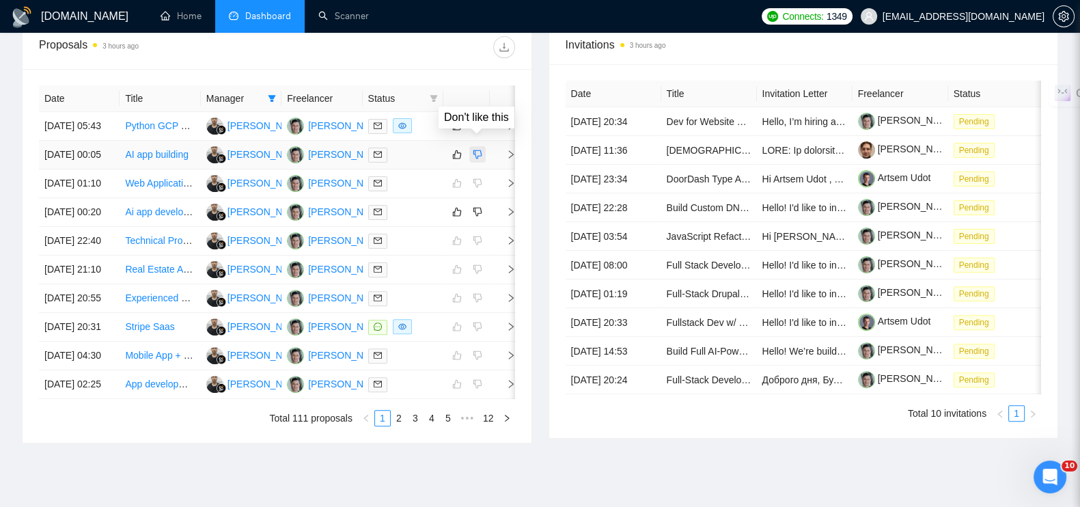
click at [478, 149] on icon "dislike" at bounding box center [478, 154] width 10 height 11
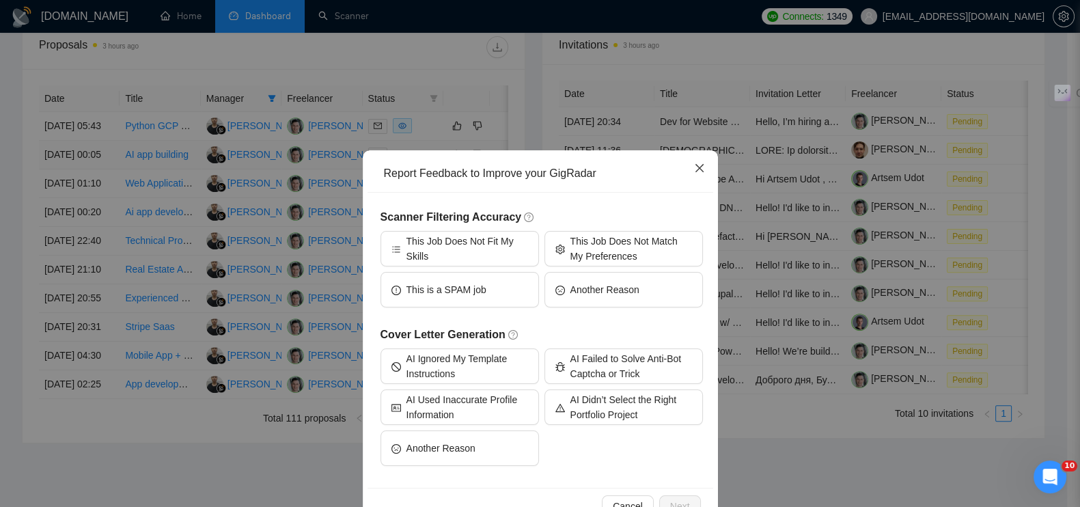
click at [694, 165] on icon "close" at bounding box center [699, 168] width 11 height 11
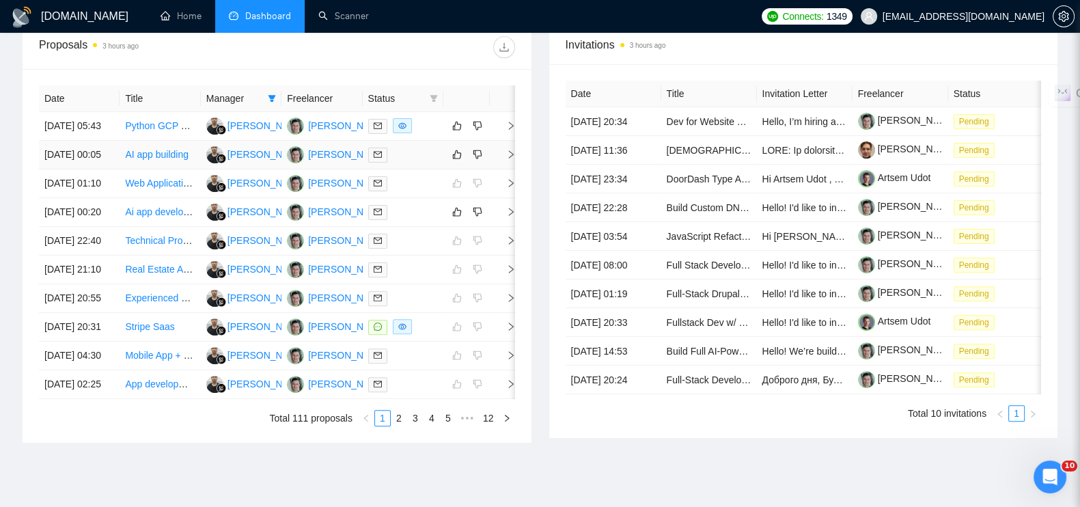
click at [509, 150] on icon "right" at bounding box center [511, 155] width 10 height 10
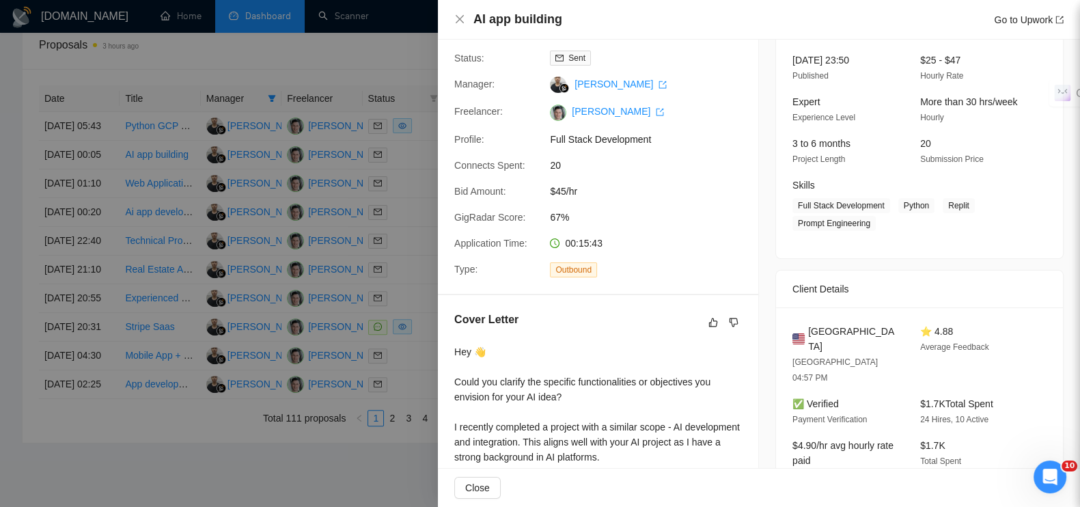
scroll to position [0, 0]
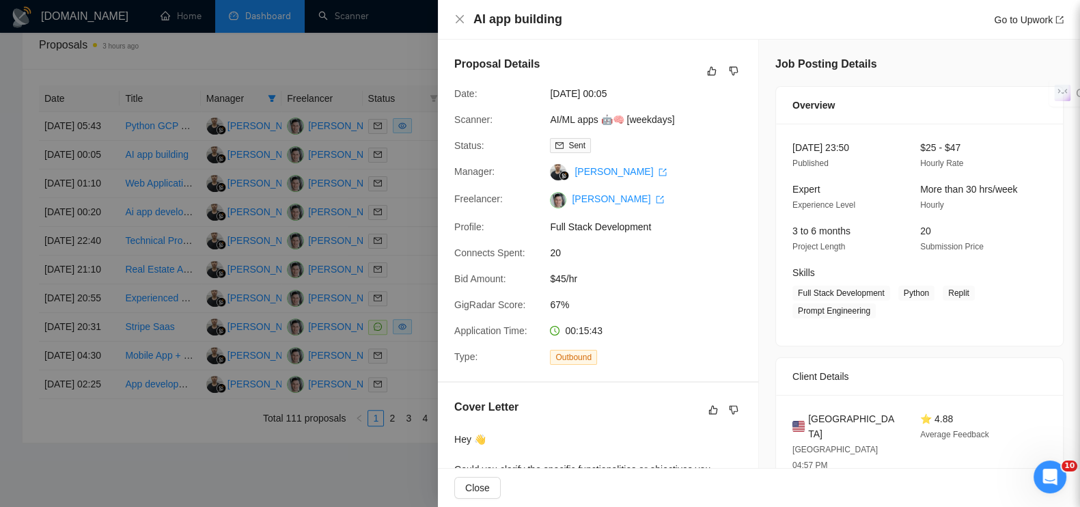
click at [299, 45] on div at bounding box center [540, 253] width 1080 height 507
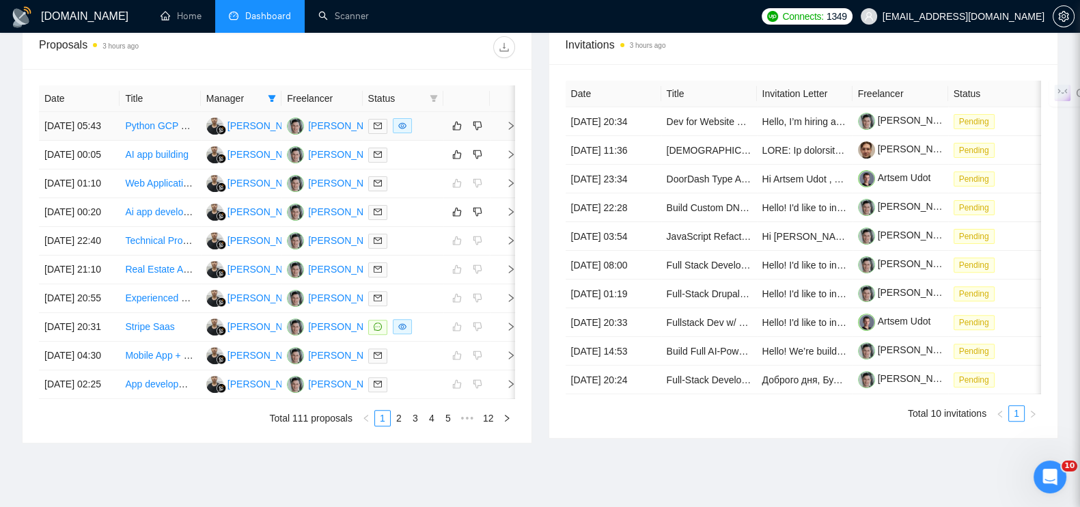
click at [511, 121] on icon "right" at bounding box center [511, 126] width 10 height 10
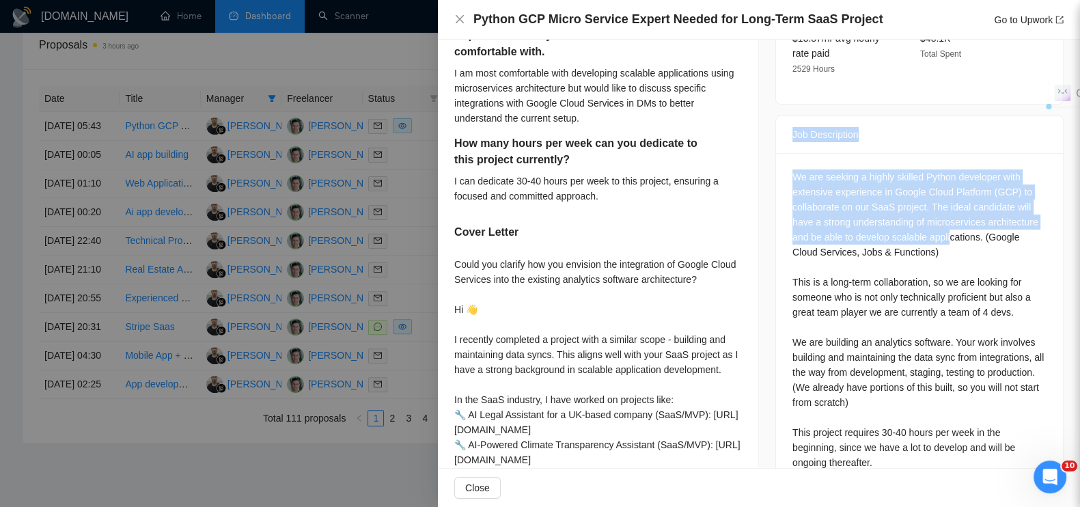
scroll to position [704, 0]
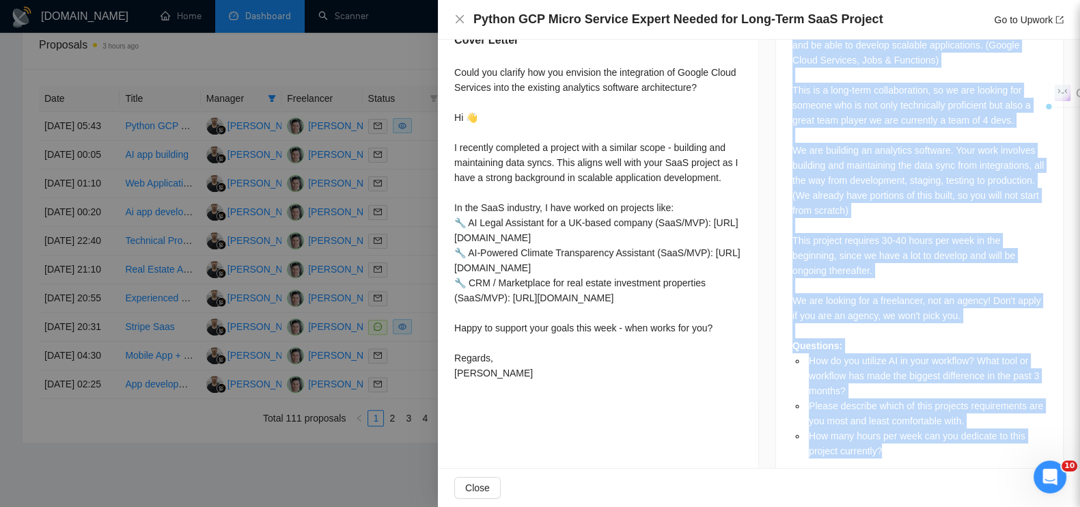
drag, startPoint x: 784, startPoint y: 100, endPoint x: 953, endPoint y: 435, distance: 375.5
click at [953, 435] on div "Job Description We are seeking a highly skilled Python developer with extensive…" at bounding box center [919, 204] width 288 height 562
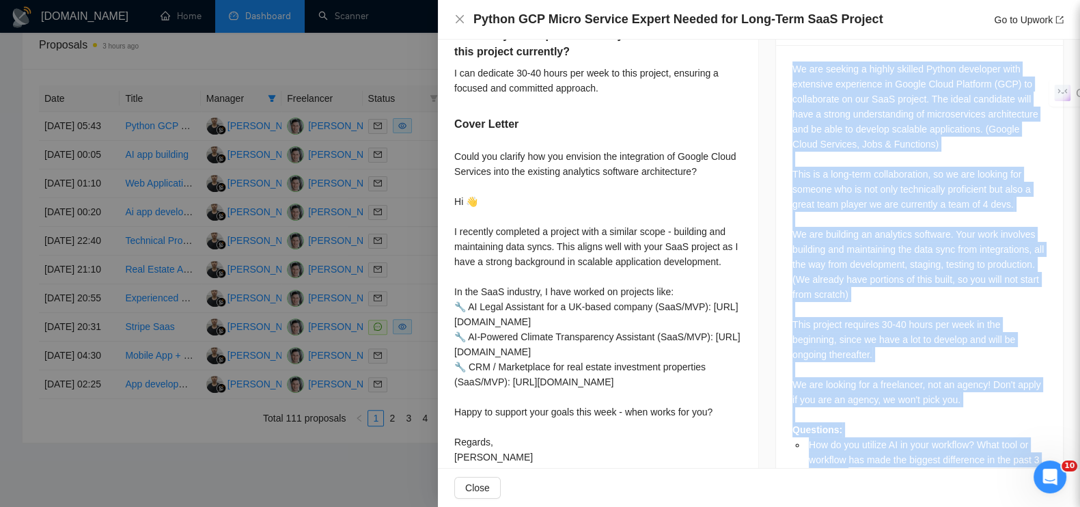
scroll to position [448, 0]
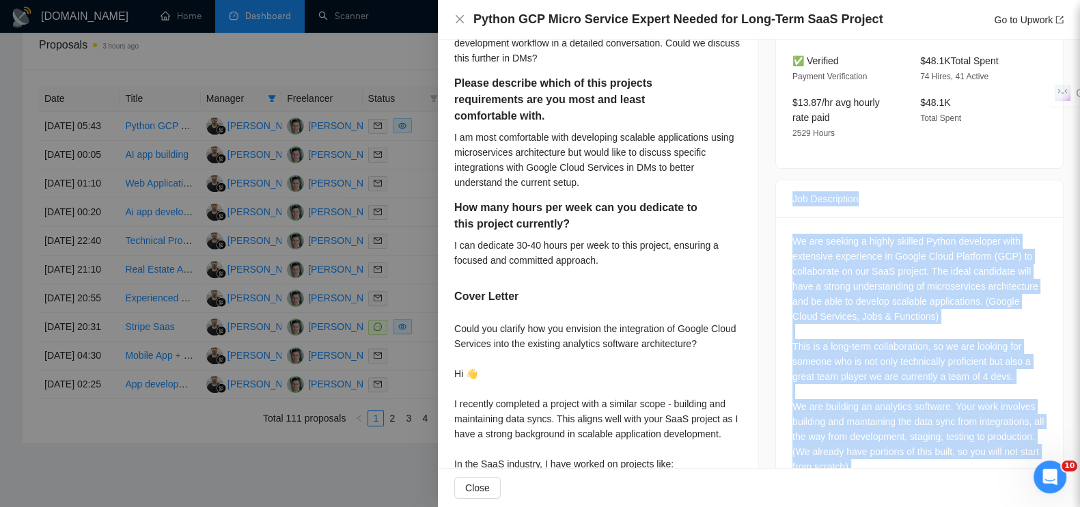
click at [833, 234] on div "We are seeking a highly skilled Python developer with extensive experience in G…" at bounding box center [919, 474] width 254 height 481
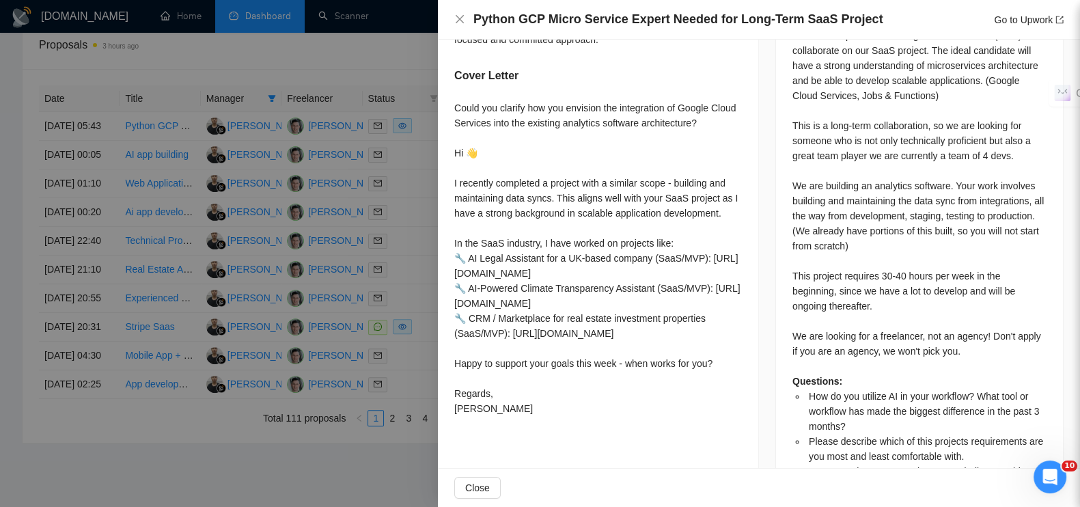
scroll to position [704, 0]
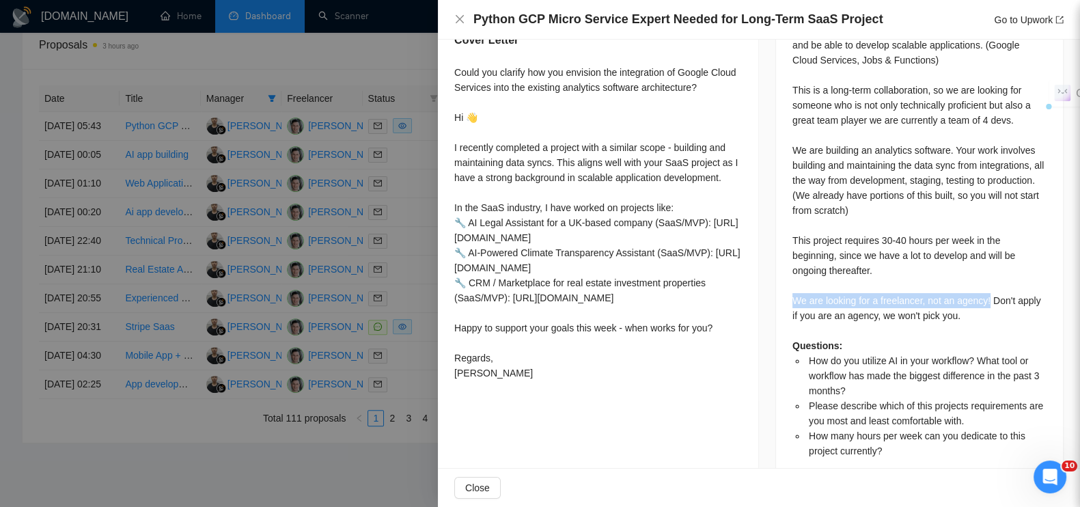
drag, startPoint x: 788, startPoint y: 264, endPoint x: 982, endPoint y: 264, distance: 194.7
click at [982, 264] on div "We are seeking a highly skilled Python developer with extensive experience in G…" at bounding box center [919, 217] width 254 height 481
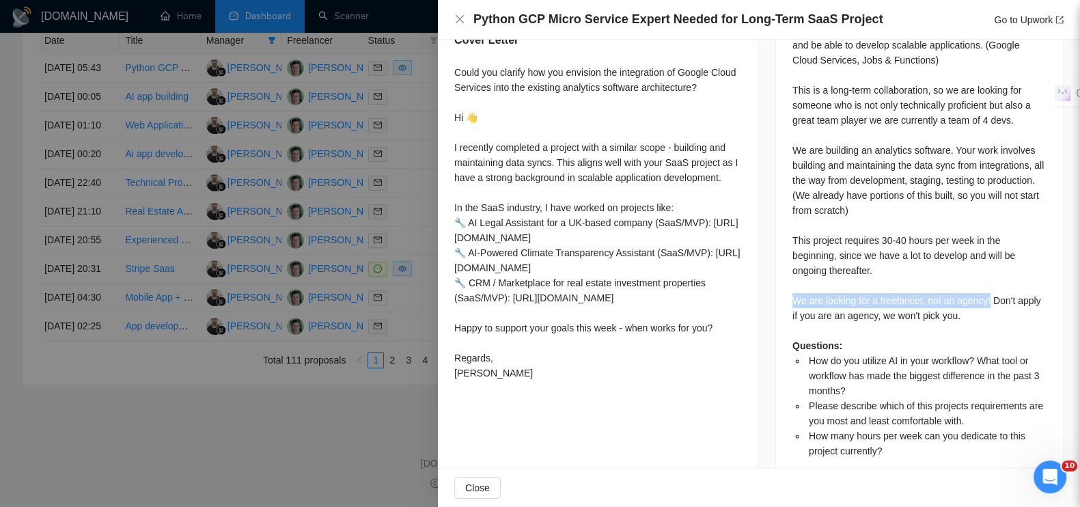
scroll to position [716, 0]
click at [368, 426] on div at bounding box center [540, 253] width 1080 height 507
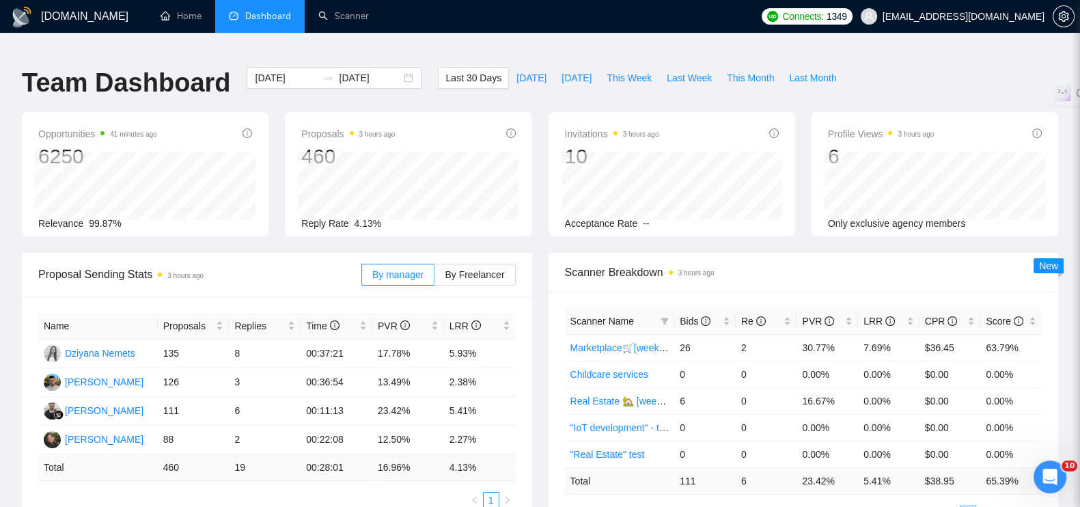
scroll to position [0, 0]
